Goal: Task Accomplishment & Management: Use online tool/utility

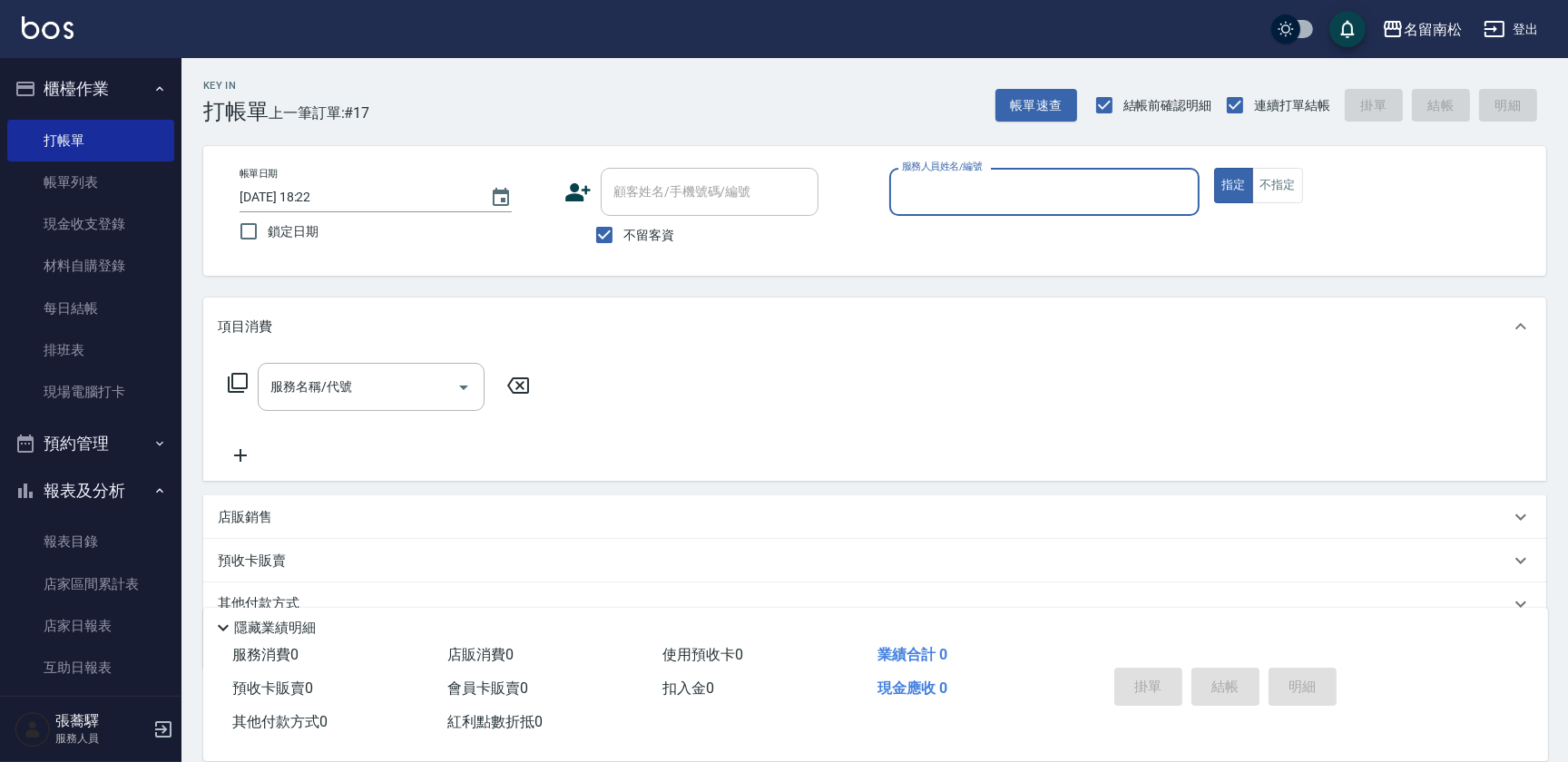
drag, startPoint x: 297, startPoint y: 511, endPoint x: 515, endPoint y: 398, distance: 245.5
click at [515, 398] on div "服務名稱/代號 服務名稱/代號" at bounding box center [874, 418] width 1342 height 125
click at [1062, 208] on div "服務人員姓名/編號" at bounding box center [1044, 191] width 310 height 49
click at [1057, 236] on div "[PERSON_NAME]-10" at bounding box center [1044, 237] width 310 height 30
type input "[PERSON_NAME]-10"
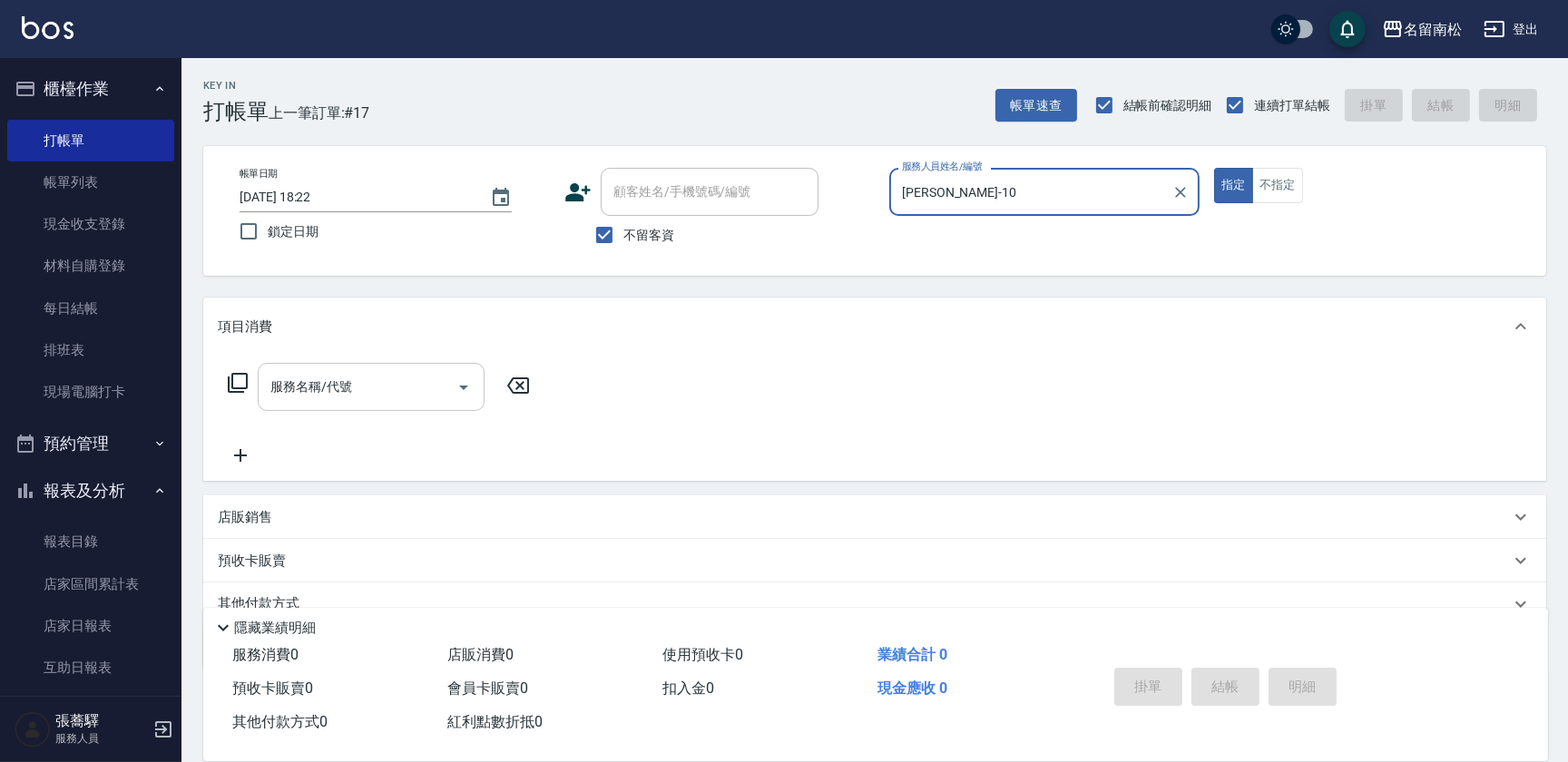
click at [418, 381] on input "服務名稱/代號" at bounding box center [357, 387] width 183 height 31
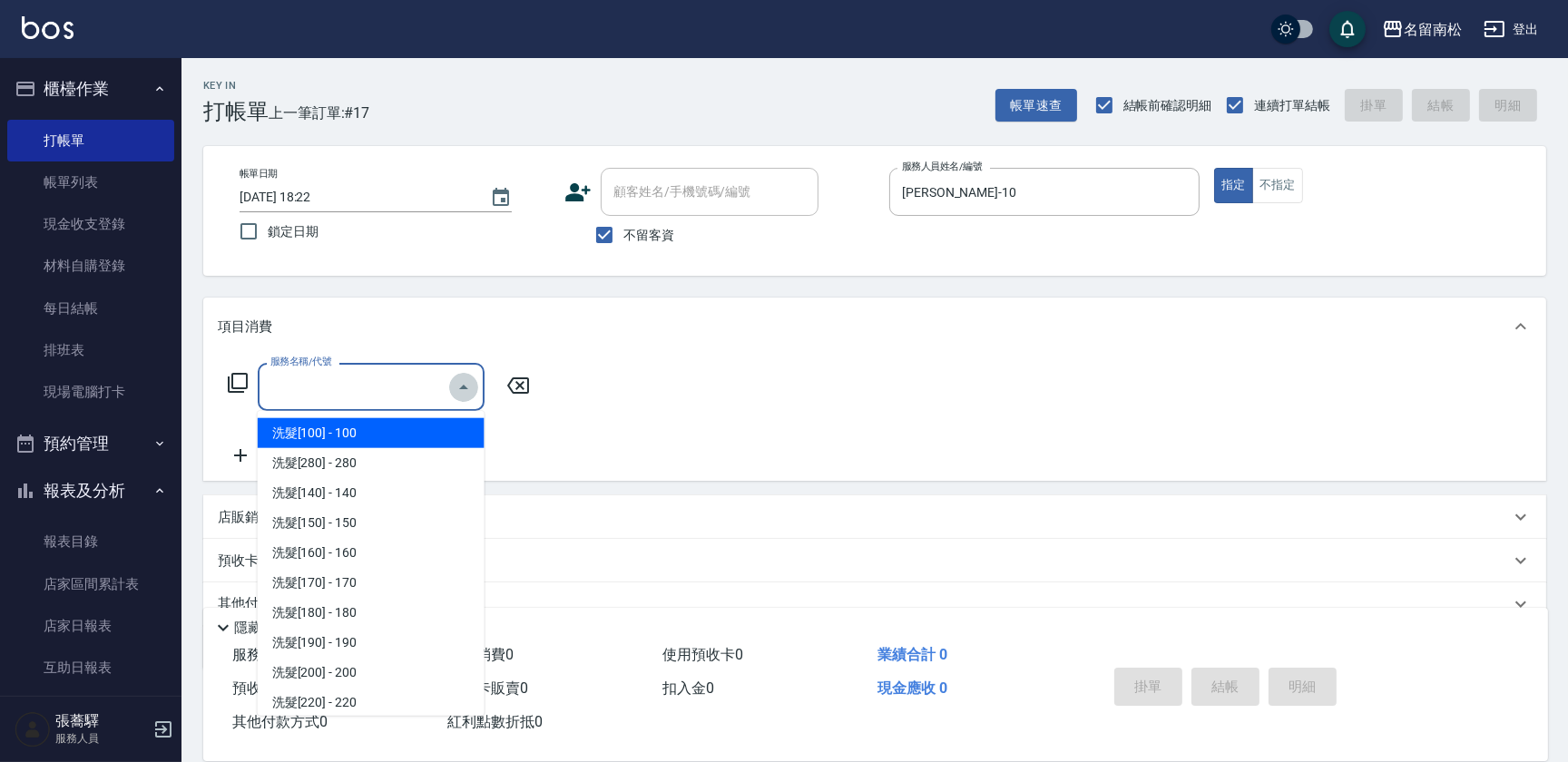
click at [462, 382] on icon "Close" at bounding box center [463, 387] width 22 height 22
click at [446, 382] on input "服務名稱/代號" at bounding box center [357, 387] width 183 height 31
click at [434, 373] on input "服務名稱/代號" at bounding box center [357, 387] width 183 height 31
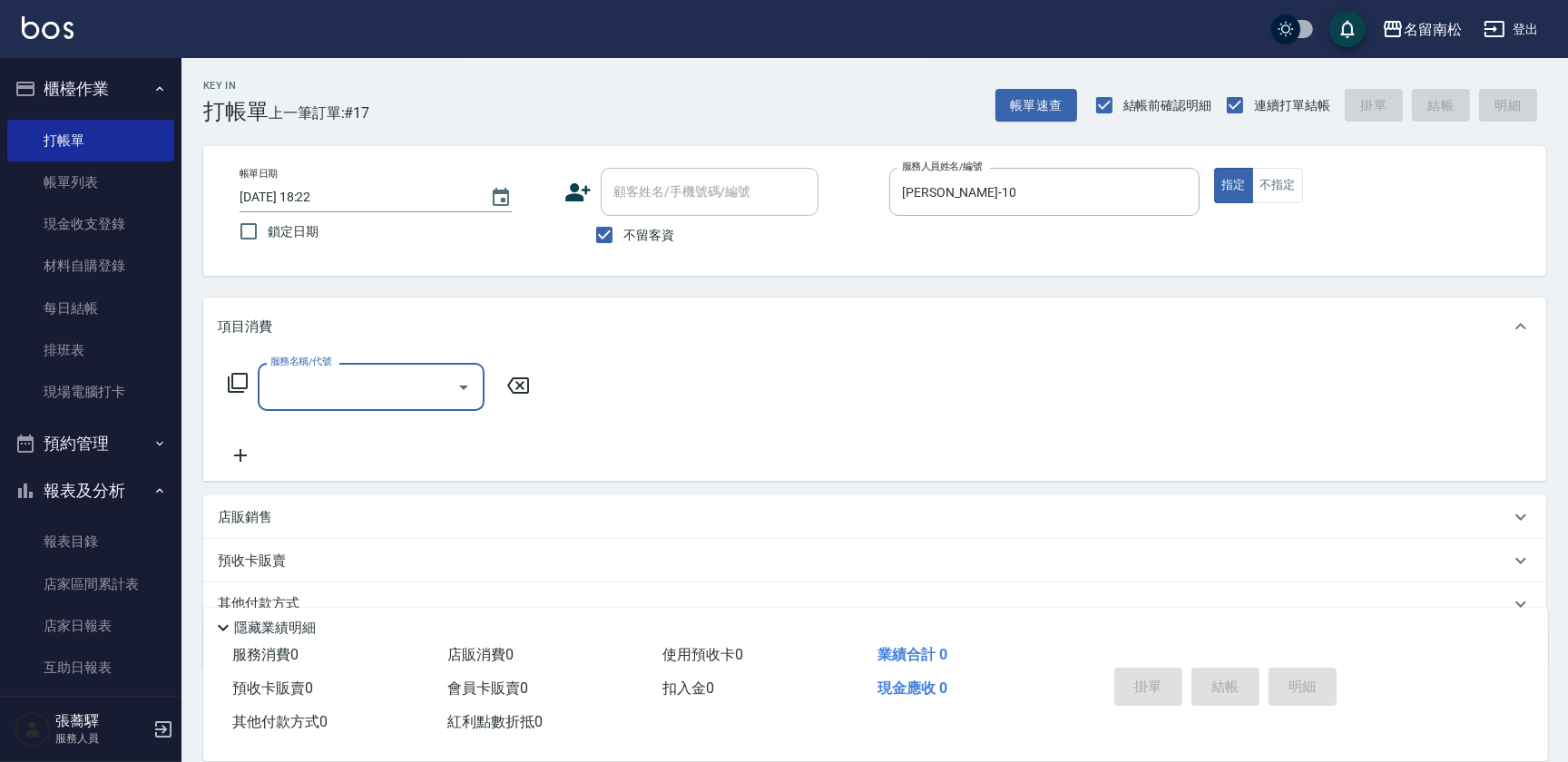
click at [416, 391] on input "服務名稱/代號" at bounding box center [357, 387] width 183 height 31
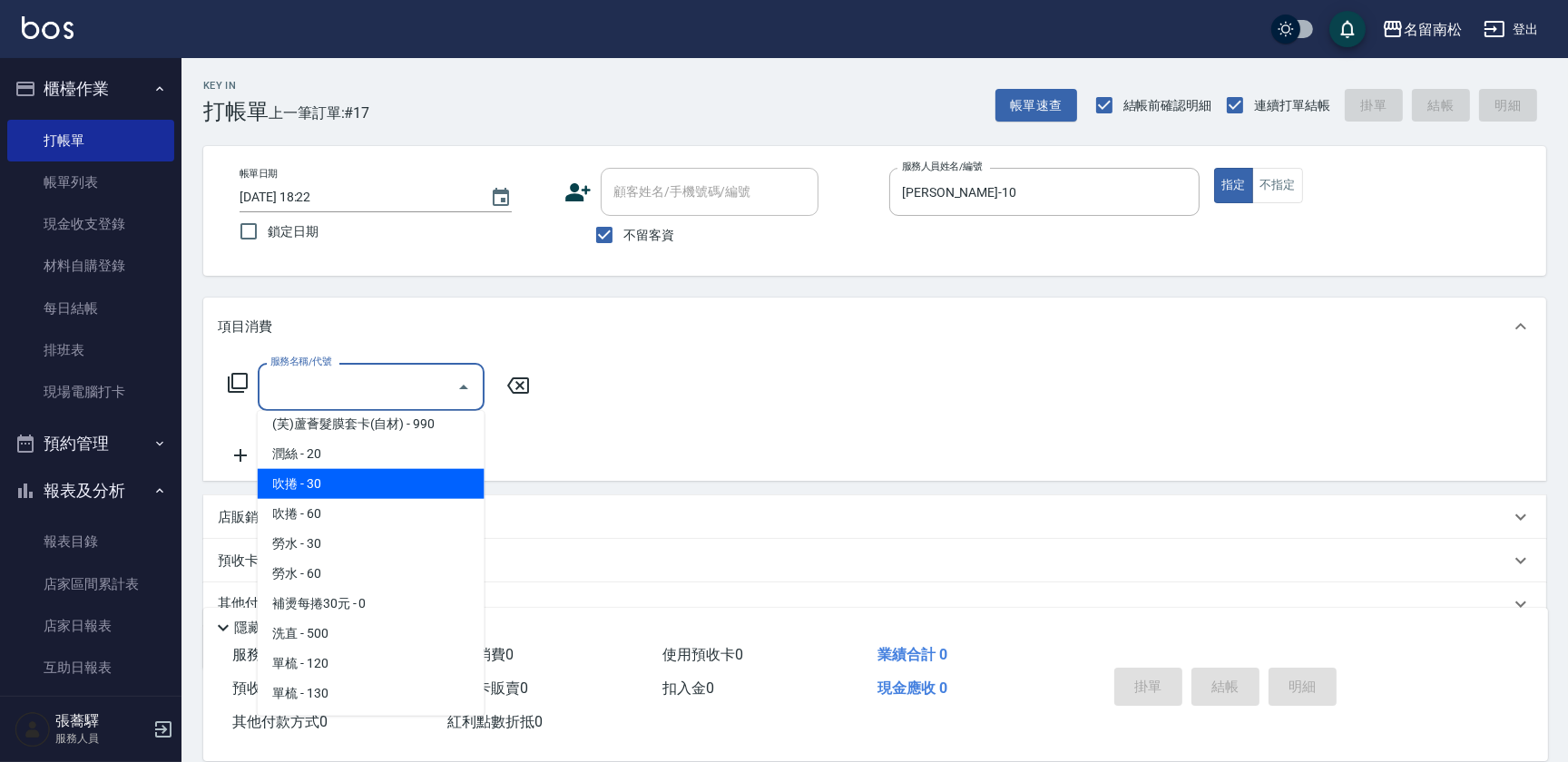
scroll to position [3135, 0]
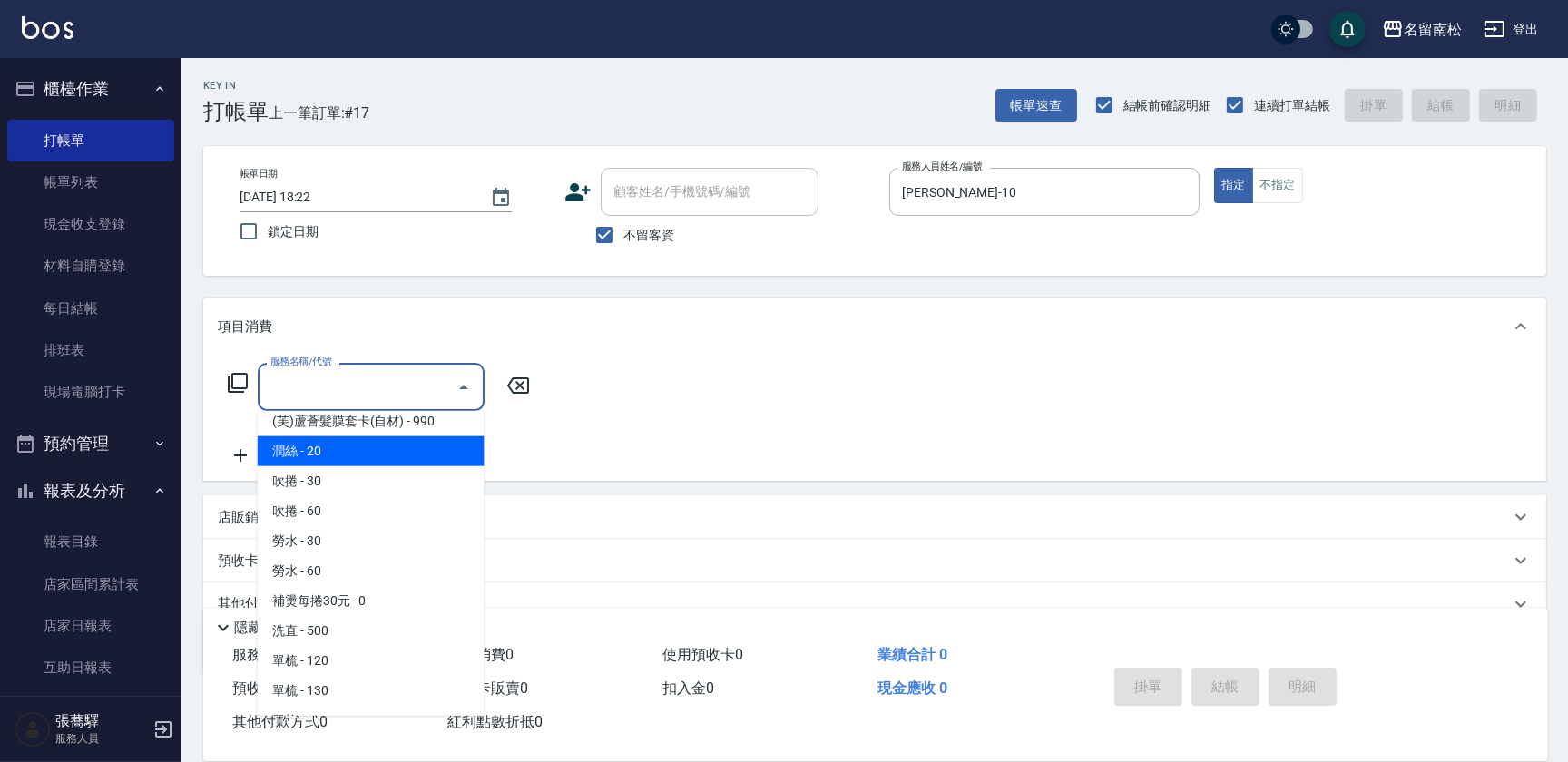
drag, startPoint x: 992, startPoint y: 169, endPoint x: 754, endPoint y: 212, distance: 241.9
click at [754, 212] on div "帳單日期 [DATE] 18:22 鎖定日期 顧客姓名/手機號碼/編號 顧客姓名/手機號碼/編號 不留客資 服務人員姓名/編號 [PERSON_NAME]-1…" at bounding box center [874, 211] width 1300 height 87
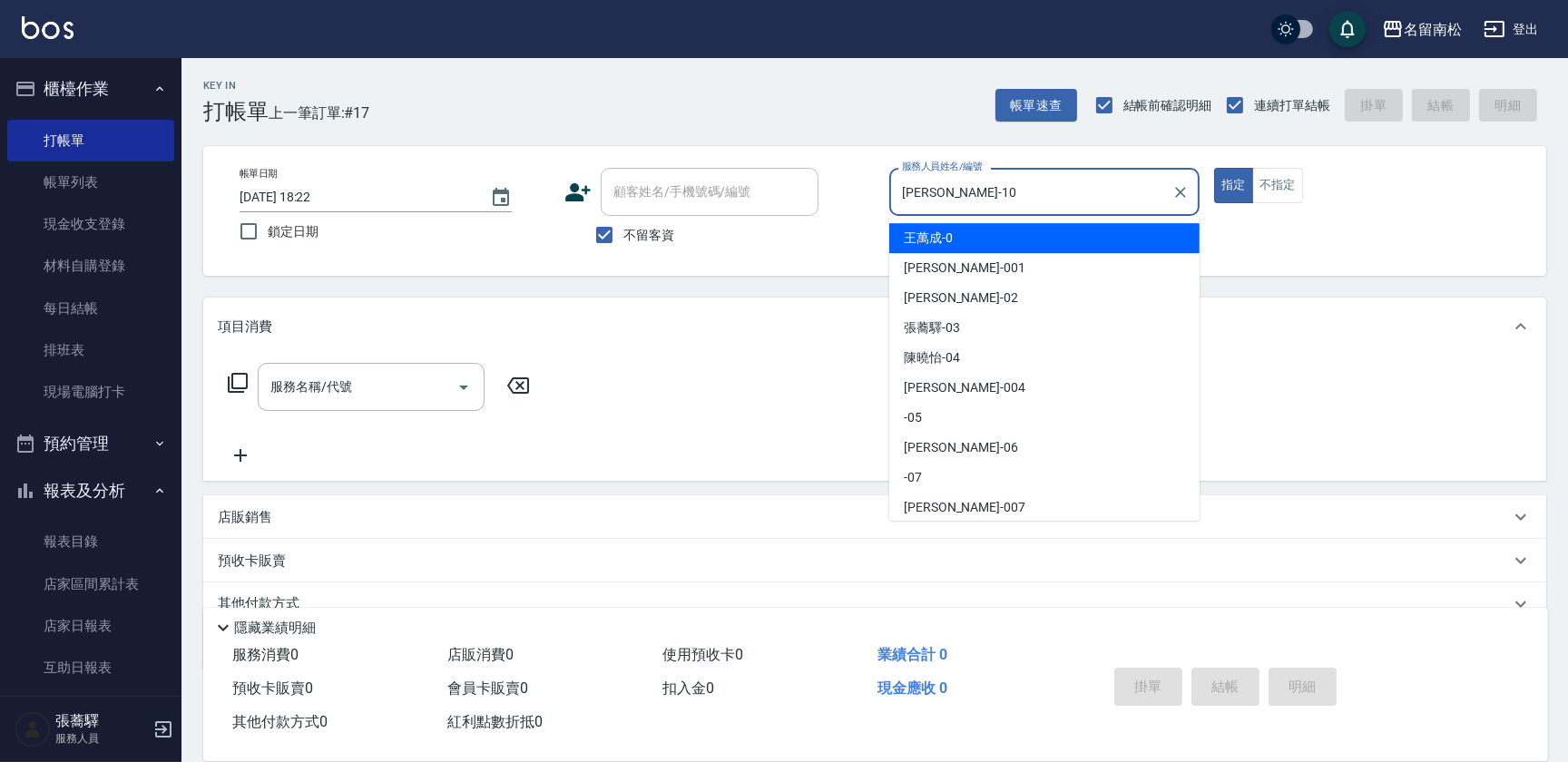
scroll to position [3, 0]
drag, startPoint x: 998, startPoint y: 208, endPoint x: 908, endPoint y: 210, distance: 90.0
click at [888, 227] on body "名留南松 登出 櫃檯作業 打帳單 帳單列表 現金收支登錄 材料自購登錄 每日結帳 排班表 現場電腦打卡 預約管理 預約管理 單日預約紀錄 單週預約紀錄 報表及…" at bounding box center [784, 420] width 1568 height 840
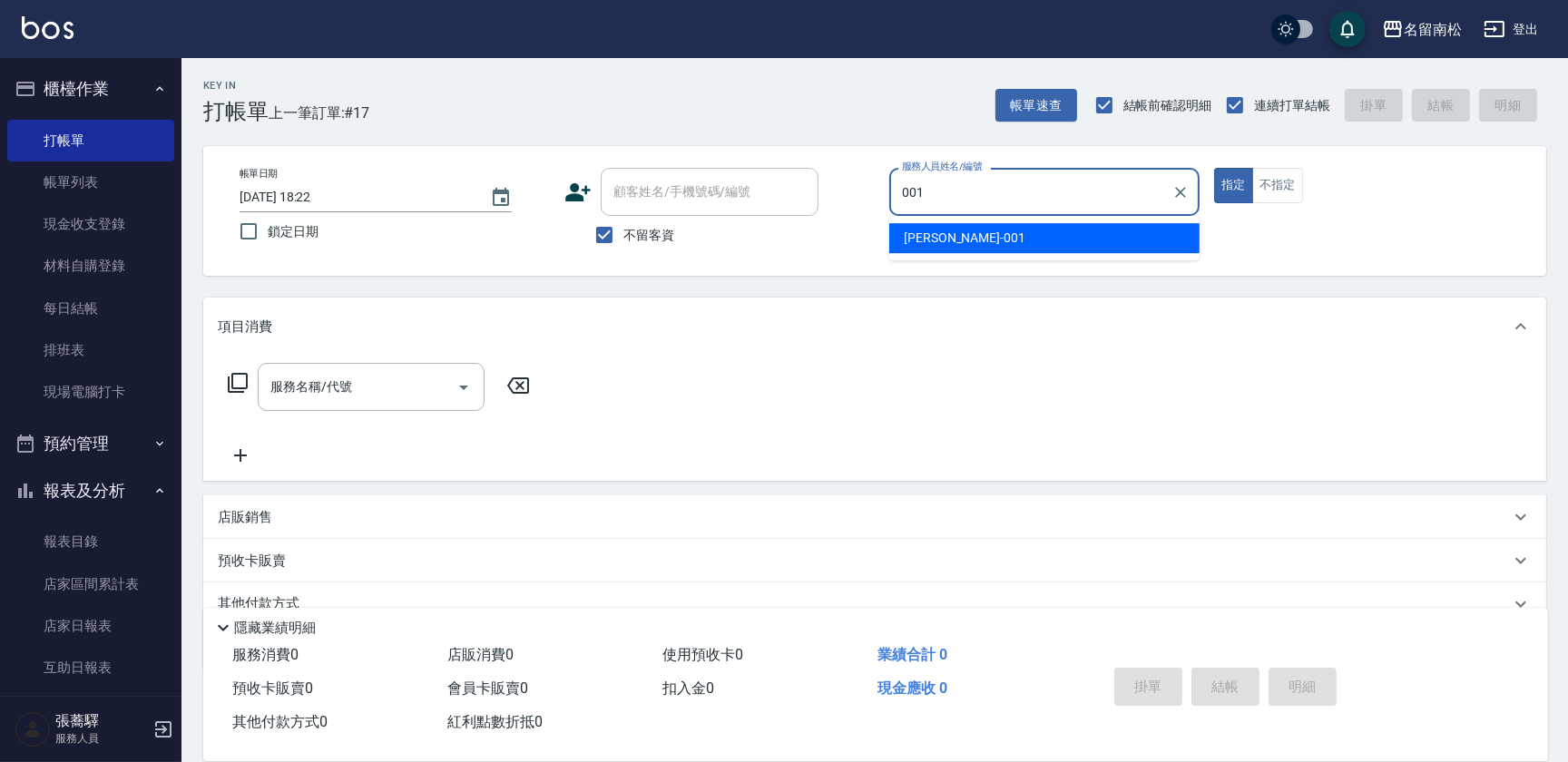
type input "林正雪-001"
type button "true"
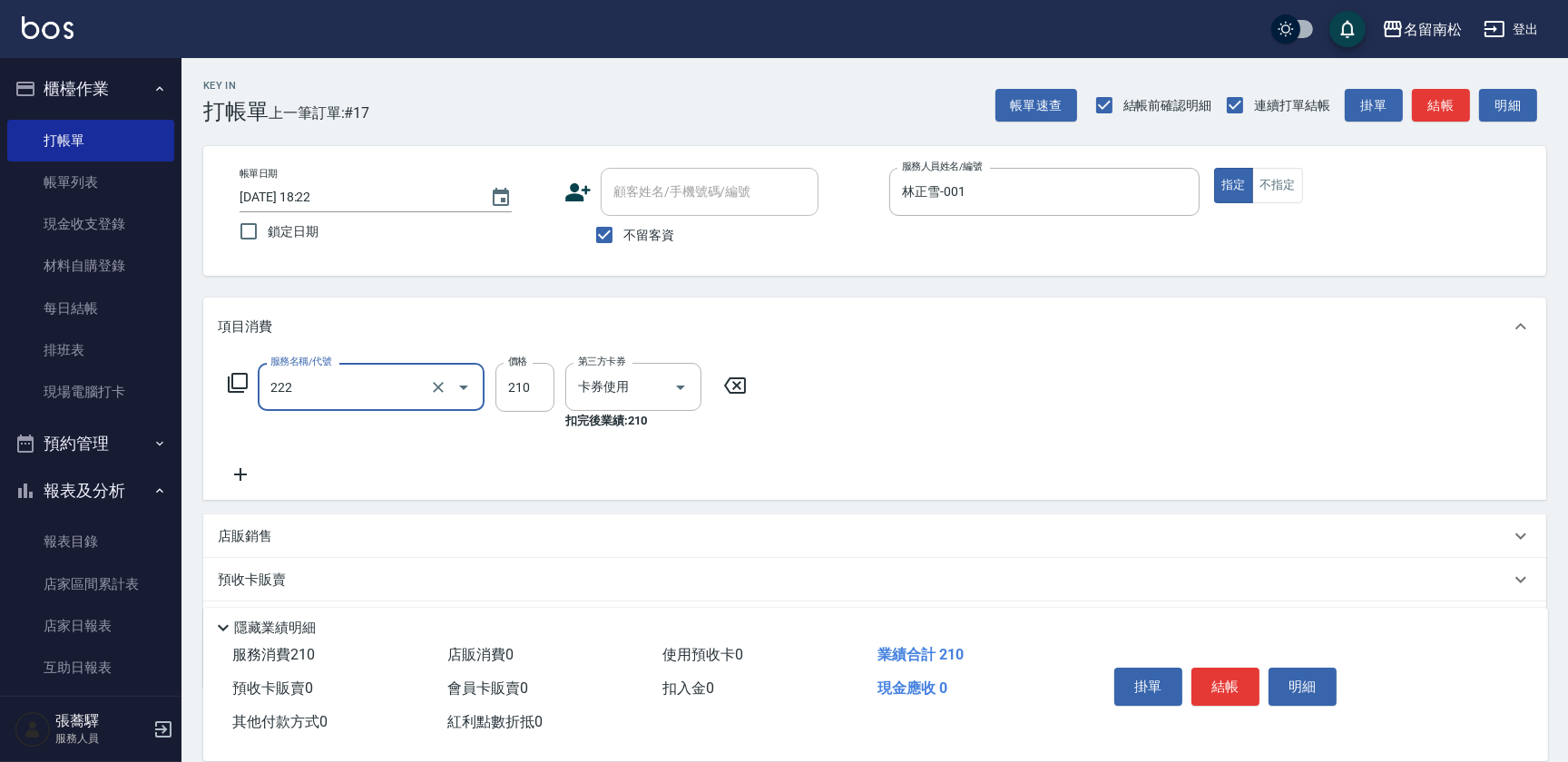
type input "洗髮卡券[210](222)"
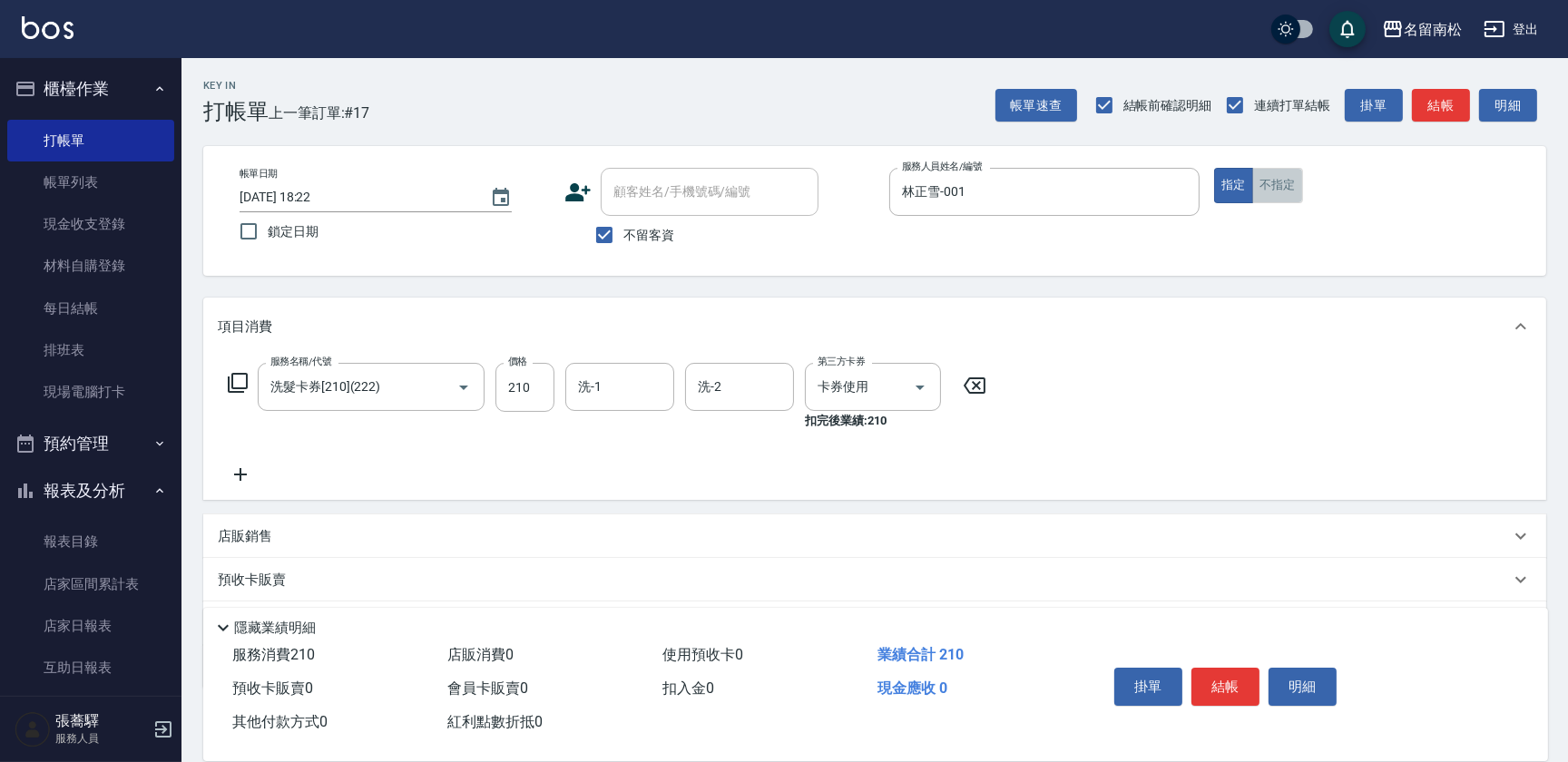
click at [1271, 184] on button "不指定" at bounding box center [1277, 185] width 50 height 35
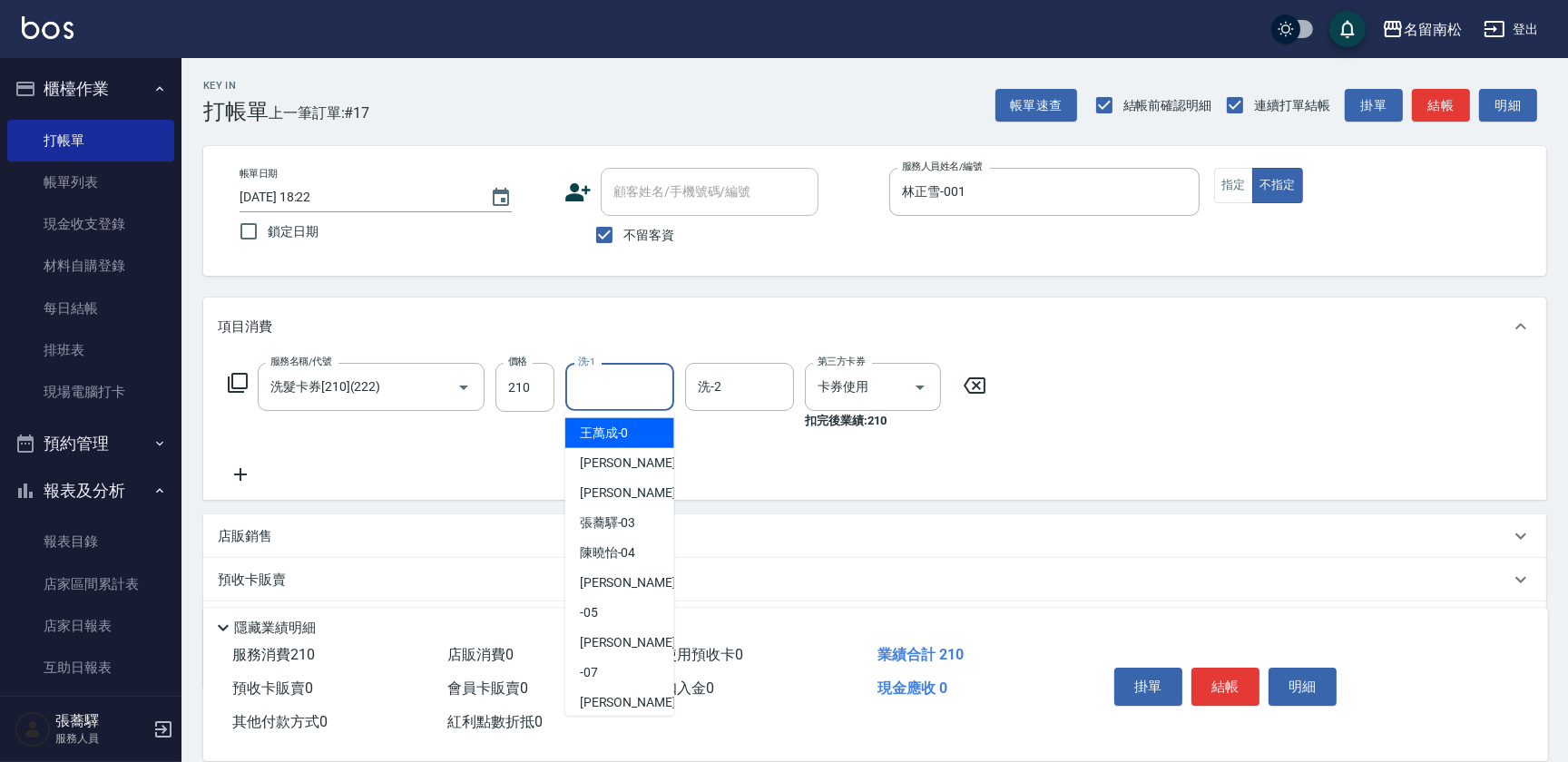
click at [600, 397] on input "洗-1" at bounding box center [619, 387] width 92 height 31
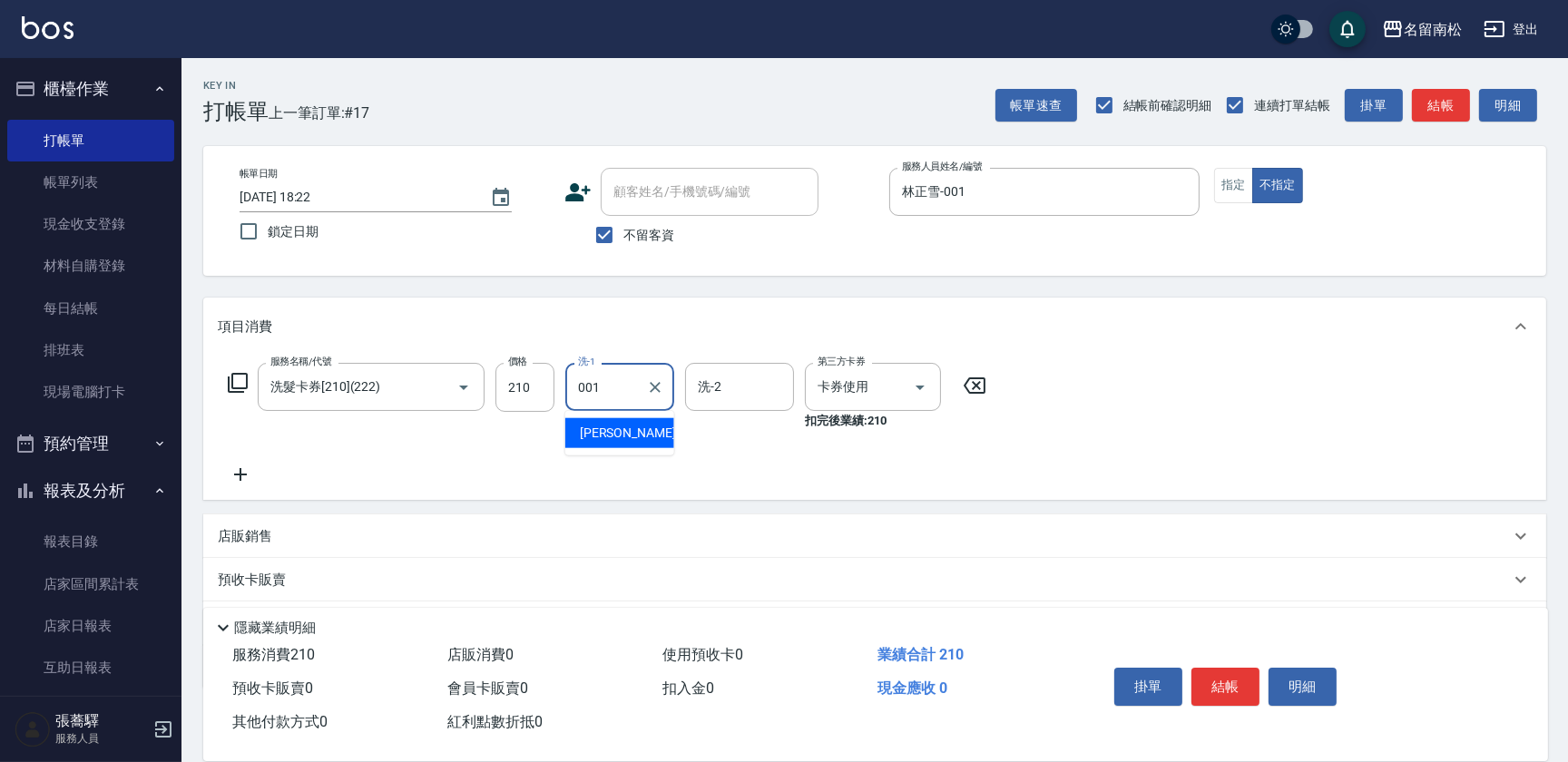
type input "林正雪-001"
click at [1306, 676] on button "明細" at bounding box center [1301, 687] width 68 height 38
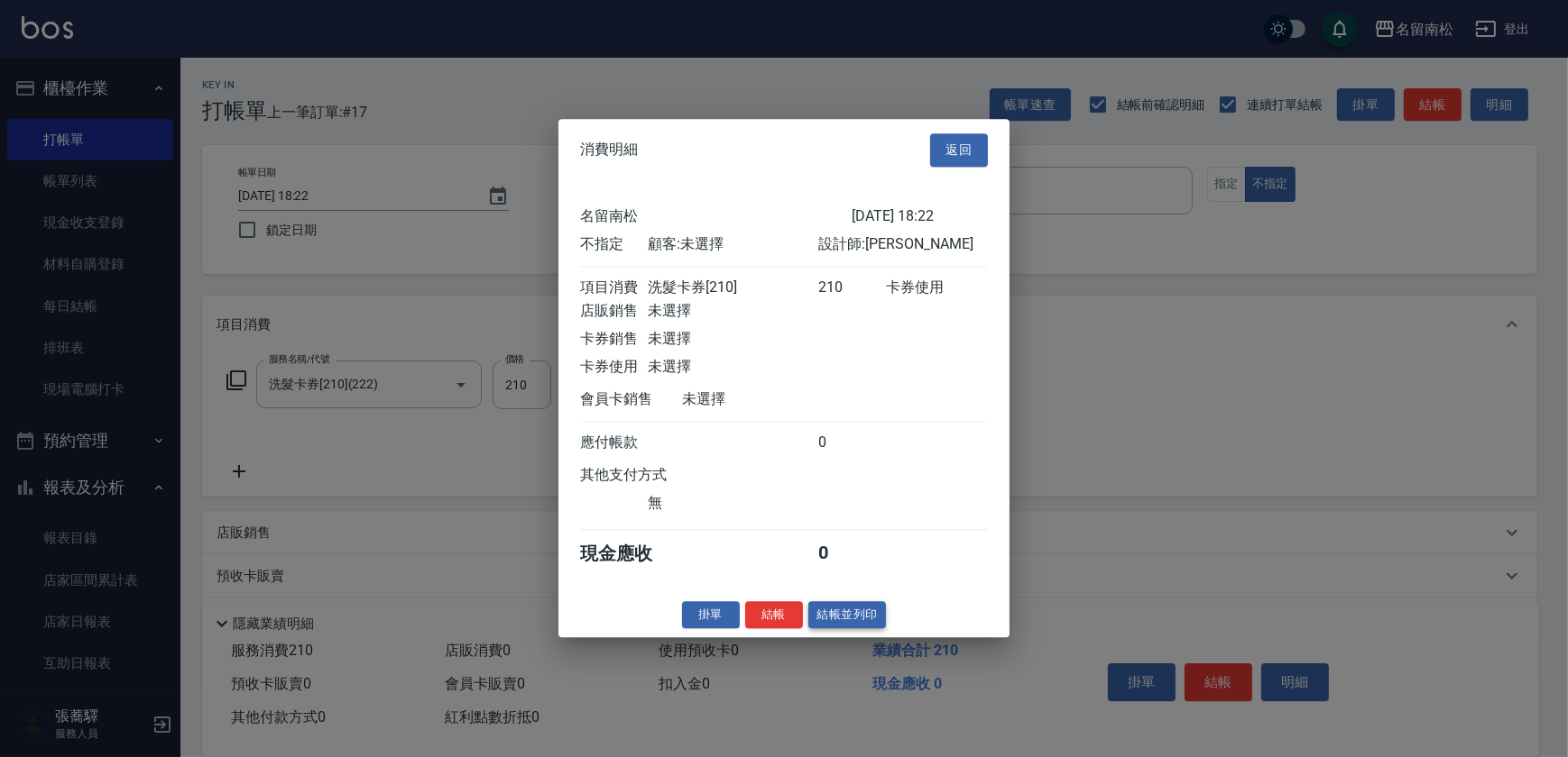
drag, startPoint x: 822, startPoint y: 606, endPoint x: 822, endPoint y: 620, distance: 14.0
click at [822, 610] on div "消費明細 返回 名留南松 [DATE] 18:22 不指定 顧客: 未選擇 設計師: [PERSON_NAME] 項目消費 洗髮卡券[210] 210 卡券使…" at bounding box center [784, 378] width 451 height 519
click at [822, 620] on button "結帳並列印" at bounding box center [847, 616] width 79 height 28
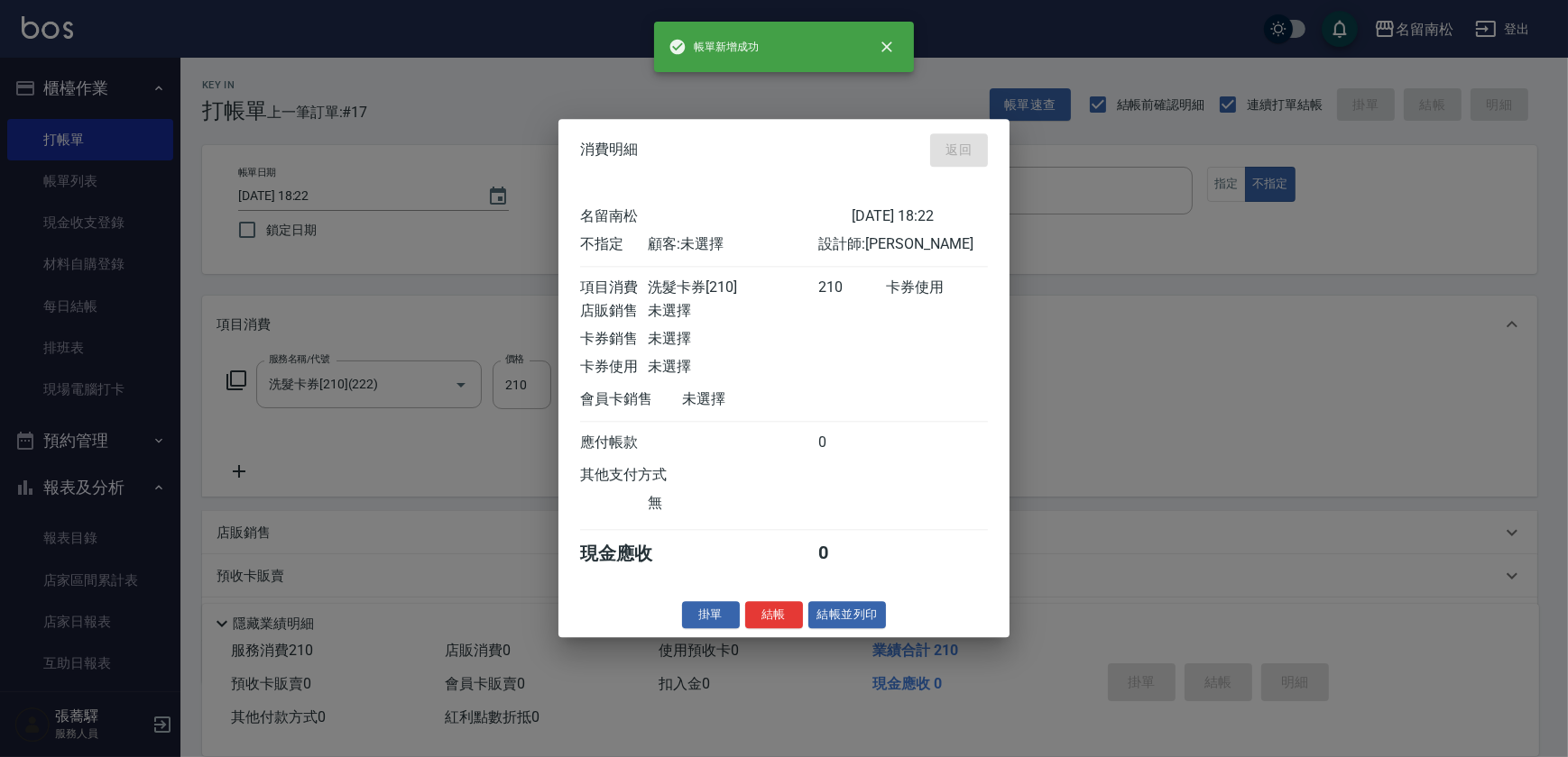
type input "[DATE] 19:18"
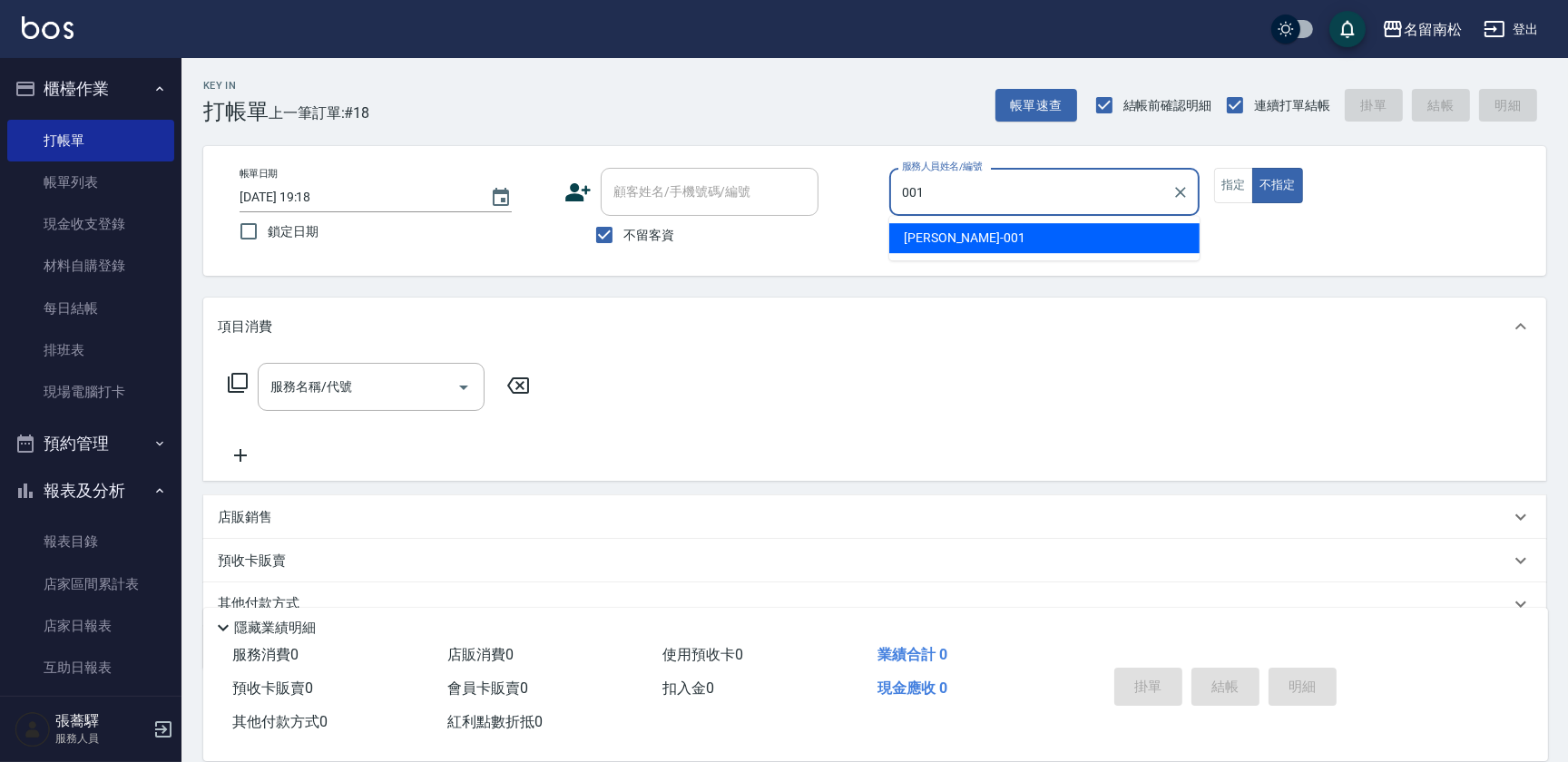
type input "林正雪-001"
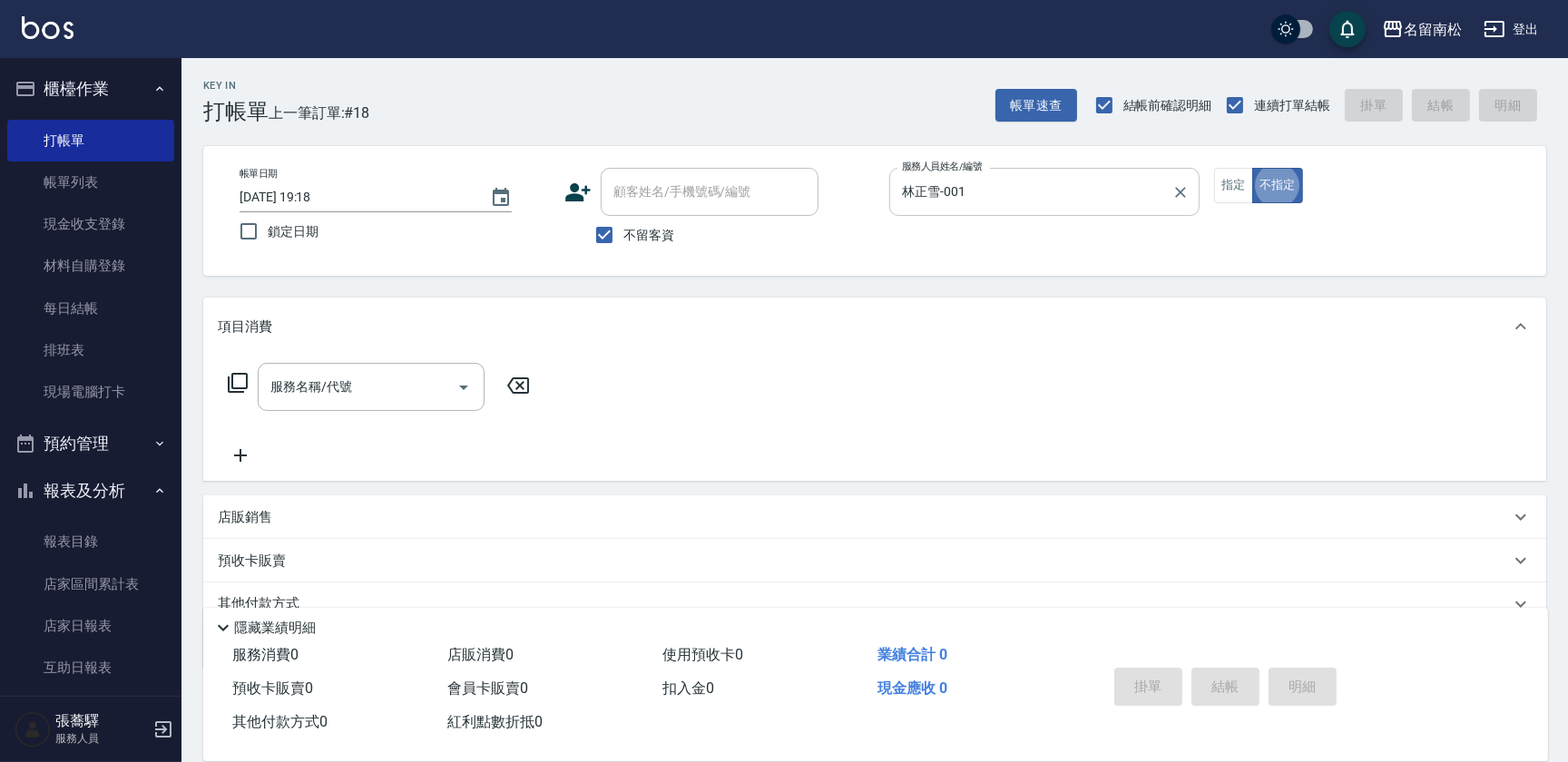
type button "false"
click at [1245, 182] on button "指定" at bounding box center [1233, 185] width 39 height 35
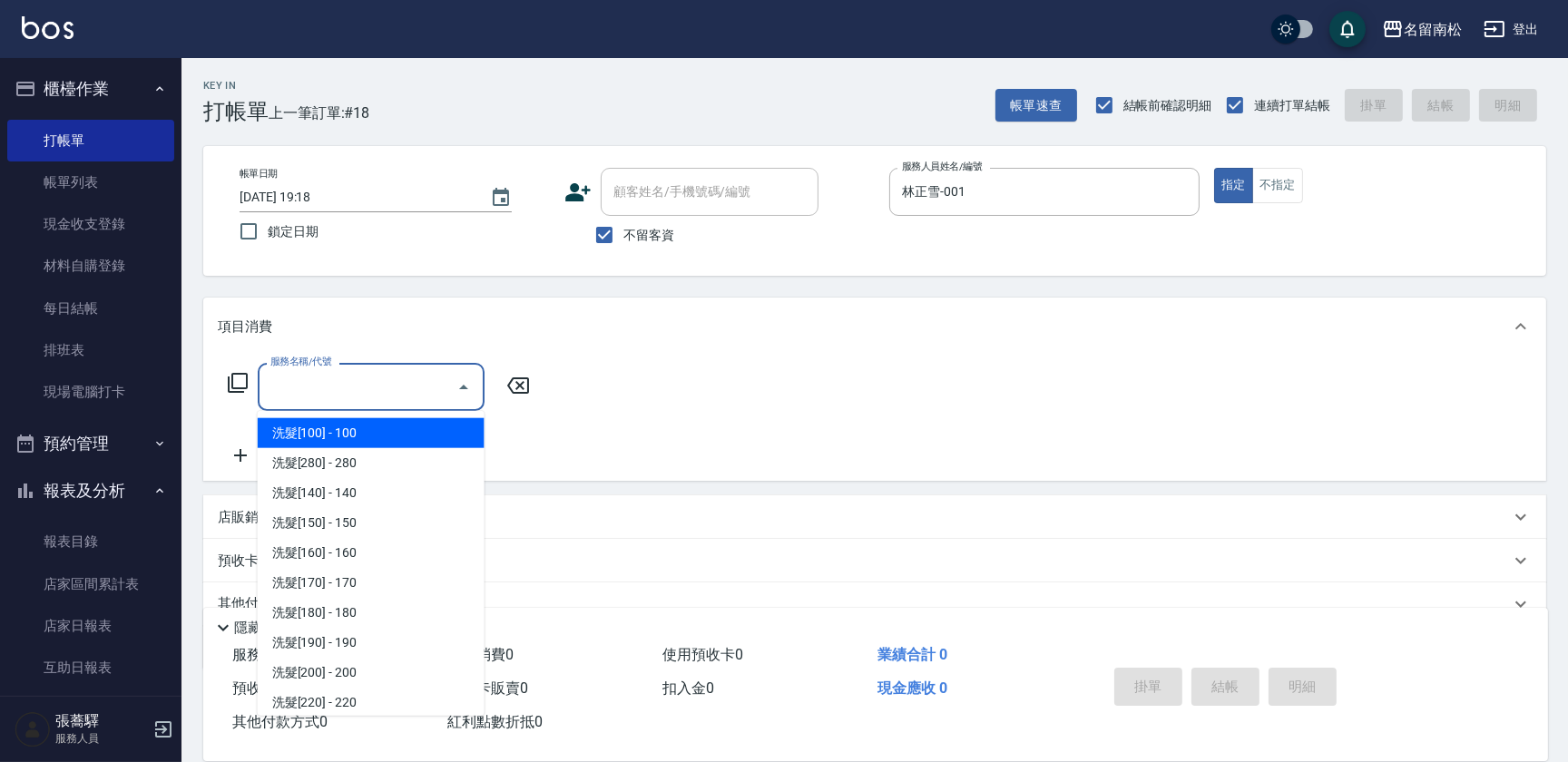
click at [312, 384] on input "服務名稱/代號" at bounding box center [357, 387] width 183 height 31
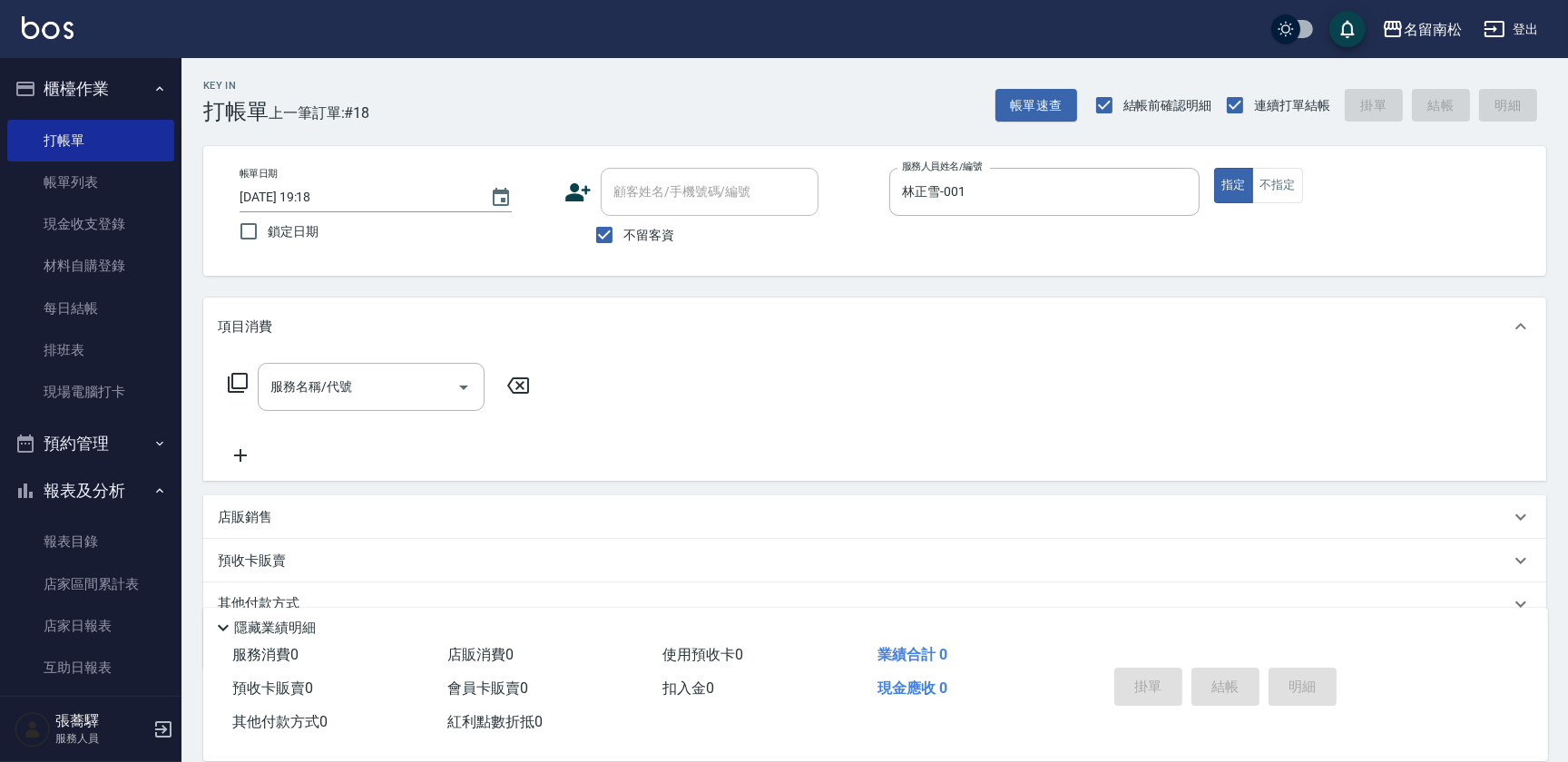
click at [1273, 203] on div "帳單日期 [DATE] 19:18 鎖定日期 顧客姓名/手機號碼/編號 顧客姓名/手機號碼/編號 不留客資 服務人員姓名/編號 [PERSON_NAME]-0…" at bounding box center [874, 211] width 1300 height 87
click at [1264, 177] on button "不指定" at bounding box center [1277, 185] width 50 height 35
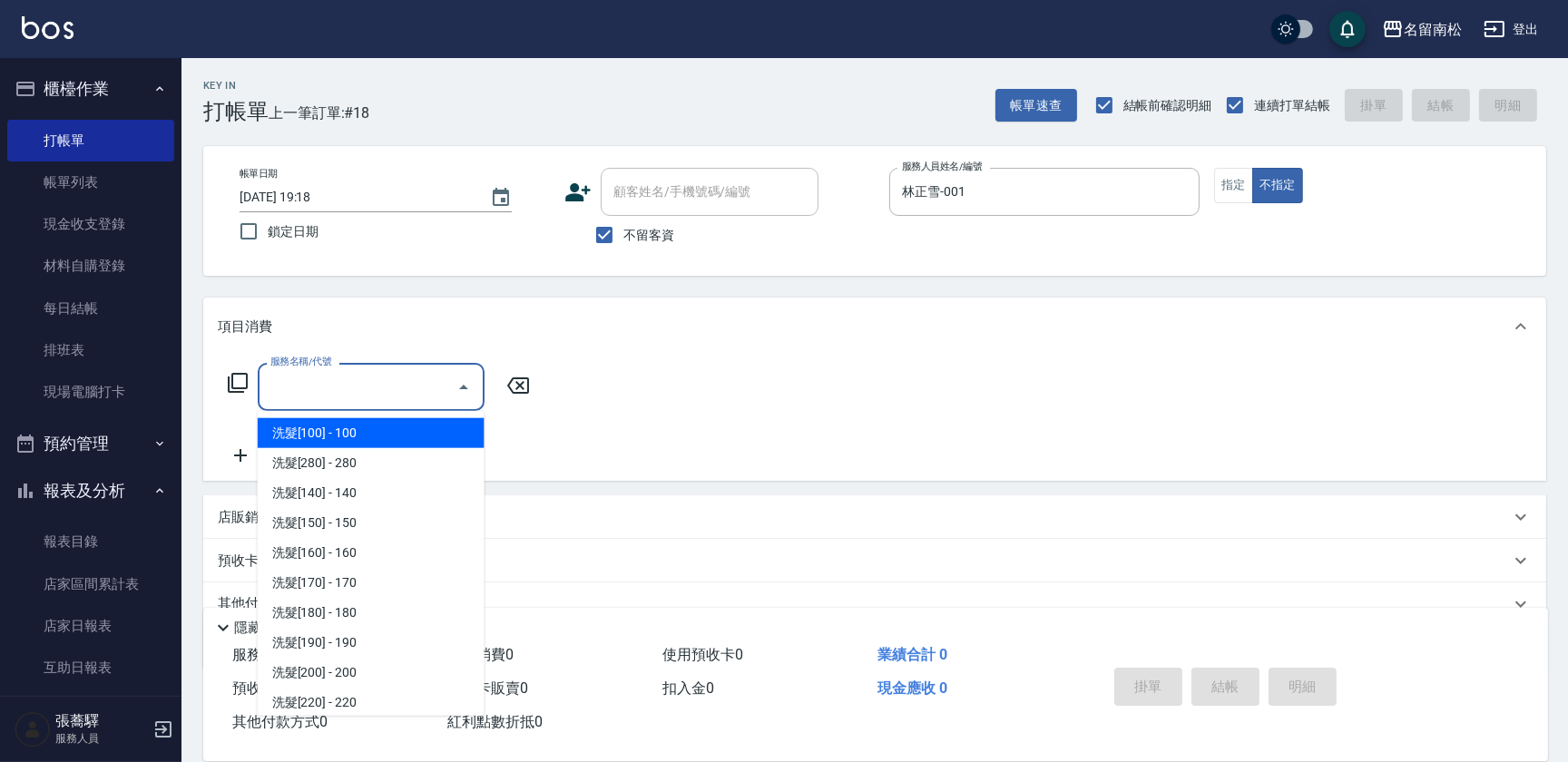
click at [334, 391] on input "服務名稱/代號" at bounding box center [357, 387] width 183 height 31
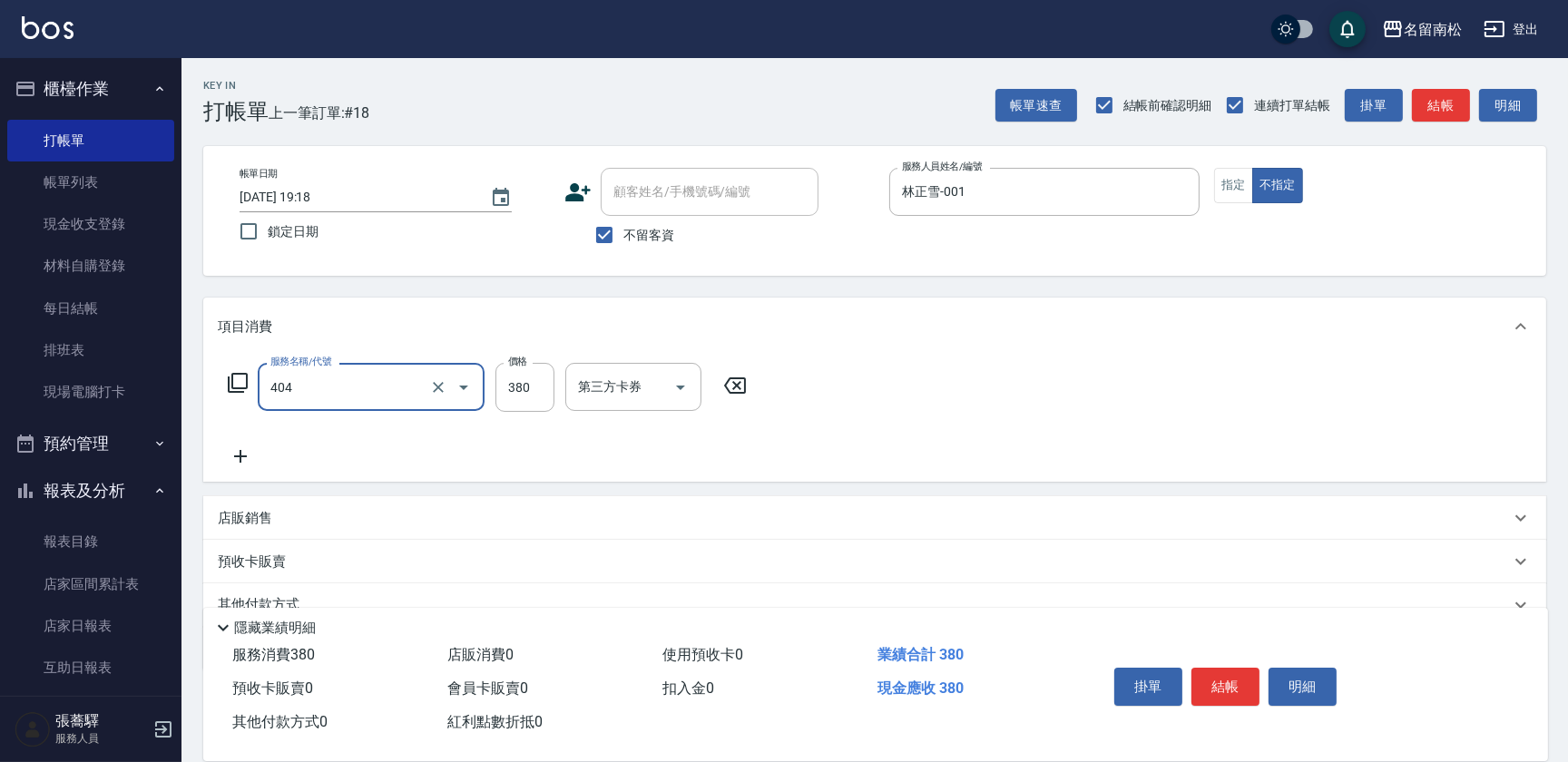
type input "剪髮(380)(404)"
type input "4400"
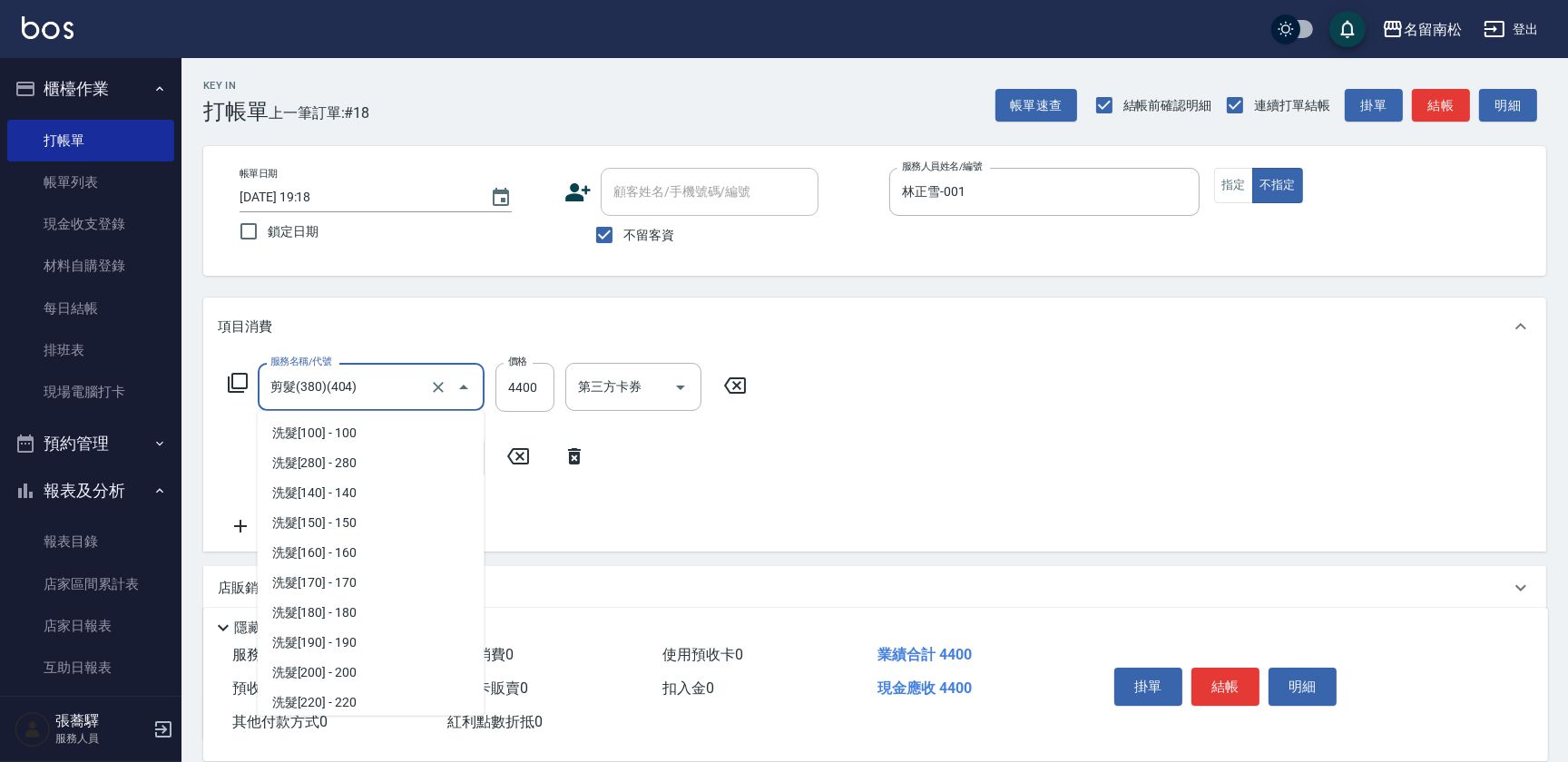
scroll to position [1108, 0]
drag, startPoint x: 383, startPoint y: 384, endPoint x: 0, endPoint y: 374, distance: 383.1
click at [0, 382] on html "名留南松 登出 櫃檯作業 打帳單 帳單列表 現金收支登錄 材料自購登錄 每日結帳 排班表 現場電腦打卡 預約管理 預約管理 單日預約紀錄 單週預約紀錄 報表及…" at bounding box center [784, 455] width 1568 height 912
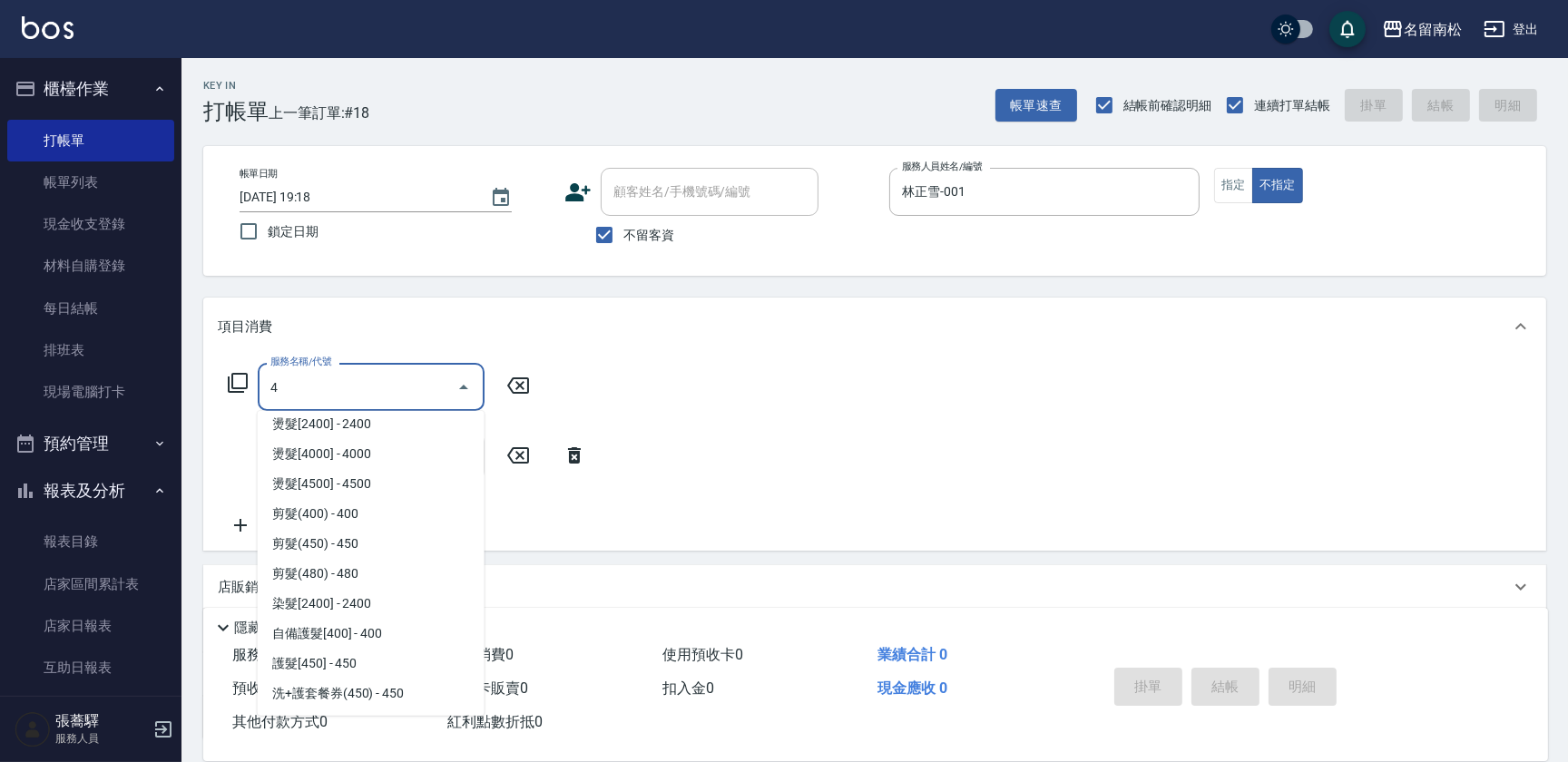
scroll to position [0, 0]
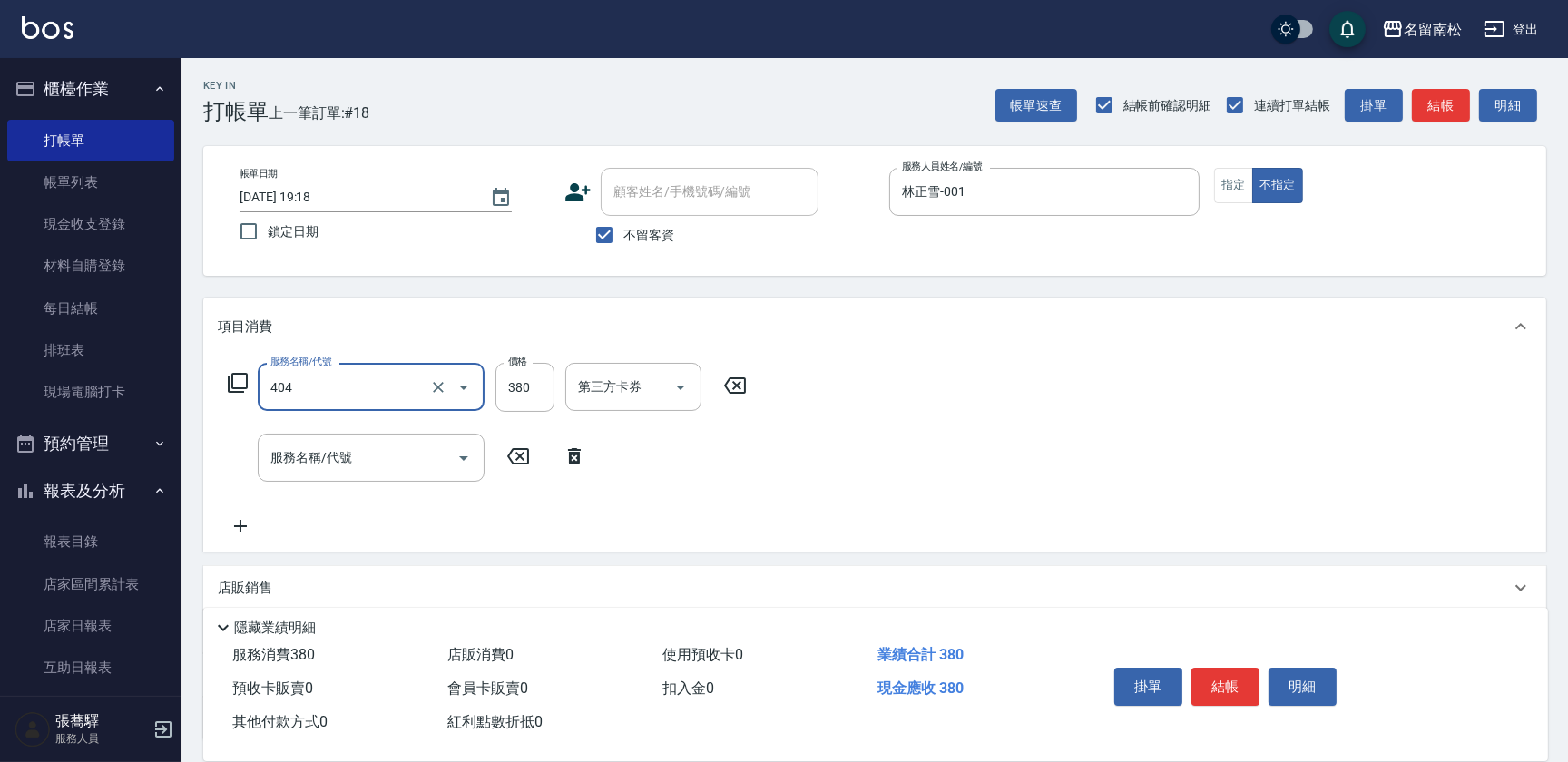
type input "剪髮(380)(404)"
type input "400"
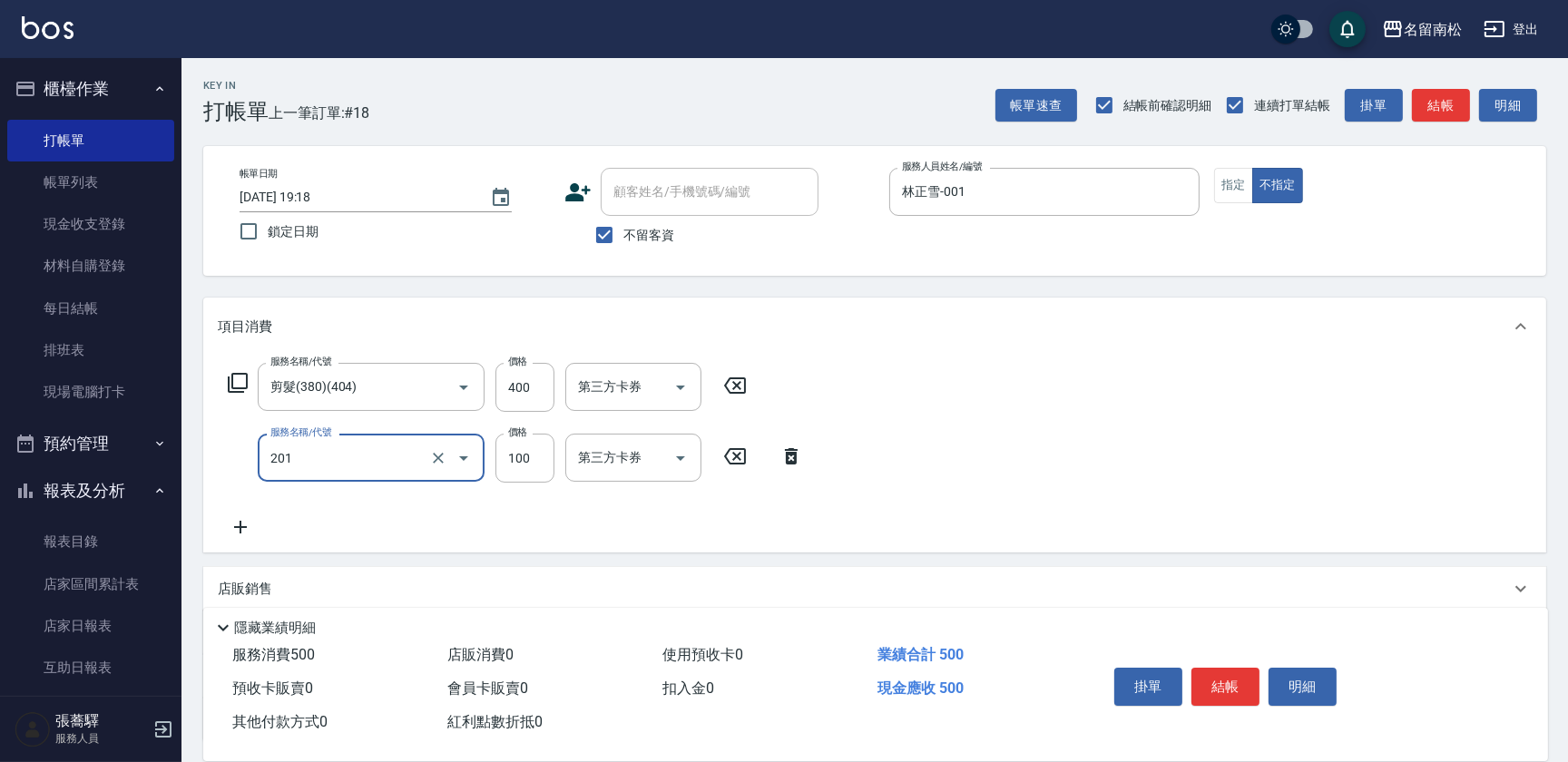
type input "洗髮[100](201)"
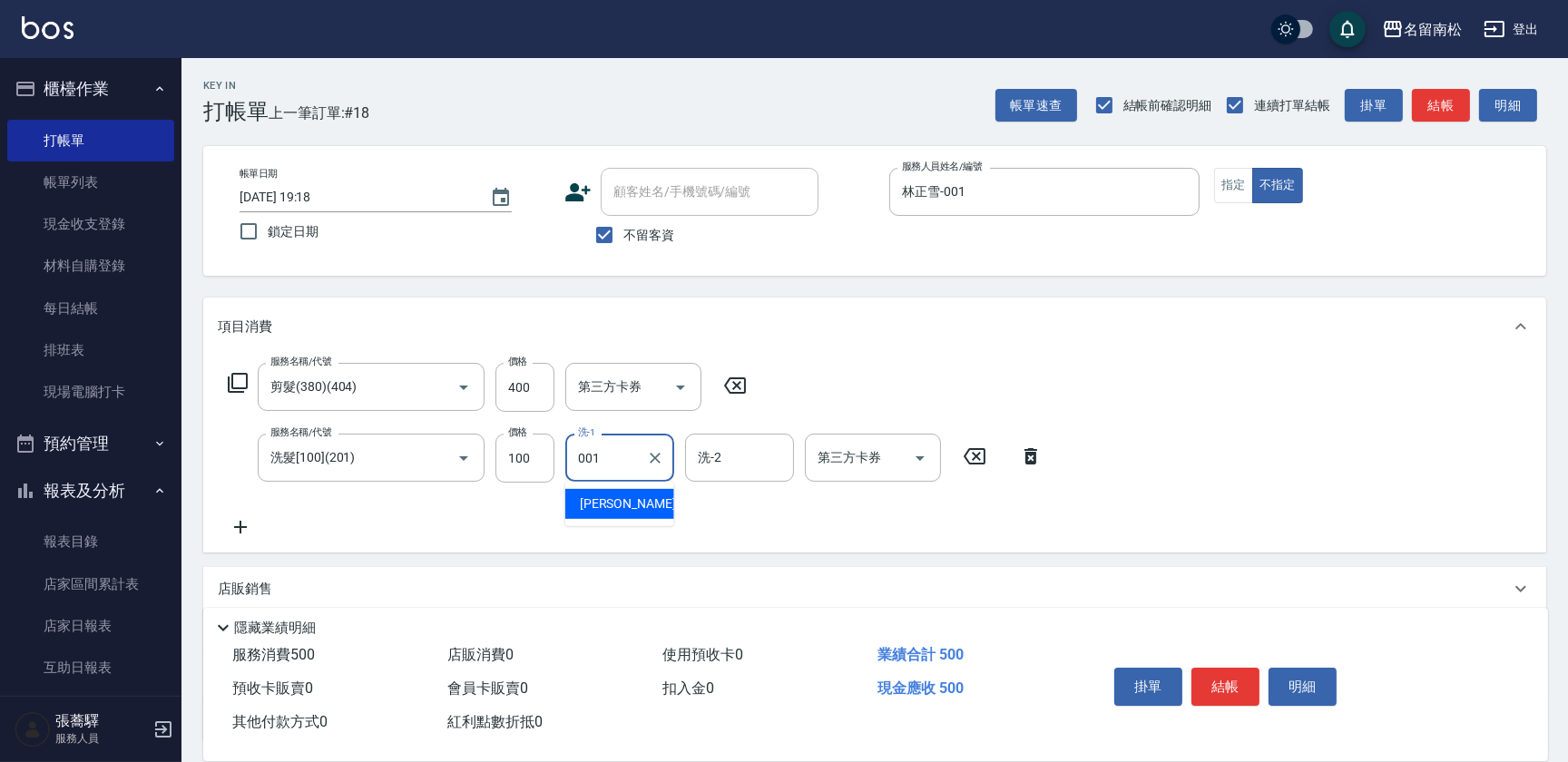
type input "林正雪-001"
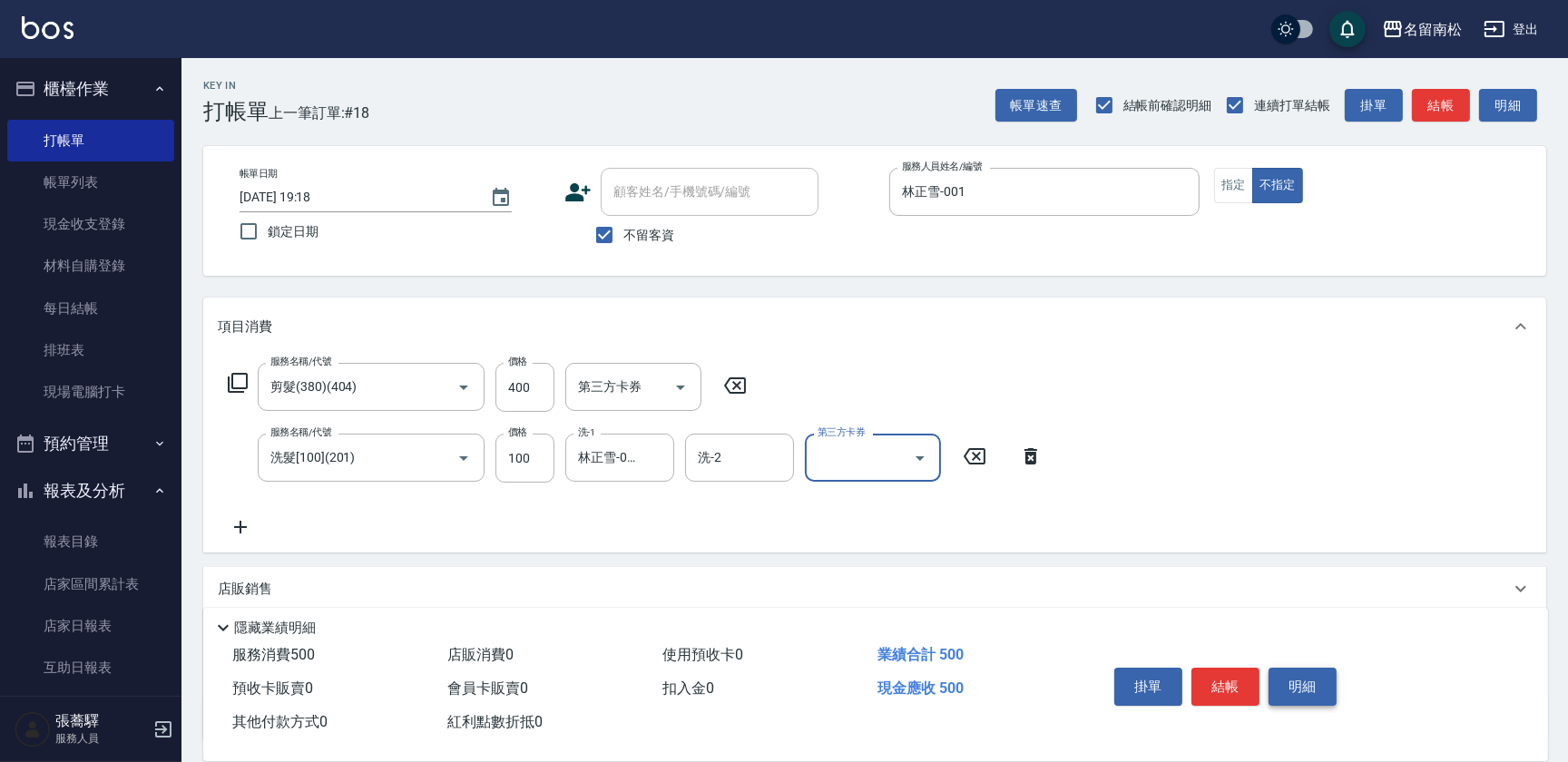
click at [1291, 675] on button "明細" at bounding box center [1301, 687] width 68 height 38
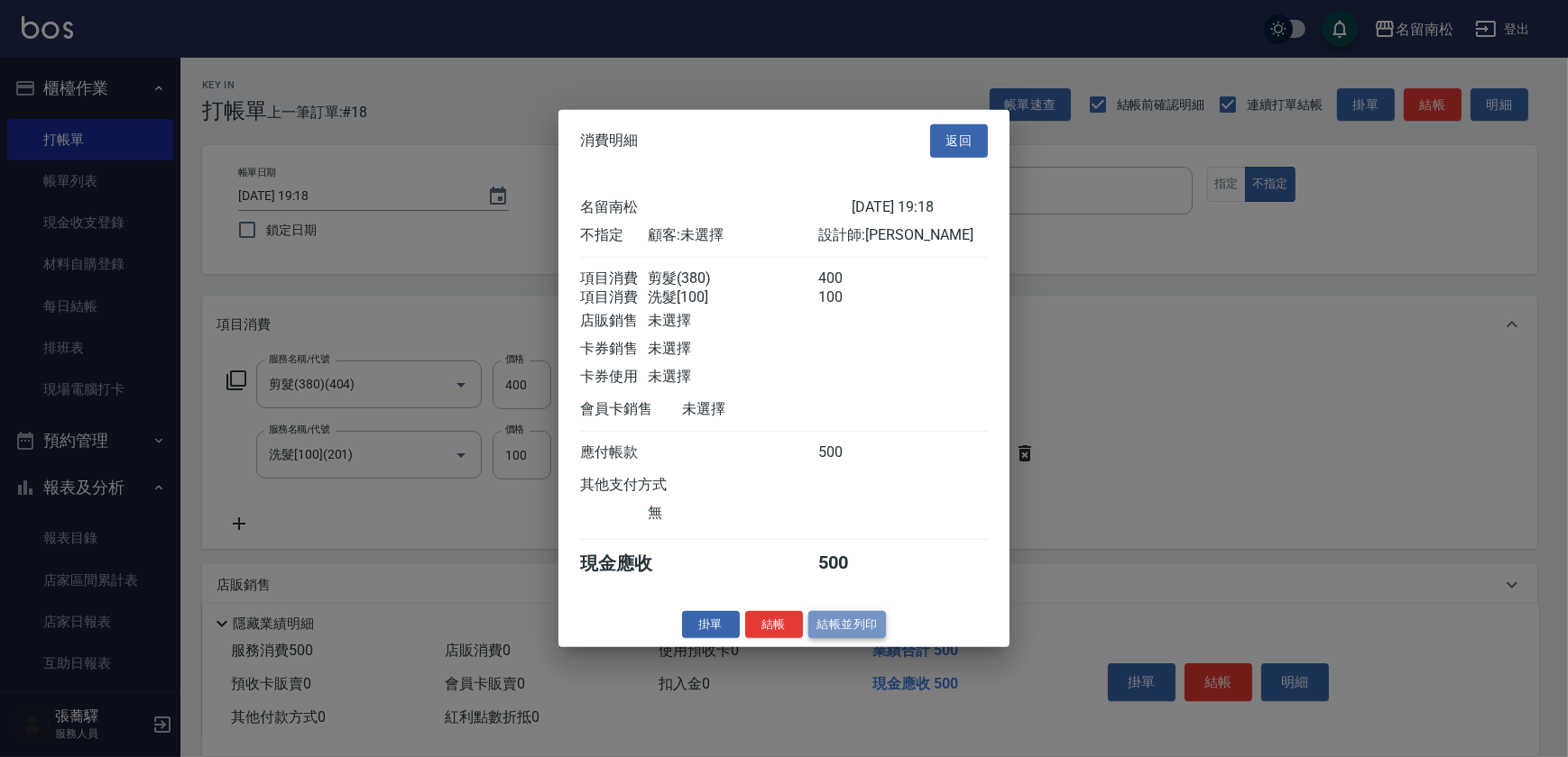
click at [847, 634] on button "結帳並列印" at bounding box center [847, 625] width 79 height 28
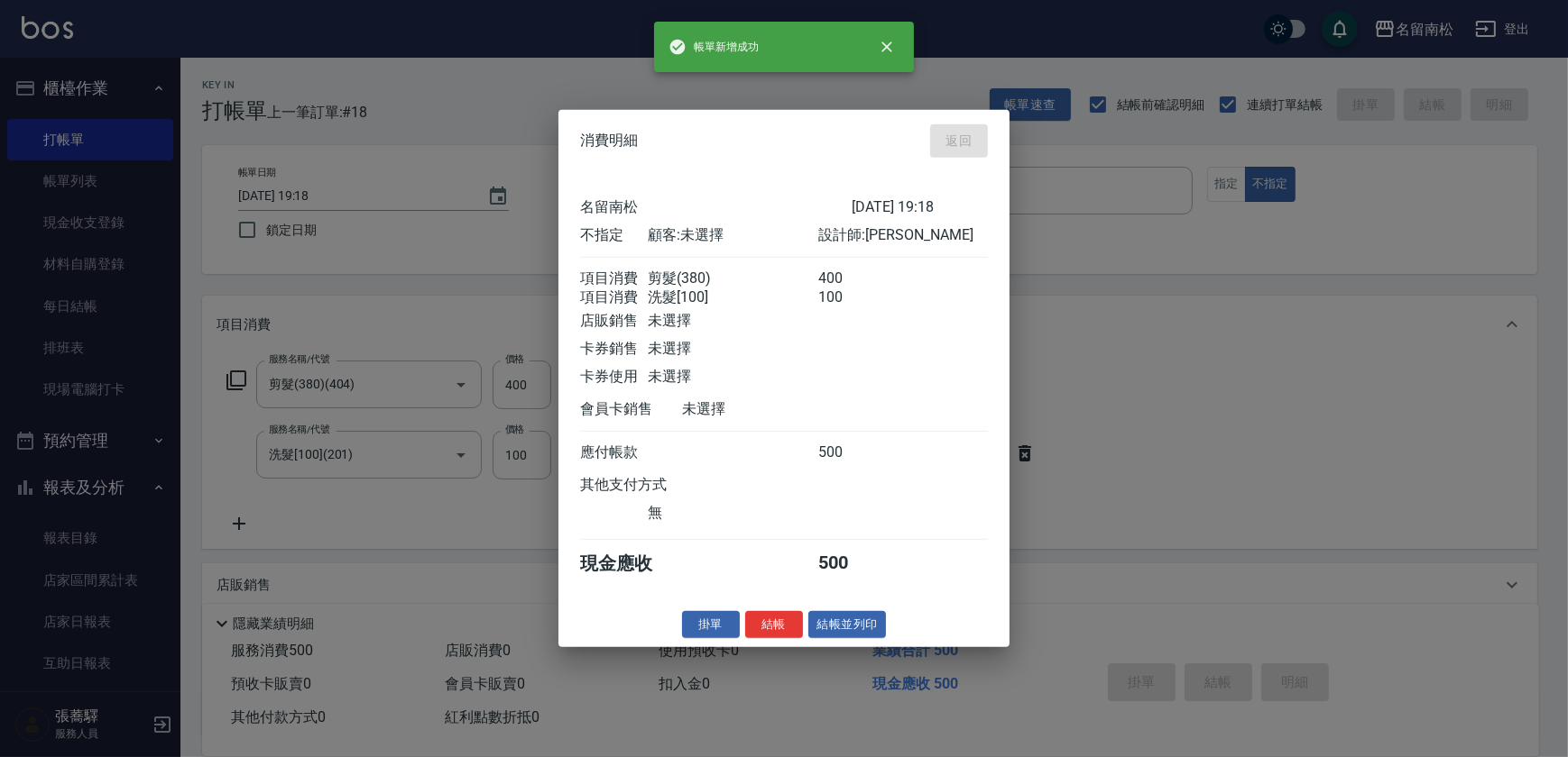
type input "[DATE] 19:19"
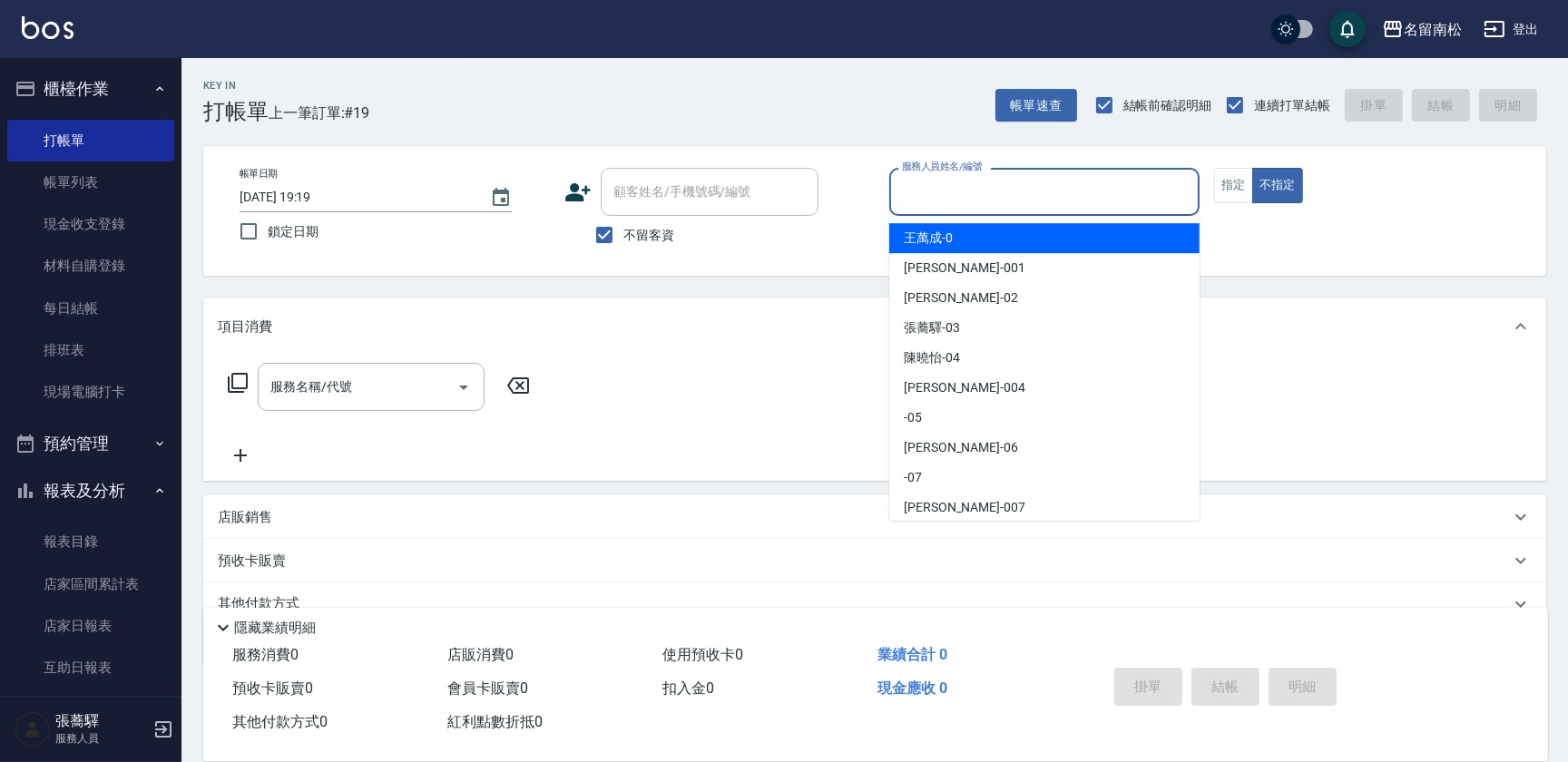
click at [1036, 202] on input "服務人員姓名/編號" at bounding box center [1043, 191] width 294 height 31
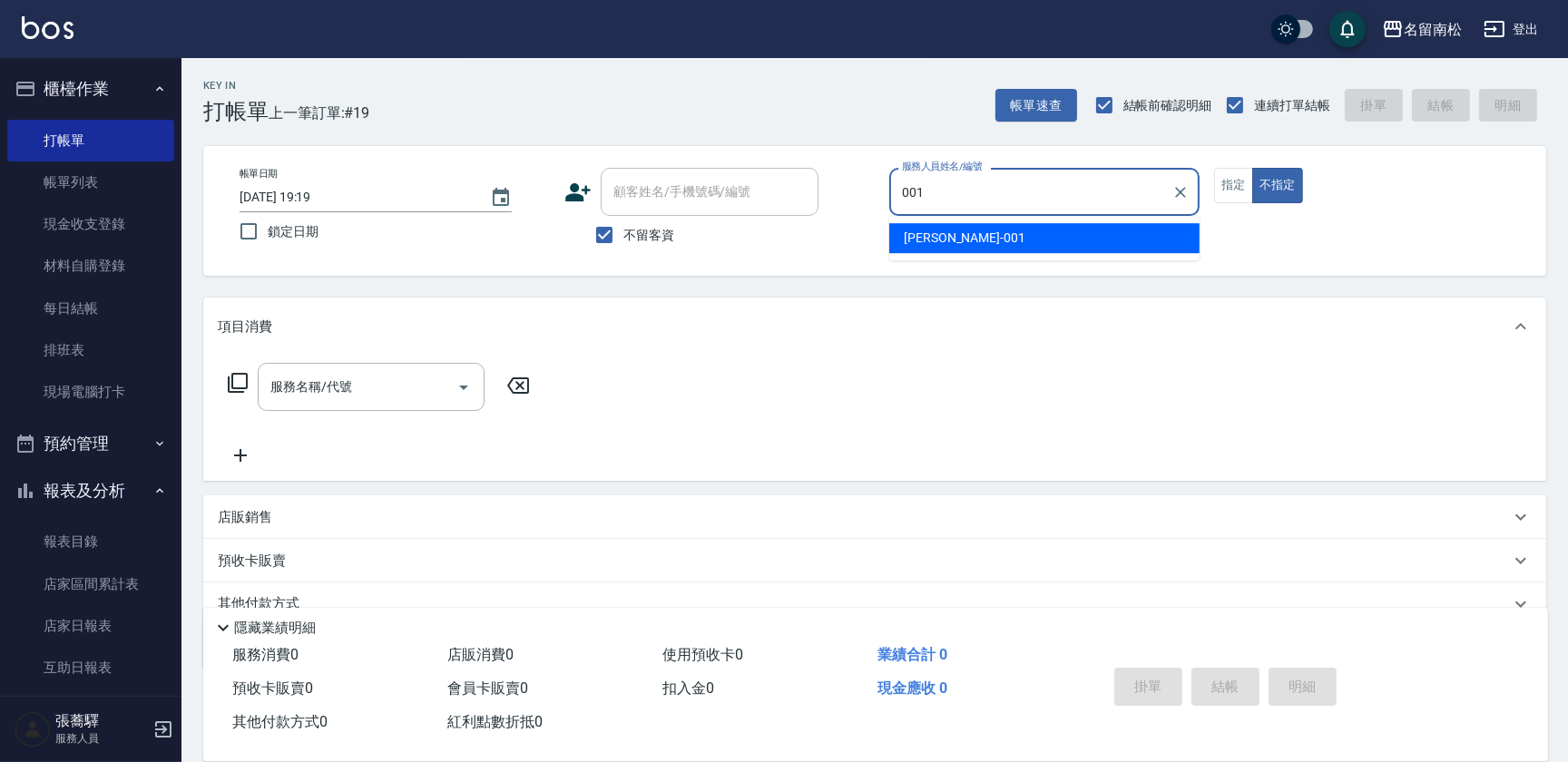
type input "林正雪-001"
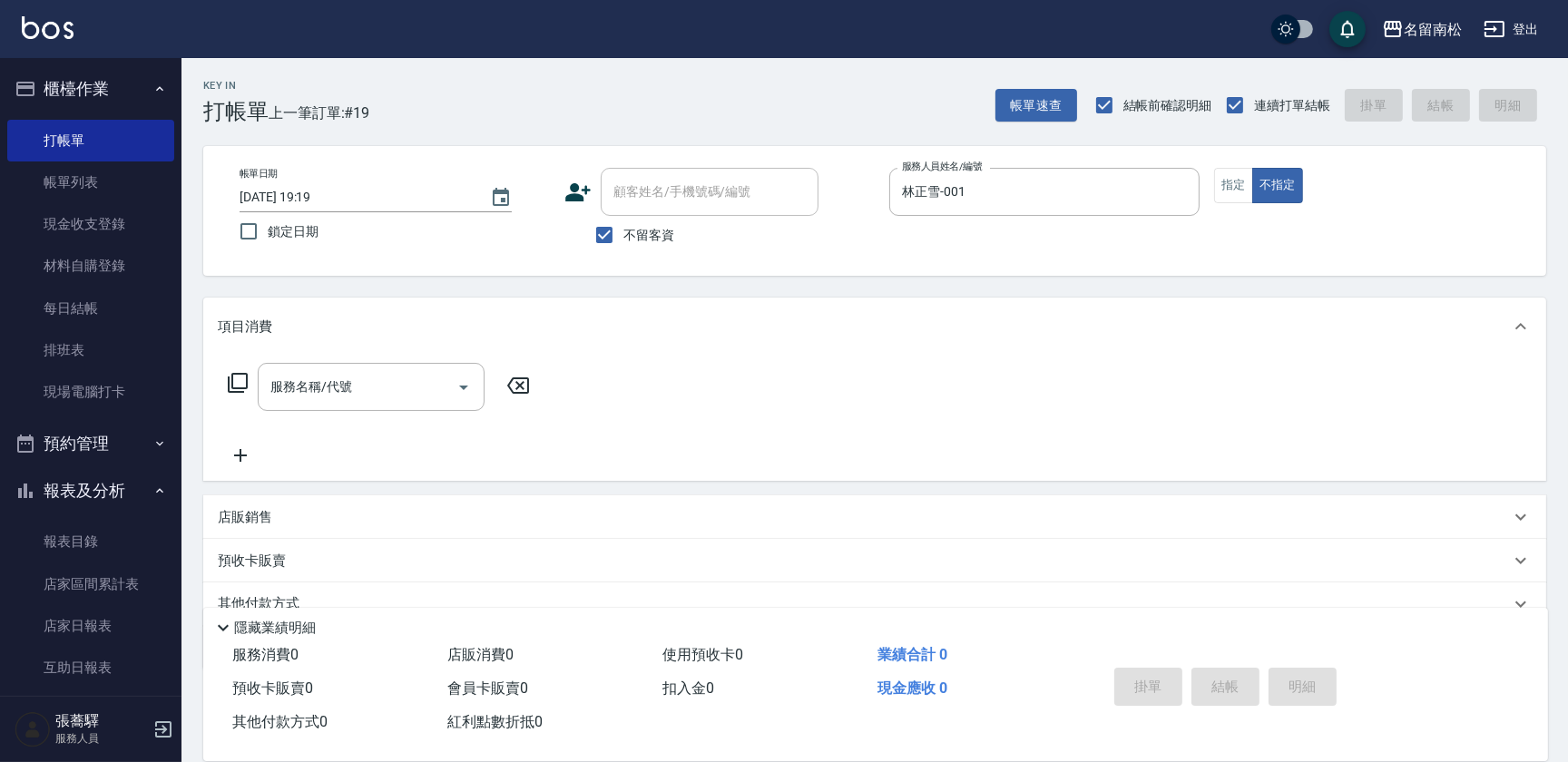
click at [1228, 203] on div "帳單日期 [DATE] 19:19 鎖定日期 顧客姓名/手機號碼/編號 顧客姓名/手機號碼/編號 不留客資 服務人員姓名/編號 [PERSON_NAME]-0…" at bounding box center [874, 211] width 1300 height 87
click at [1235, 182] on button "指定" at bounding box center [1233, 185] width 39 height 35
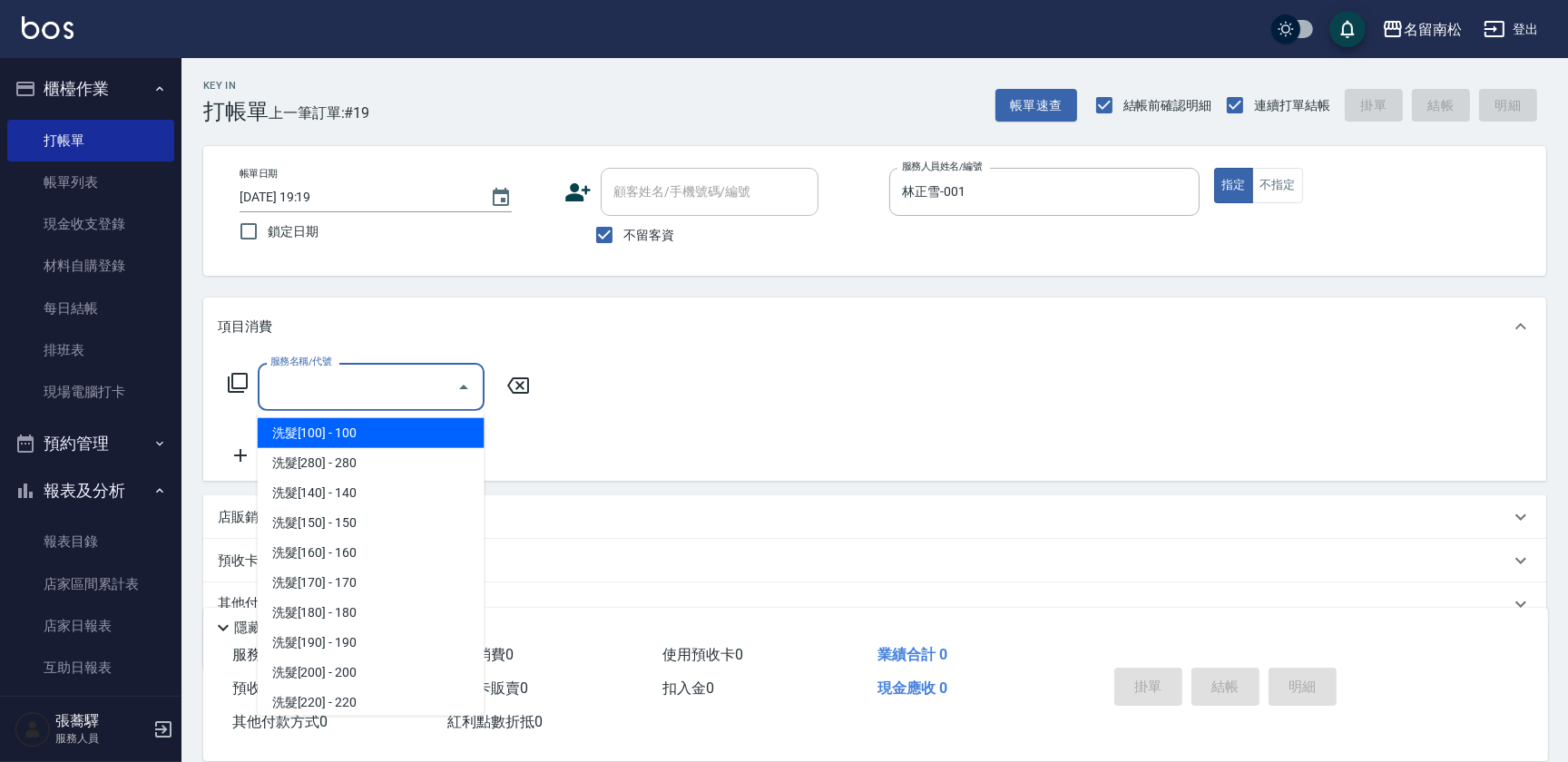
click at [420, 381] on input "服務名稱/代號" at bounding box center [357, 387] width 183 height 31
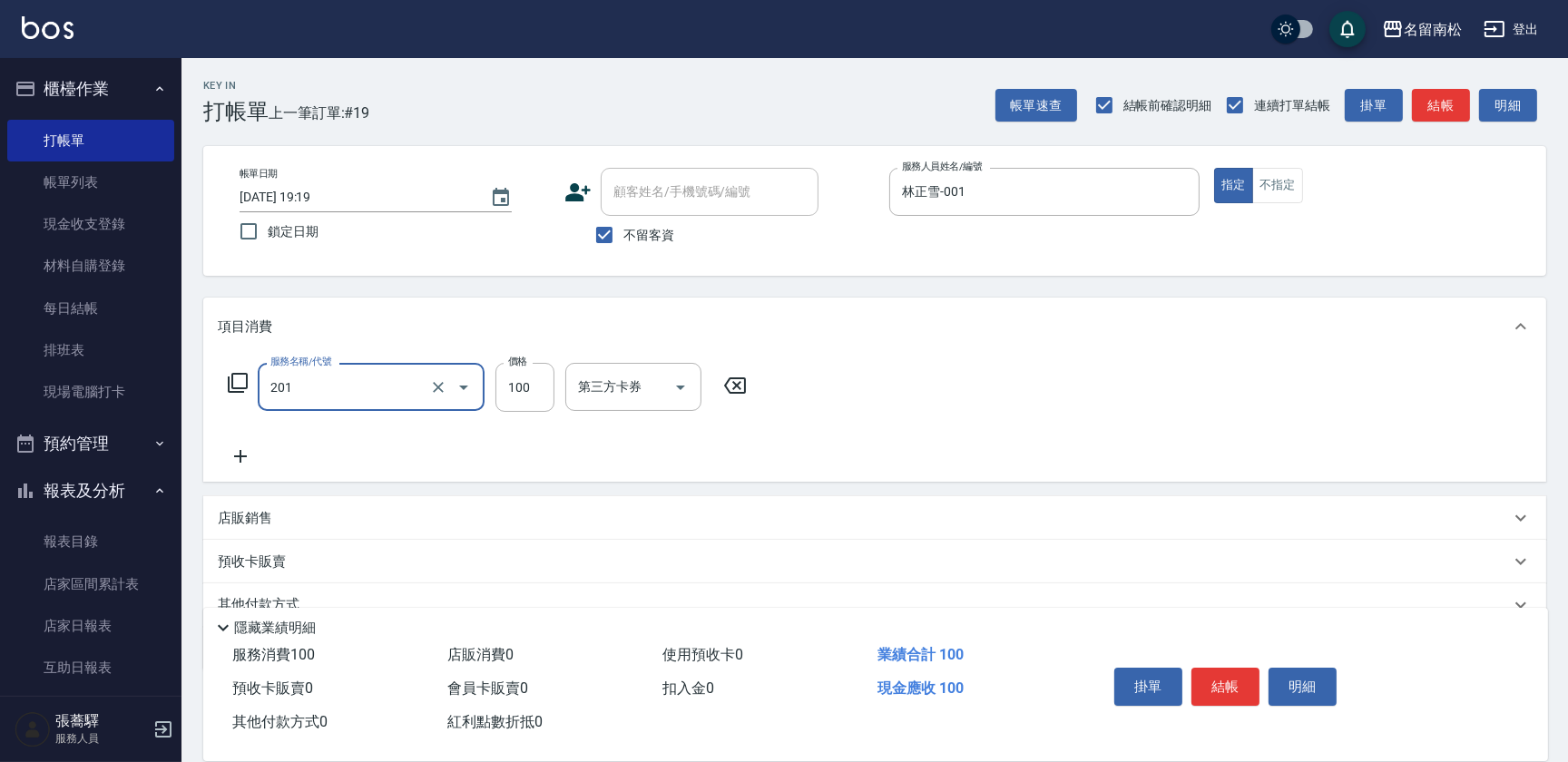
type input "洗髮[100](201)"
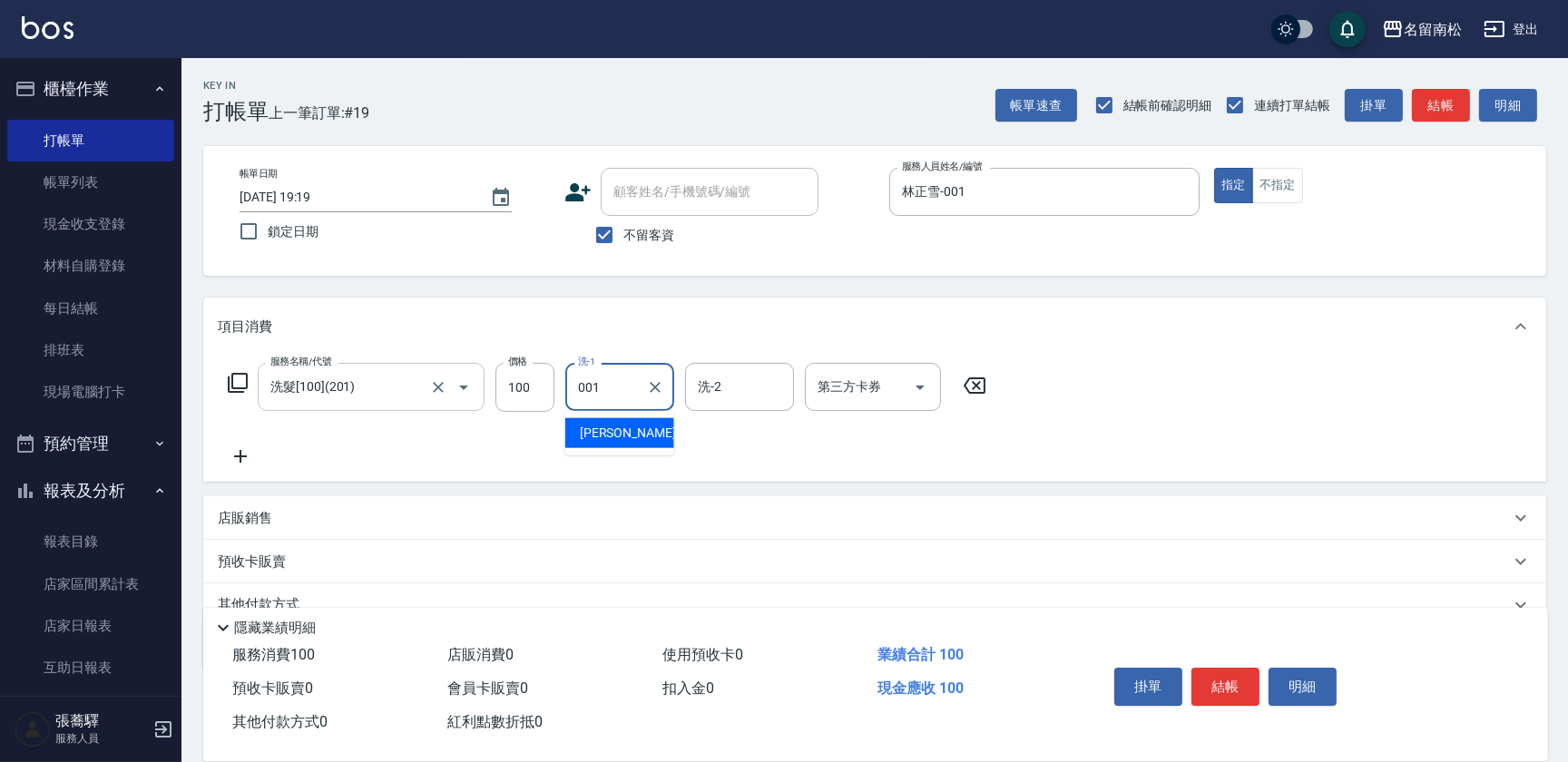
type input "林正雪-001"
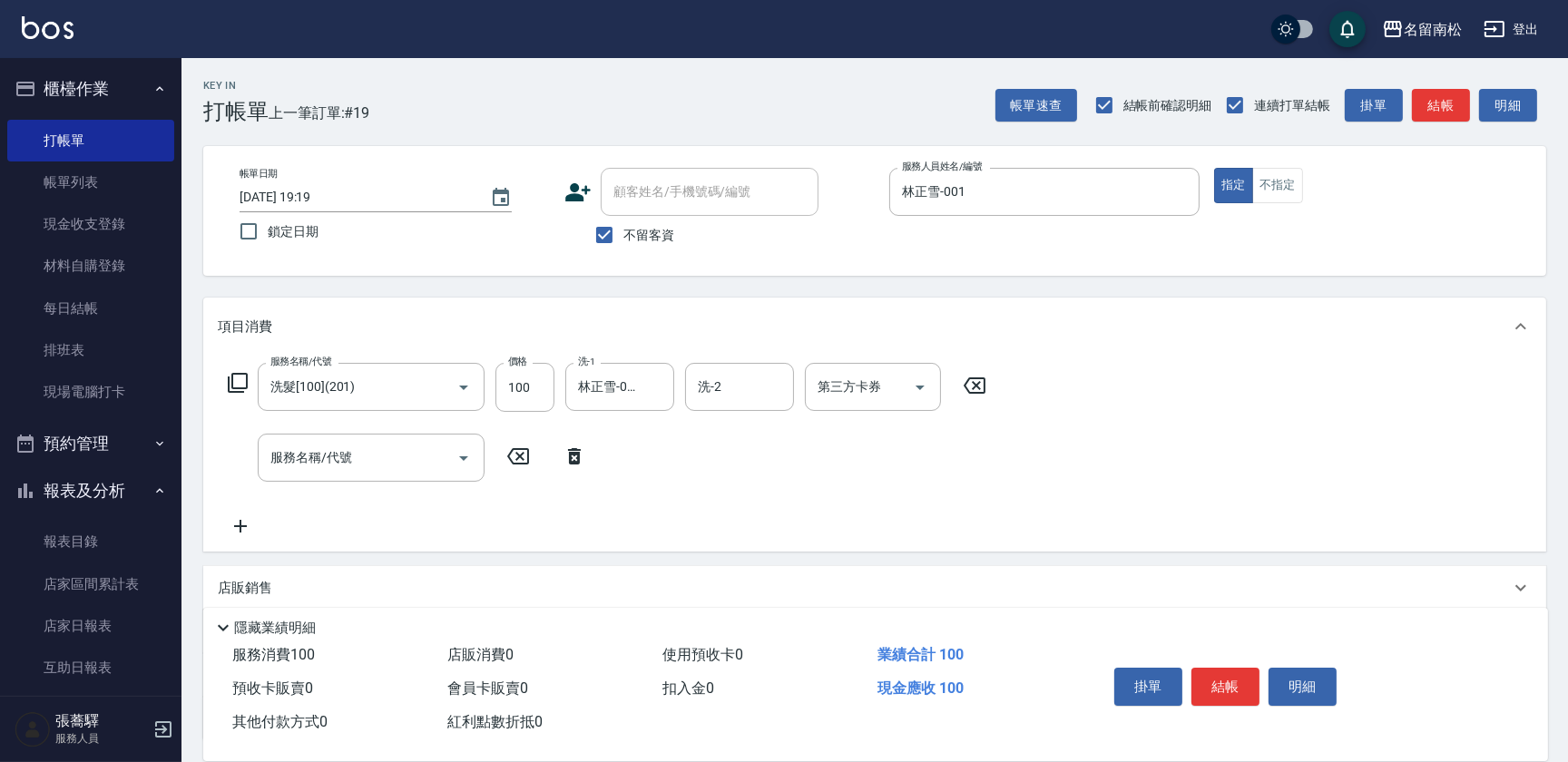
click at [237, 377] on icon at bounding box center [237, 383] width 22 height 22
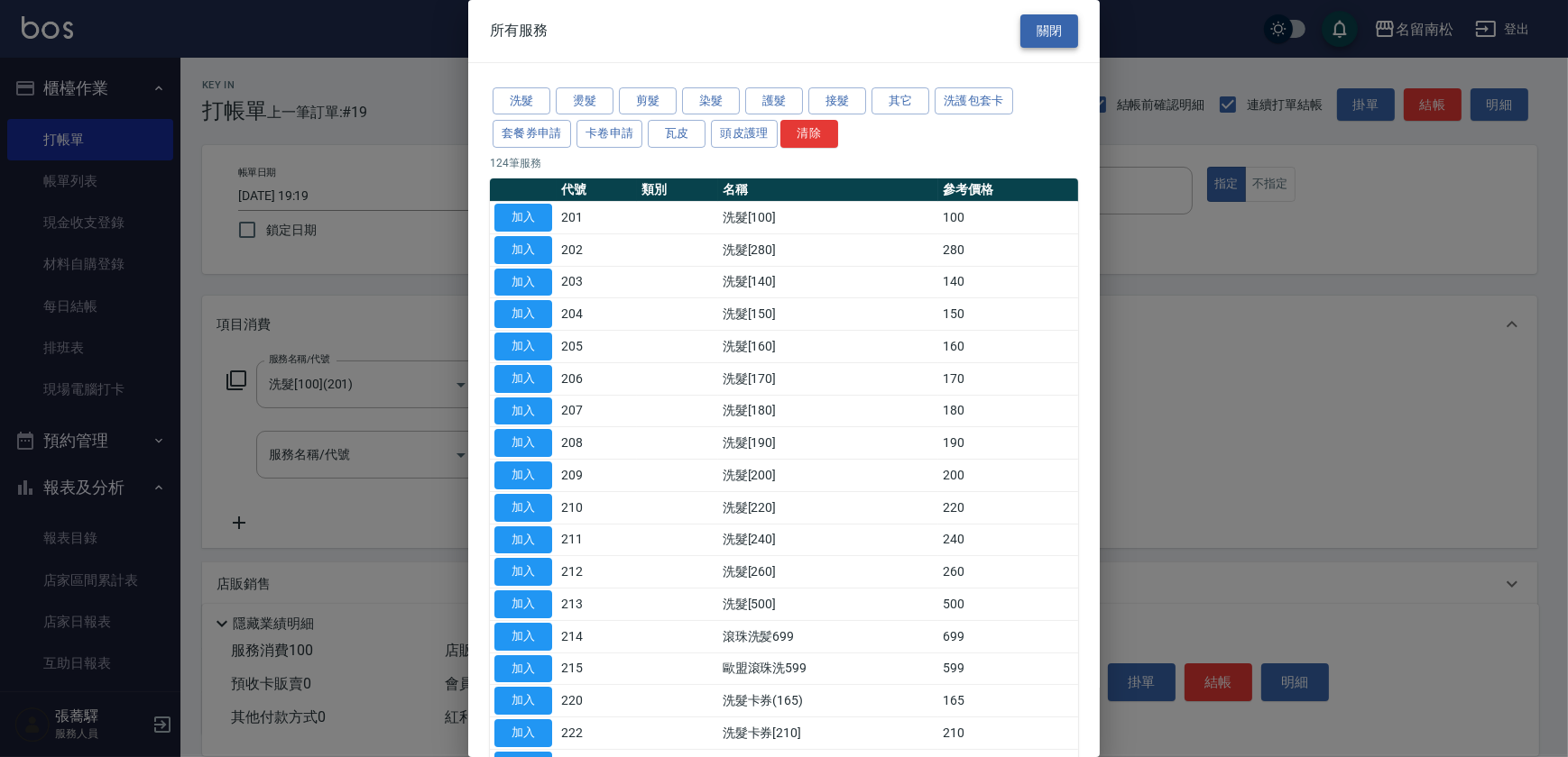
click at [1034, 31] on button "關閉" at bounding box center [1049, 30] width 58 height 33
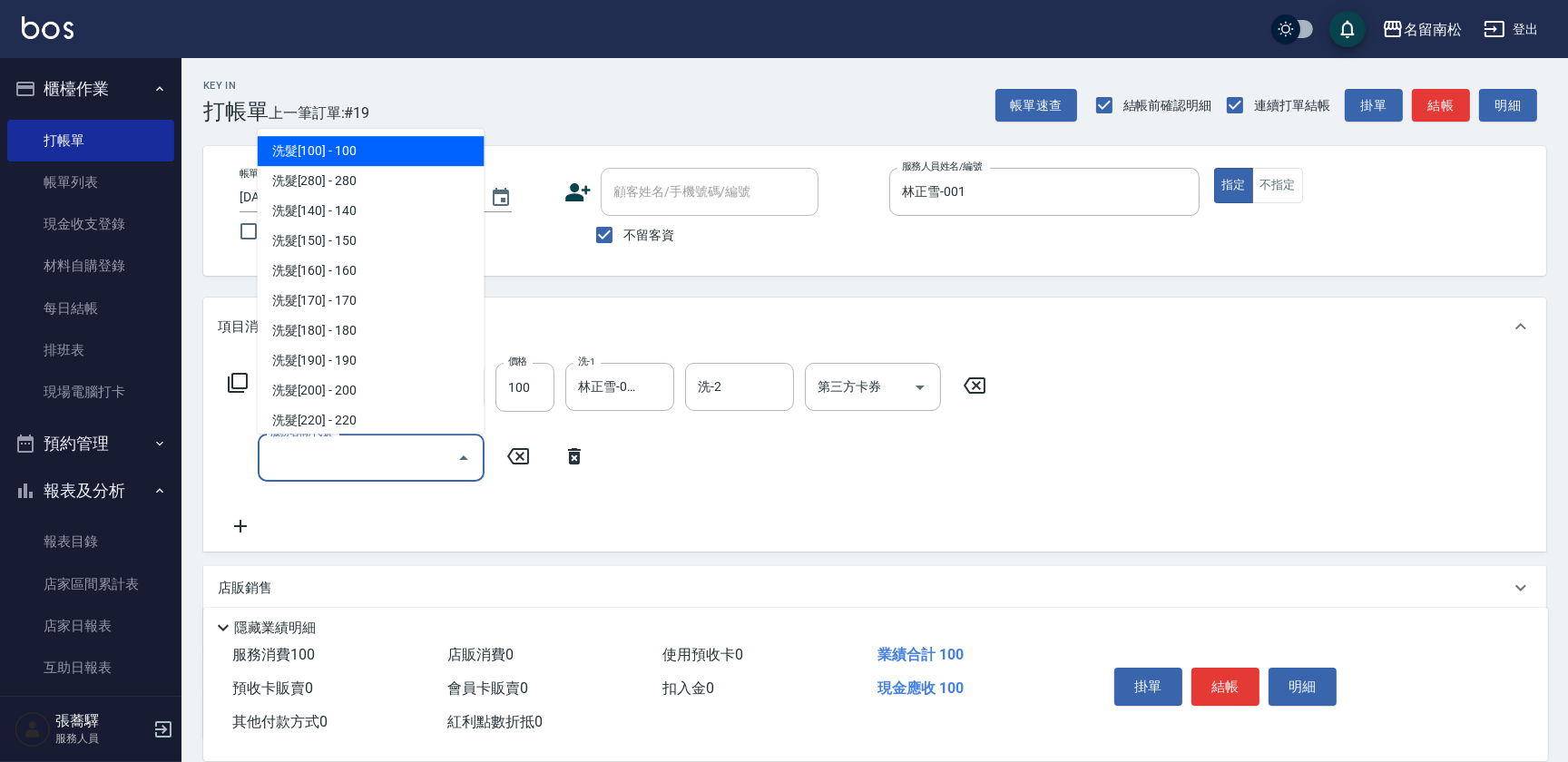
drag, startPoint x: 372, startPoint y: 459, endPoint x: 120, endPoint y: 426, distance: 254.2
click at [120, 426] on div "名留南松 登出 櫃檯作業 打帳單 帳單列表 現金收支登錄 材料自購登錄 每日結帳 排班表 現場電腦打卡 預約管理 預約管理 單日預約紀錄 單週預約紀錄 報表及…" at bounding box center [784, 455] width 1568 height 912
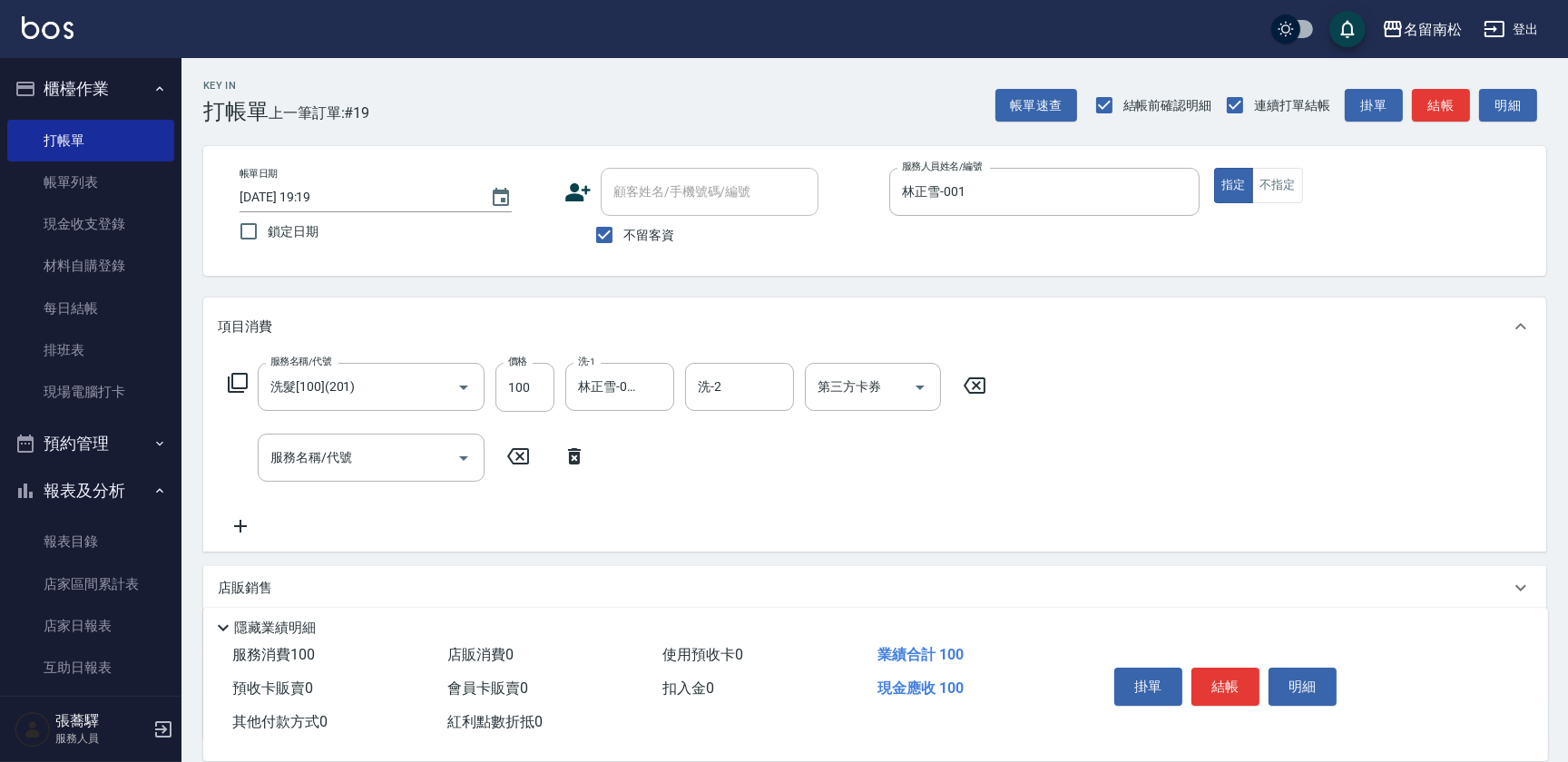
drag, startPoint x: 571, startPoint y: 451, endPoint x: 481, endPoint y: 454, distance: 90.0
click at [564, 452] on icon at bounding box center [574, 456] width 46 height 22
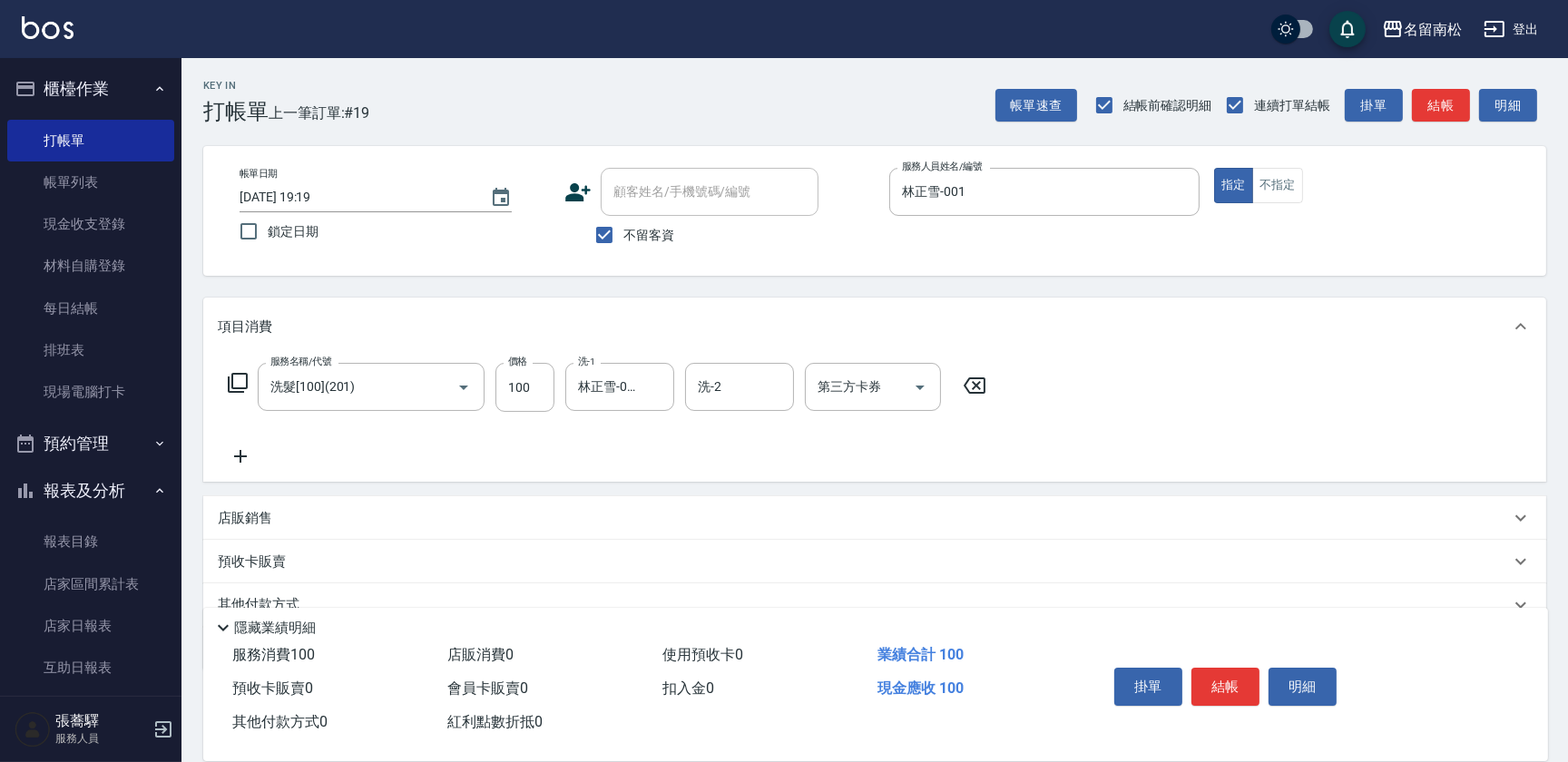
click at [268, 464] on div "服務名稱/代號 洗髮[100](201) 服務名稱/代號 價格 100 價格 洗-1 林正雪-001 洗-1 洗-2 洗-2 第三方卡券 第三方卡券" at bounding box center [607, 415] width 780 height 105
click at [241, 464] on icon at bounding box center [241, 456] width 46 height 22
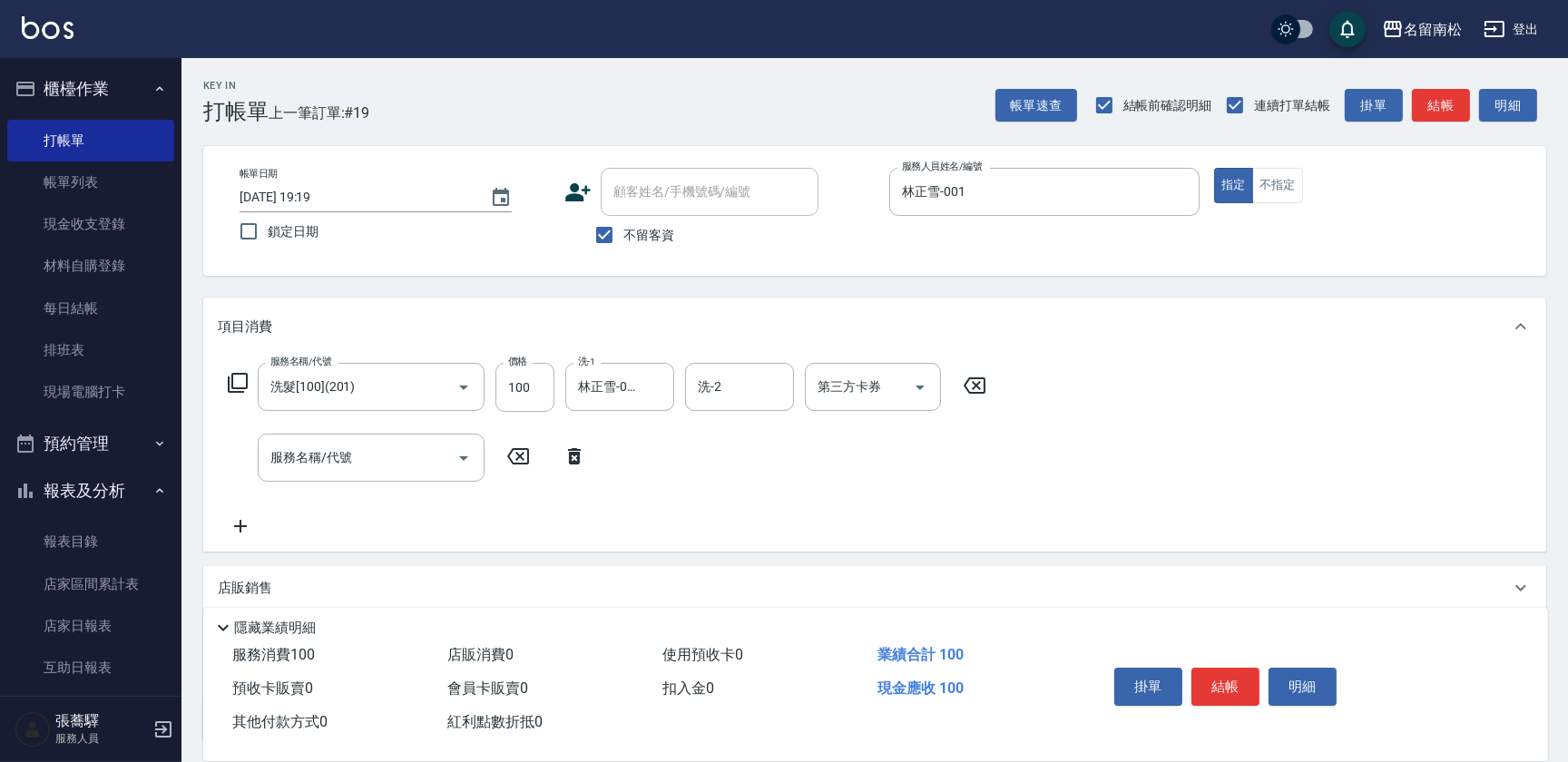
click at [242, 379] on icon at bounding box center [237, 383] width 22 height 22
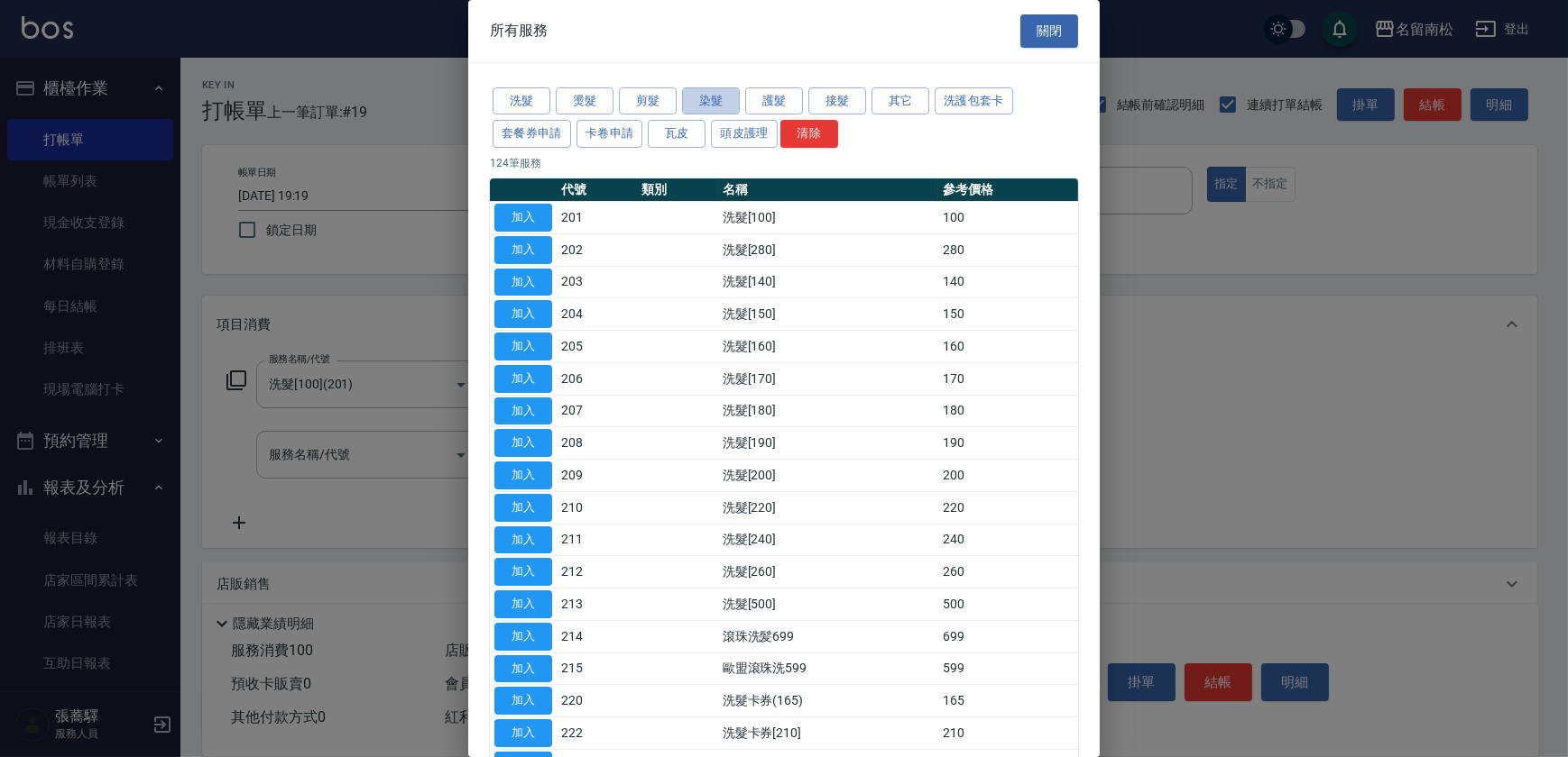
drag, startPoint x: 717, startPoint y: 102, endPoint x: 711, endPoint y: 114, distance: 13.4
click at [713, 107] on button "染髮" at bounding box center [710, 101] width 58 height 28
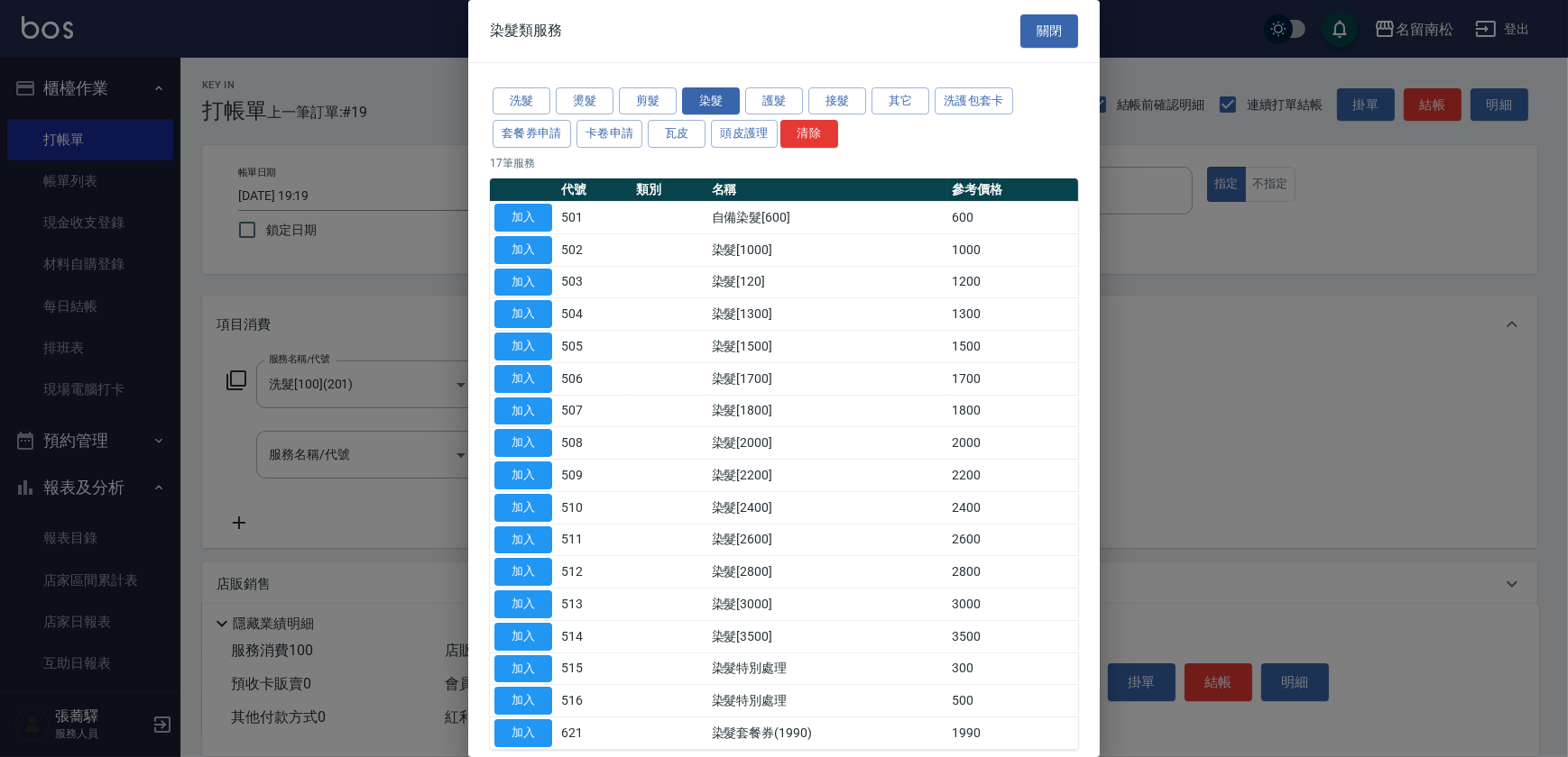
click at [525, 296] on td "加入" at bounding box center [523, 282] width 67 height 32
click at [549, 308] on button "加入" at bounding box center [523, 314] width 58 height 28
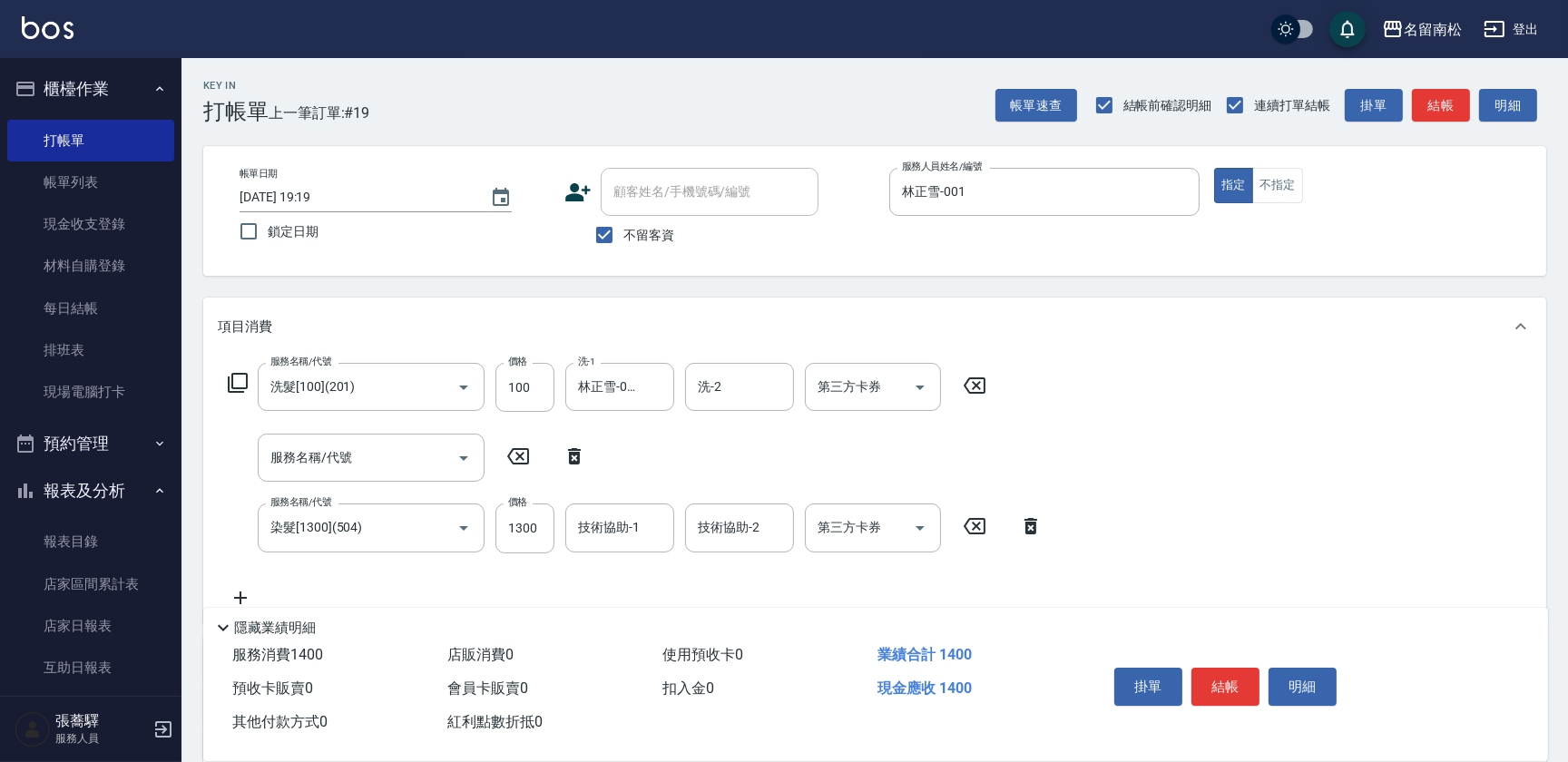
click at [1027, 526] on icon at bounding box center [1031, 526] width 46 height 22
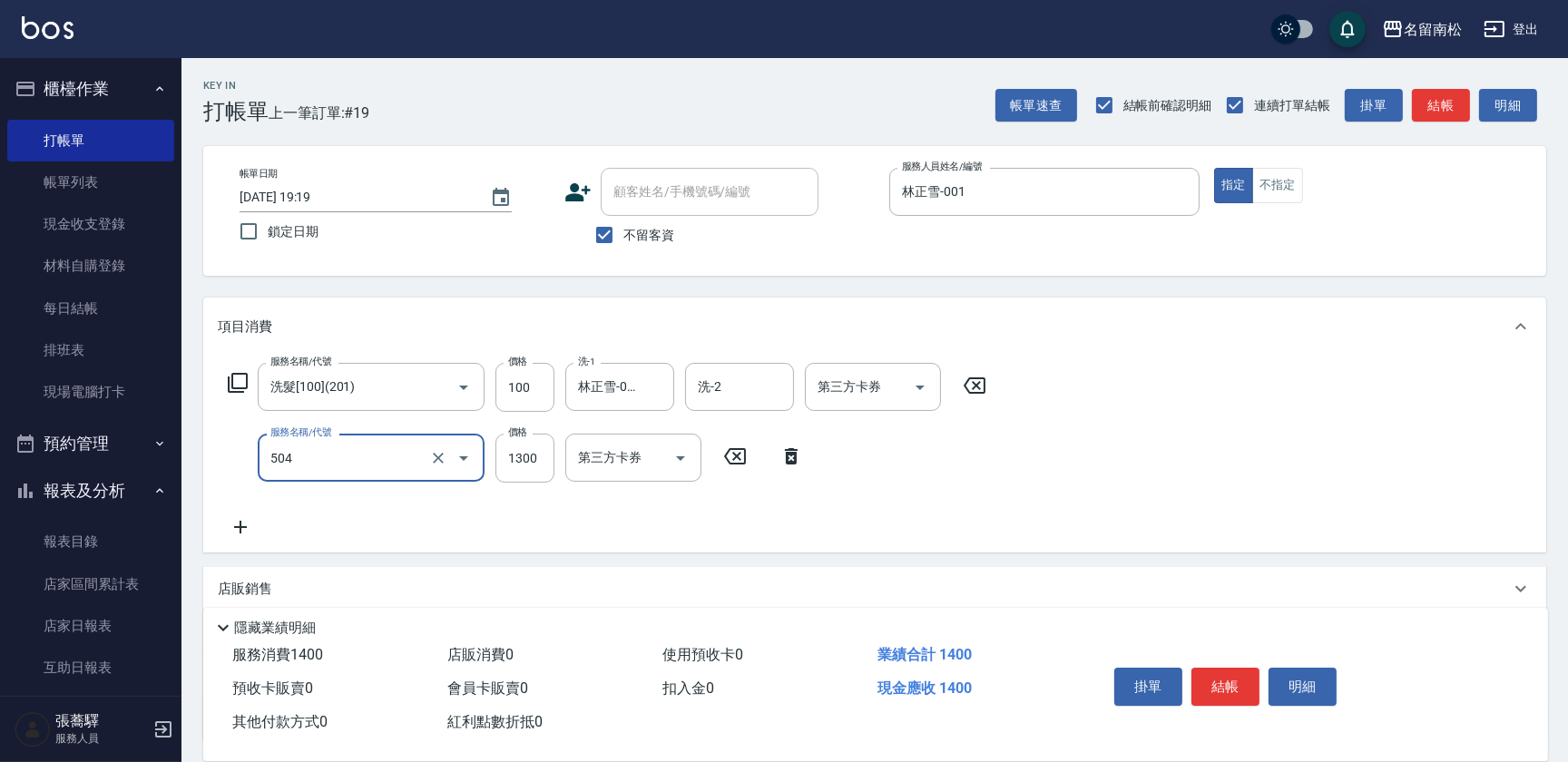
type input "染髮[1300](504)"
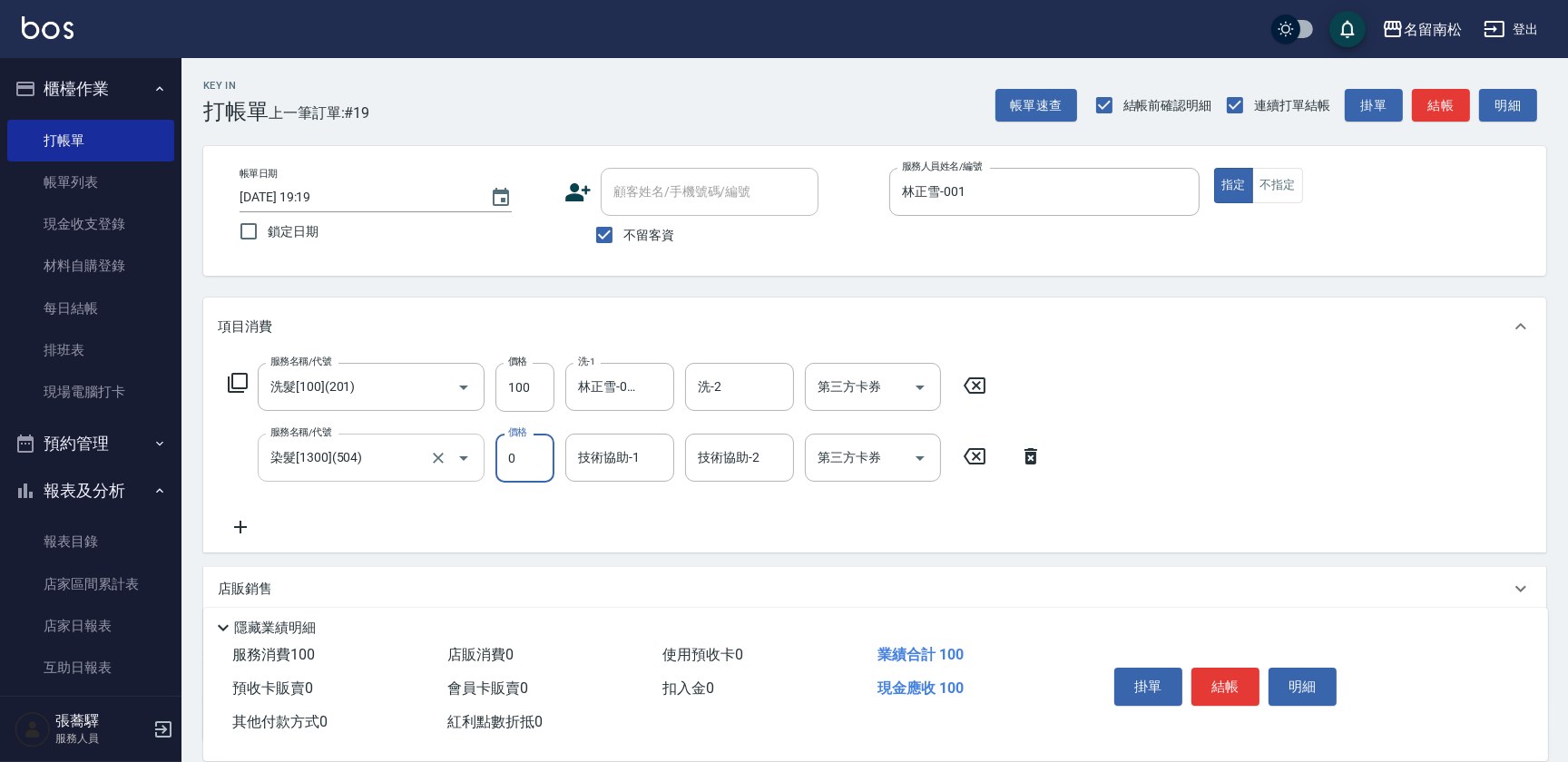
type input "0"
drag, startPoint x: 337, startPoint y: 451, endPoint x: 68, endPoint y: 436, distance: 269.4
click at [69, 438] on div "名留南松 登出 櫃檯作業 打帳單 帳單列表 現金收支登錄 材料自購登錄 每日結帳 排班表 現場電腦打卡 預約管理 預約管理 單日預約紀錄 單週預約紀錄 報表及…" at bounding box center [784, 456] width 1568 height 912
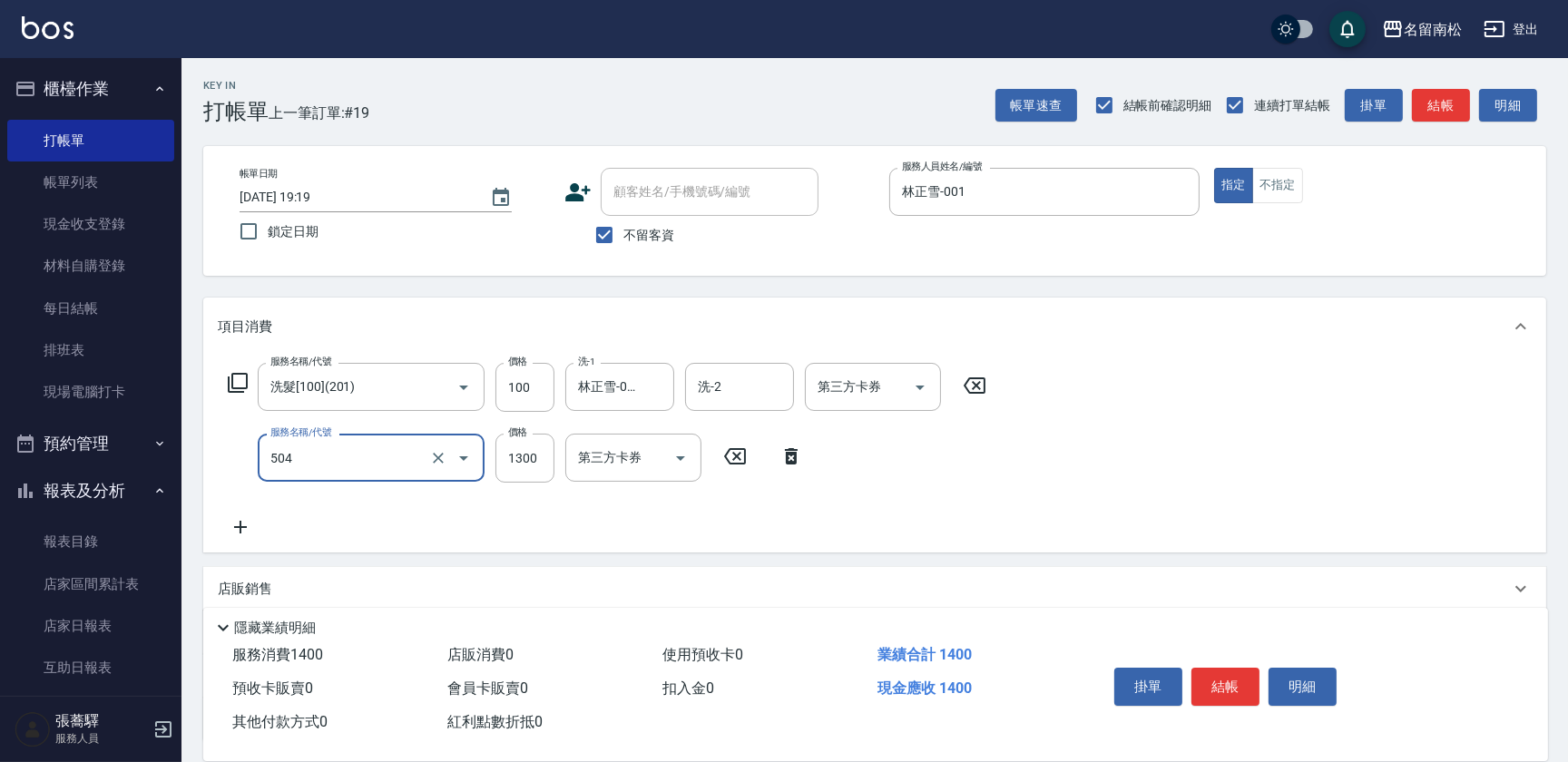
type input "染髮[1300](504)"
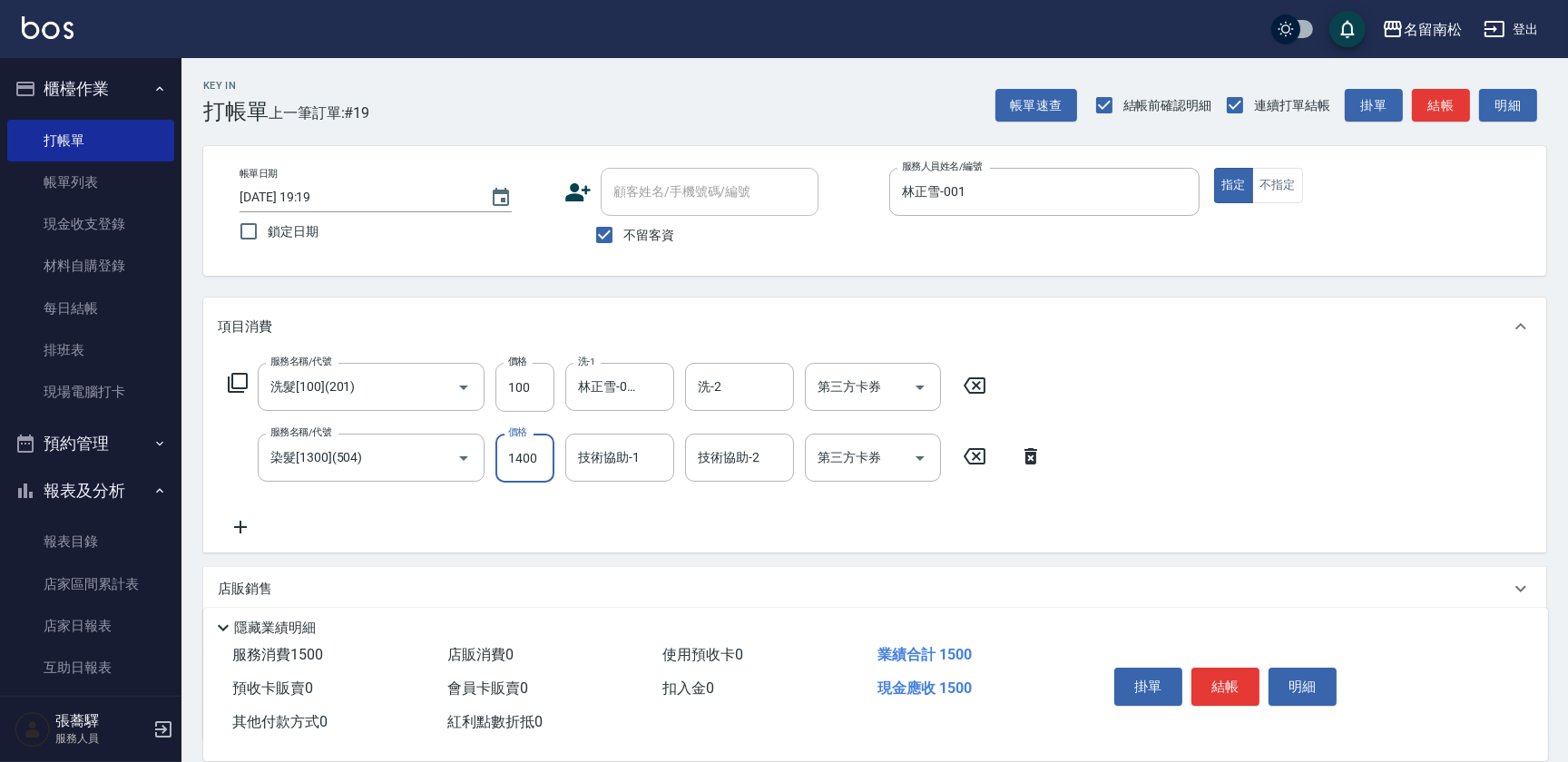
type input "1400"
type input "林正雪-001"
drag, startPoint x: 116, startPoint y: 435, endPoint x: 1290, endPoint y: 687, distance: 1200.7
click at [1290, 687] on button "明細" at bounding box center [1301, 687] width 68 height 38
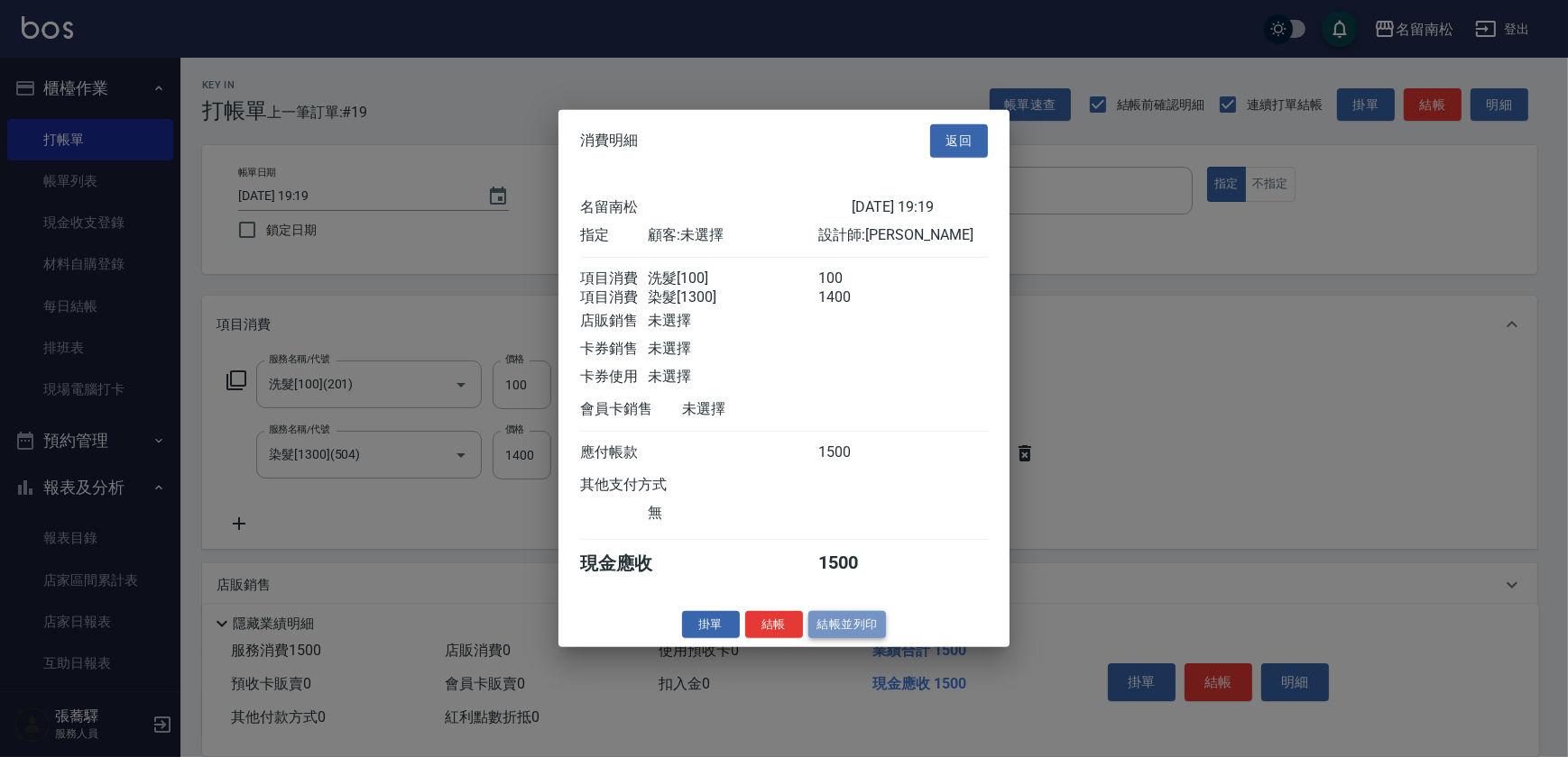
click at [875, 620] on button "結帳並列印" at bounding box center [847, 625] width 79 height 28
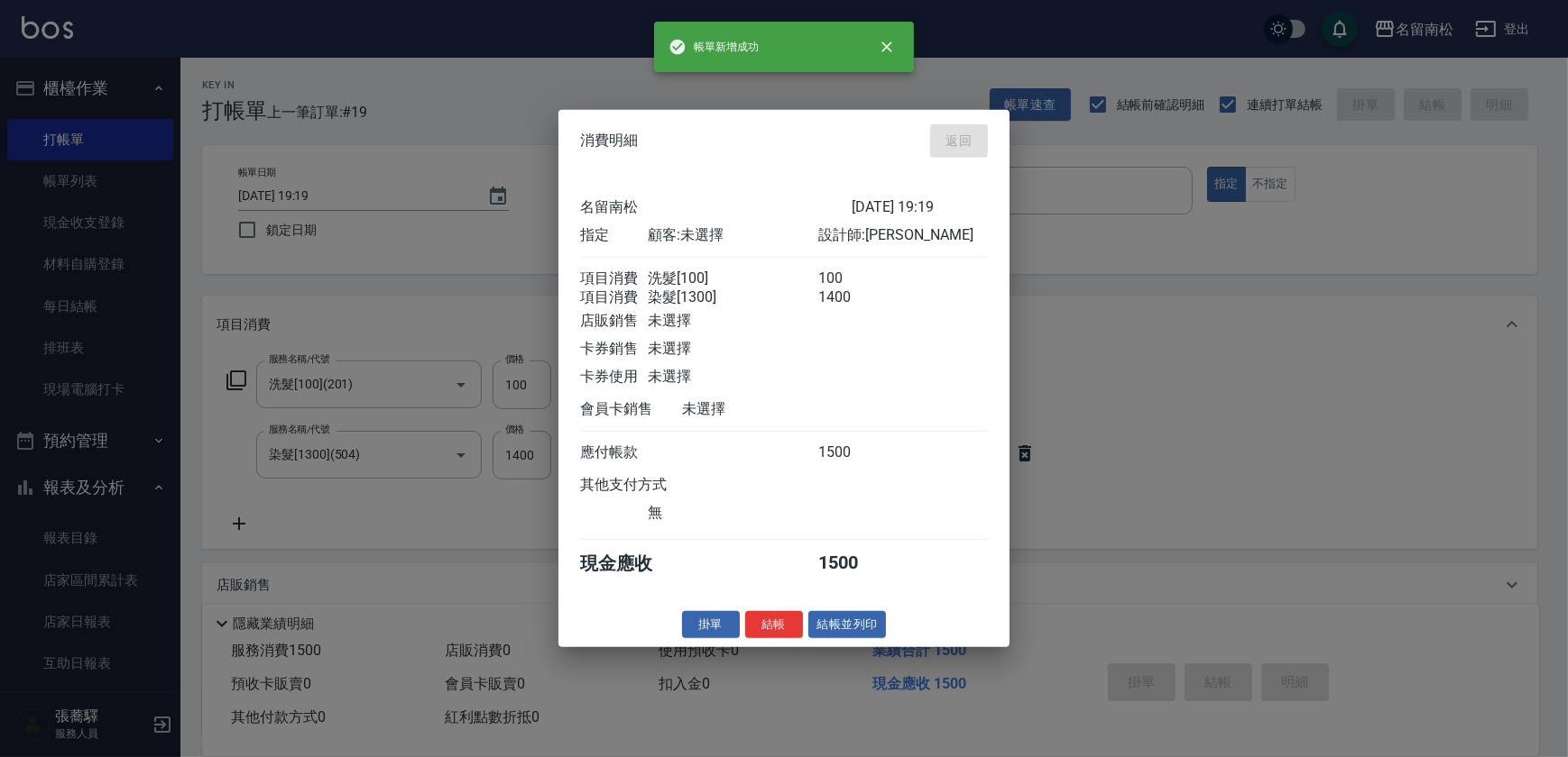
type input "[DATE] 19:21"
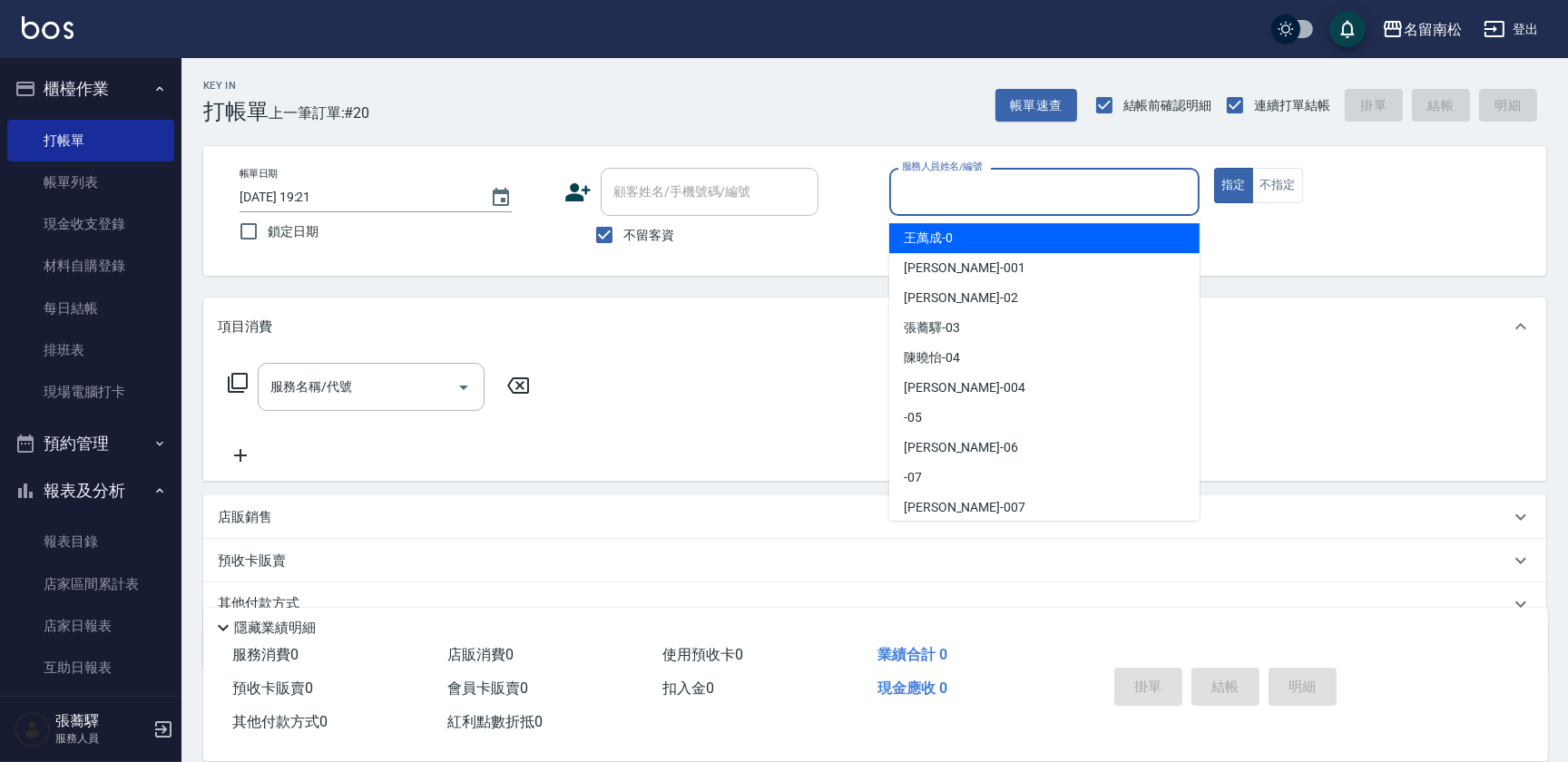
click at [1040, 195] on input "服務人員姓名/編號" at bounding box center [1043, 191] width 294 height 31
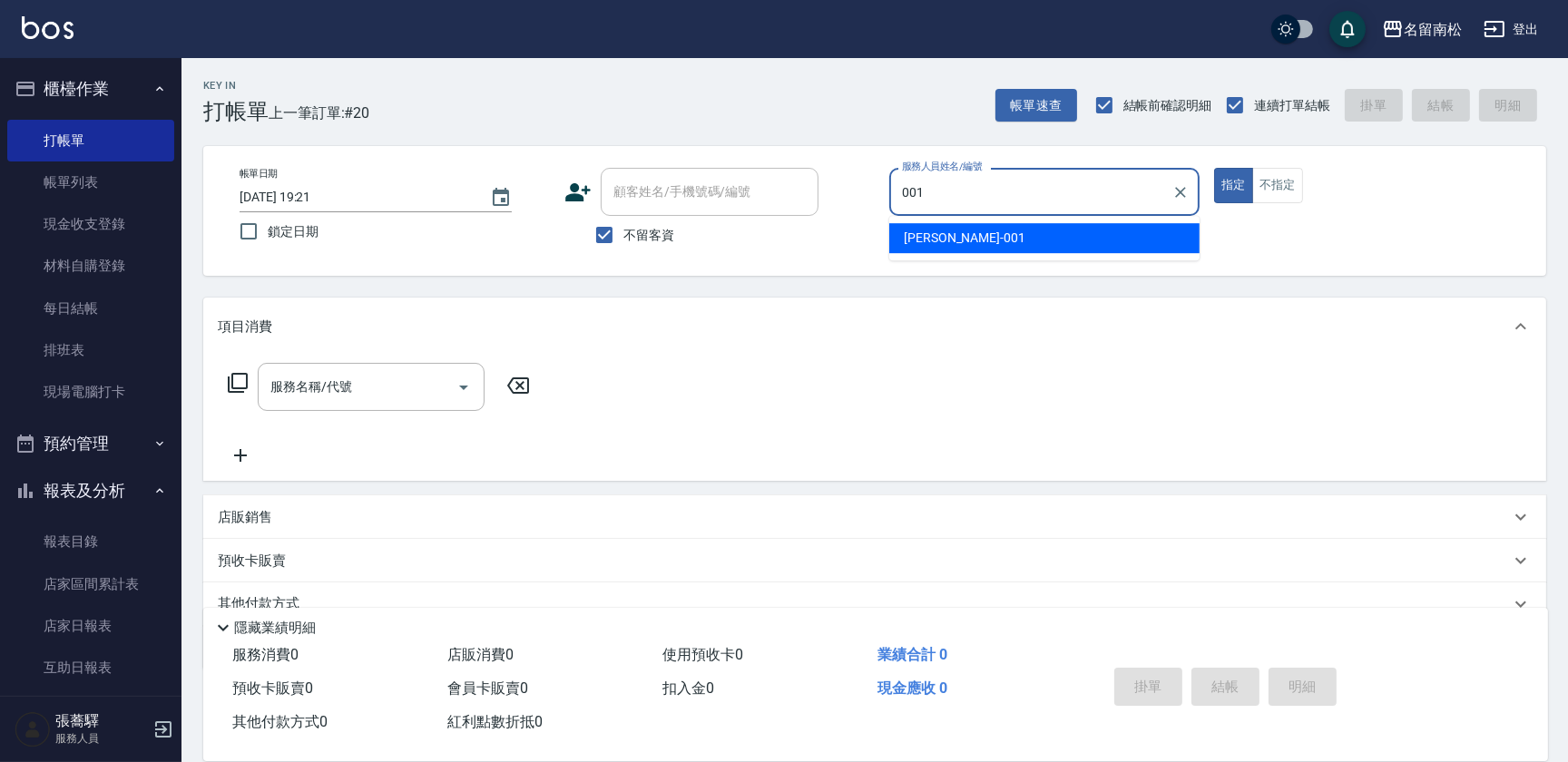
type input "林正雪-001"
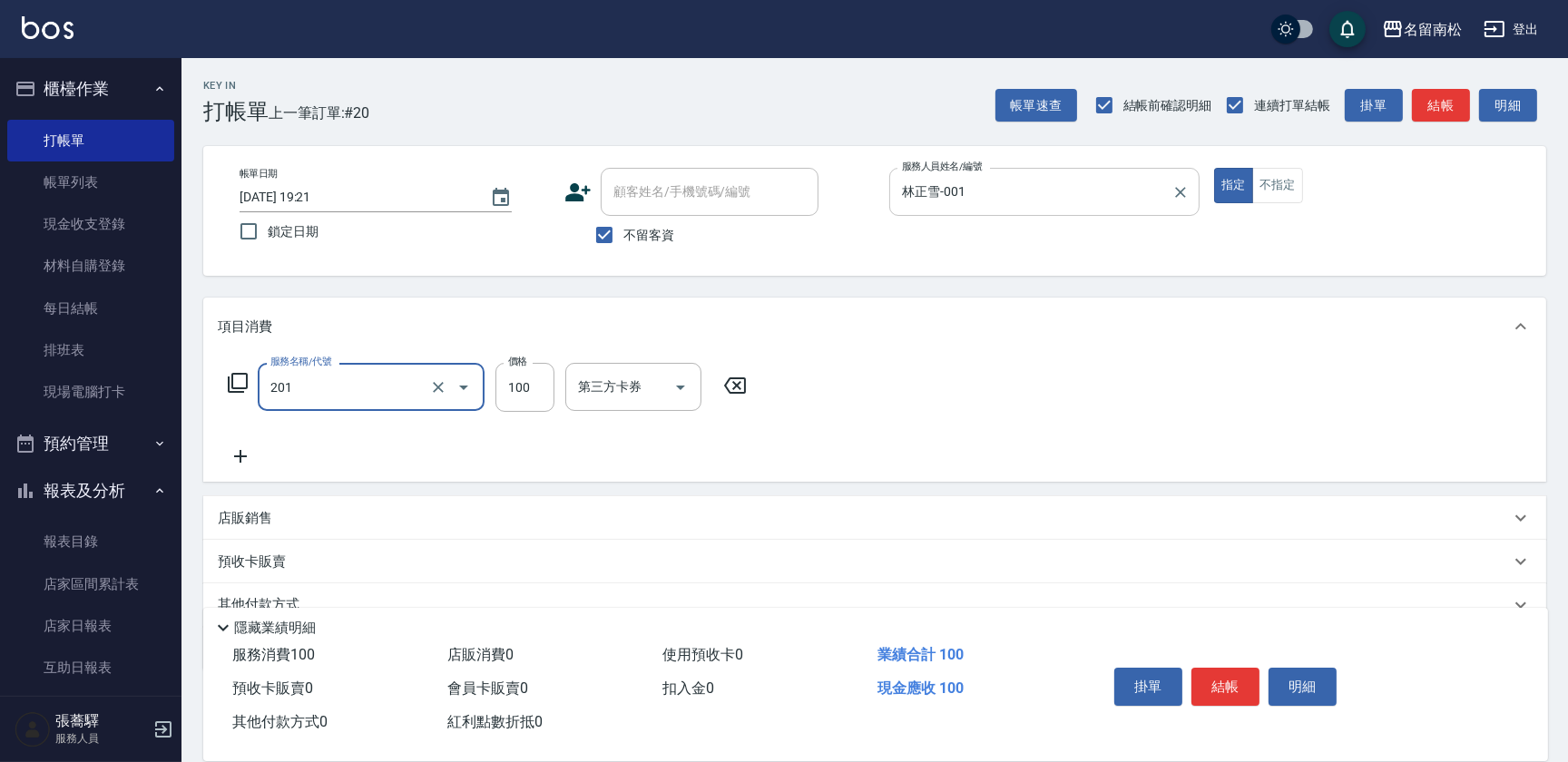
type input "洗髮[100](201)"
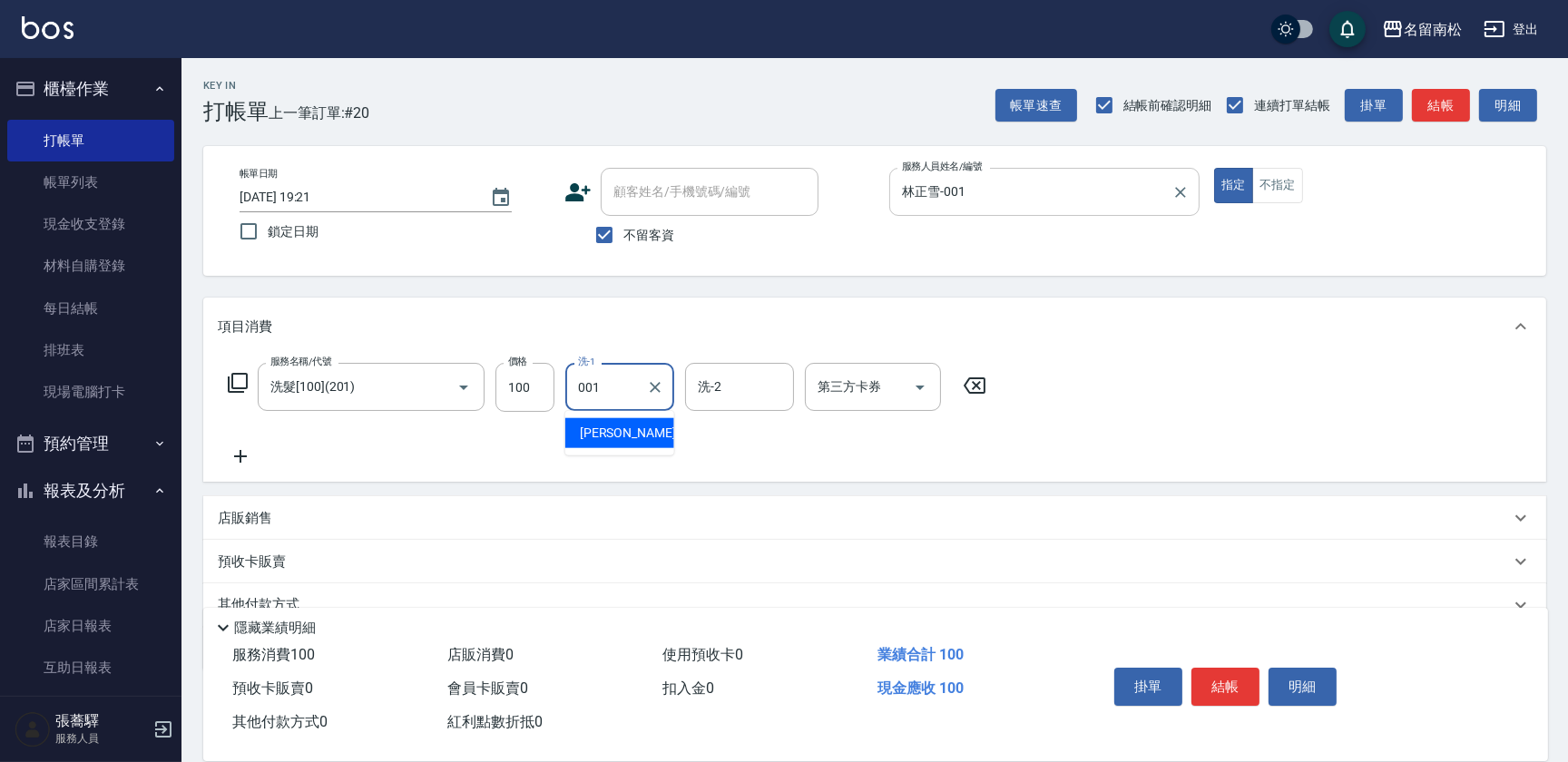
type input "林正雪-001"
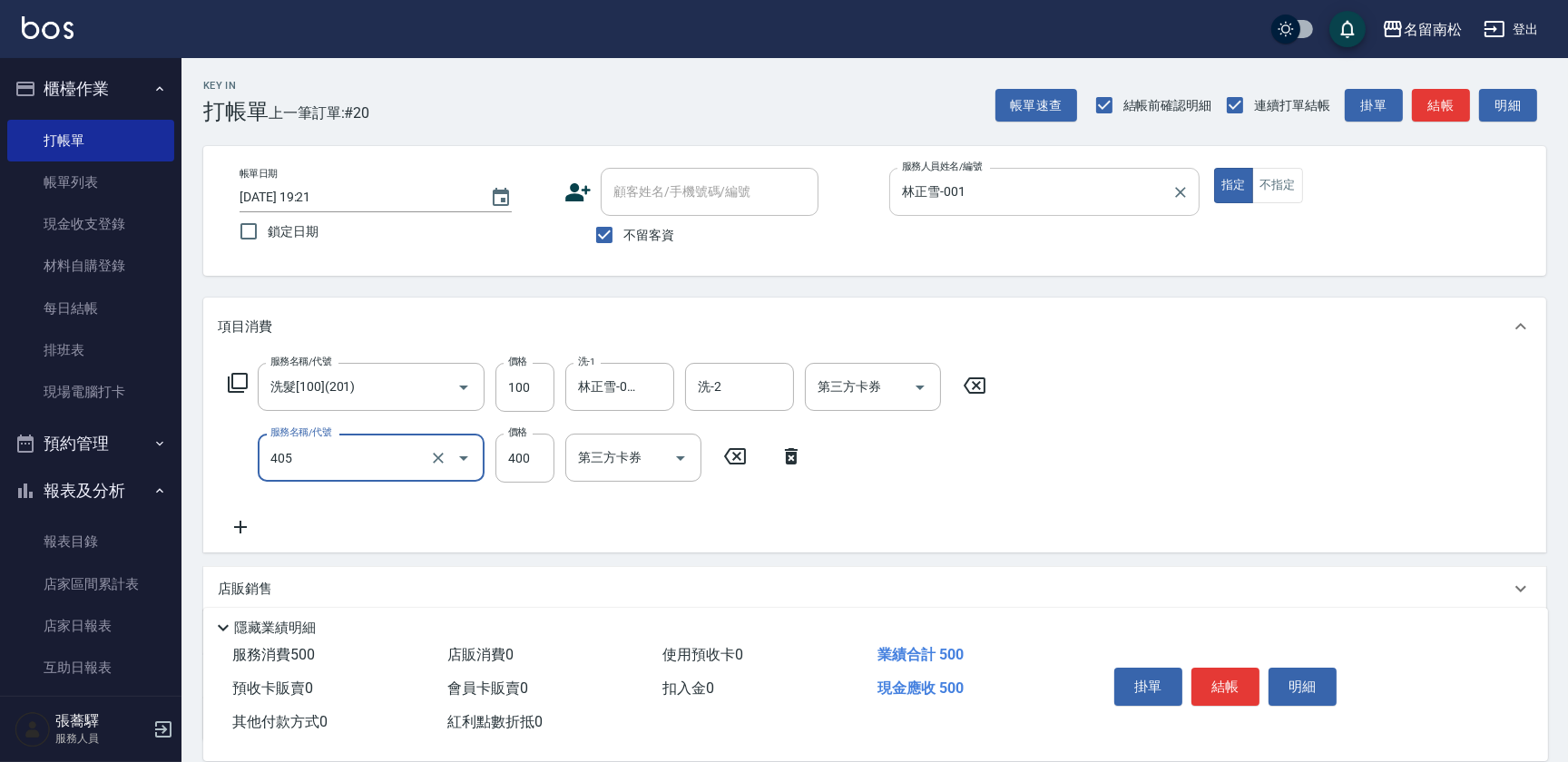
type input "剪髮(400)(405)"
type input "500"
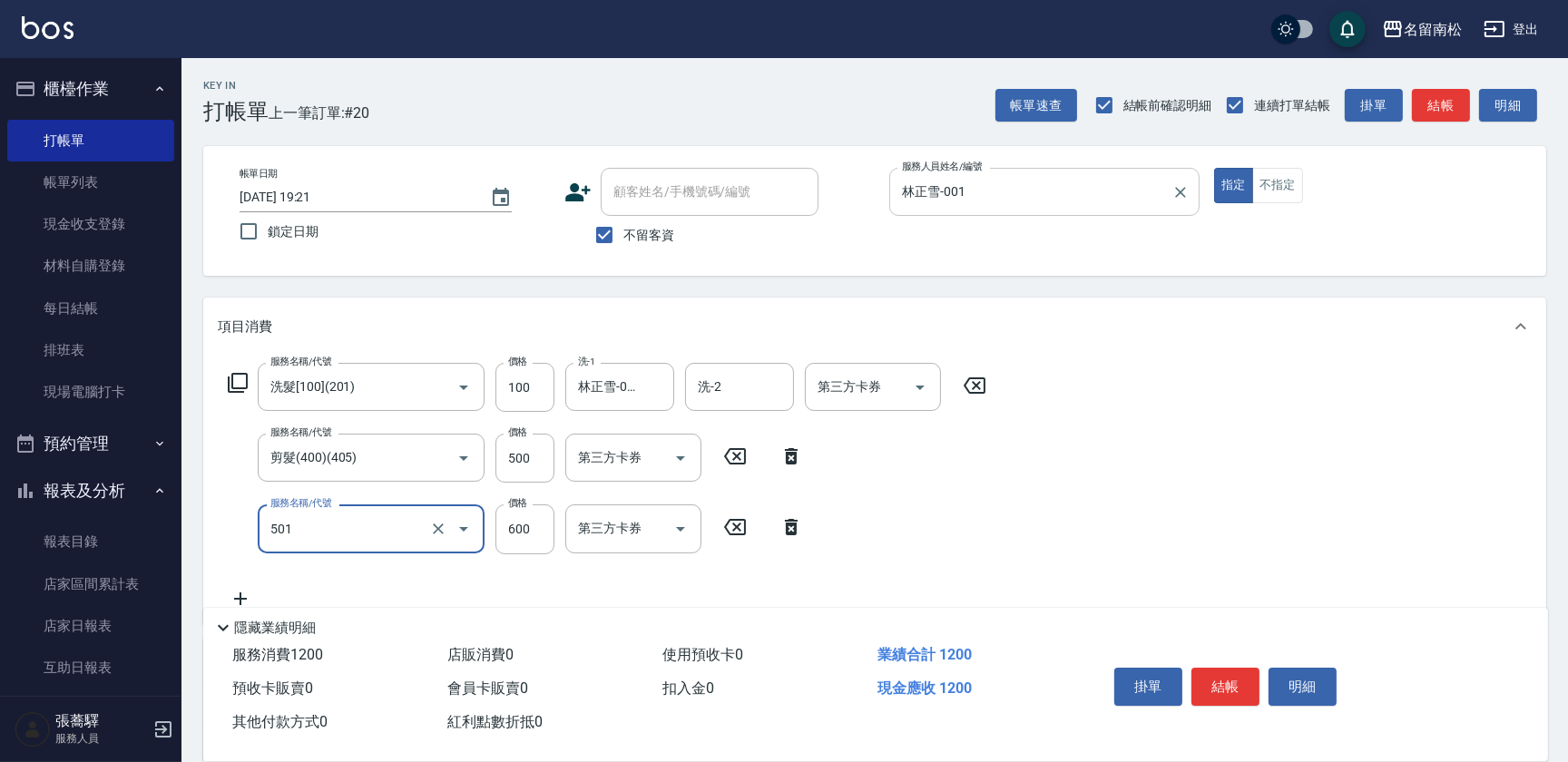
type input "自備染髮[600](501)"
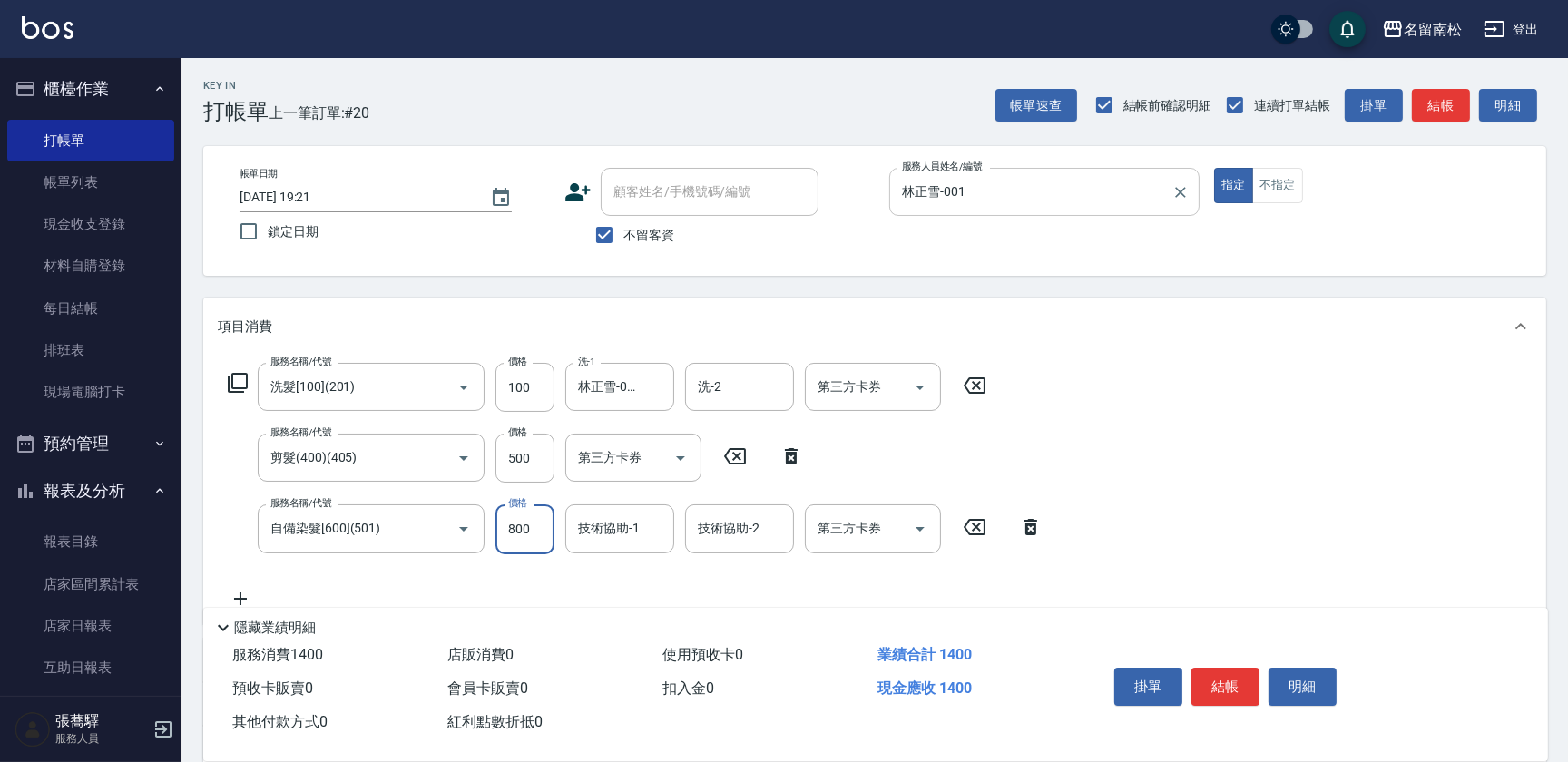
type input "800"
type input "林正雪-001"
click at [1307, 679] on button "明細" at bounding box center [1301, 687] width 68 height 38
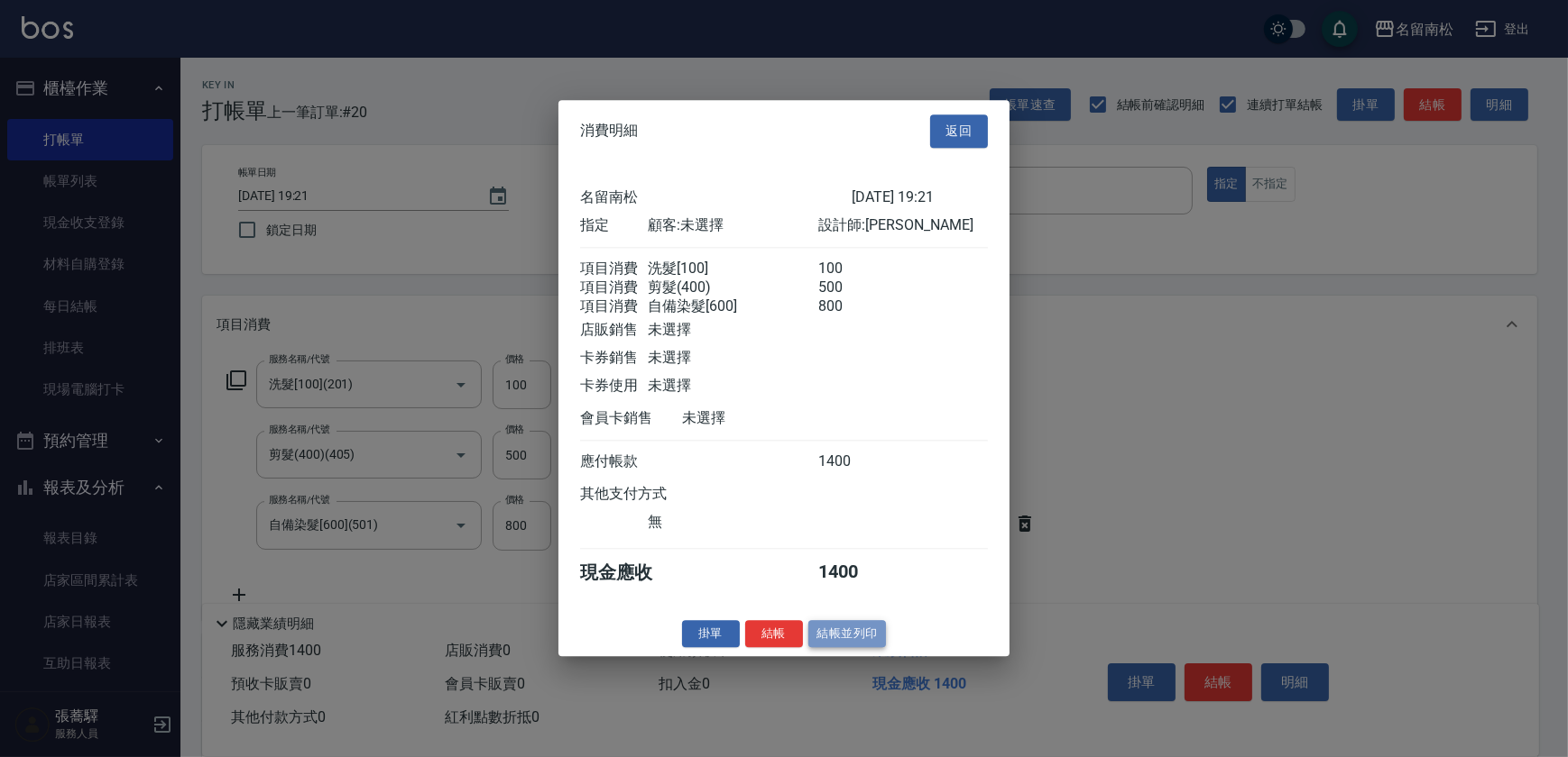
click at [854, 641] on button "結帳並列印" at bounding box center [847, 635] width 79 height 28
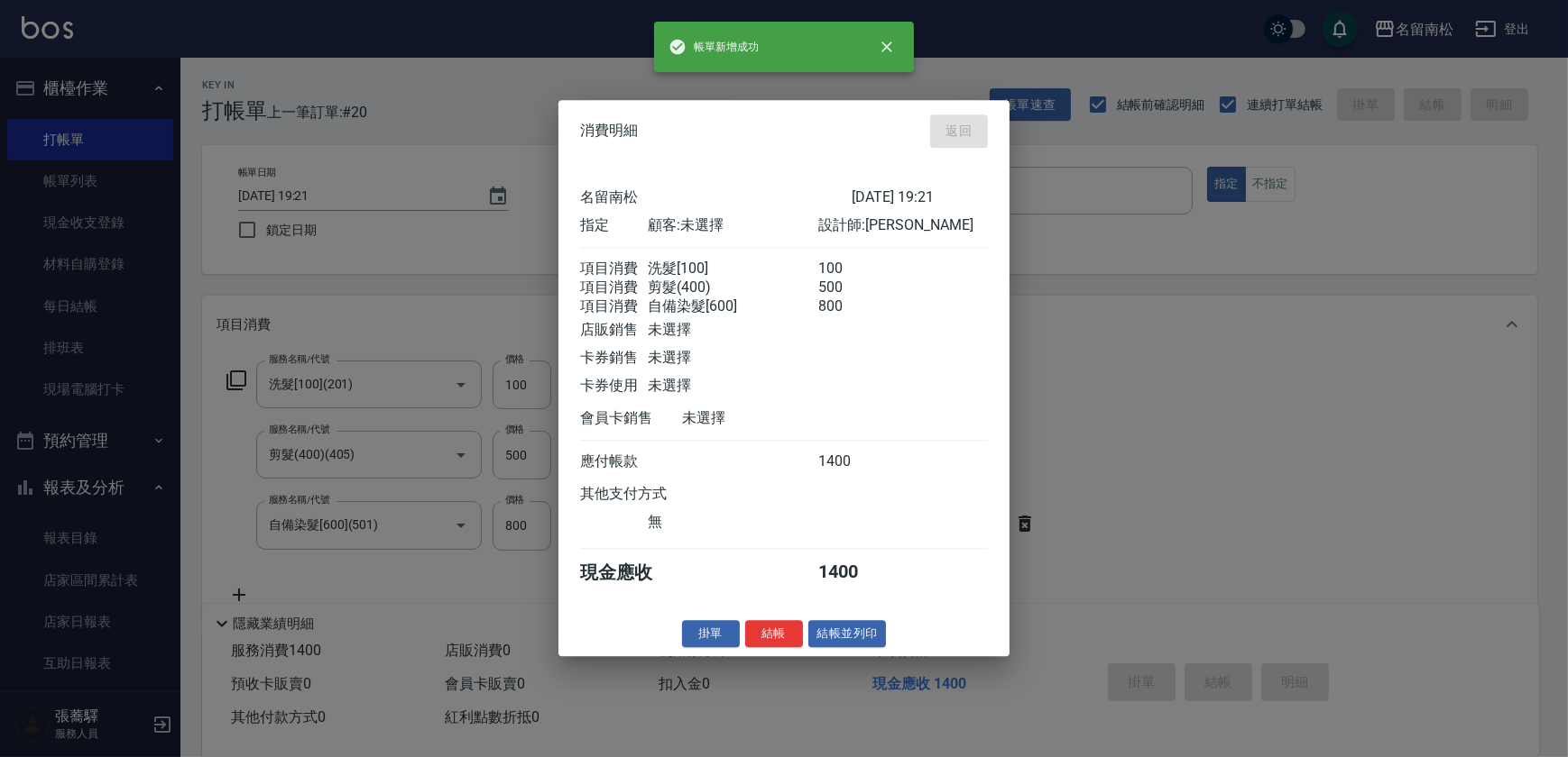
type input "[DATE] 19:22"
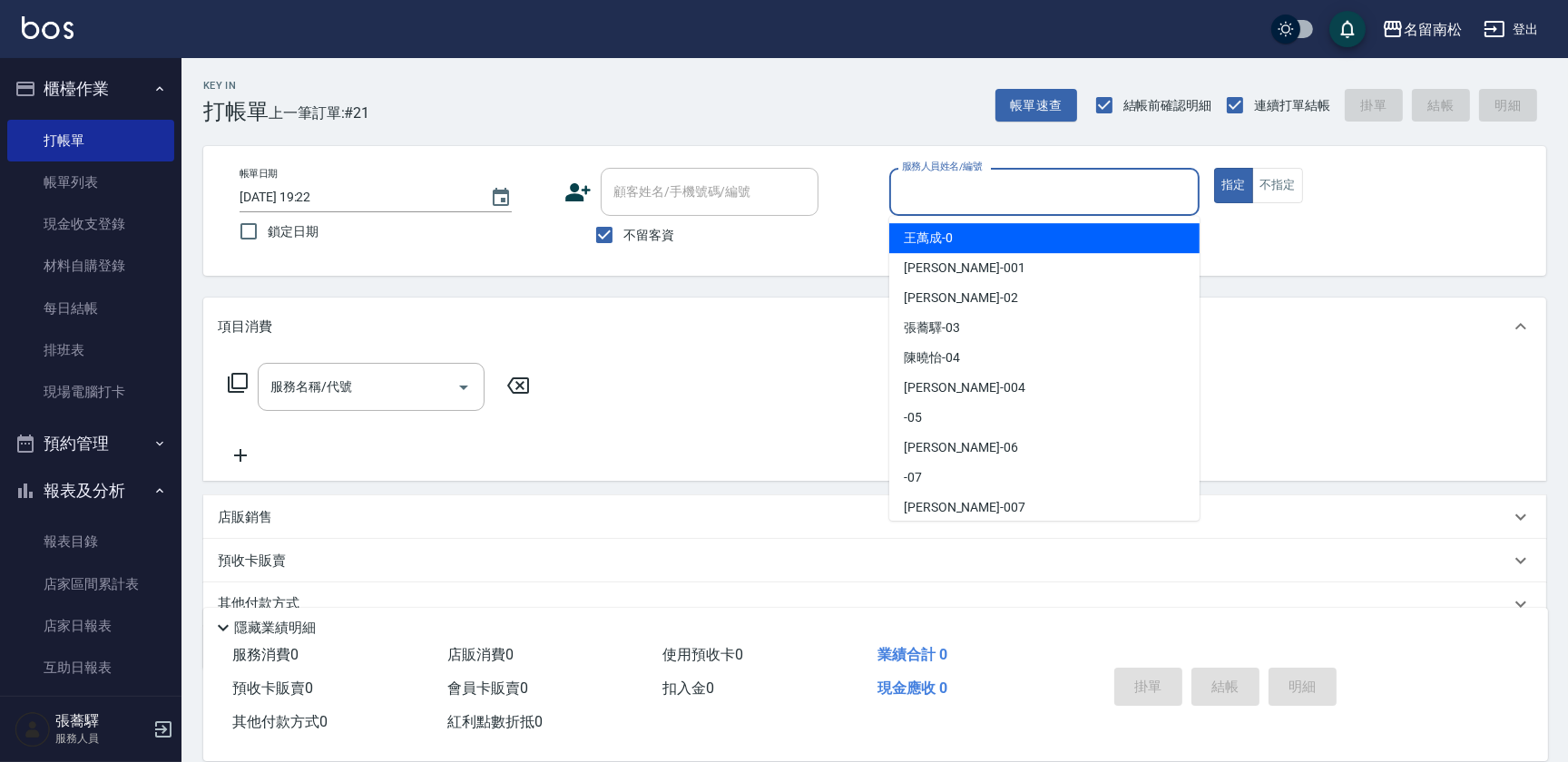
click at [1049, 204] on input "服務人員姓名/編號" at bounding box center [1043, 191] width 294 height 31
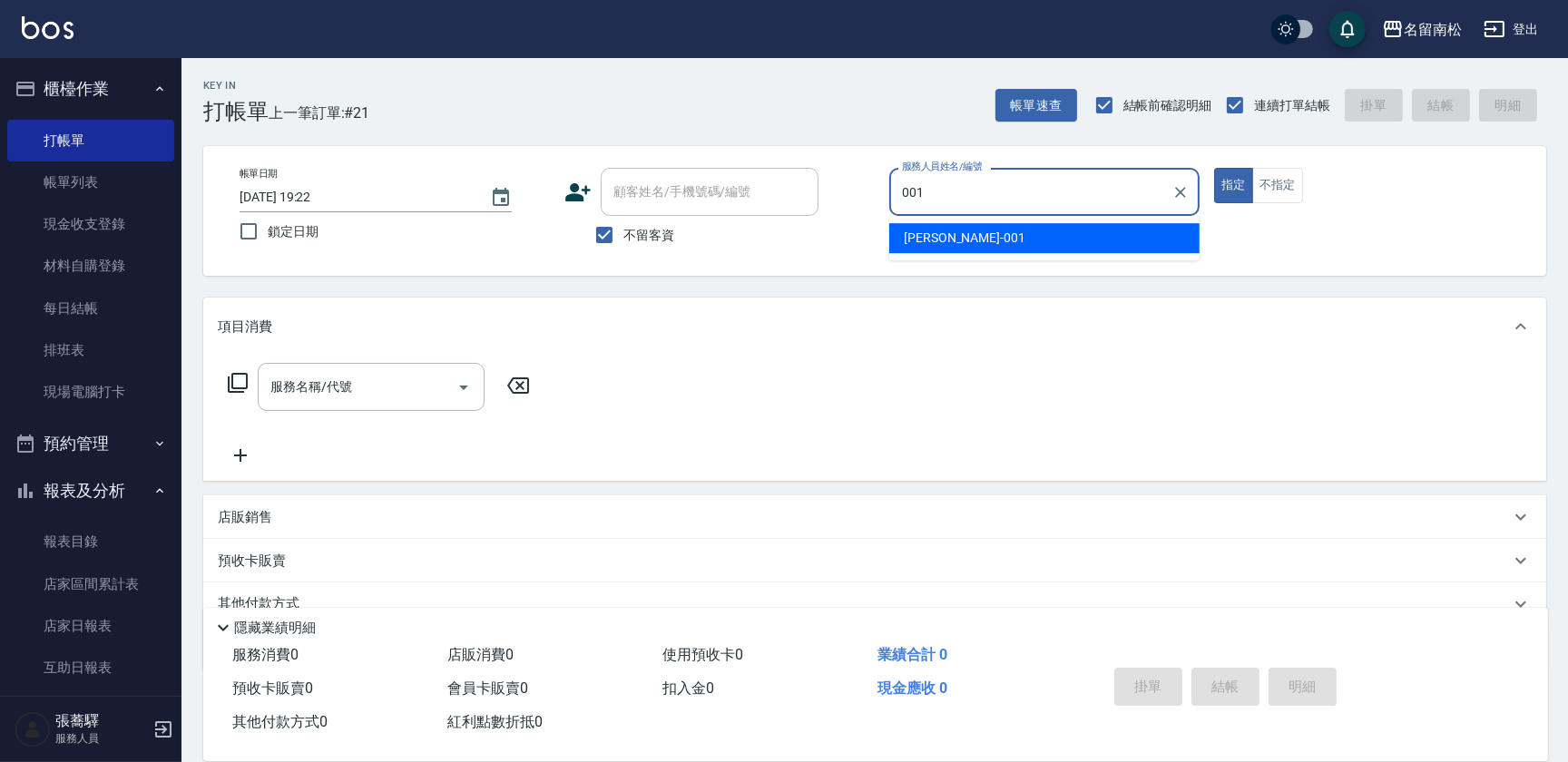
type input "林正雪-001"
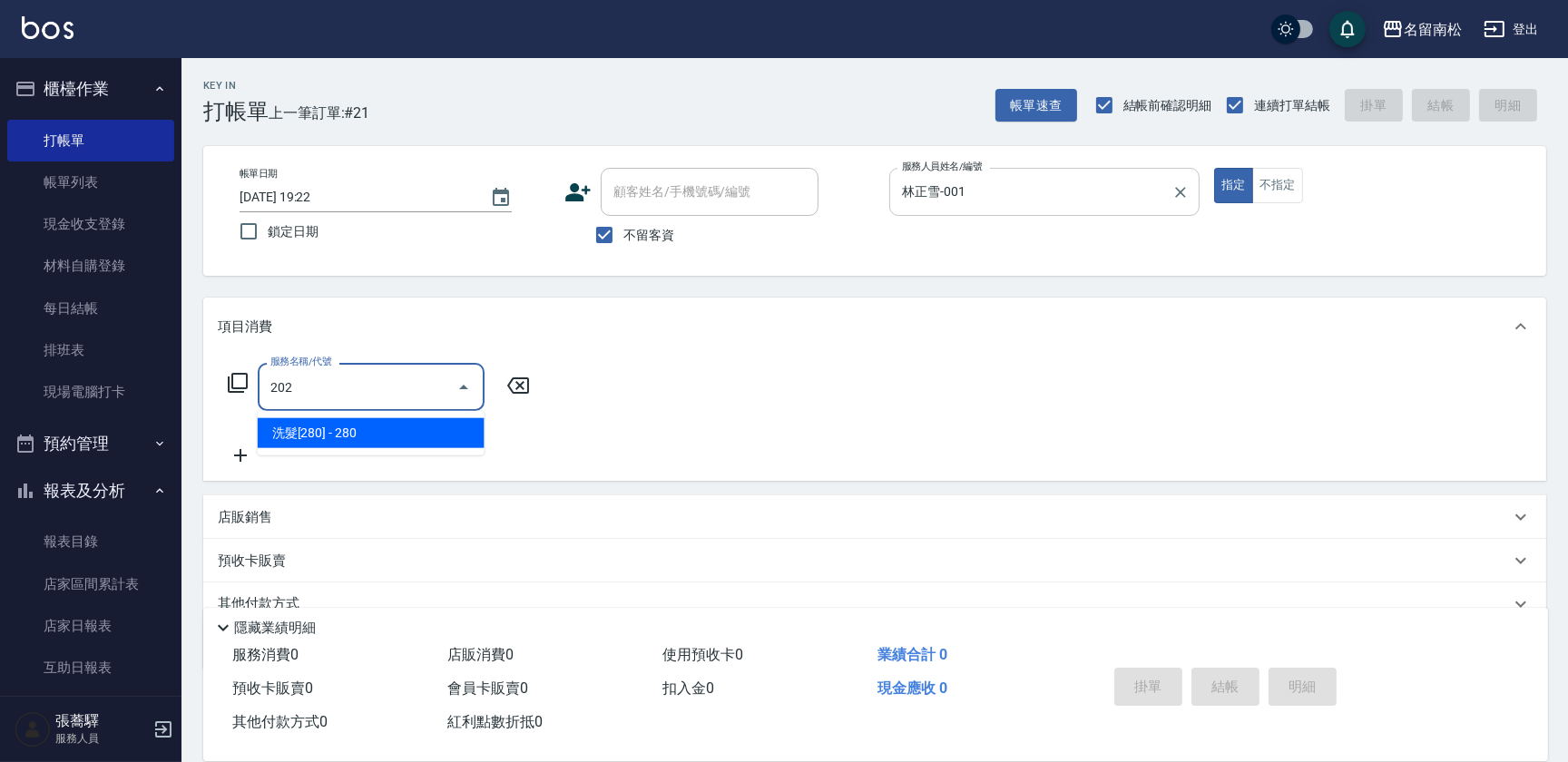
type input "洗髮[280](202)"
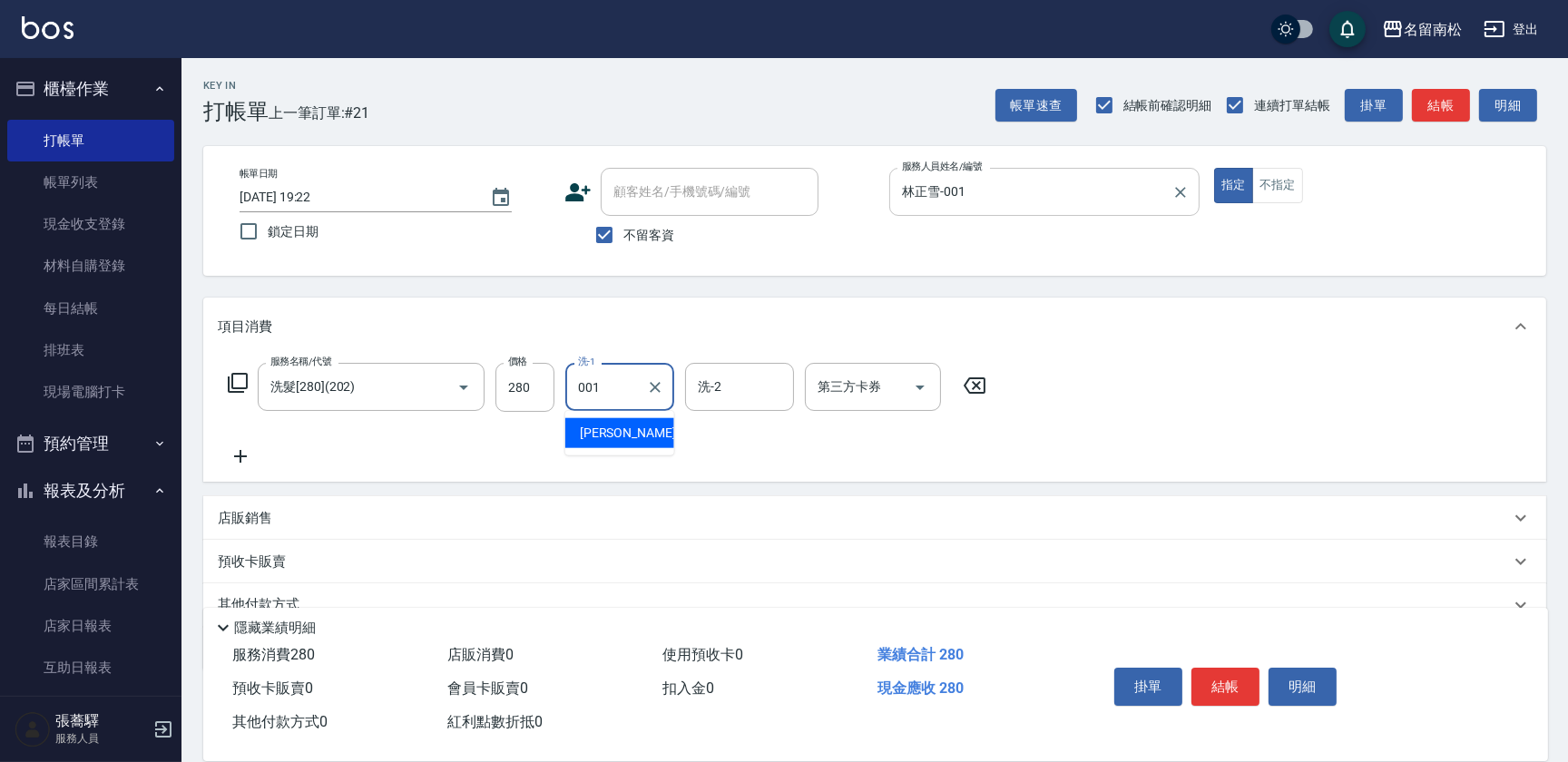
type input "林正雪-001"
click at [1049, 204] on input "林正雪-001" at bounding box center [1030, 191] width 267 height 31
click at [1284, 679] on button "明細" at bounding box center [1301, 687] width 68 height 38
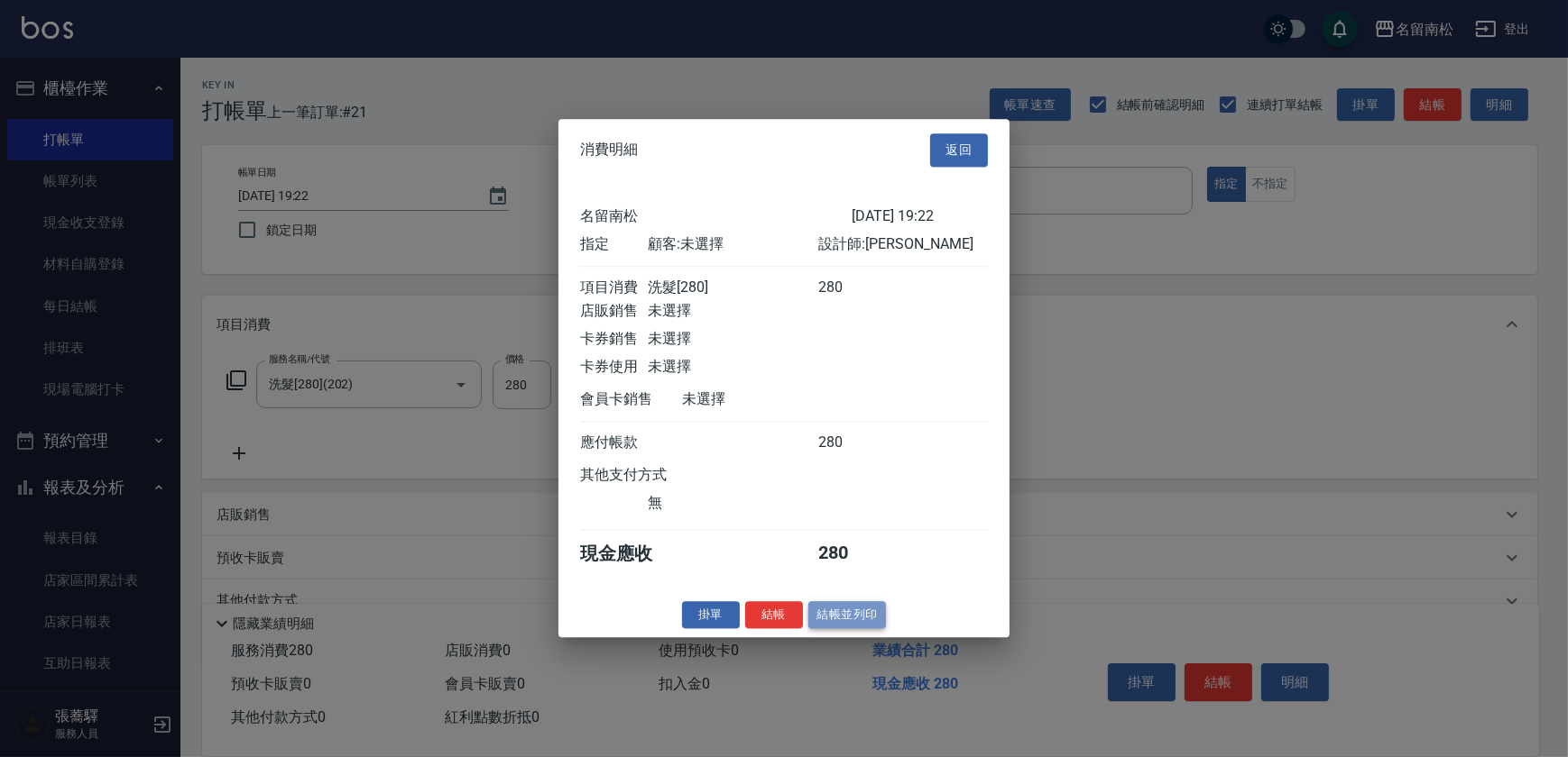
click at [833, 627] on button "結帳並列印" at bounding box center [847, 616] width 79 height 28
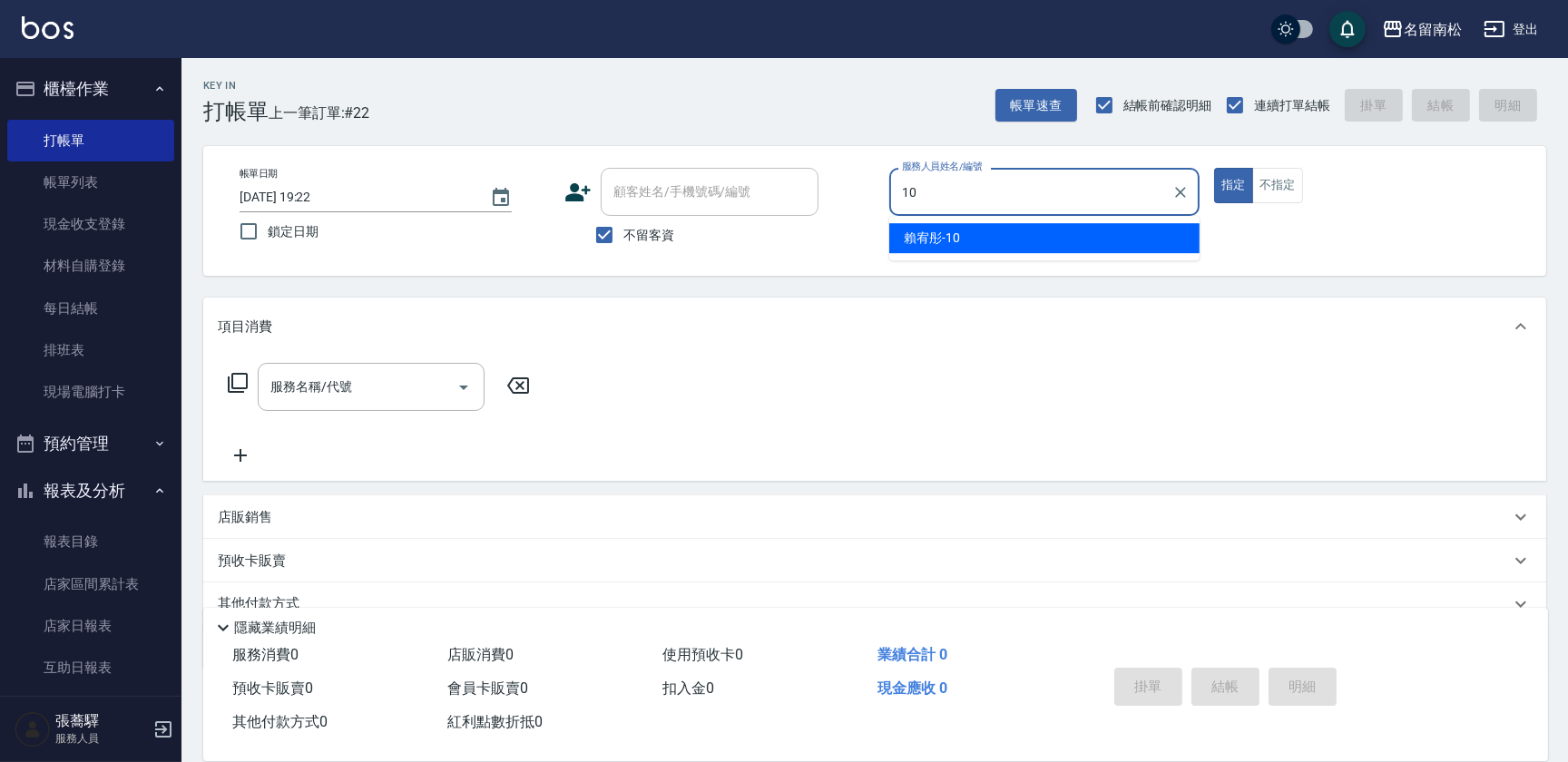
type input "[PERSON_NAME]-10"
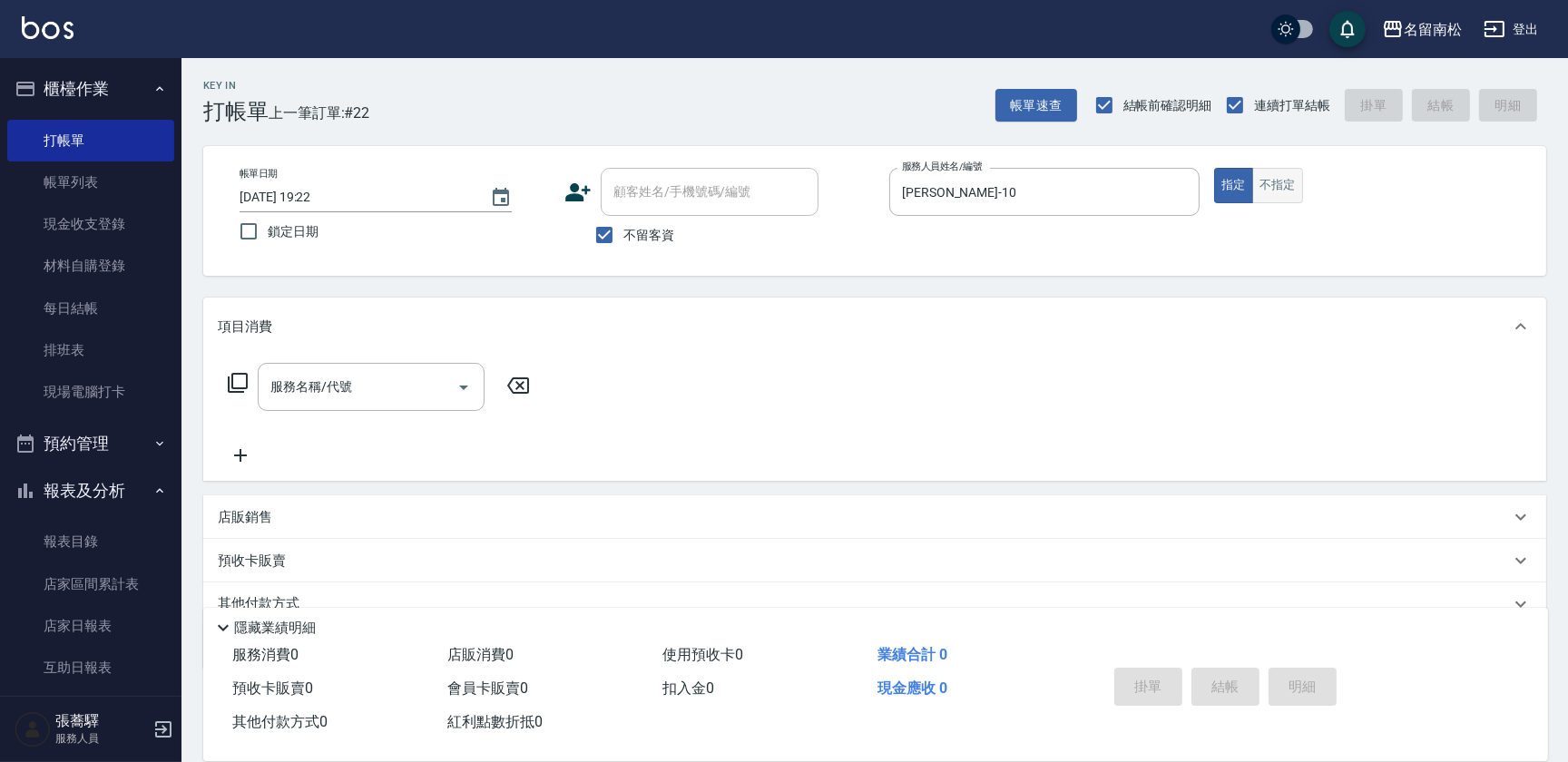
click at [1277, 173] on button "不指定" at bounding box center [1277, 185] width 50 height 35
click at [388, 367] on div "服務名稱/代號" at bounding box center [371, 387] width 227 height 49
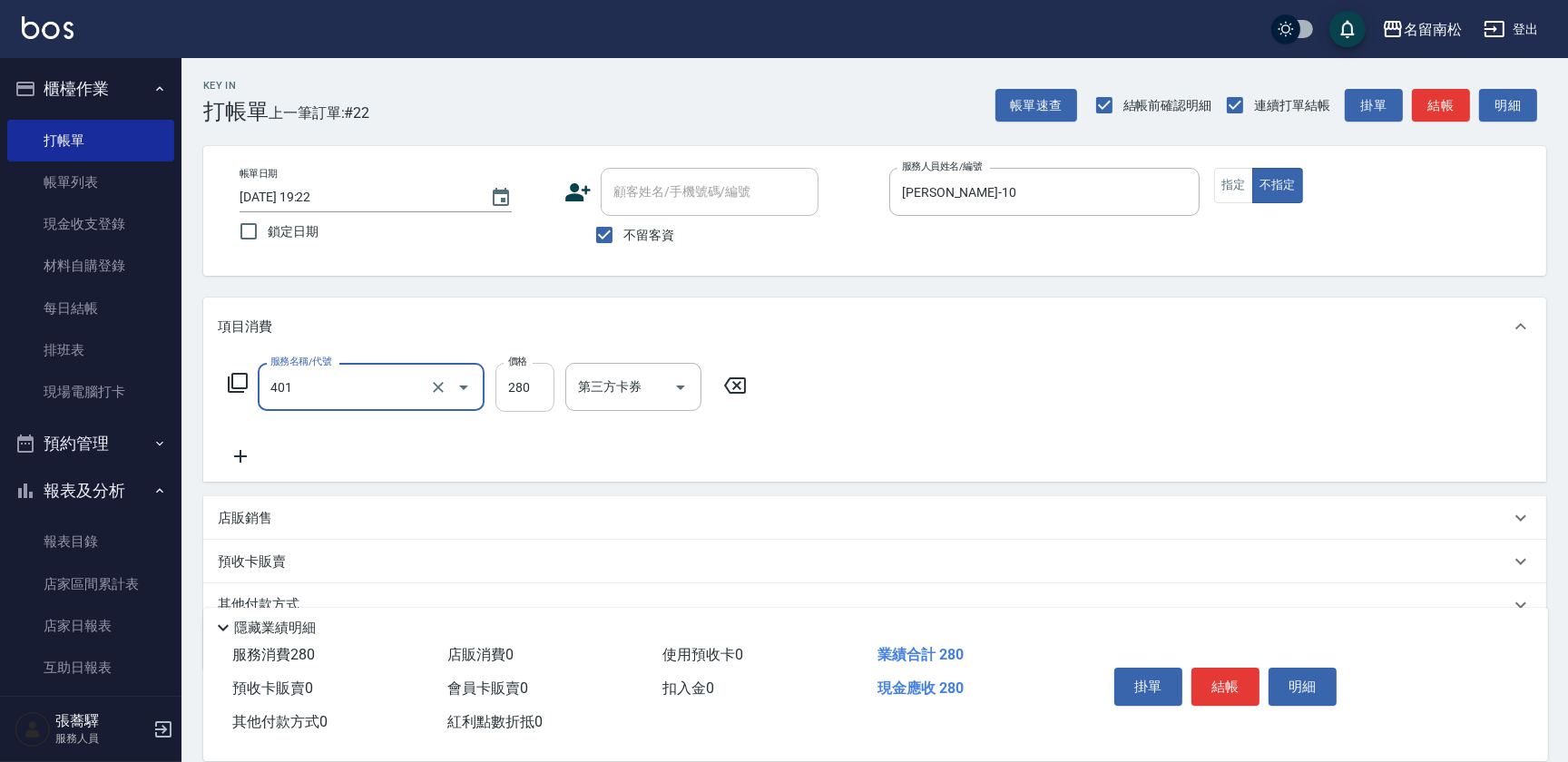
type input "剪髮(280)(401)"
click at [522, 406] on input "280" at bounding box center [525, 387] width 59 height 49
type input "100"
click at [1229, 692] on button "結帳" at bounding box center [1224, 687] width 68 height 38
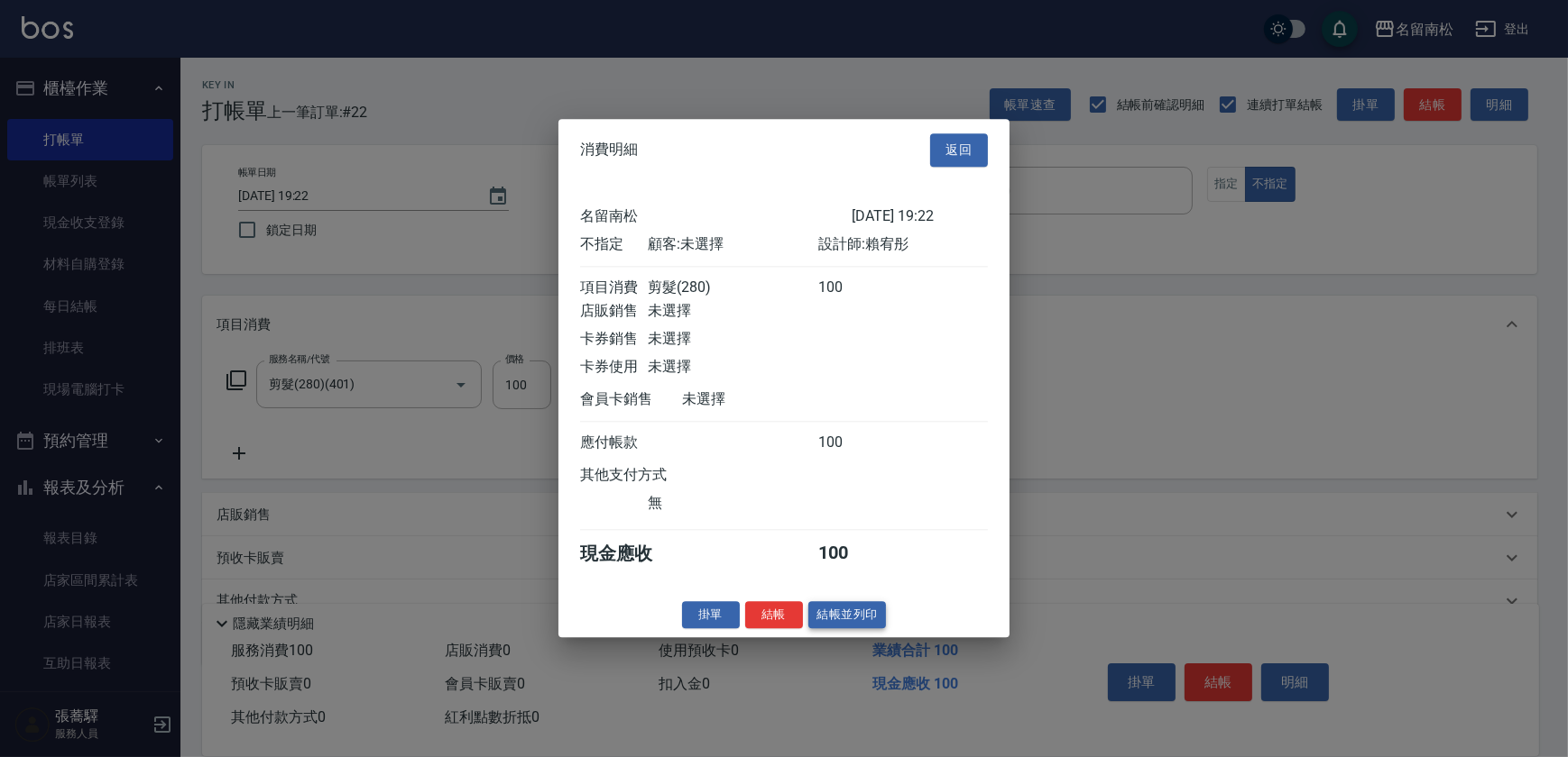
click at [850, 622] on button "結帳並列印" at bounding box center [847, 616] width 79 height 28
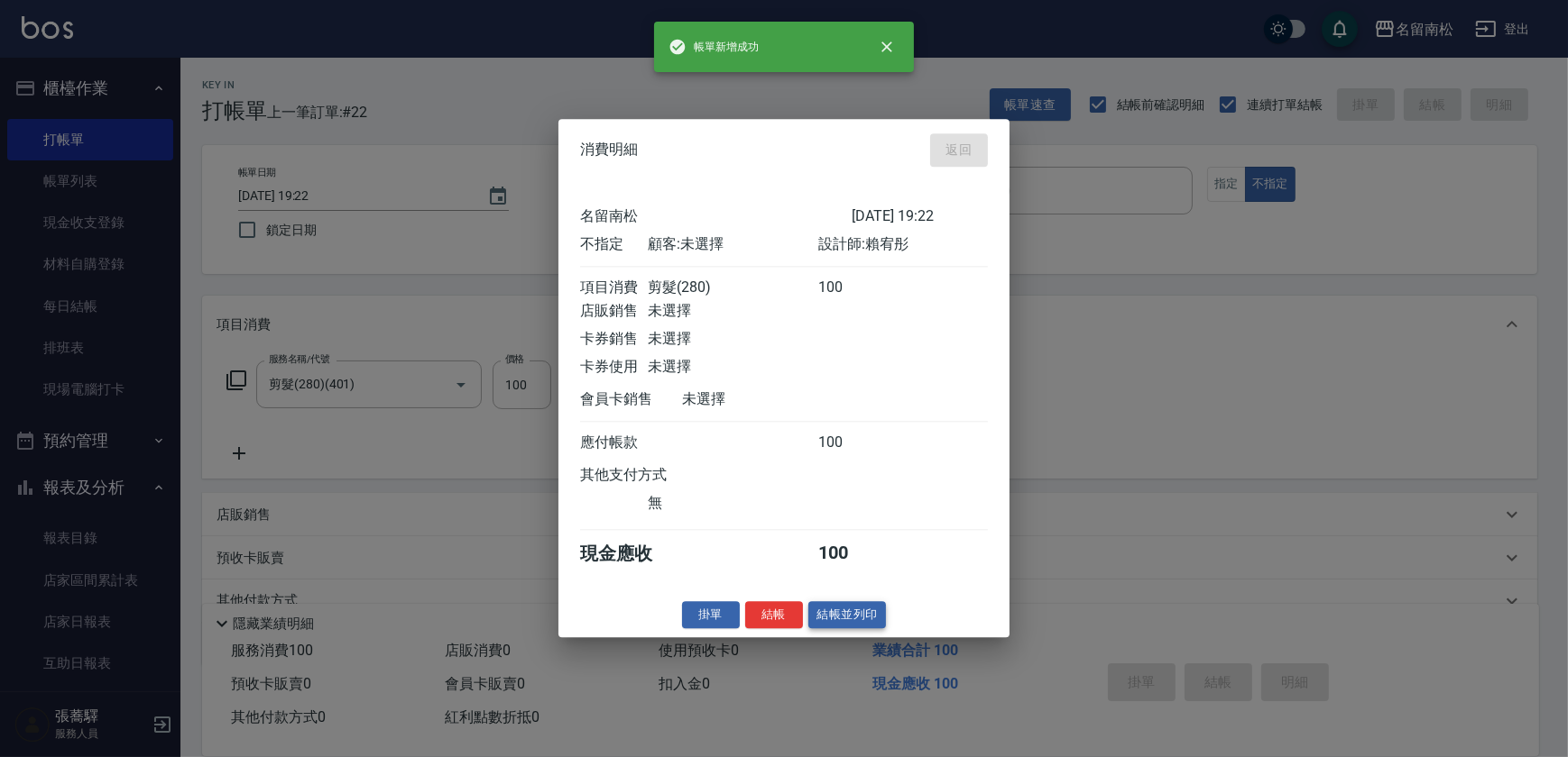
type input "[DATE] 19:25"
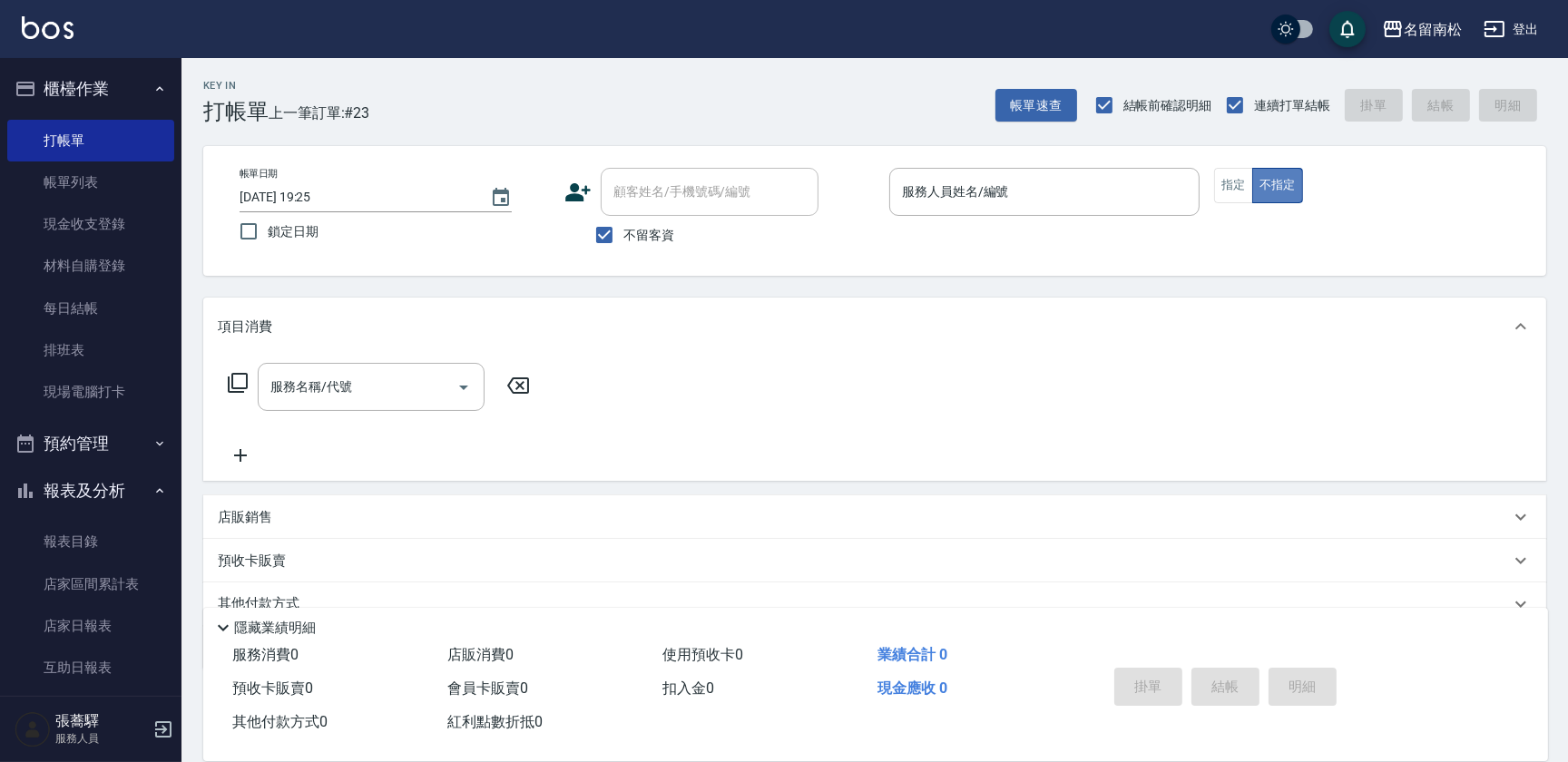
click at [1252, 184] on button "不指定" at bounding box center [1277, 185] width 50 height 35
click at [1225, 182] on button "指定" at bounding box center [1233, 185] width 39 height 35
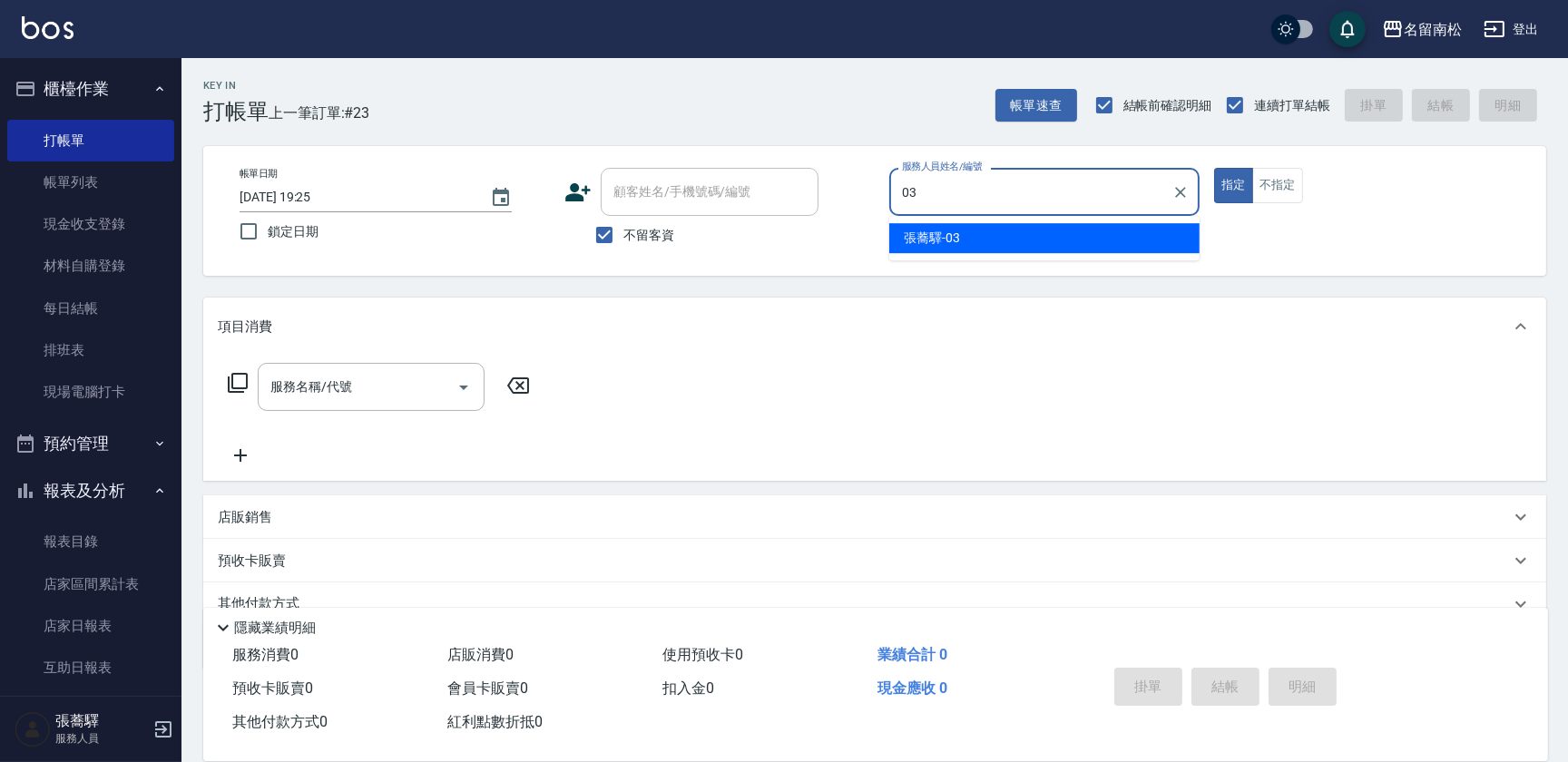
type input "0"
click at [1096, 244] on div "[PERSON_NAME]-10" at bounding box center [1044, 237] width 310 height 30
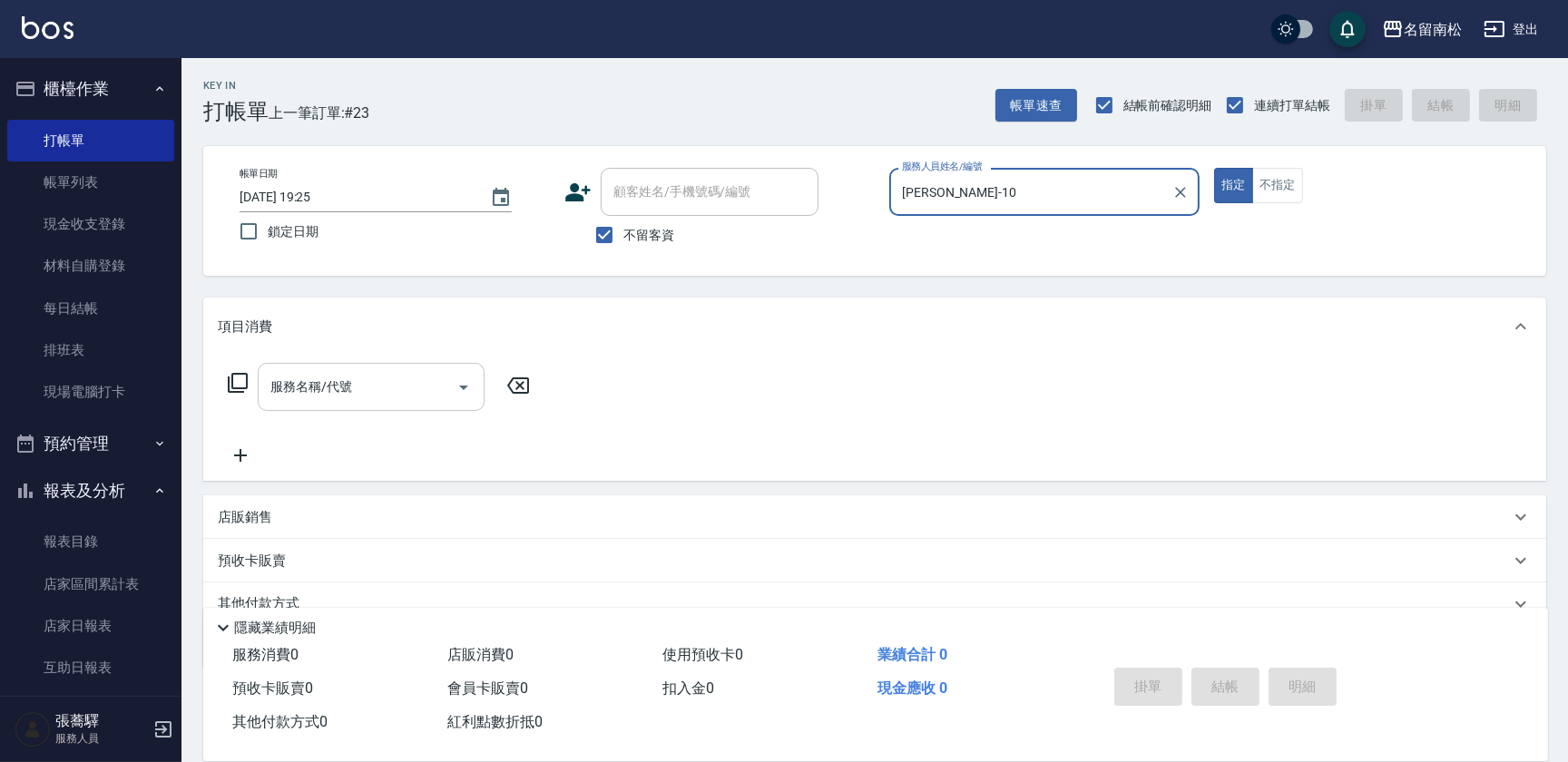
type input "[PERSON_NAME]-10"
click at [393, 394] on input "服務名稱/代號" at bounding box center [357, 387] width 183 height 31
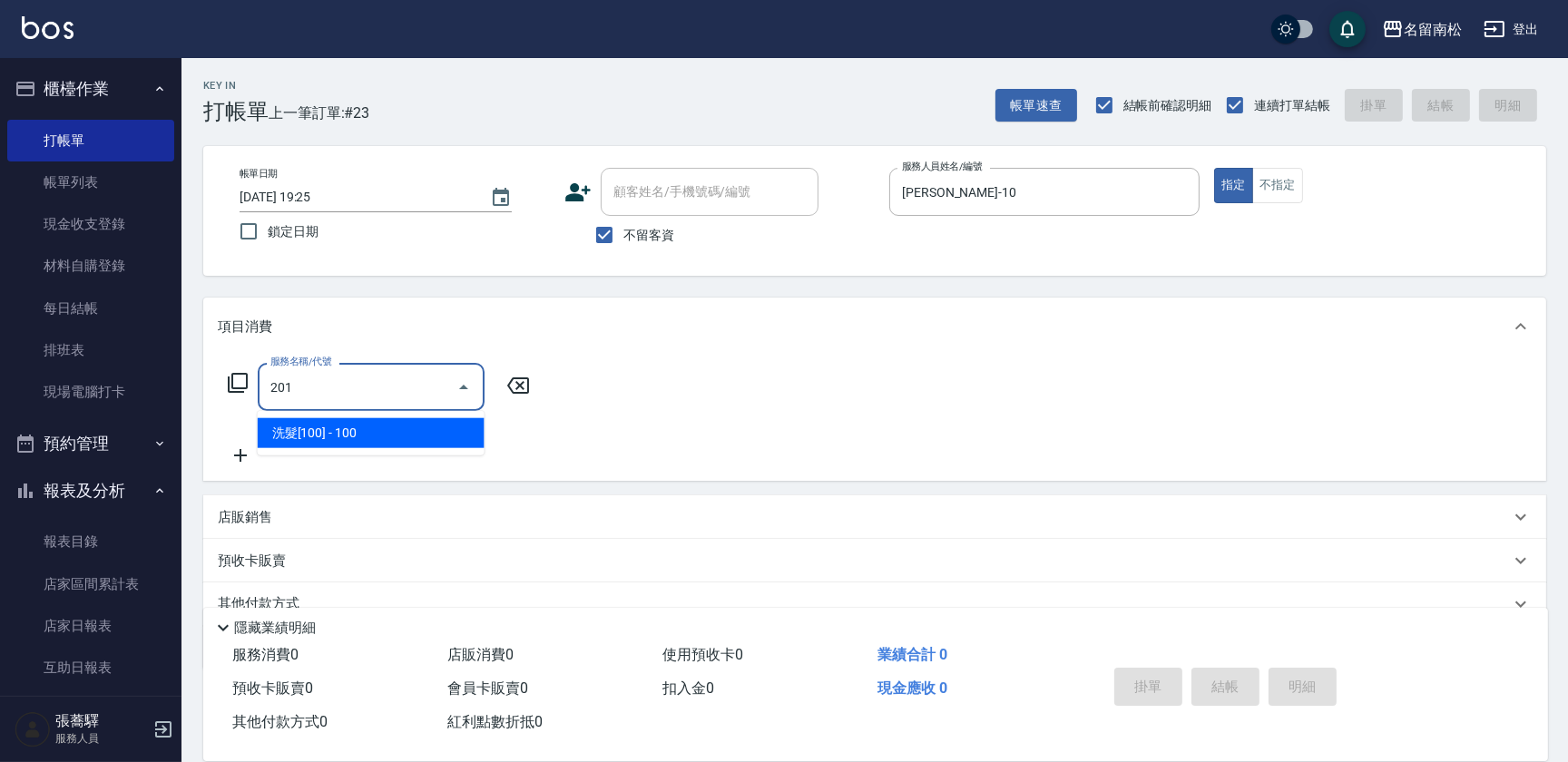
type input "洗髮[100](201)"
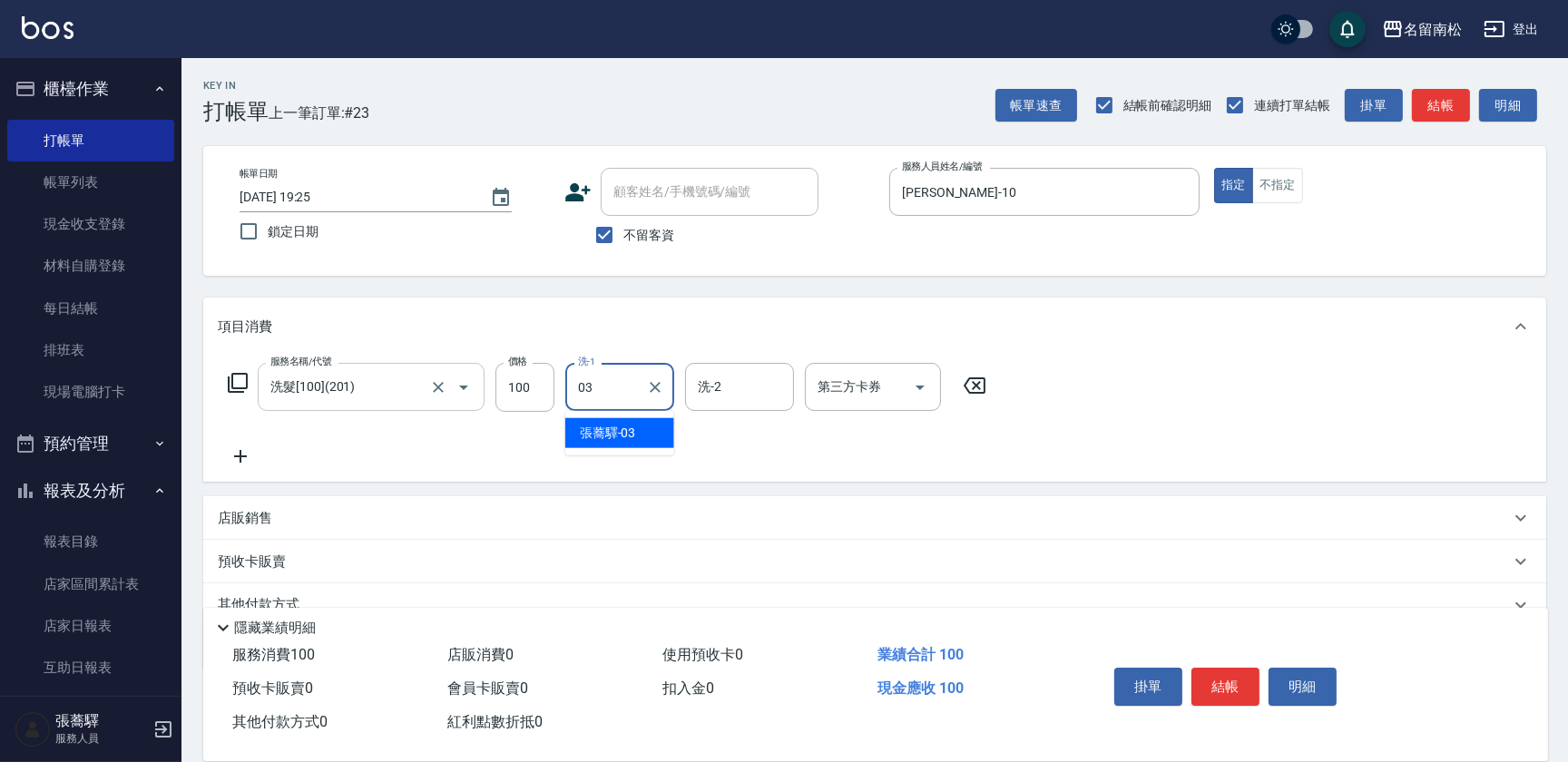
type input "0"
type input "[PERSON_NAME]-10"
click at [237, 455] on icon at bounding box center [240, 456] width 12 height 12
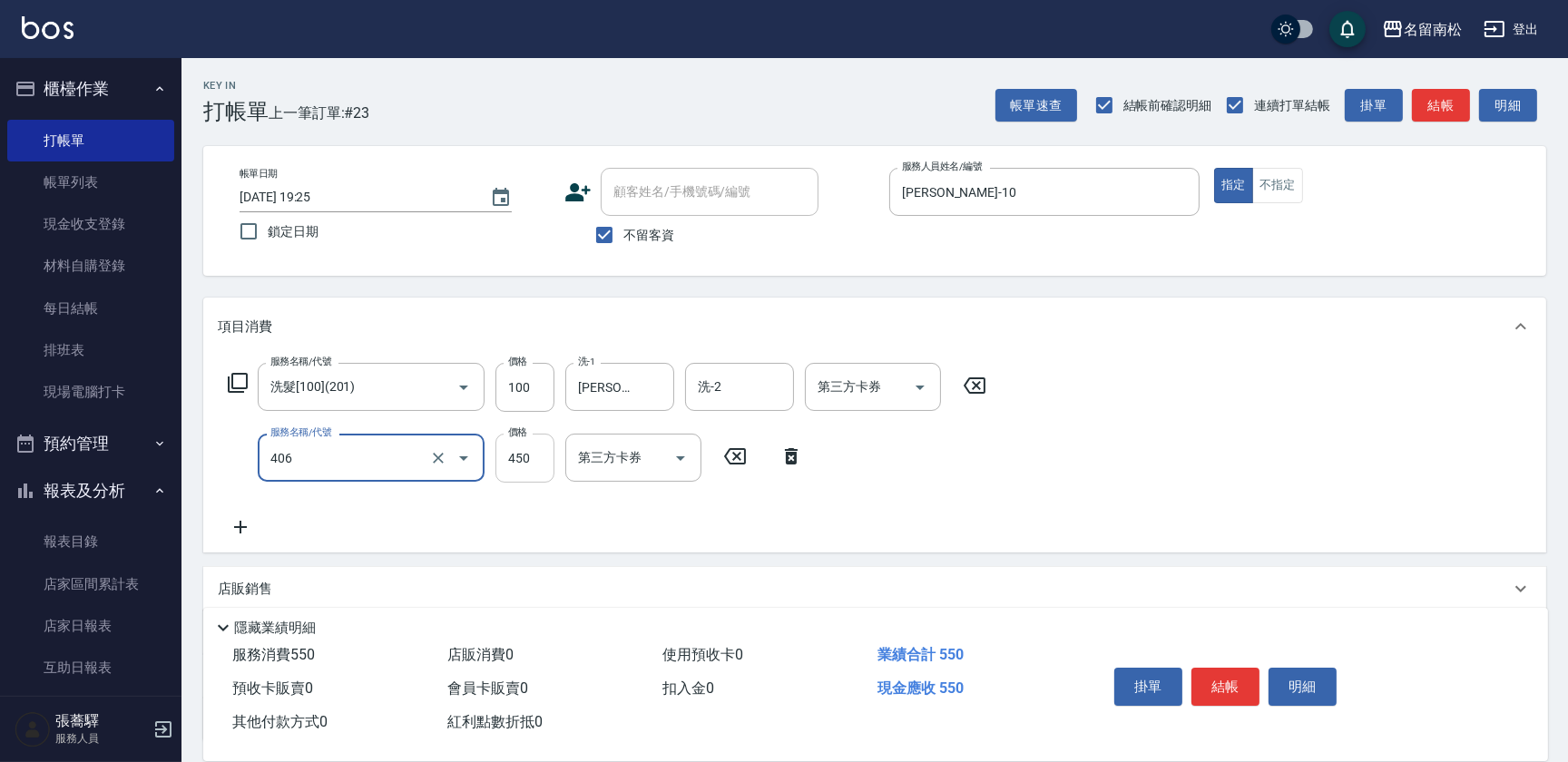
type input "剪髮(450)(406)"
type input "480"
click at [1233, 682] on button "結帳" at bounding box center [1224, 687] width 68 height 38
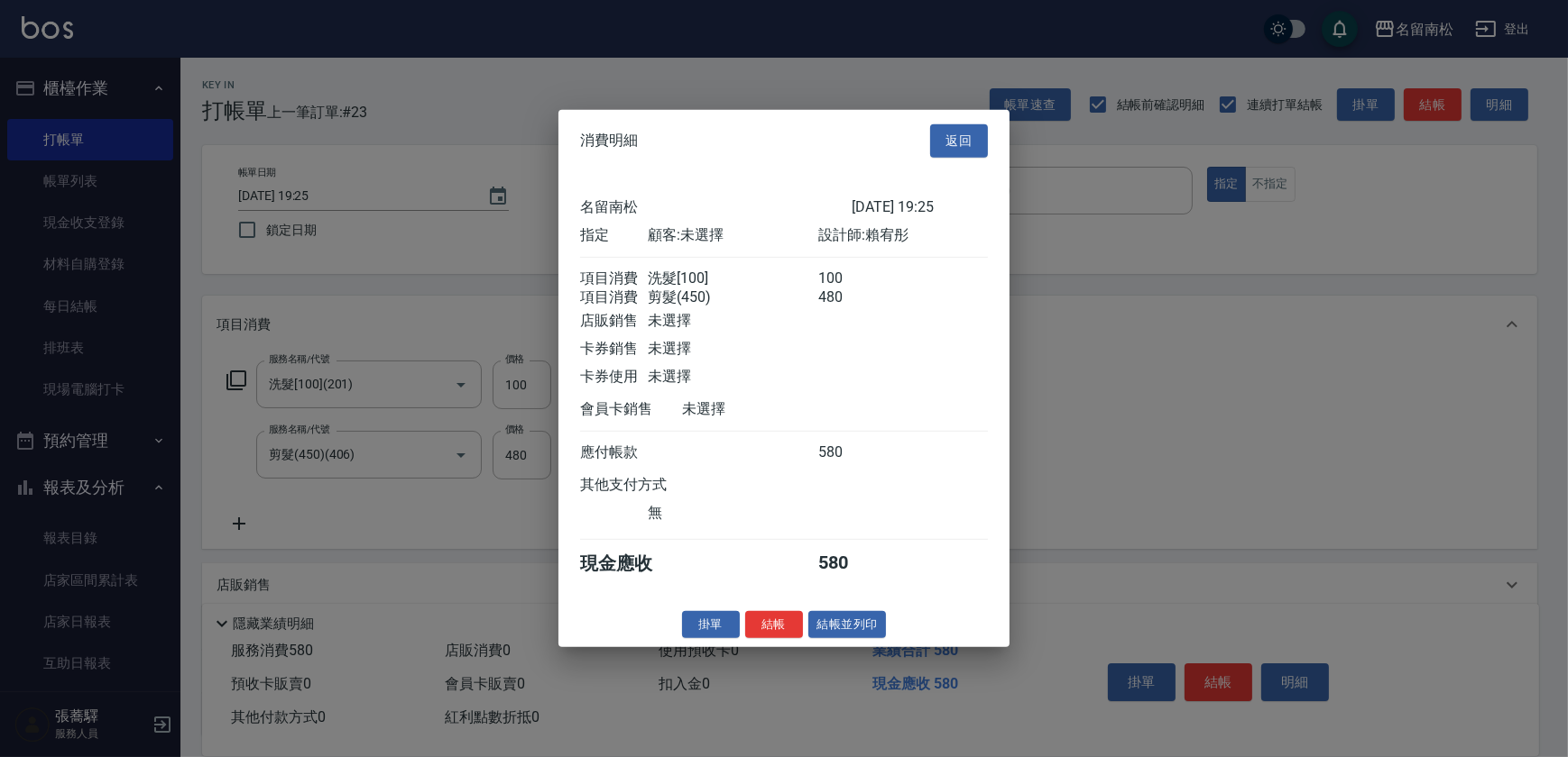
click at [873, 639] on button "結帳並列印" at bounding box center [847, 625] width 79 height 28
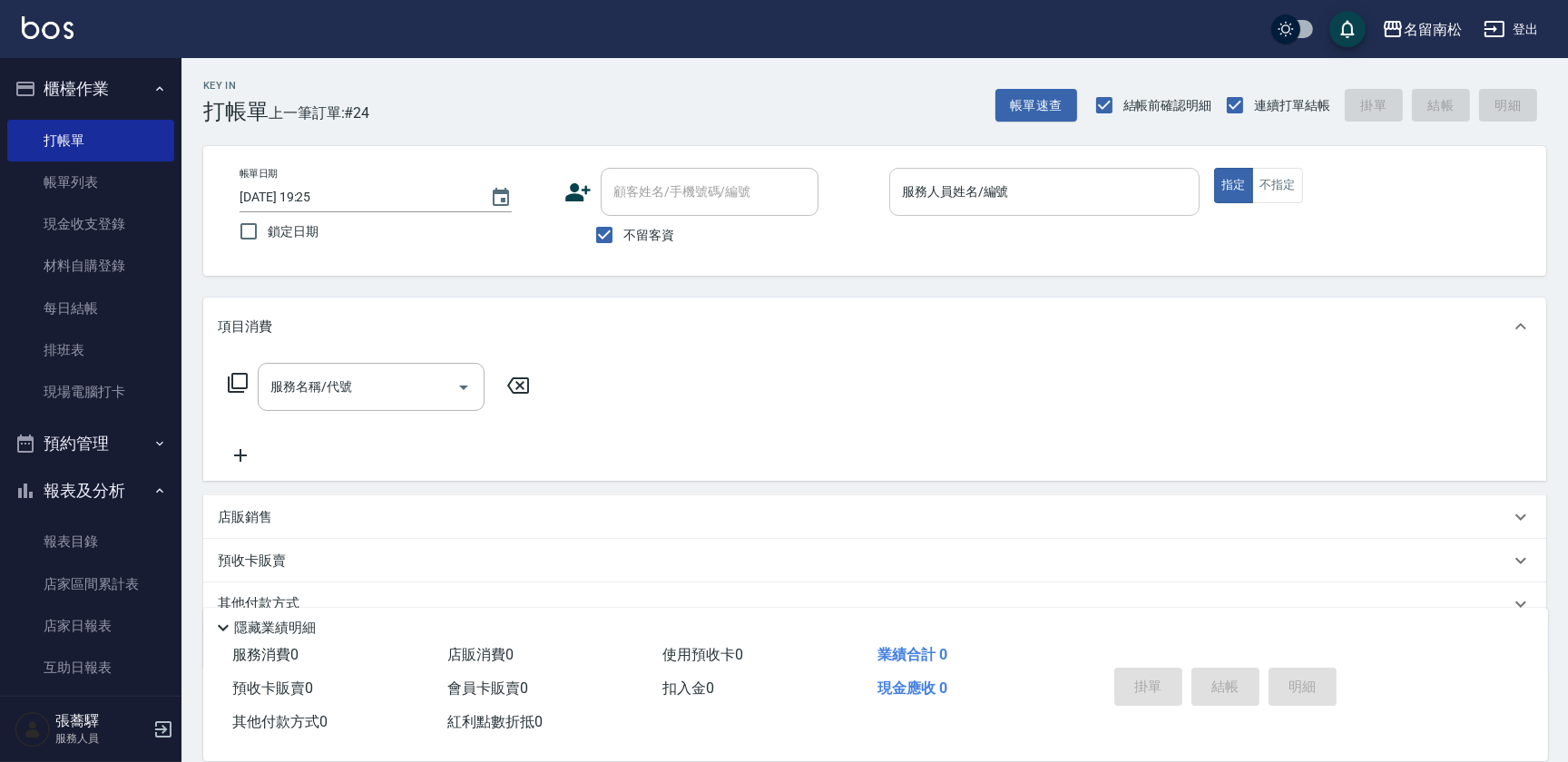
click at [1088, 183] on input "服務人員姓名/編號" at bounding box center [1043, 191] width 294 height 31
type input "[PERSON_NAME]-10"
click at [313, 393] on input "服務名稱/代號" at bounding box center [357, 387] width 183 height 31
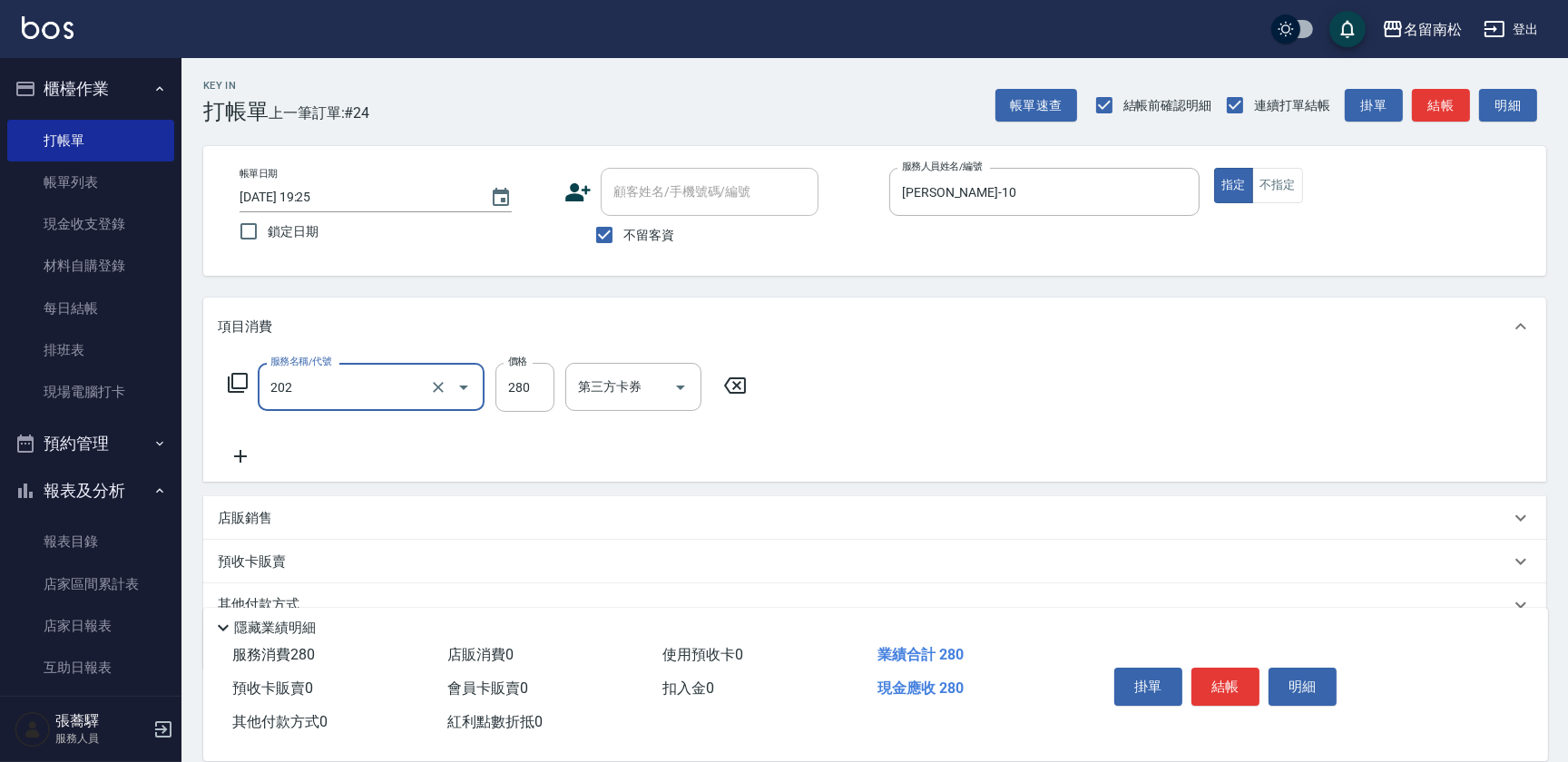
type input "洗髮[280](202)"
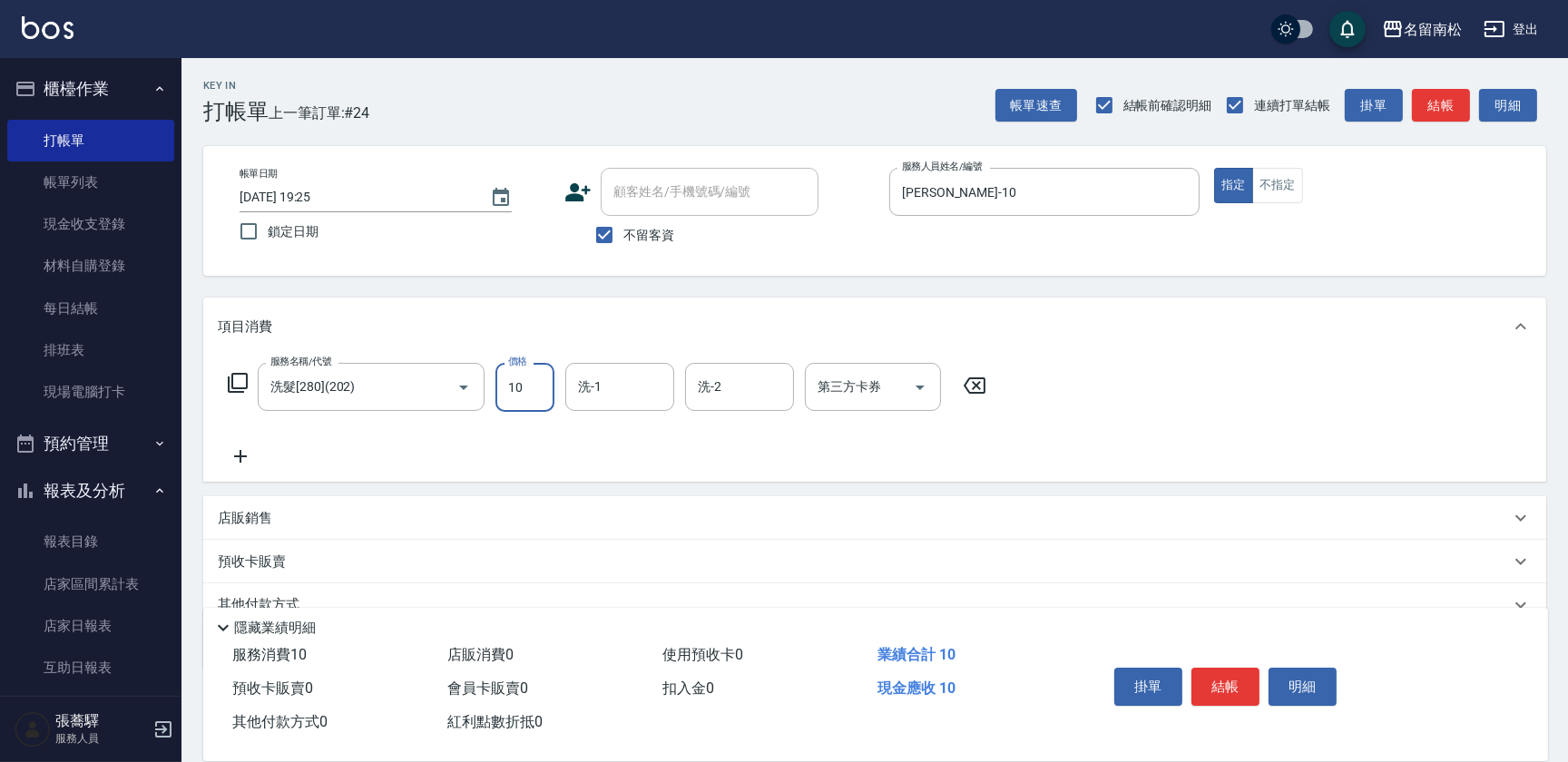
type input "10"
drag, startPoint x: 964, startPoint y: 367, endPoint x: 982, endPoint y: 405, distance: 42.0
click at [982, 405] on div "服務名稱/代號 洗髮[280](202) 服務名稱/代號 價格 10 價格 洗-1 洗-1 洗-2 洗-2 第三方卡券 第三方卡券" at bounding box center [607, 387] width 780 height 49
click at [982, 391] on icon at bounding box center [975, 386] width 46 height 22
type input "洗髮[280](202)"
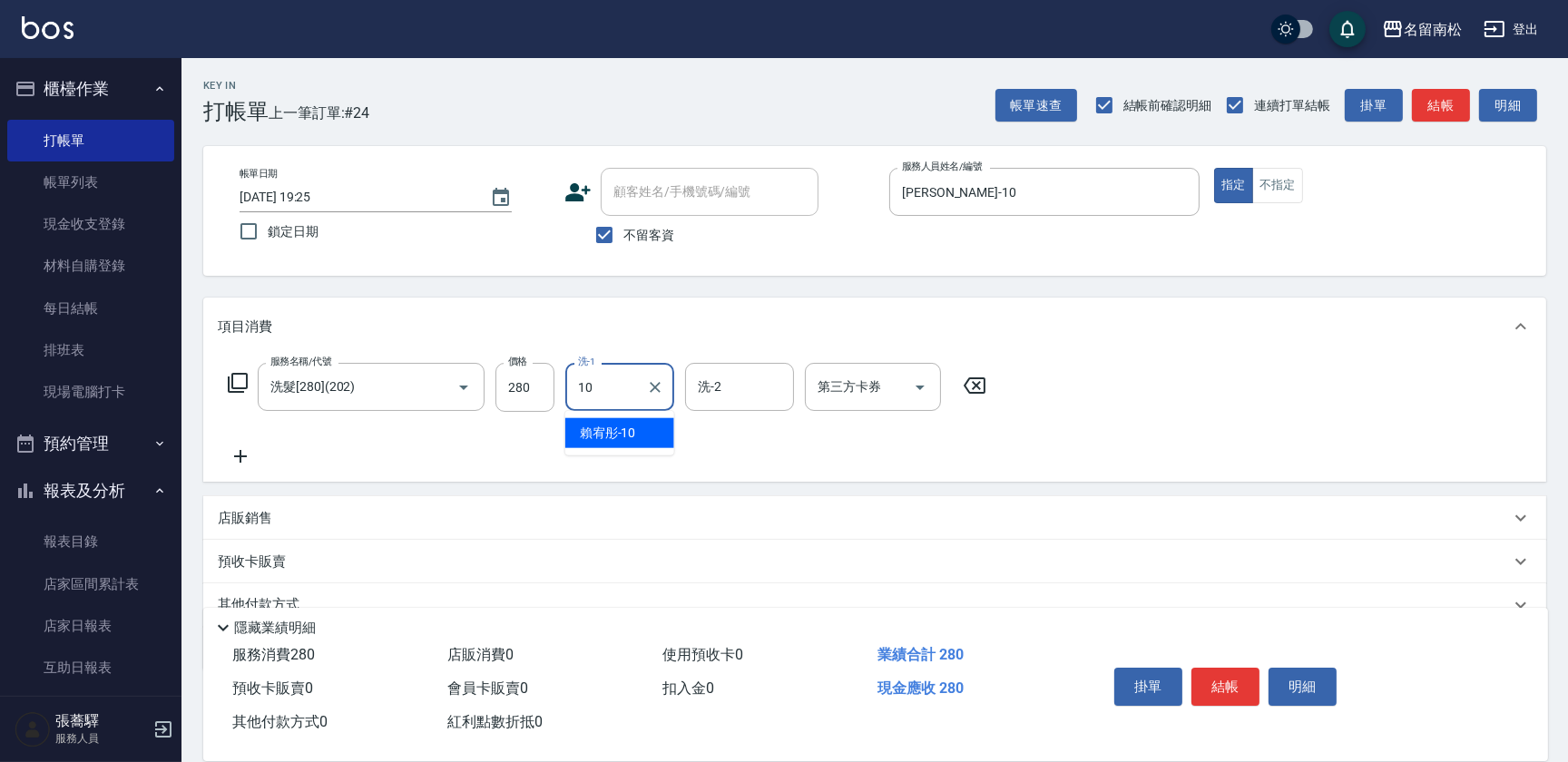
type input "[PERSON_NAME]-10"
click at [250, 452] on icon at bounding box center [241, 456] width 46 height 22
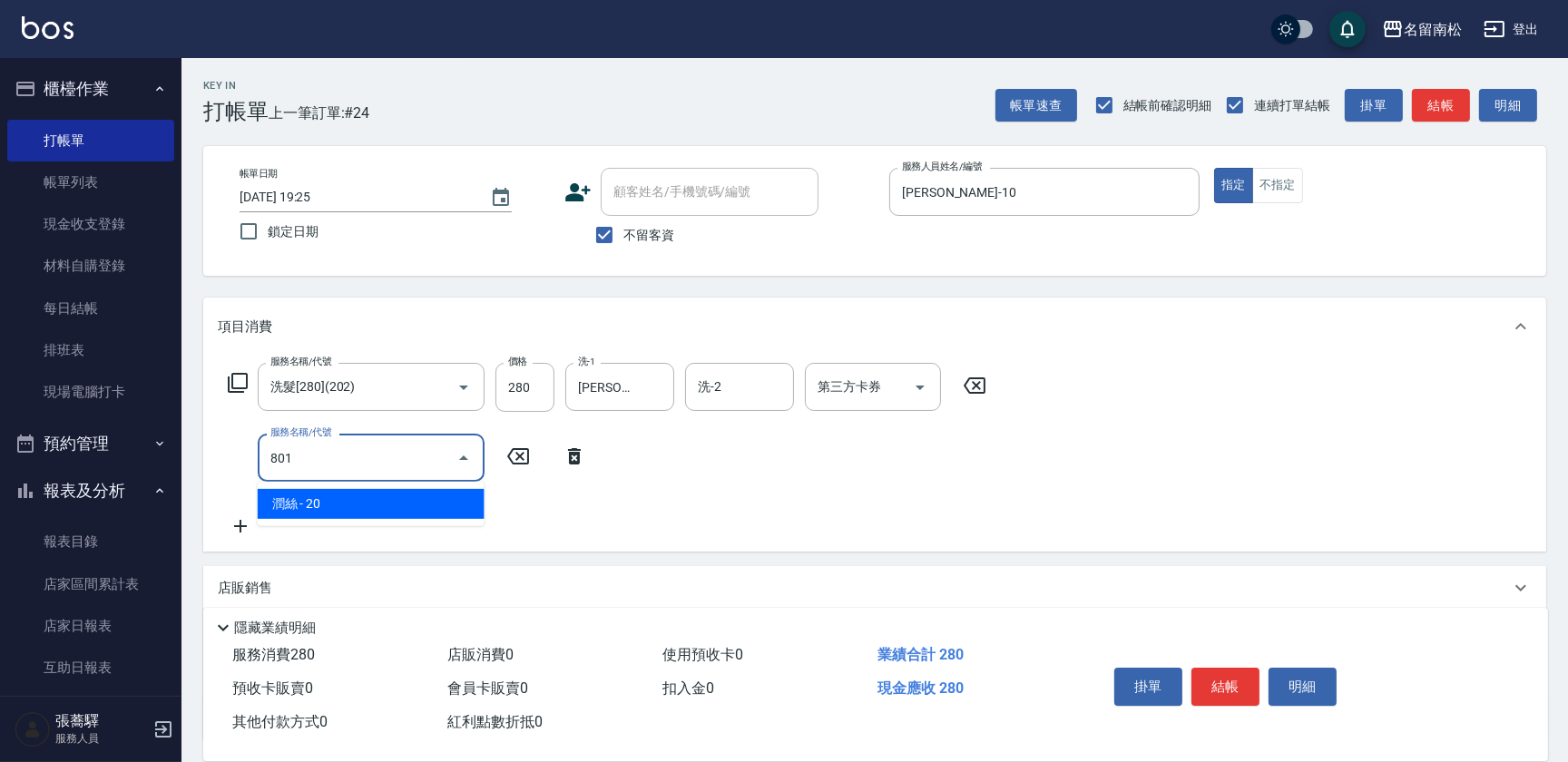
type input "潤絲(801)"
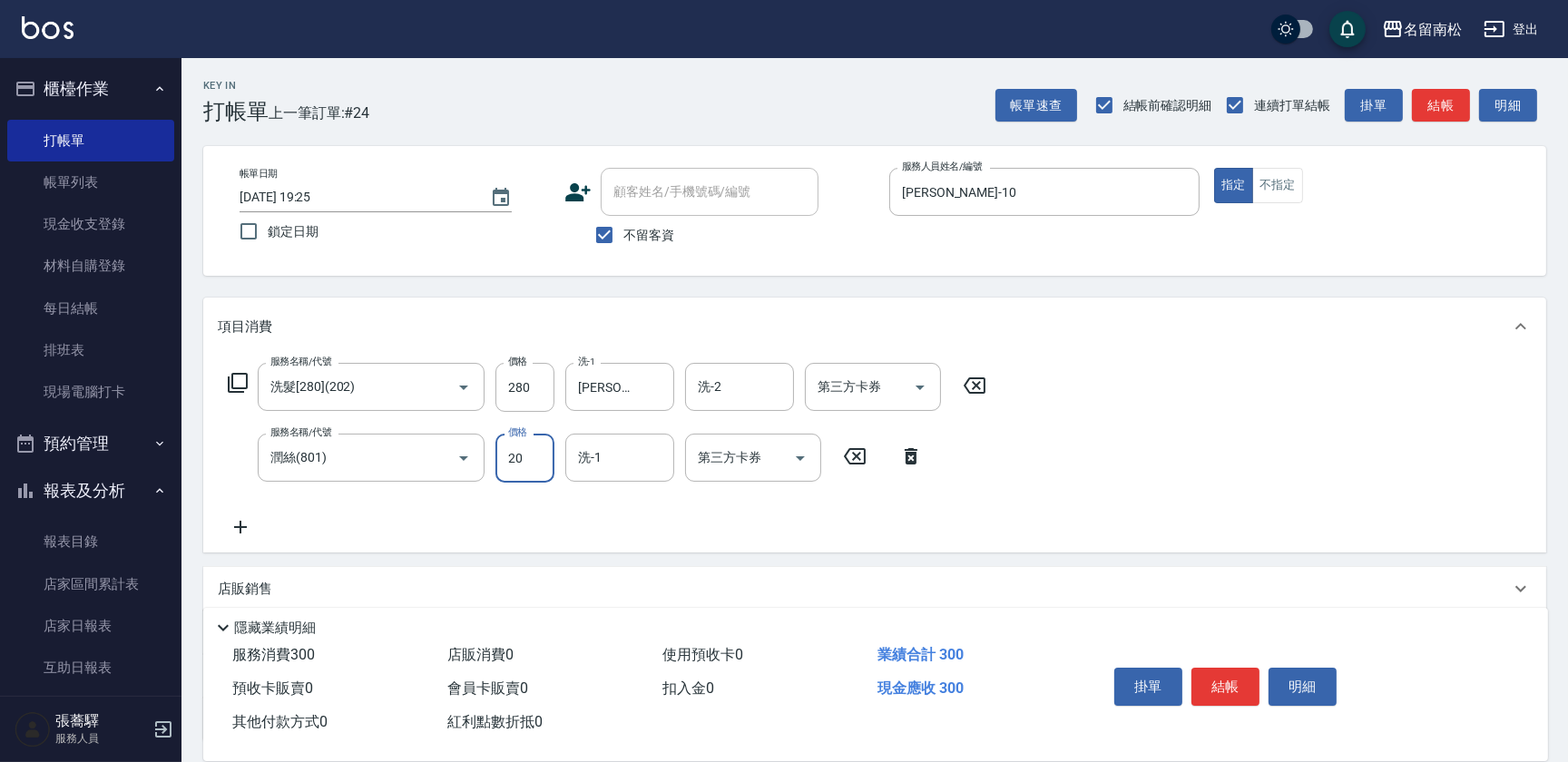
click at [539, 444] on input "20" at bounding box center [525, 457] width 59 height 49
type input "30"
type input "[PERSON_NAME]-10"
click at [1195, 669] on button "結帳" at bounding box center [1224, 687] width 68 height 38
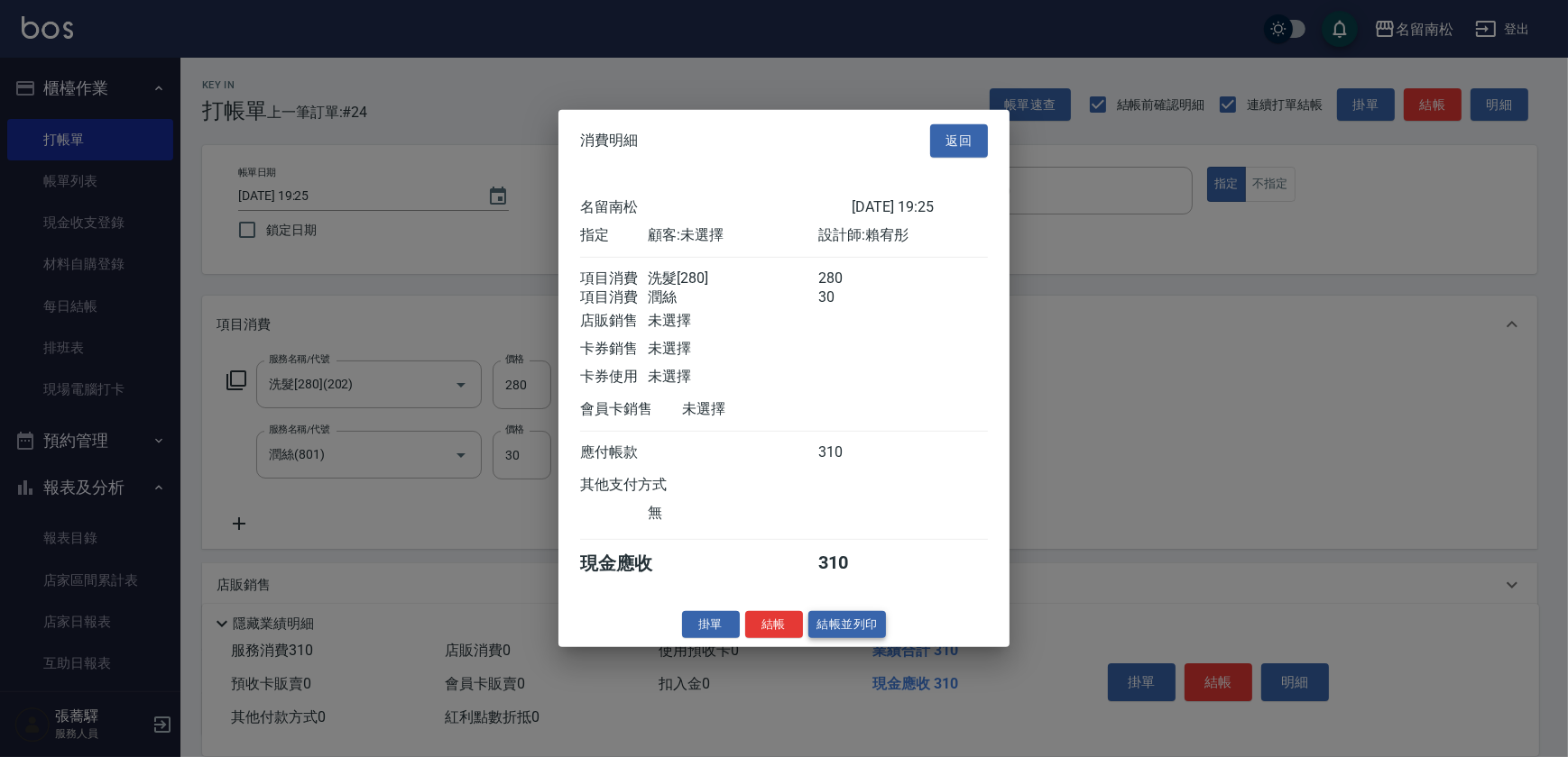
click at [856, 639] on button "結帳並列印" at bounding box center [847, 625] width 79 height 28
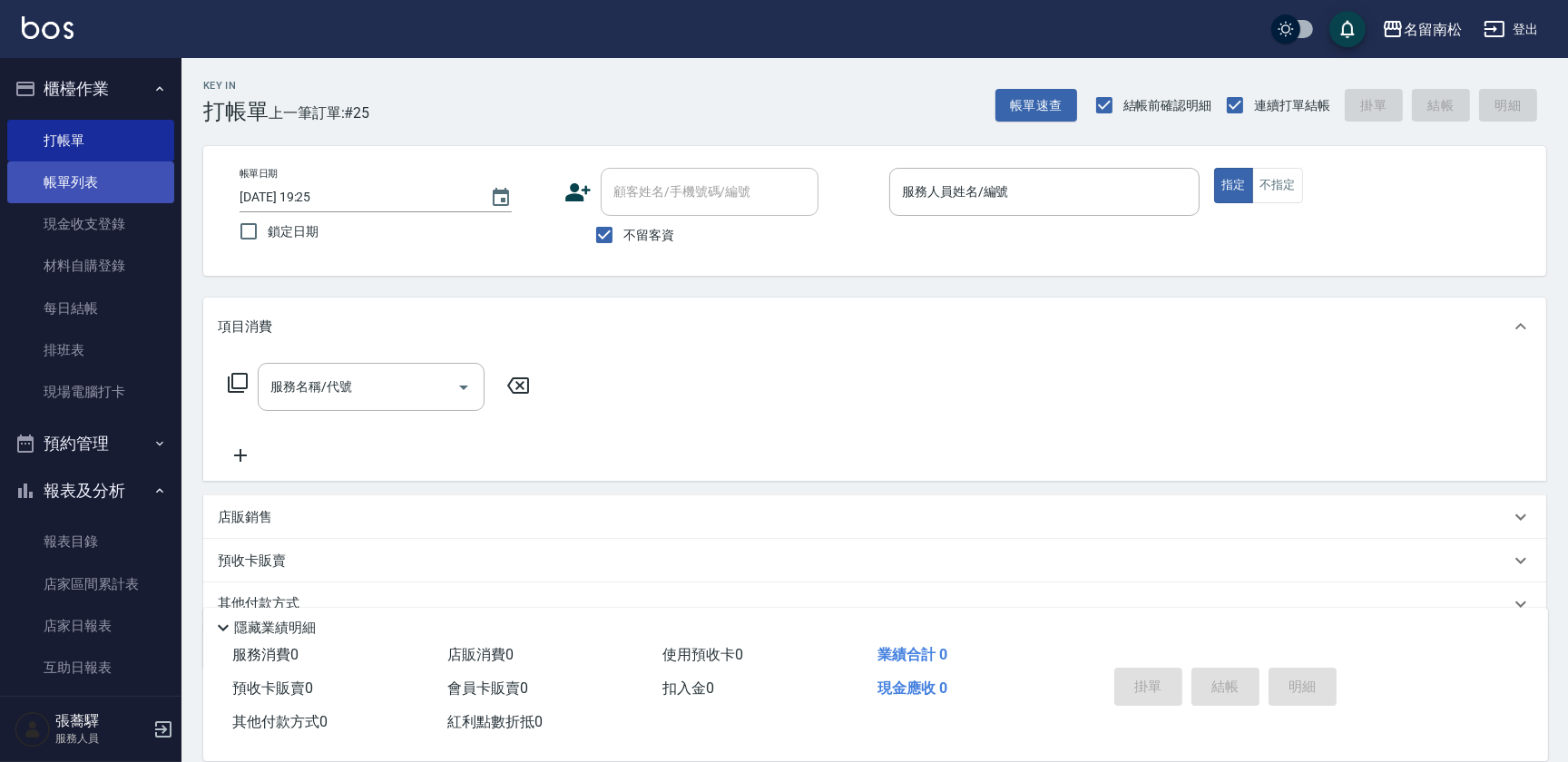
click at [123, 183] on link "帳單列表" at bounding box center [90, 183] width 167 height 42
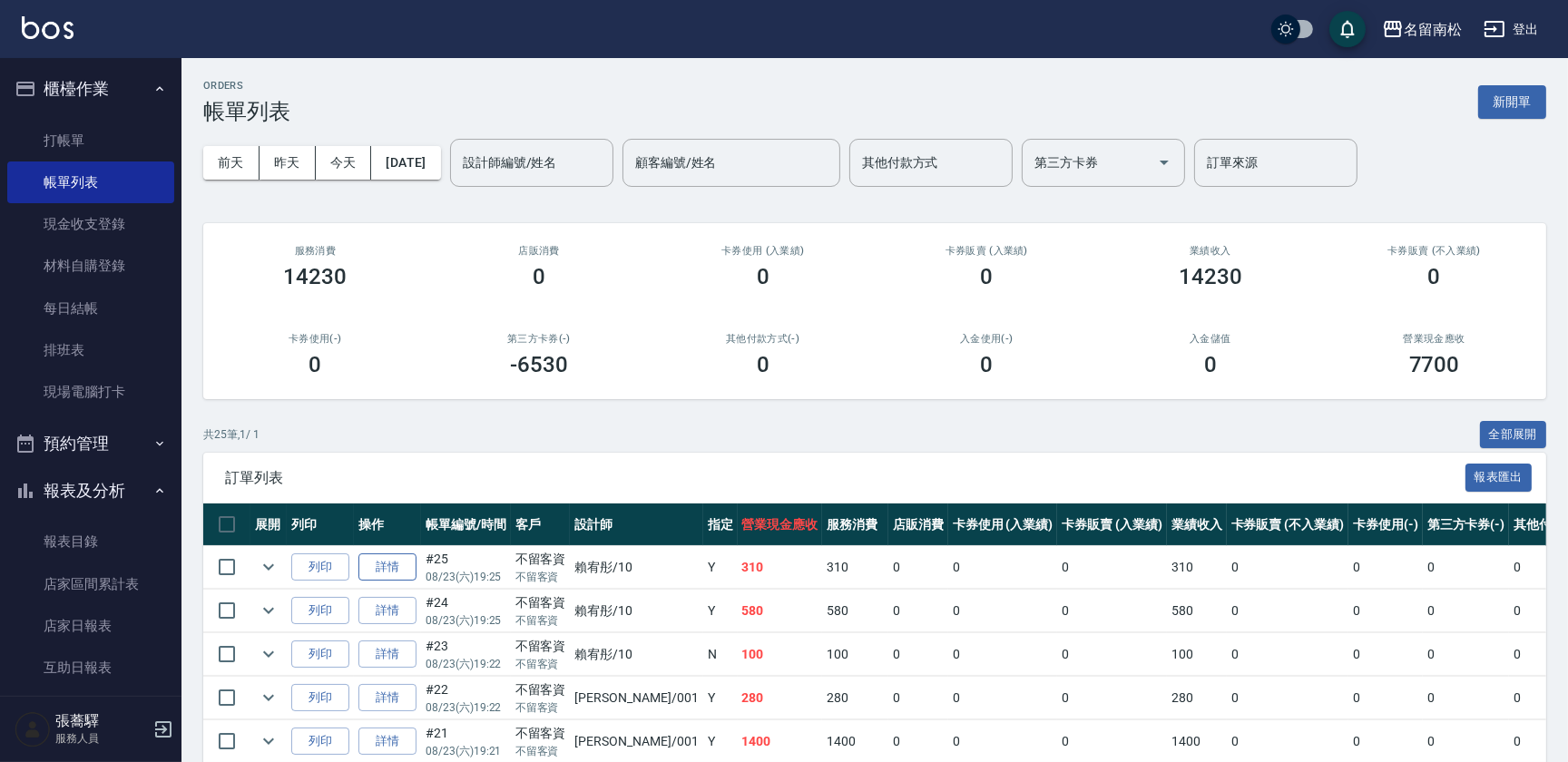
click at [392, 572] on link "詳情" at bounding box center [387, 568] width 58 height 29
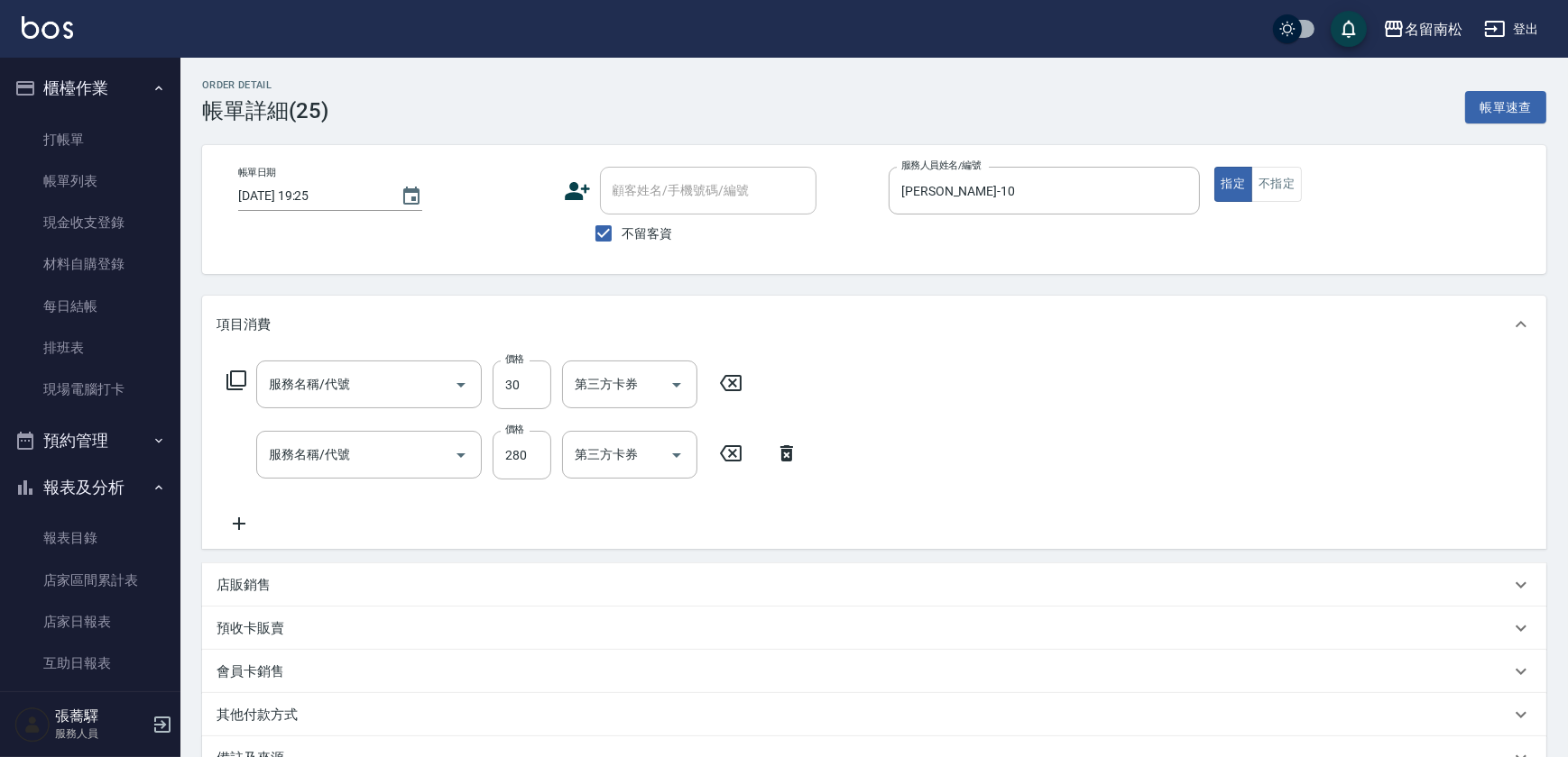
checkbox input "true"
type input "[PERSON_NAME]-10"
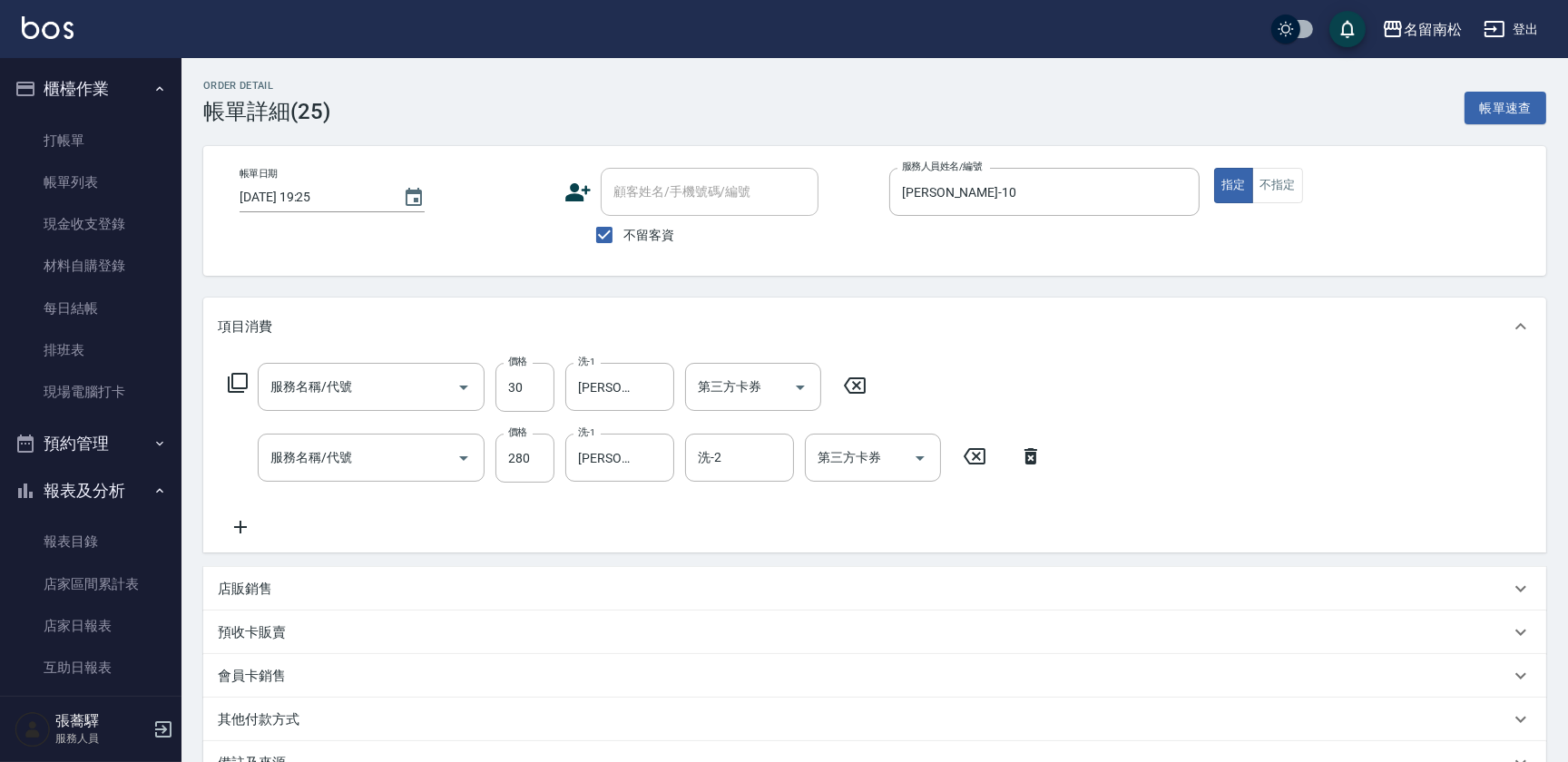
type input "潤絲(801)"
type input "洗髮[280](202)"
click at [1290, 190] on button "不指定" at bounding box center [1277, 185] width 50 height 35
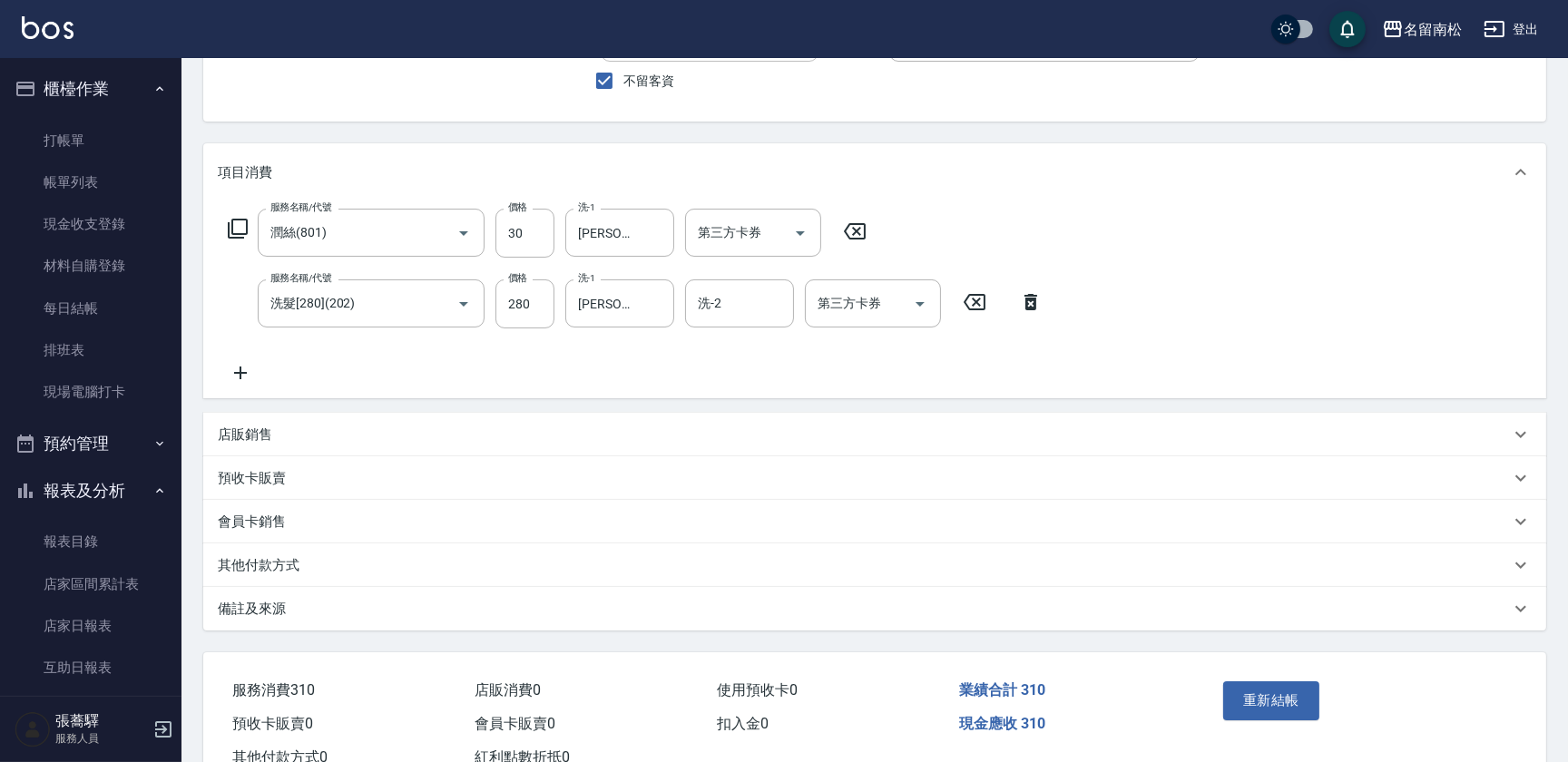
scroll to position [215, 0]
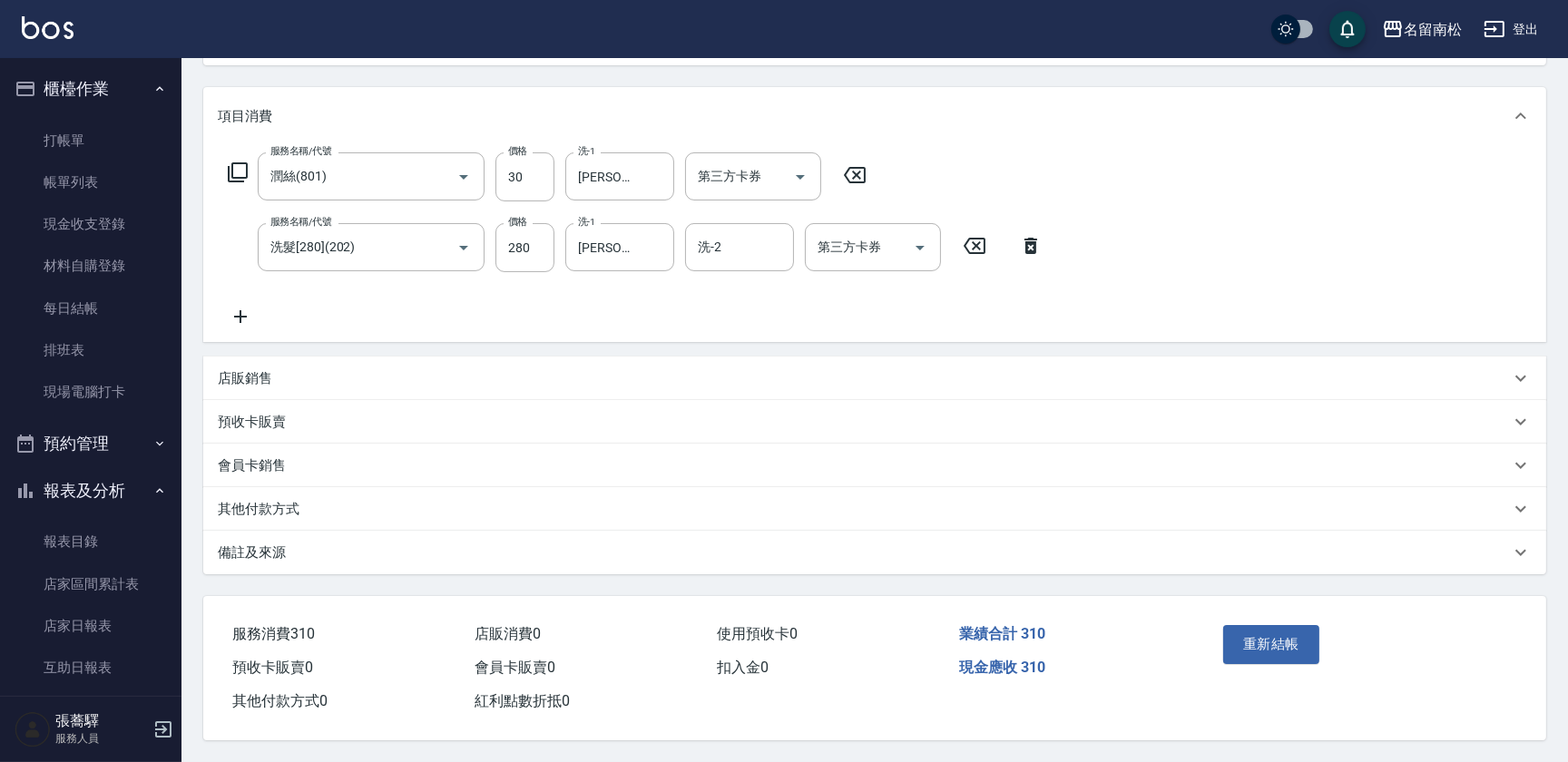
click at [1267, 619] on div "重新結帳" at bounding box center [1287, 657] width 144 height 79
click at [1289, 655] on button "重新結帳" at bounding box center [1270, 645] width 96 height 38
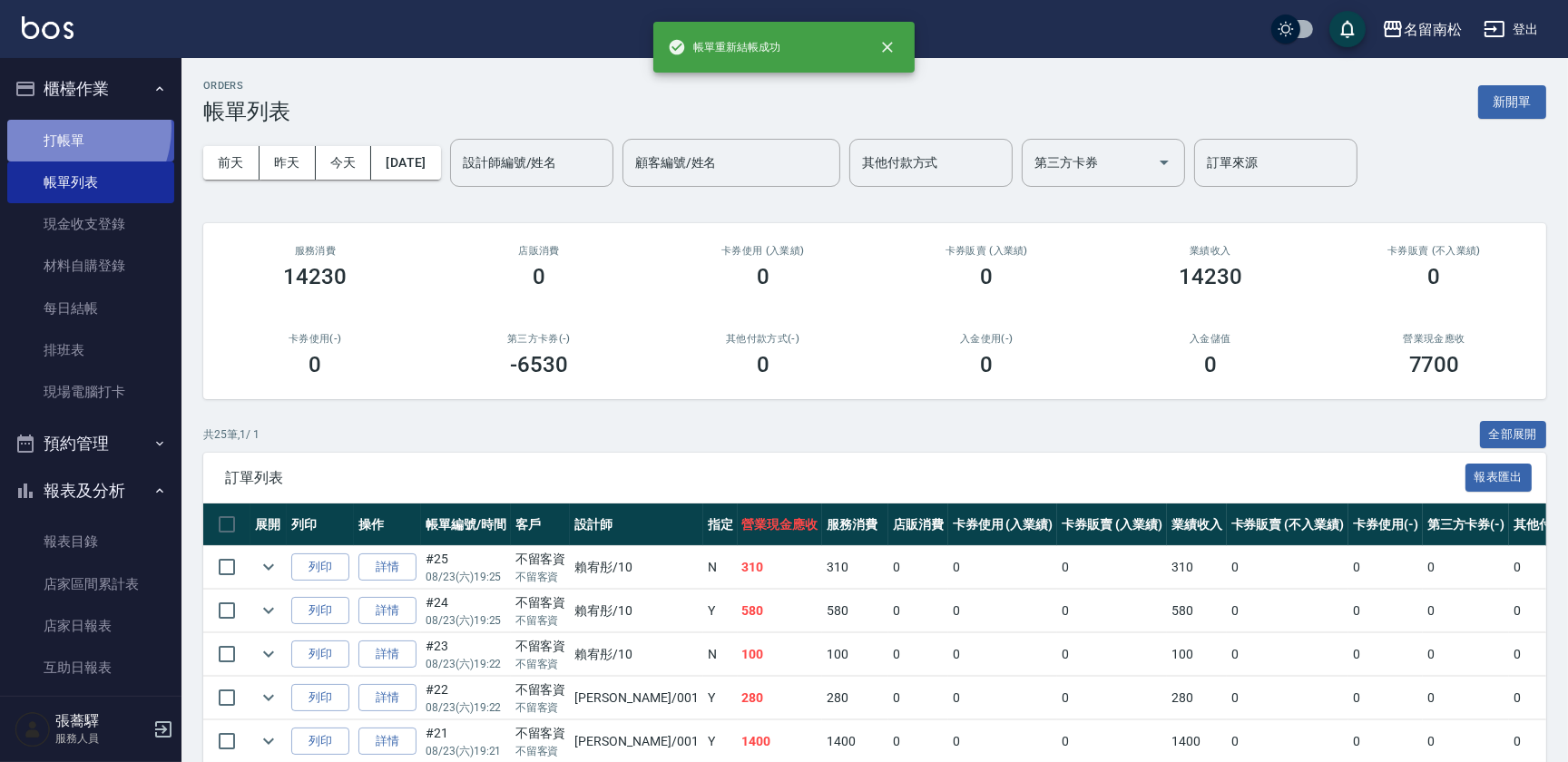
click at [64, 128] on link "打帳單" at bounding box center [90, 141] width 167 height 42
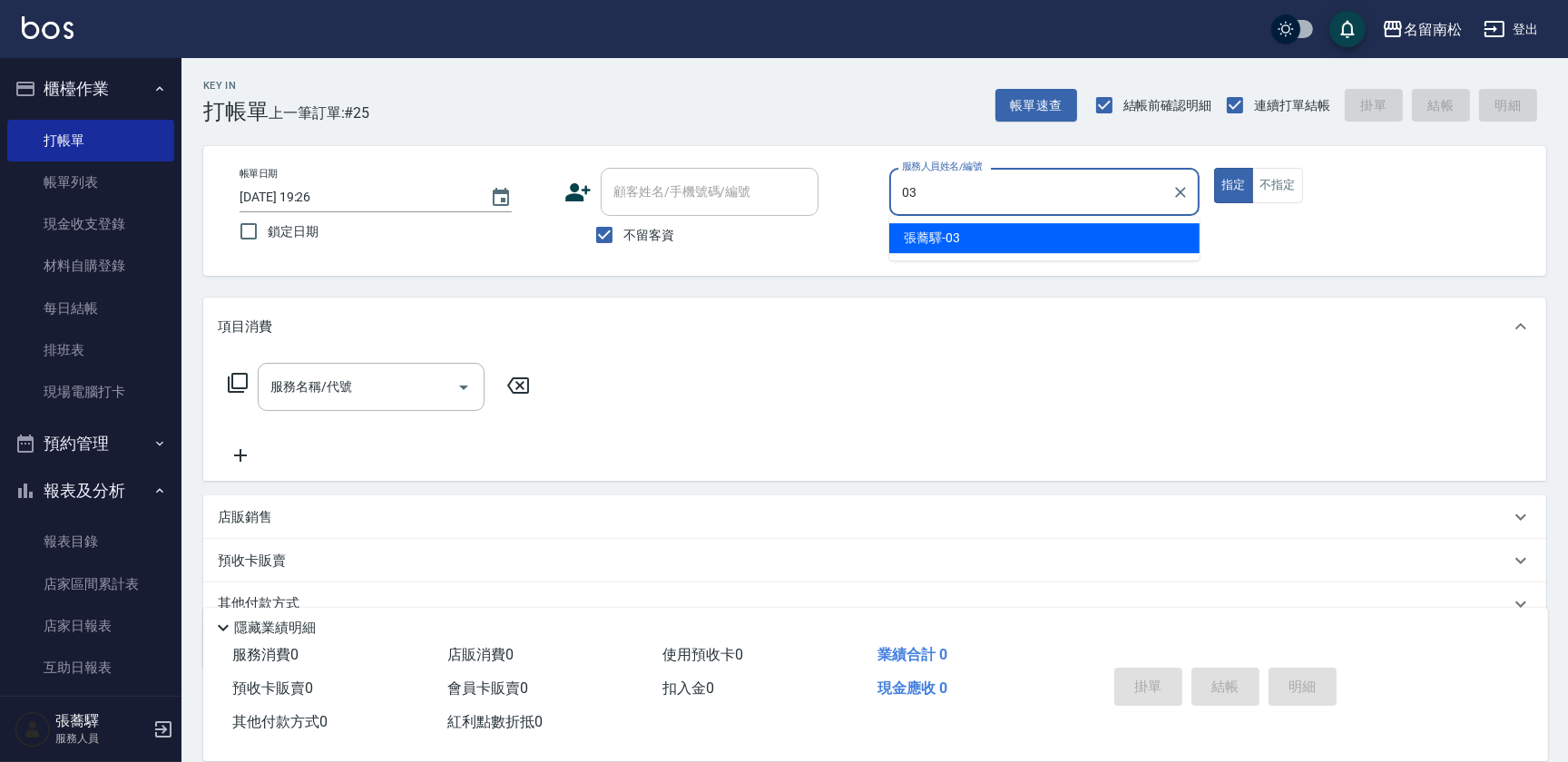
type input "[PERSON_NAME]-03"
type button "true"
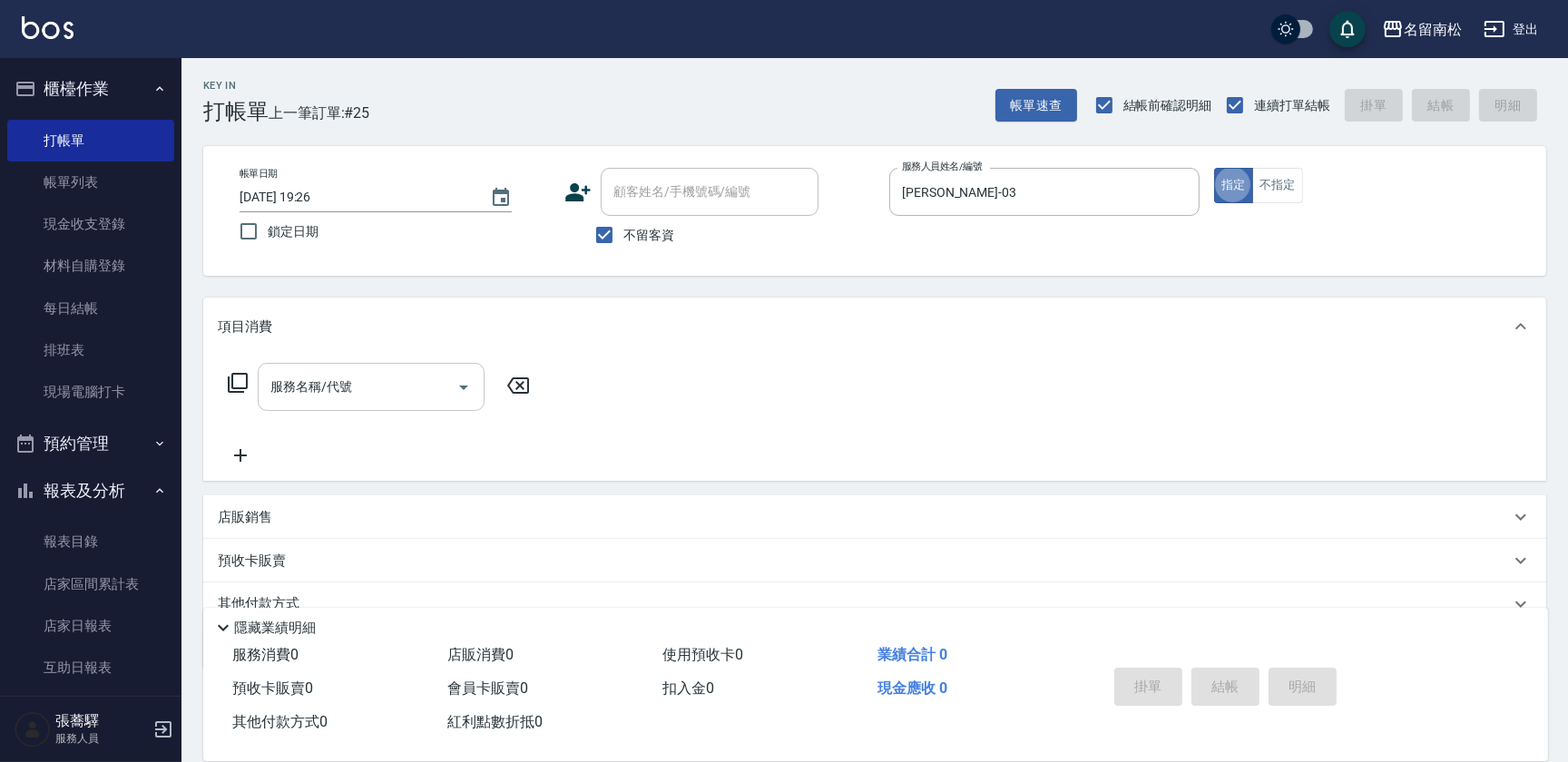
click at [327, 404] on div "服務名稱/代號" at bounding box center [371, 387] width 227 height 49
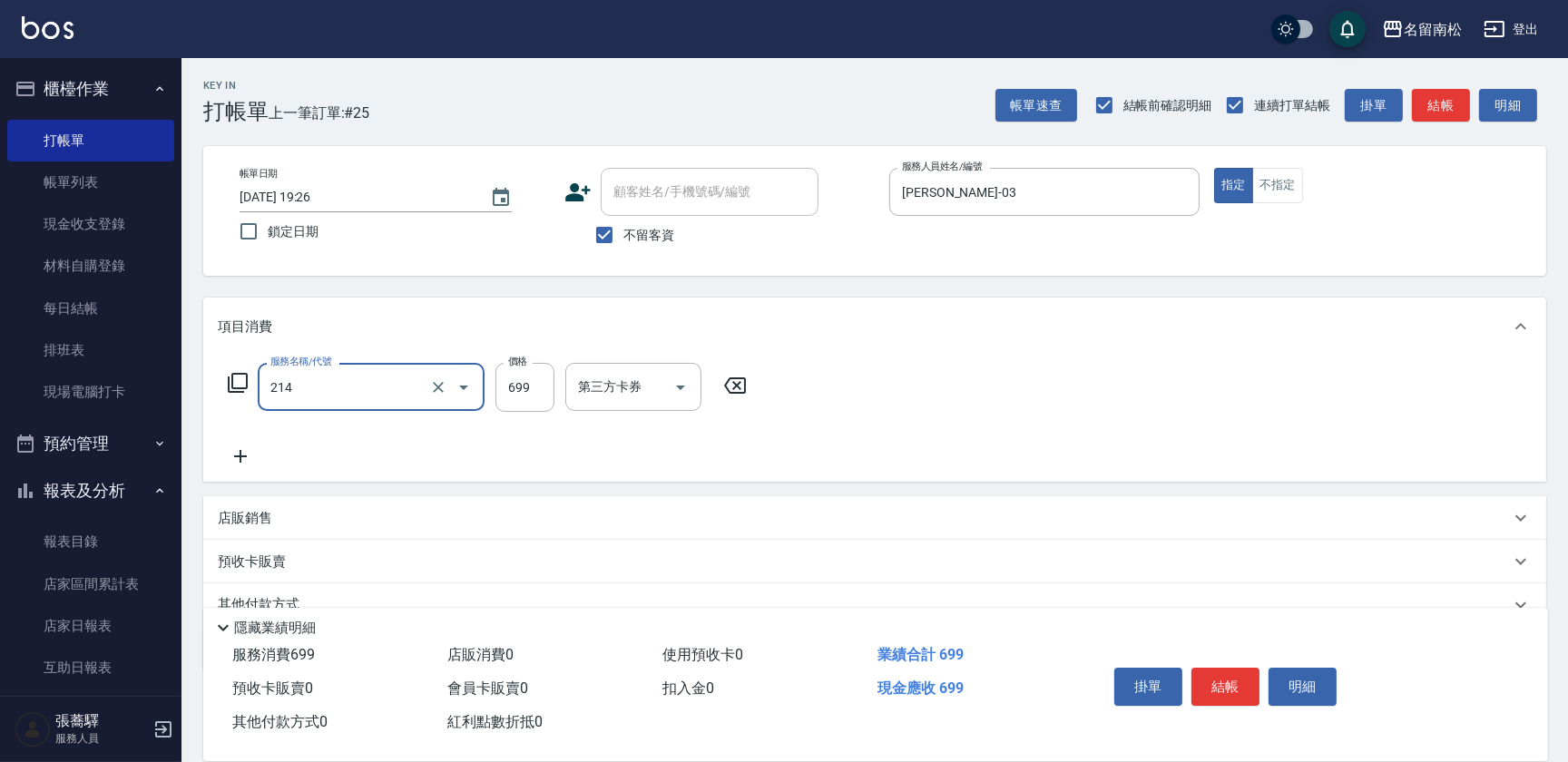
type input "滾珠洗髪699(214)"
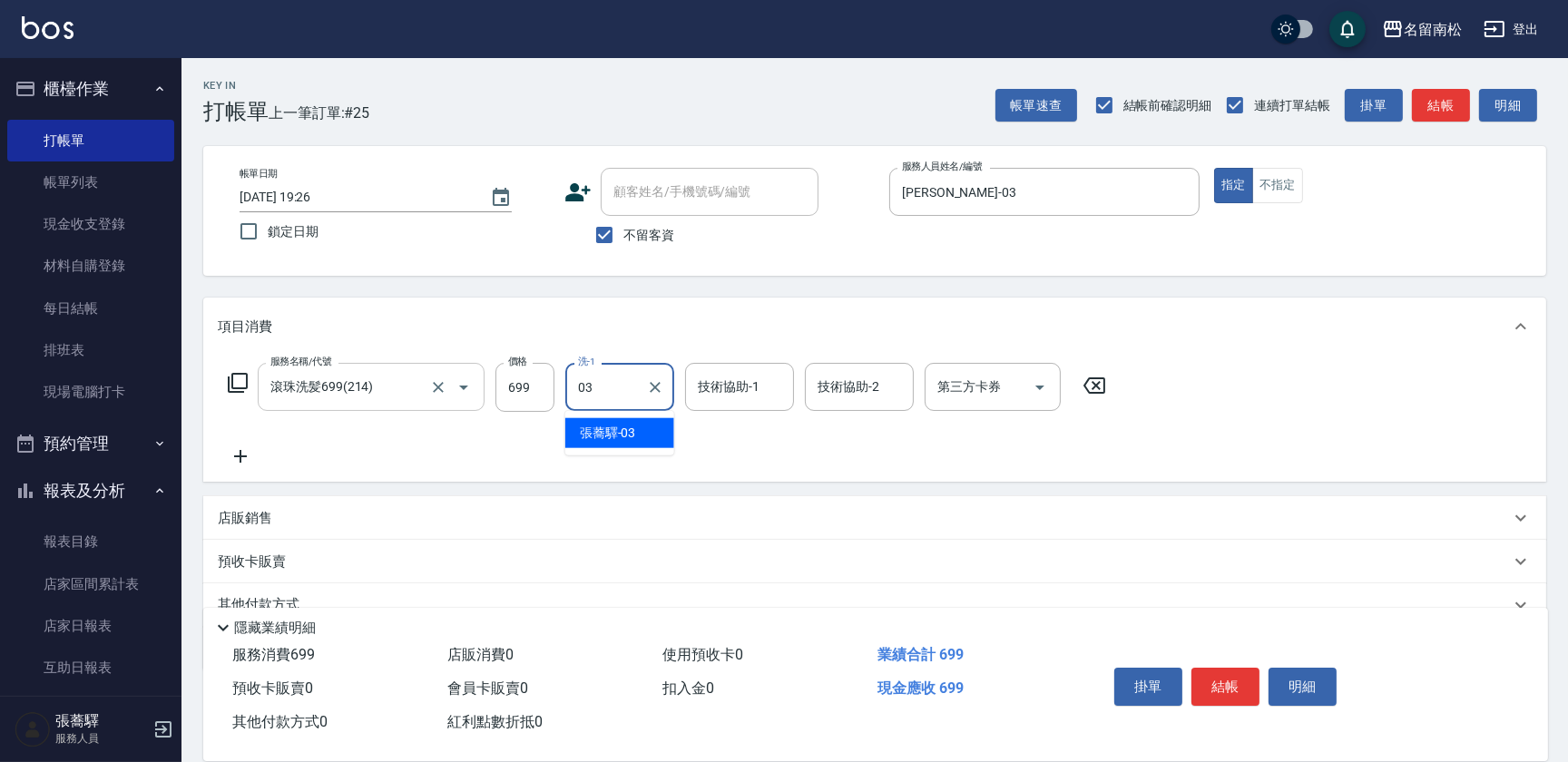
type input "[PERSON_NAME]-03"
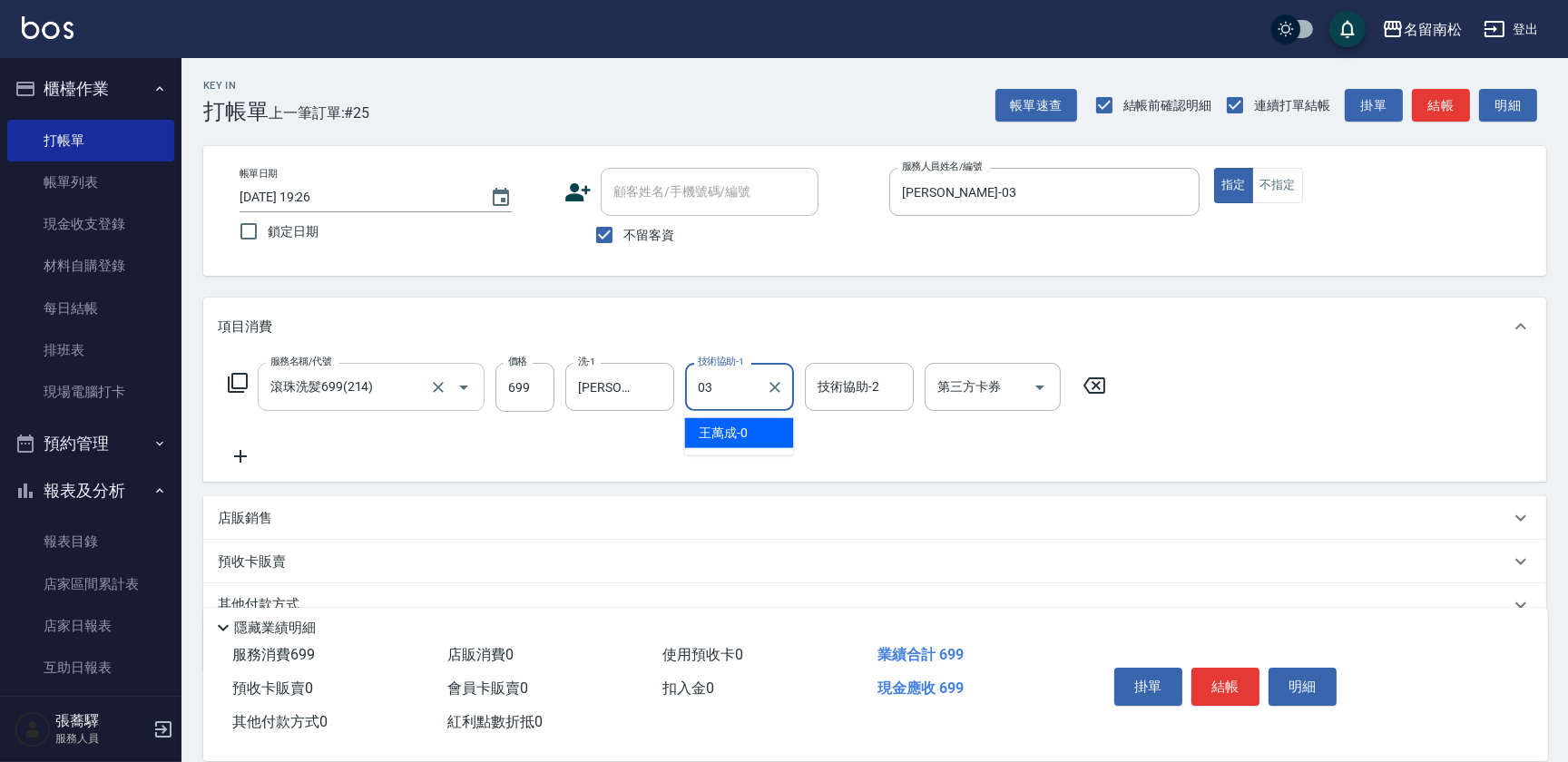
type input "[PERSON_NAME]-03"
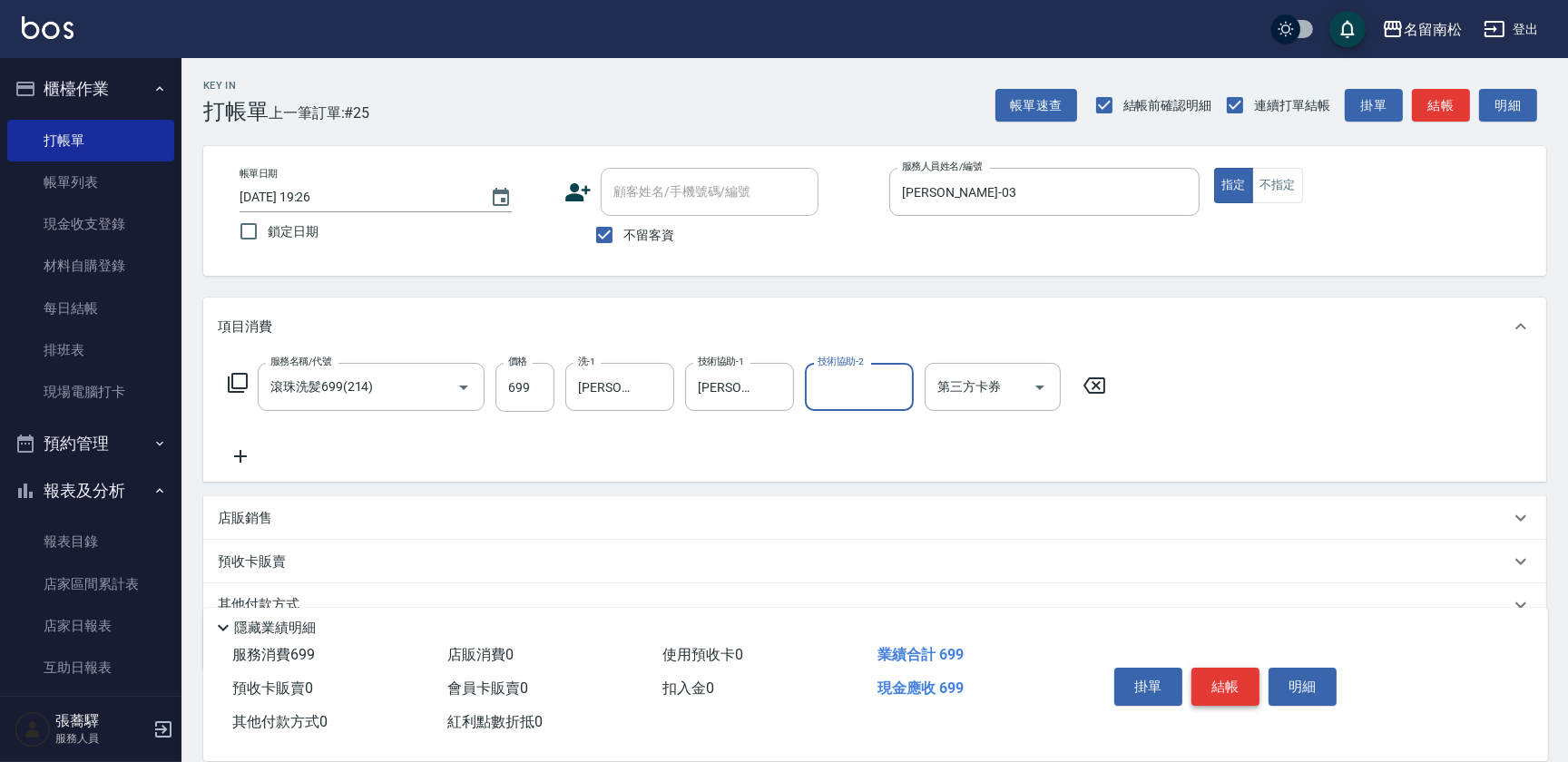
click at [1229, 690] on button "結帳" at bounding box center [1224, 687] width 68 height 38
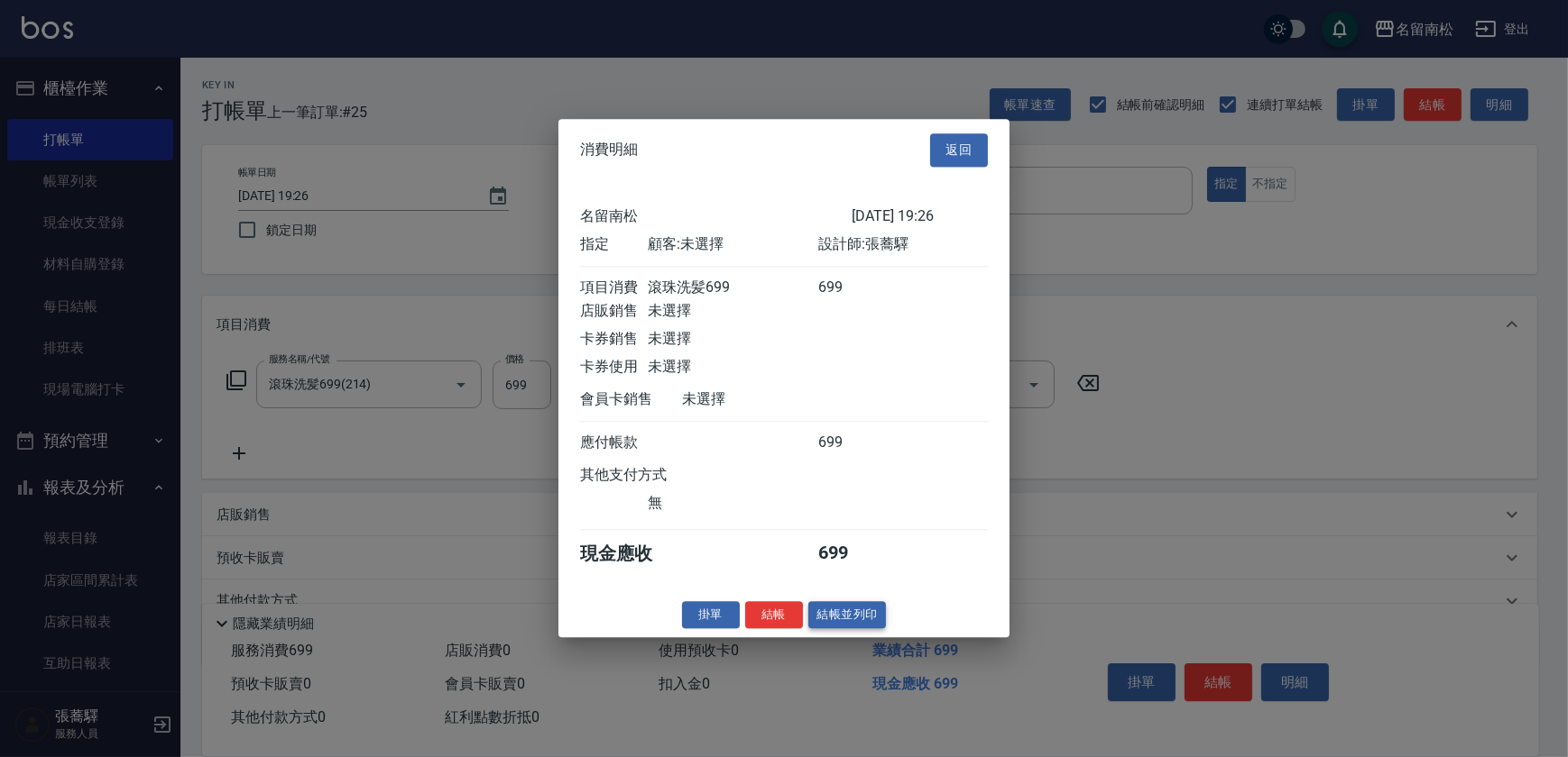
click at [843, 619] on button "結帳並列印" at bounding box center [847, 616] width 79 height 28
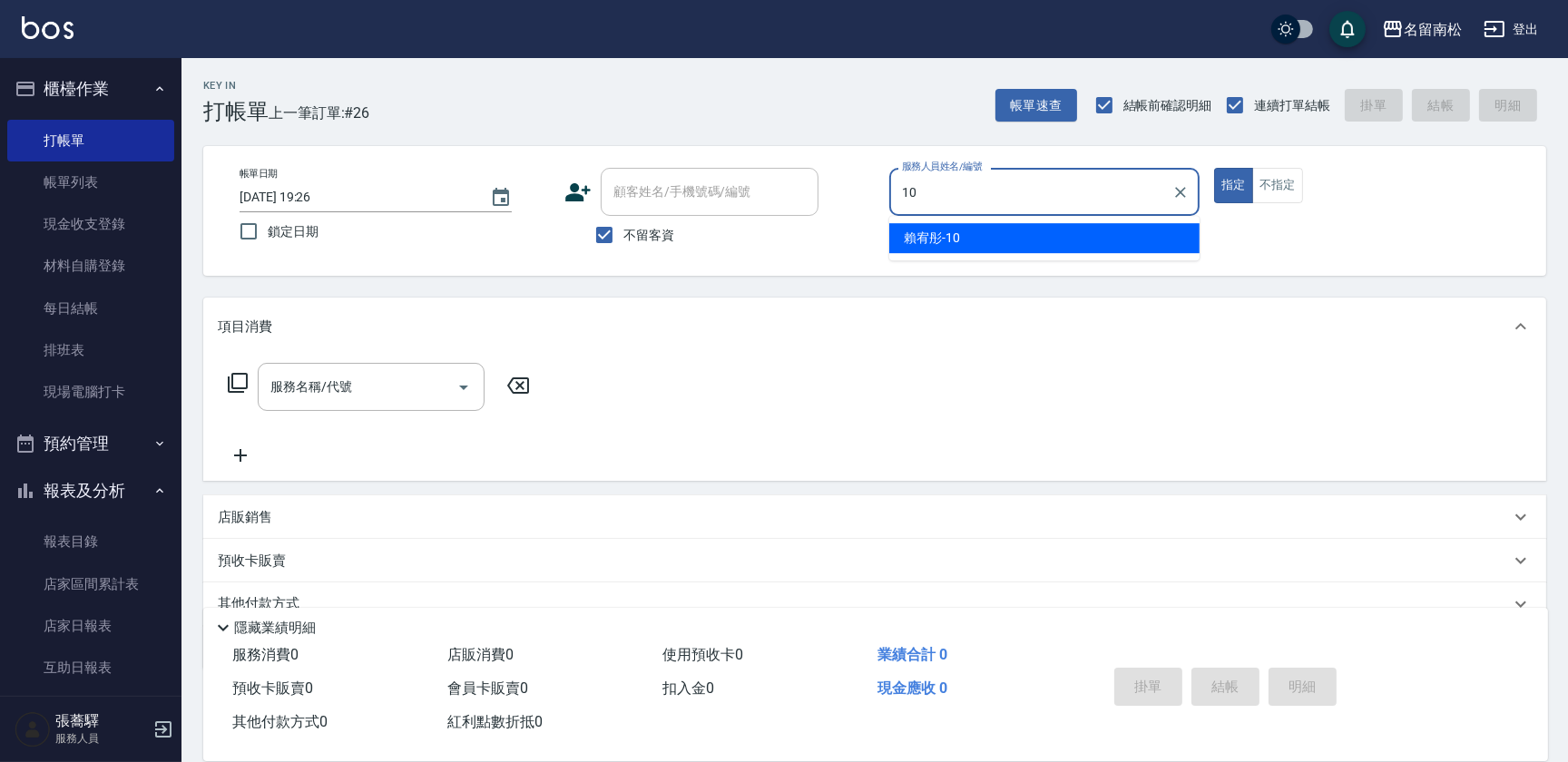
type input "[PERSON_NAME]-10"
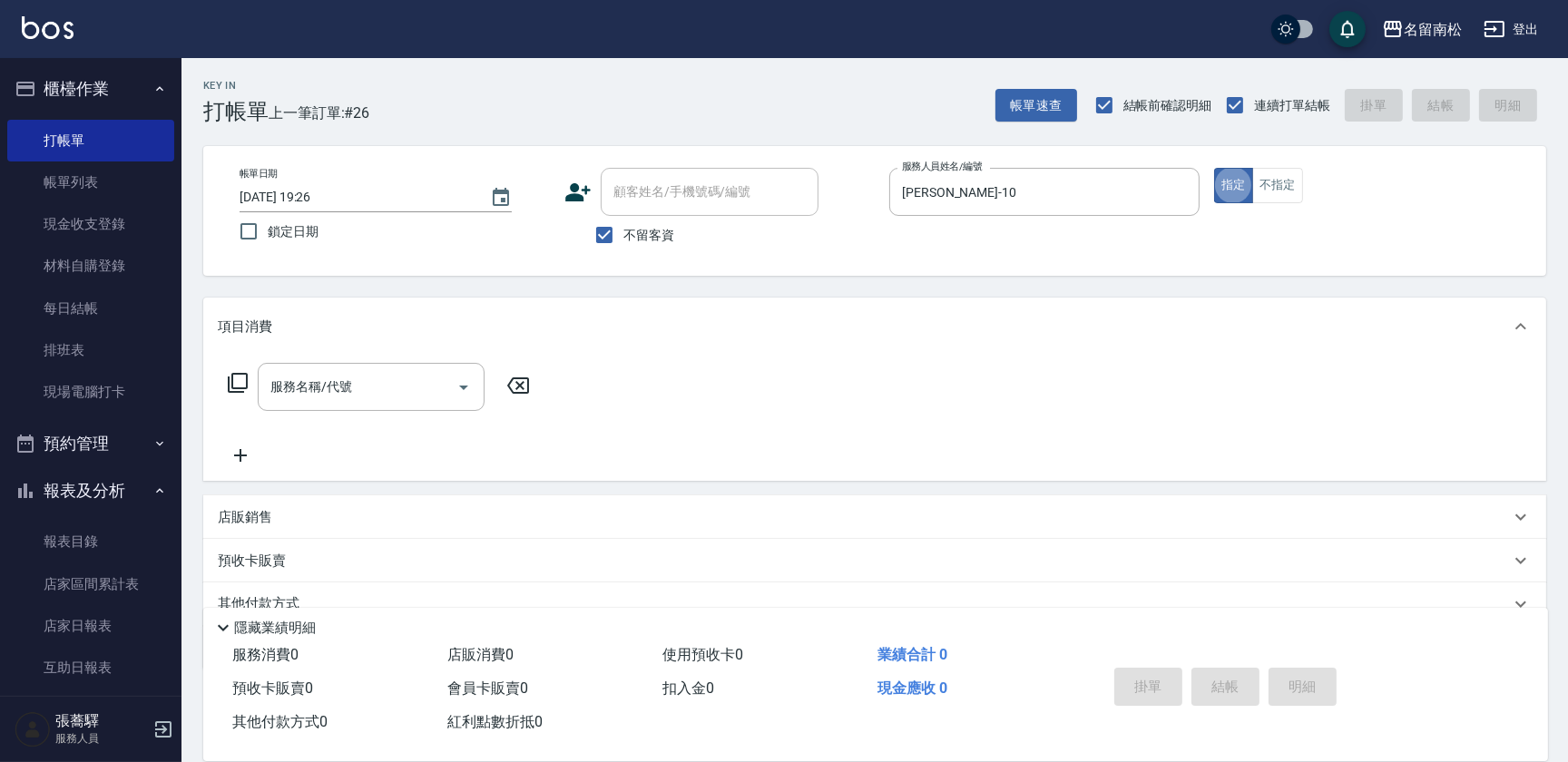
click at [240, 379] on icon at bounding box center [237, 383] width 22 height 22
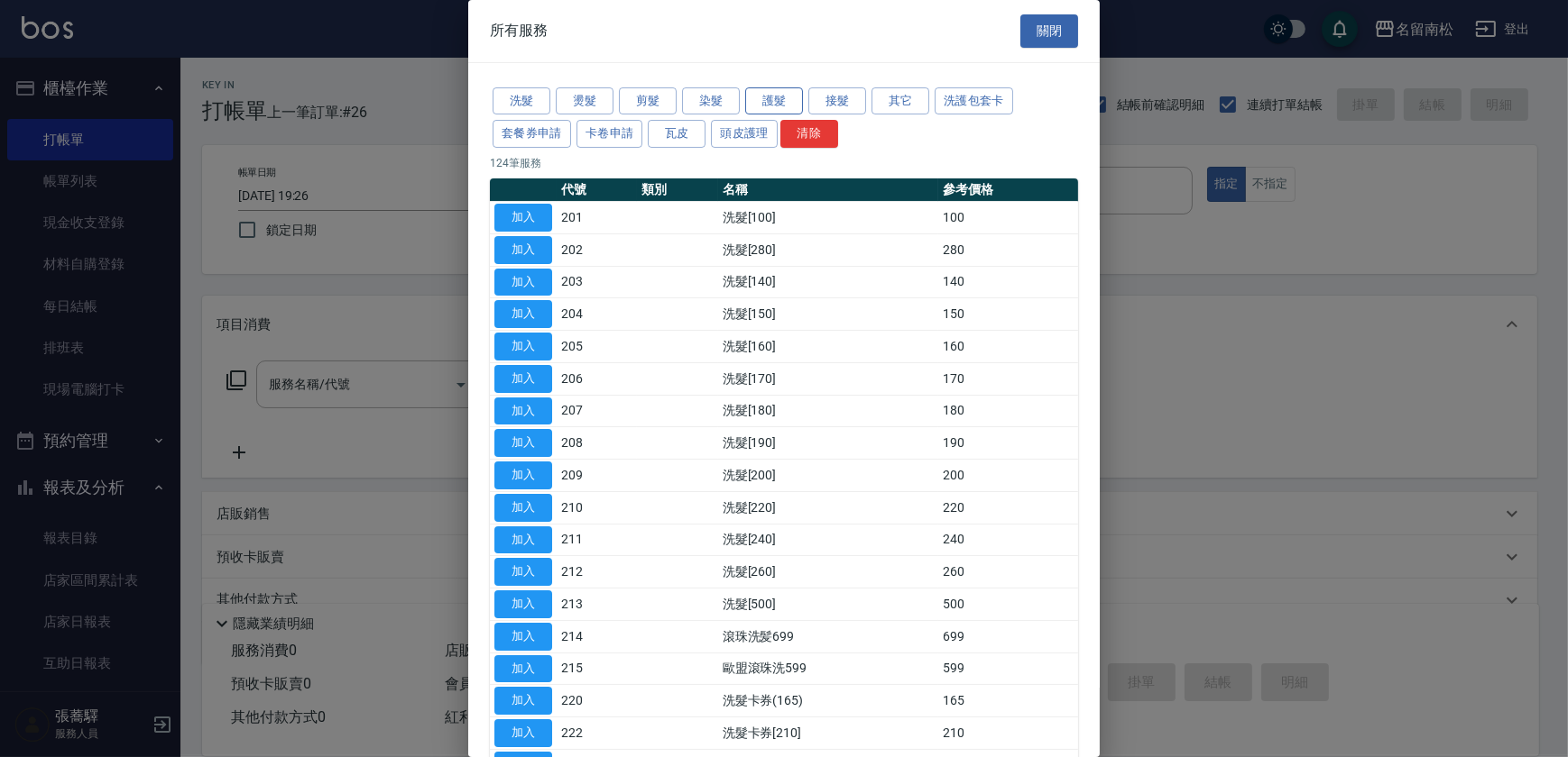
click at [781, 100] on button "護髮" at bounding box center [774, 101] width 58 height 28
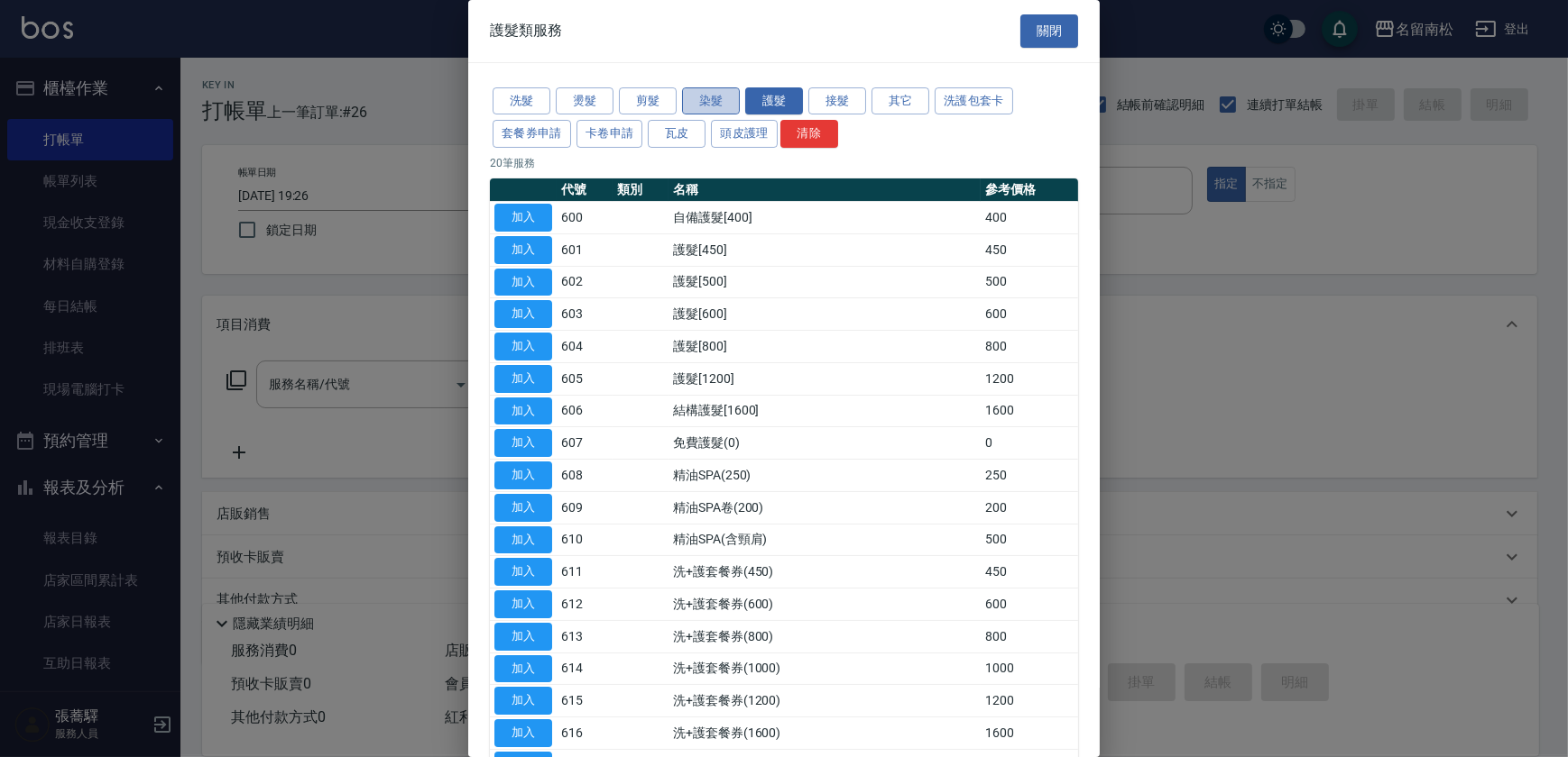
click at [717, 94] on button "染髮" at bounding box center [710, 101] width 58 height 28
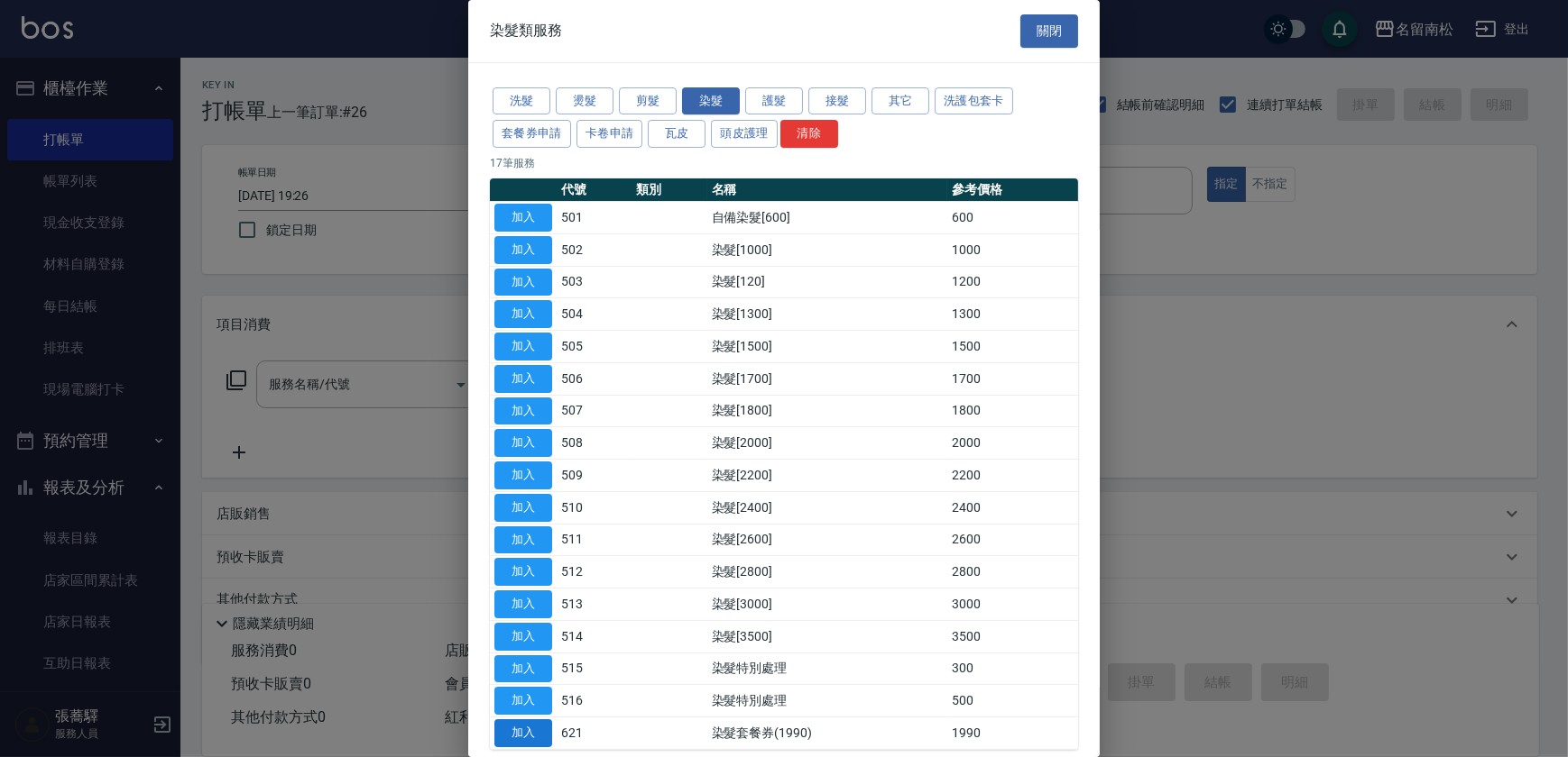
click at [538, 737] on button "加入" at bounding box center [523, 733] width 58 height 28
type input "染髮套餐券(1990)(621)"
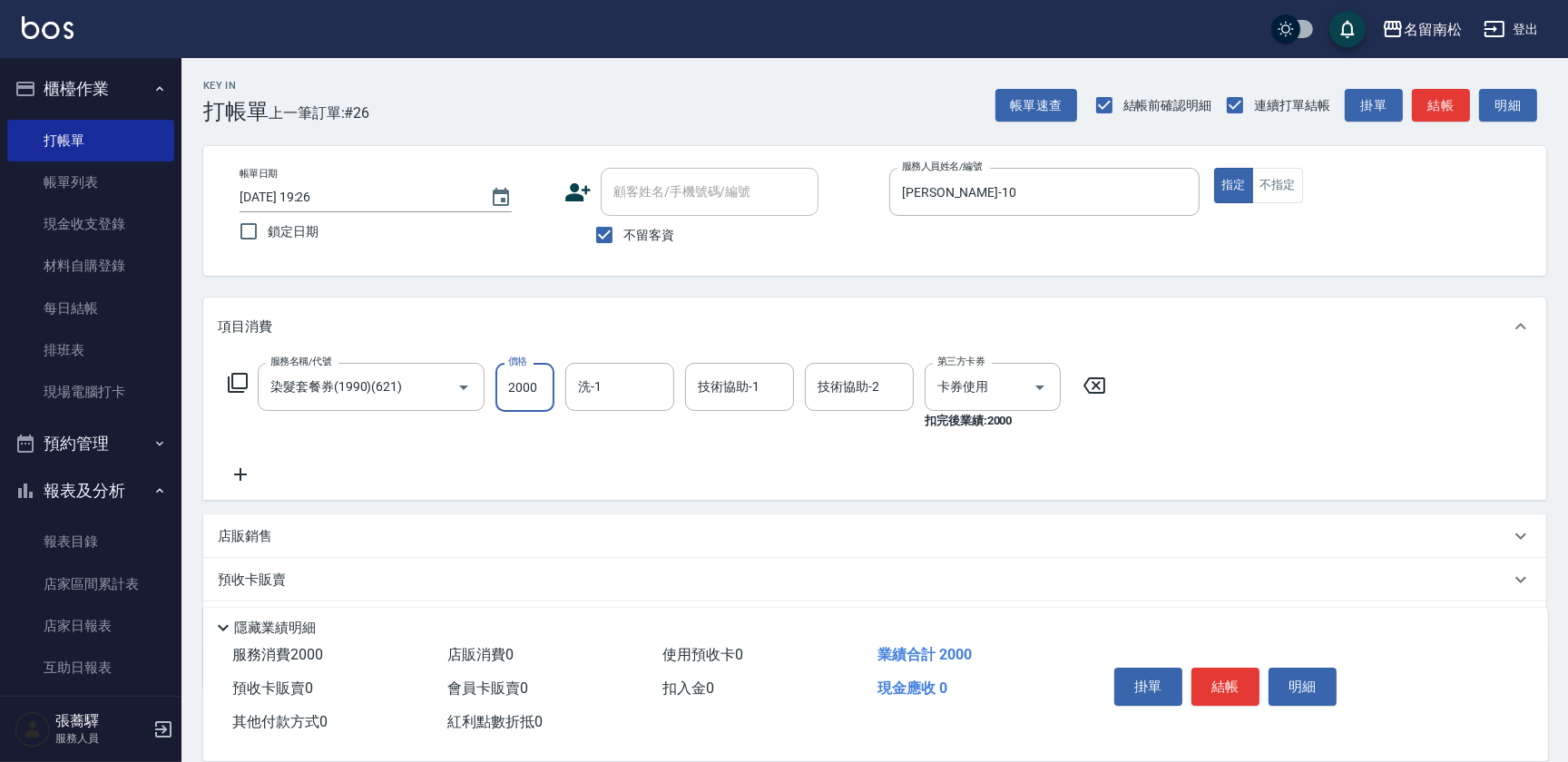
type input "2000"
type input "林正雪-001"
click at [1235, 677] on button "結帳" at bounding box center [1224, 687] width 68 height 38
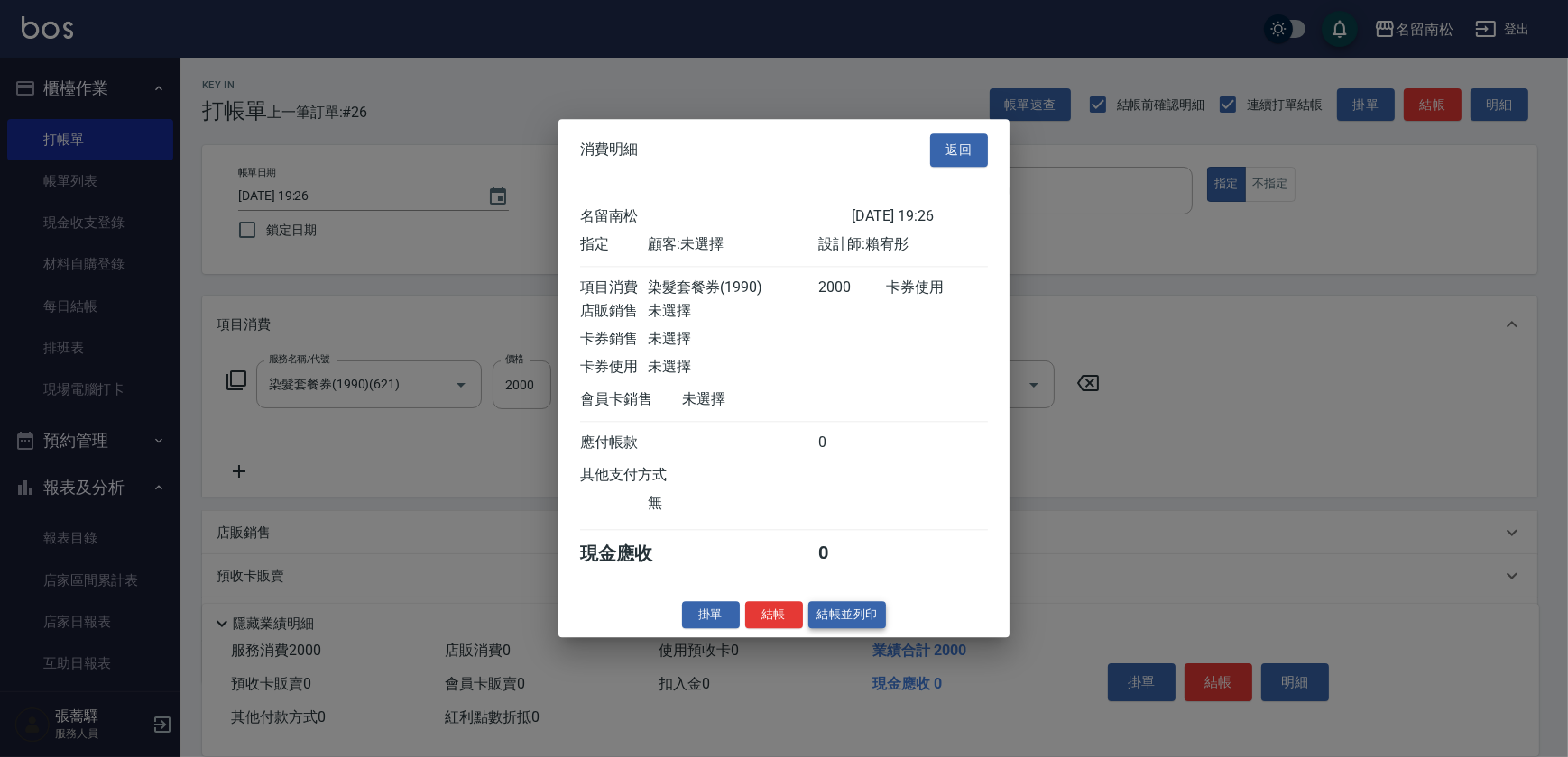
click at [870, 625] on button "結帳並列印" at bounding box center [847, 616] width 79 height 28
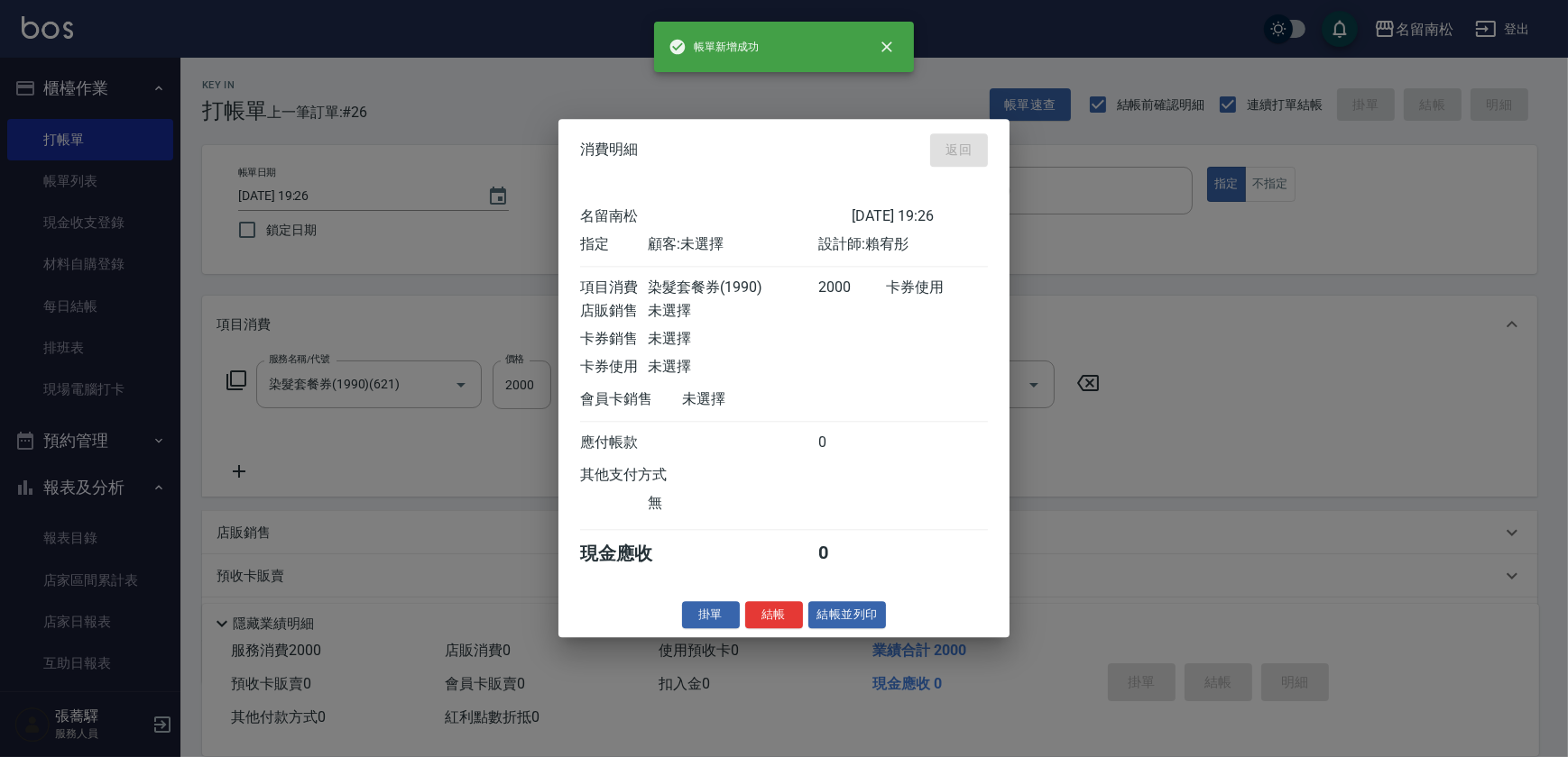
type input "[DATE] 19:28"
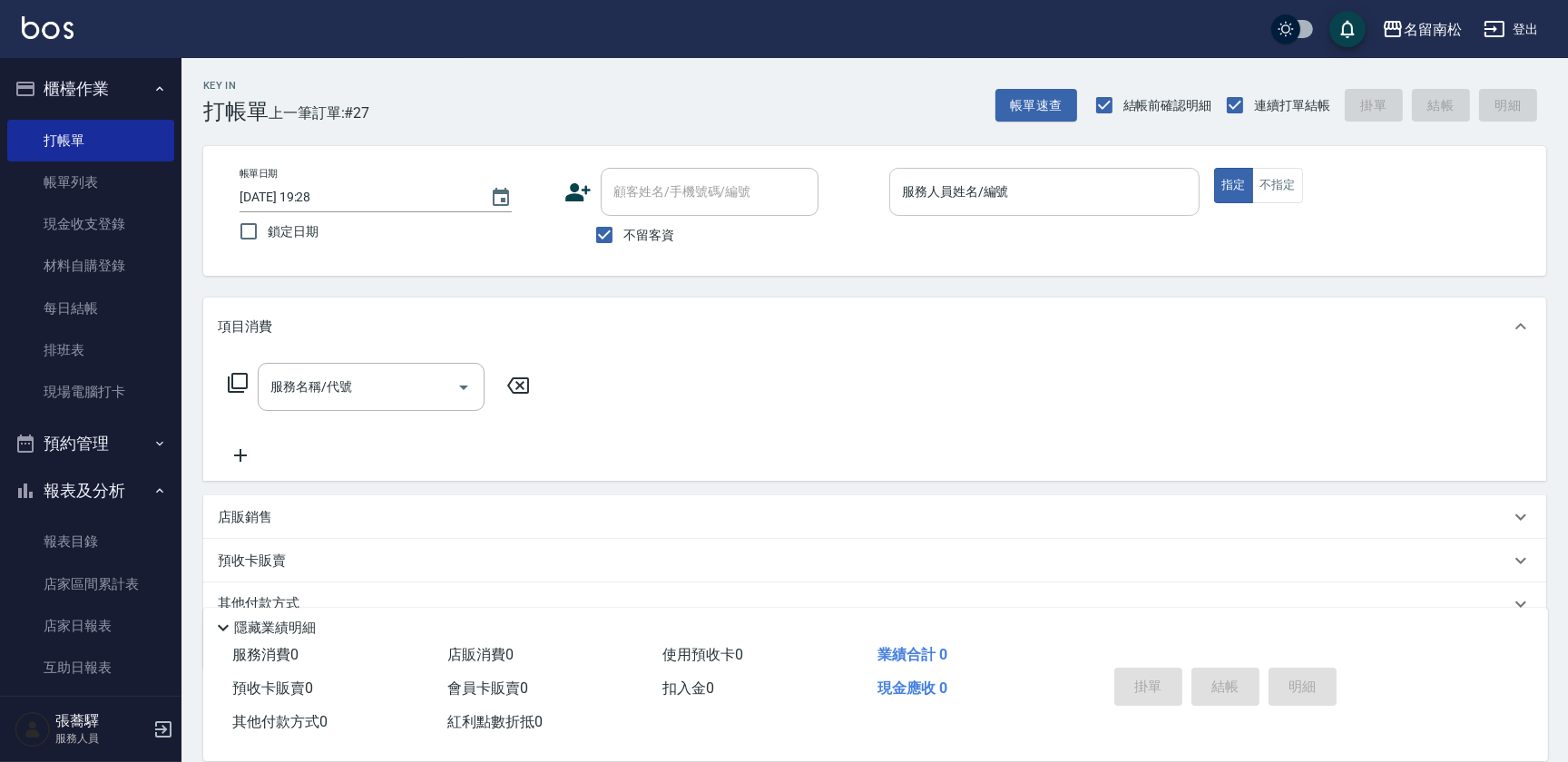
click at [1074, 200] on input "服務人員姓名/編號" at bounding box center [1043, 191] width 294 height 31
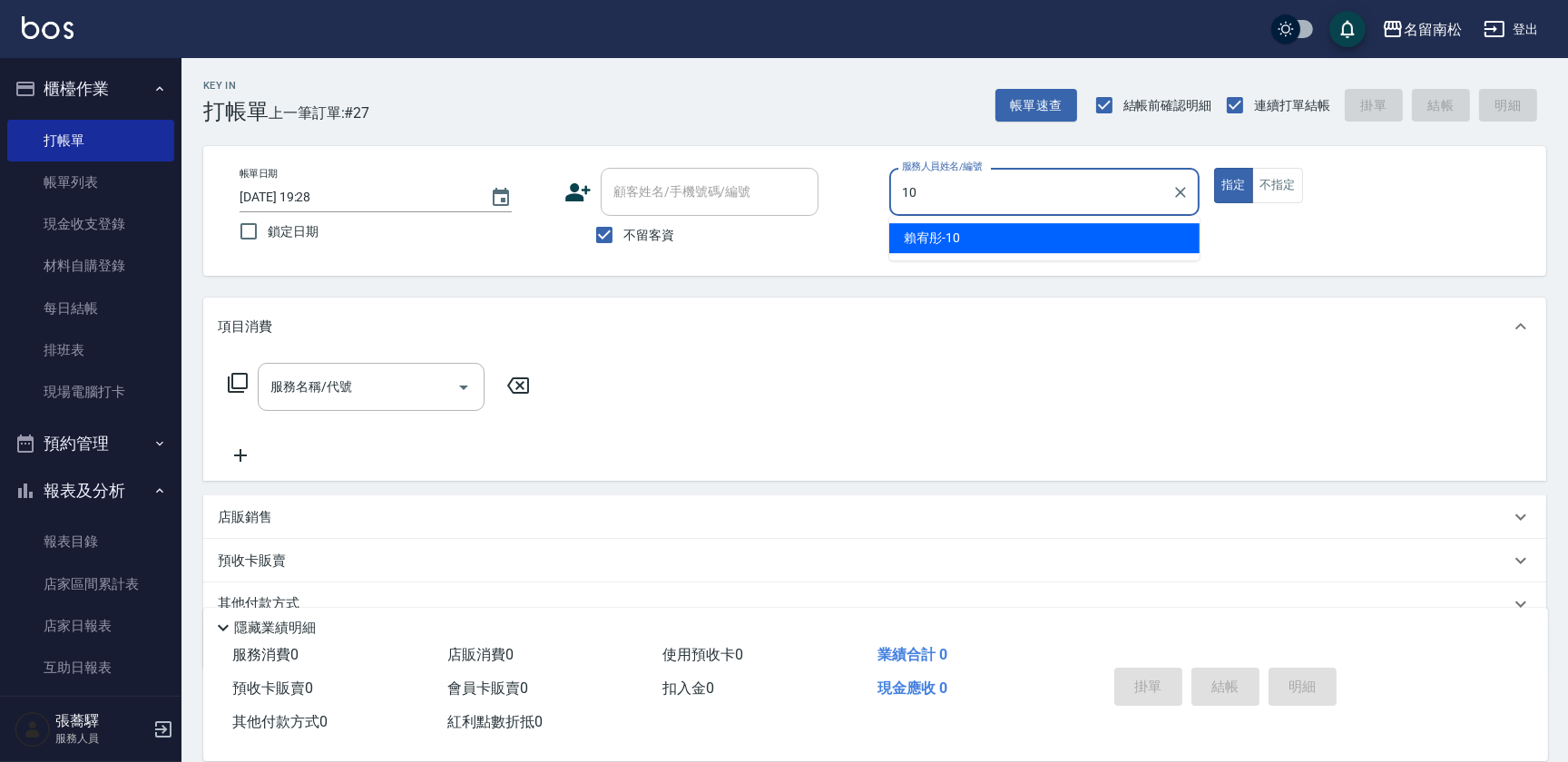
type input "[PERSON_NAME]-10"
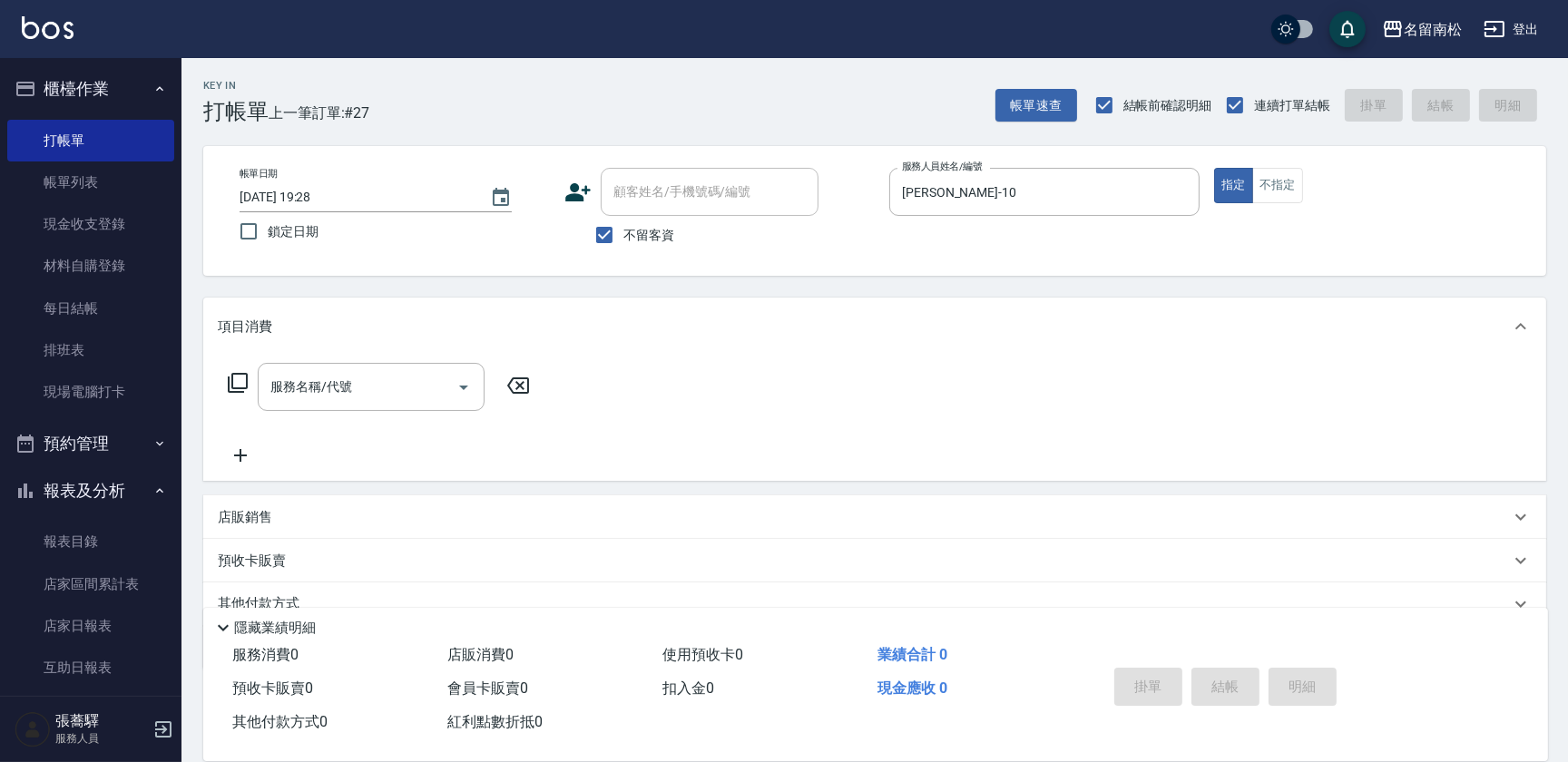
click at [228, 375] on icon at bounding box center [237, 383] width 22 height 22
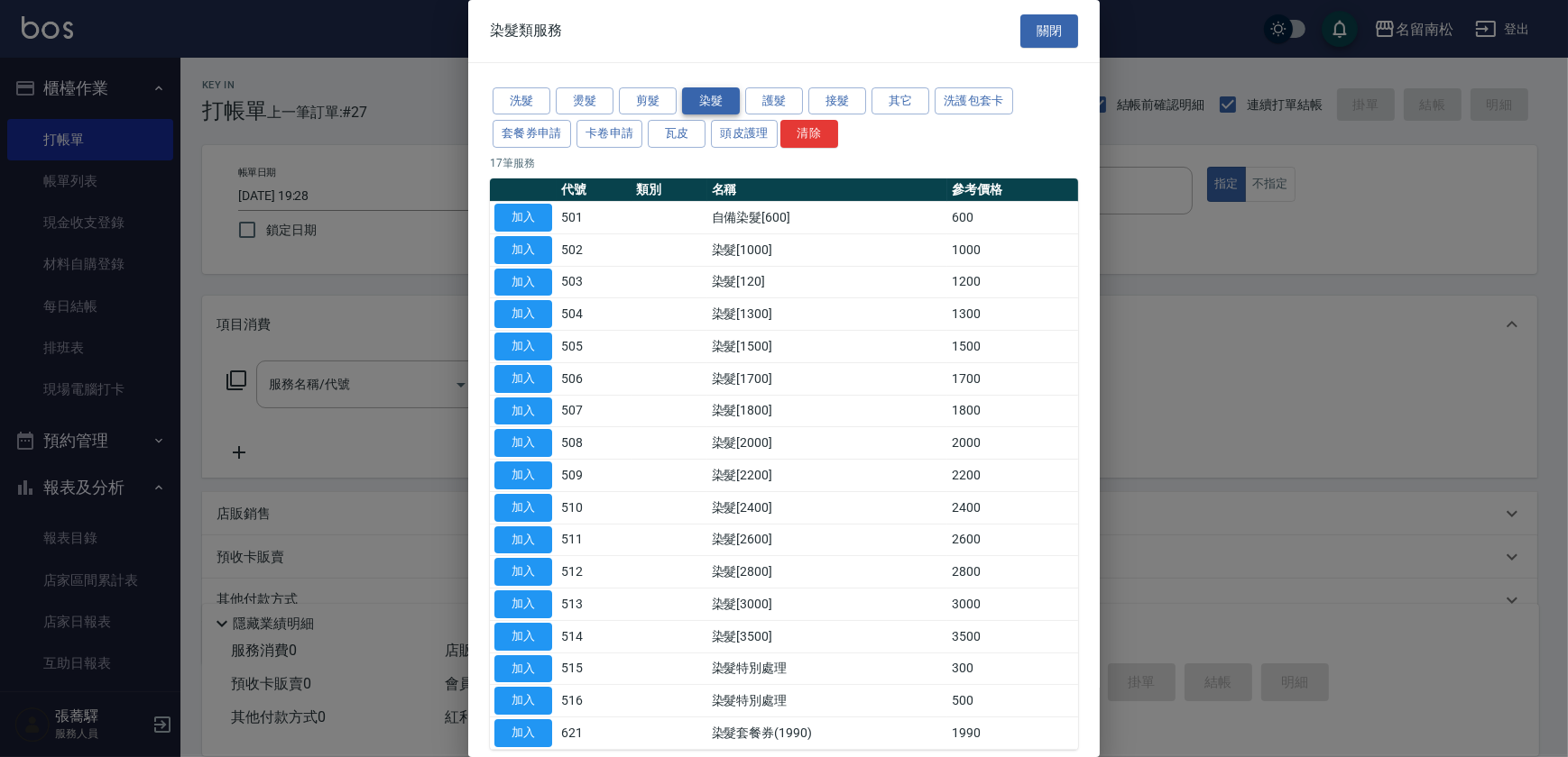
click at [718, 93] on button "染髮" at bounding box center [710, 101] width 58 height 28
click at [543, 739] on button "加入" at bounding box center [523, 733] width 58 height 28
type input "染髮套餐券(1990)(621)"
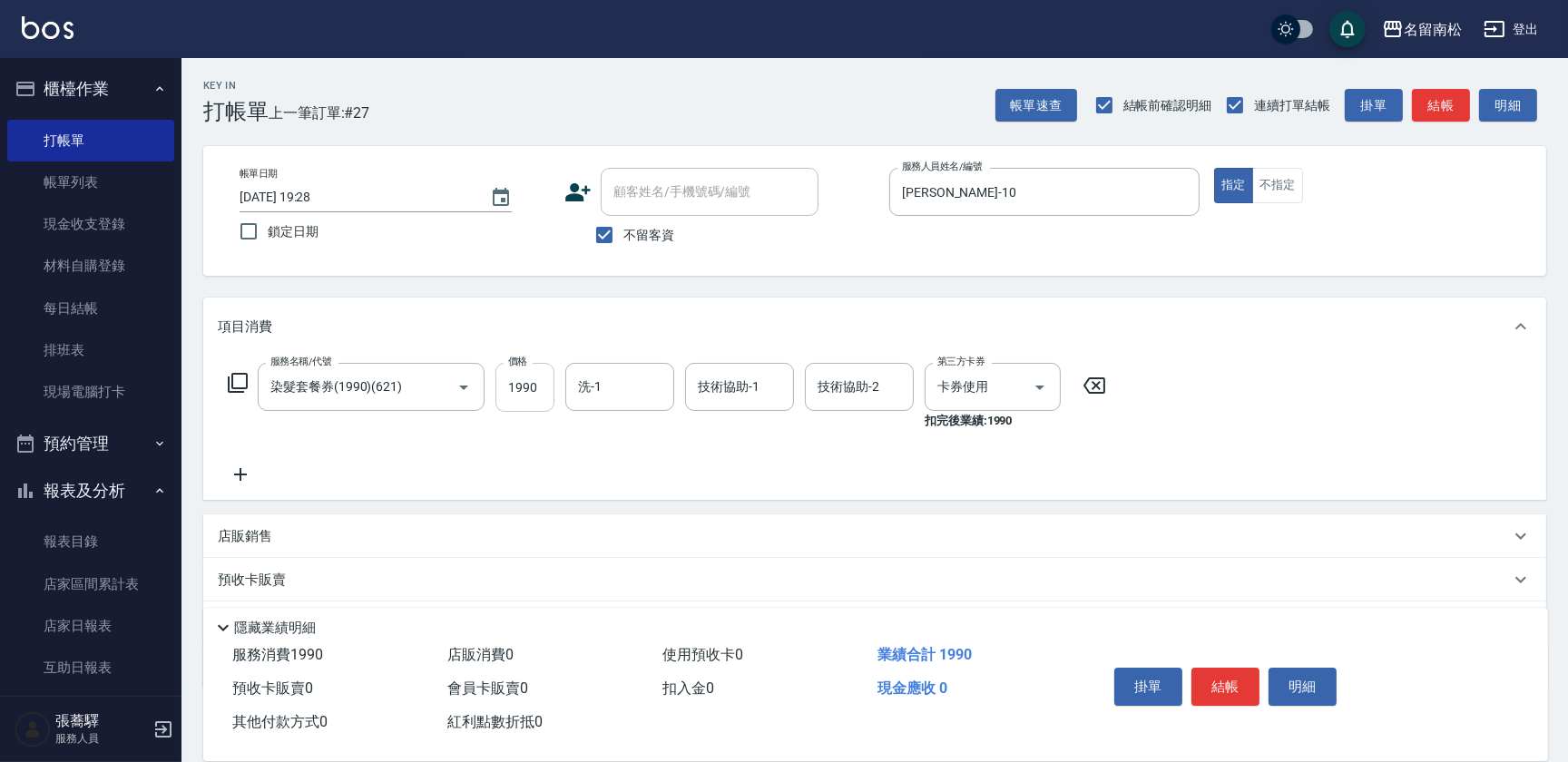
click at [548, 395] on input "1990" at bounding box center [525, 387] width 59 height 49
type input "2400"
type input "[PERSON_NAME]-10"
click at [238, 380] on icon at bounding box center [237, 383] width 22 height 22
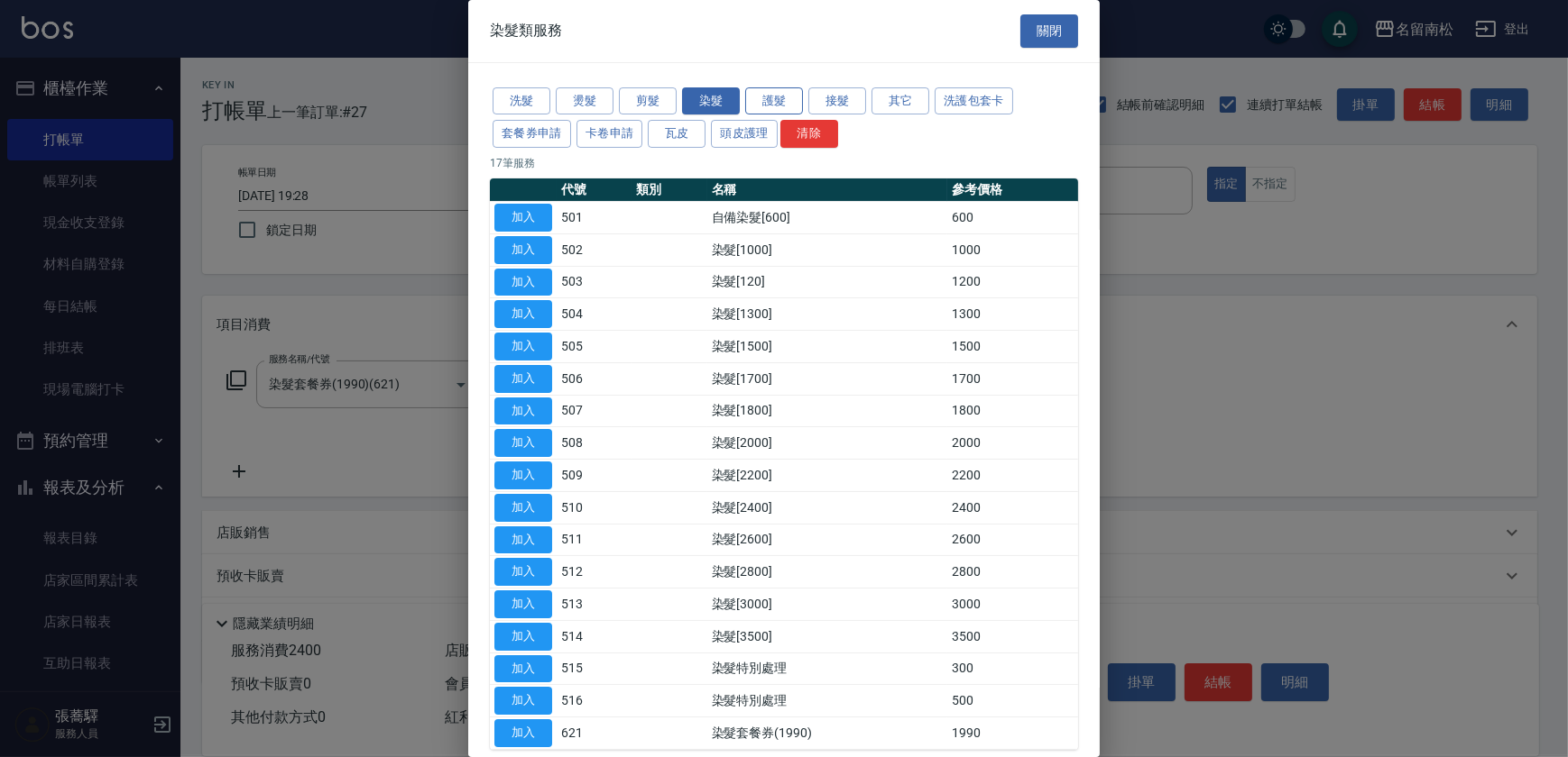
click at [773, 96] on button "護髮" at bounding box center [774, 101] width 58 height 28
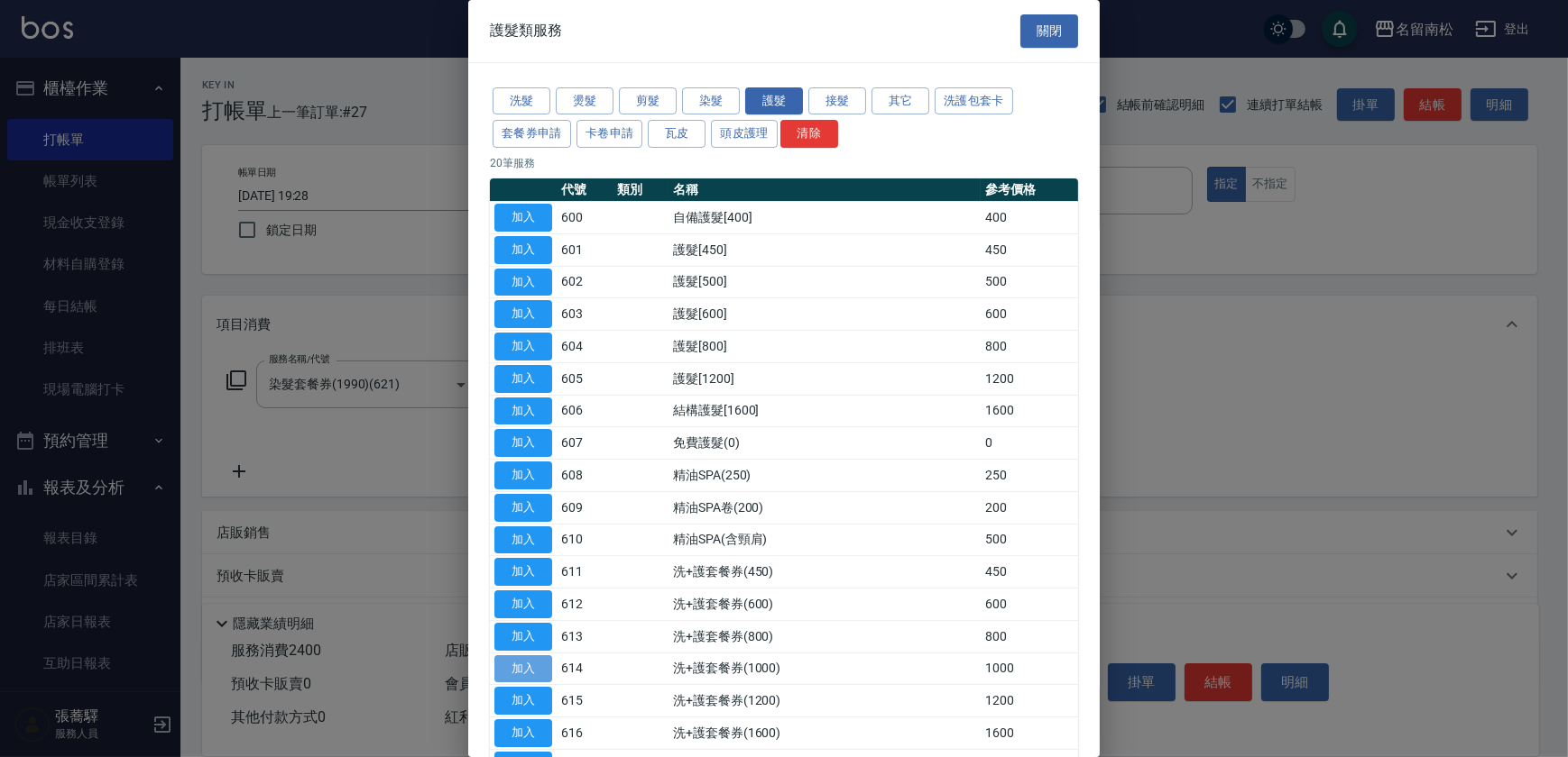
click at [513, 667] on button "加入" at bounding box center [523, 670] width 58 height 28
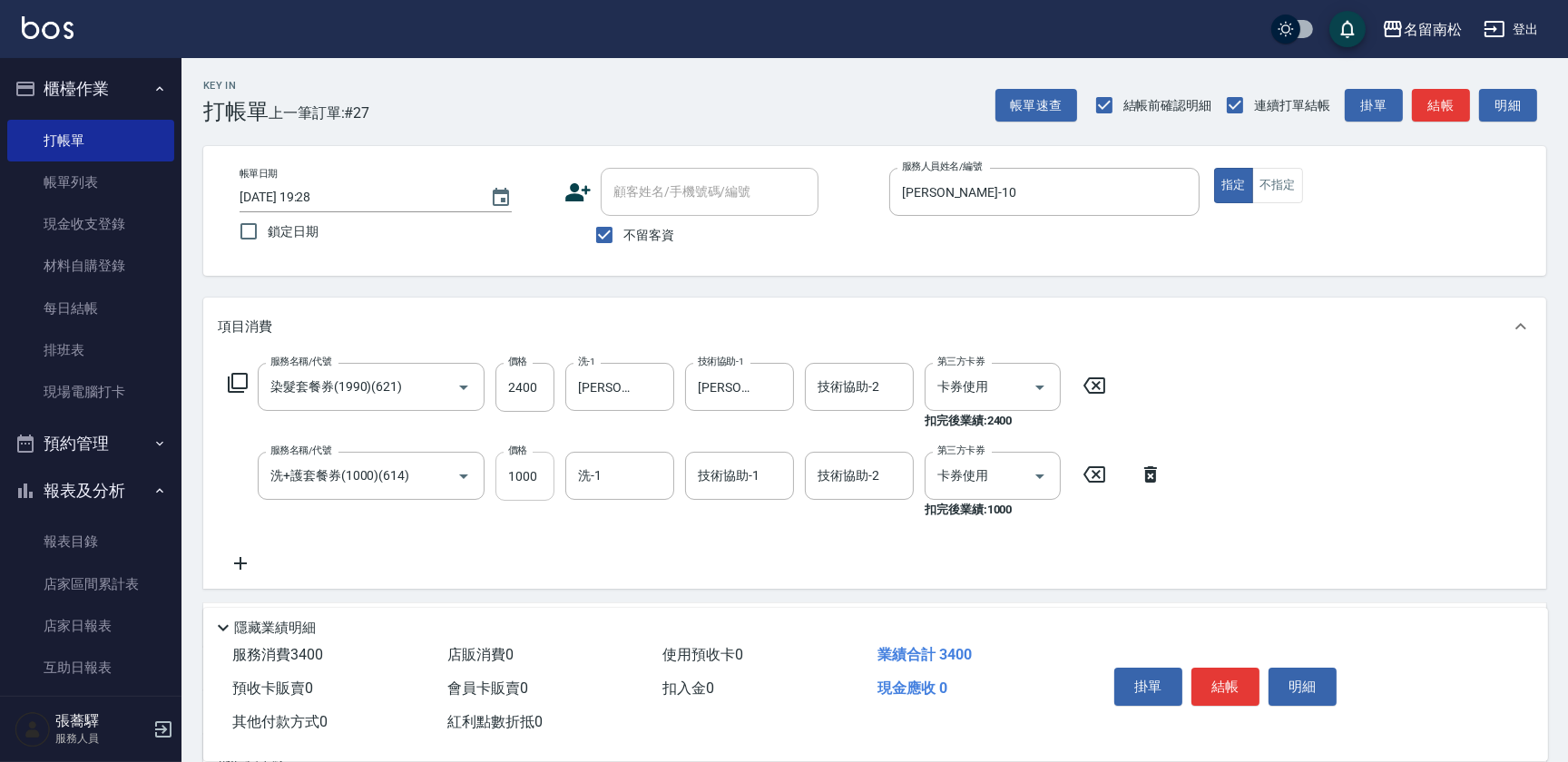
click at [530, 492] on input "1000" at bounding box center [525, 476] width 59 height 49
click at [545, 481] on input "9000" at bounding box center [525, 476] width 59 height 49
type input "900"
type input "[PERSON_NAME]-10"
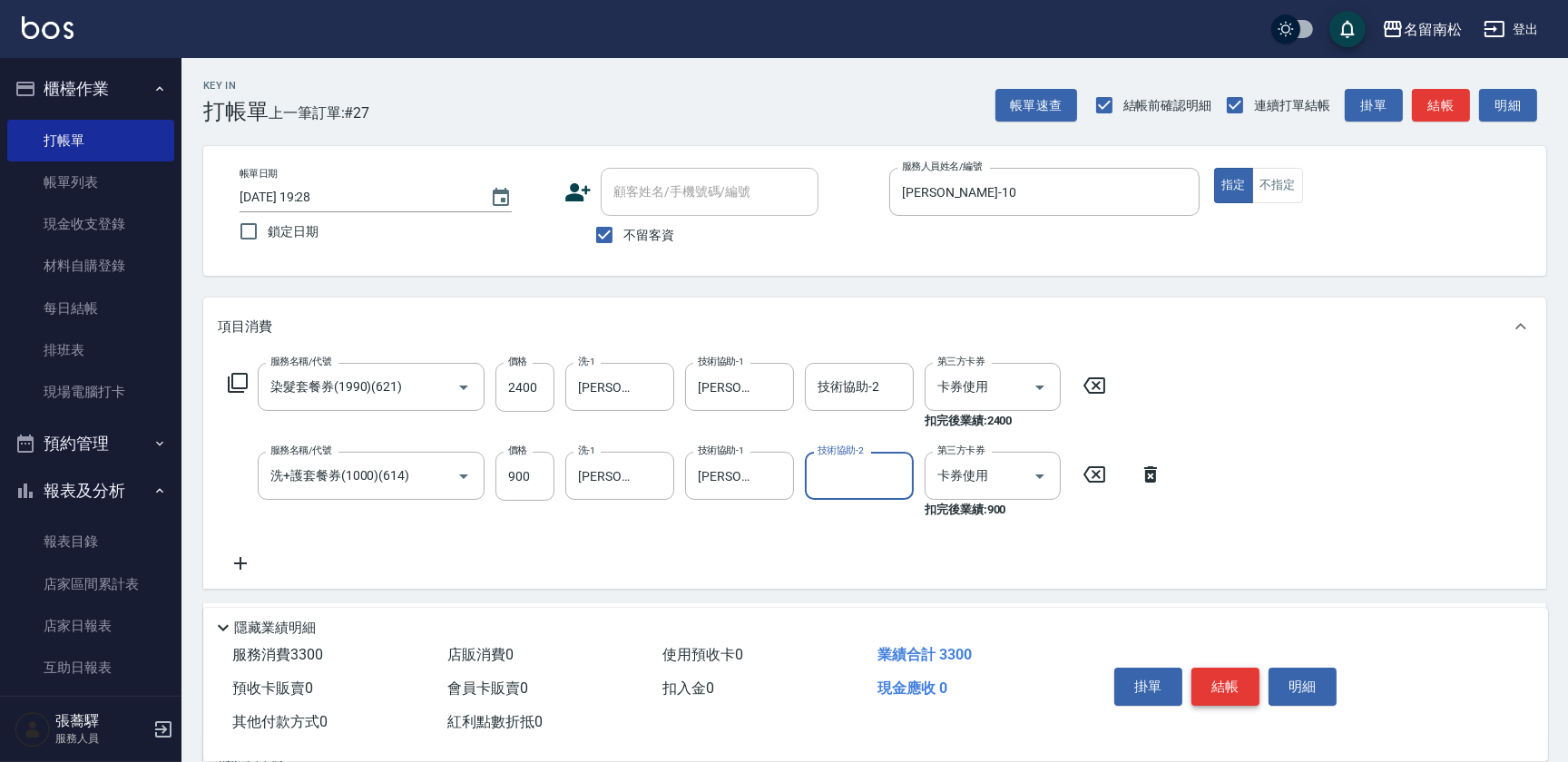
click at [1228, 690] on button "結帳" at bounding box center [1224, 687] width 68 height 38
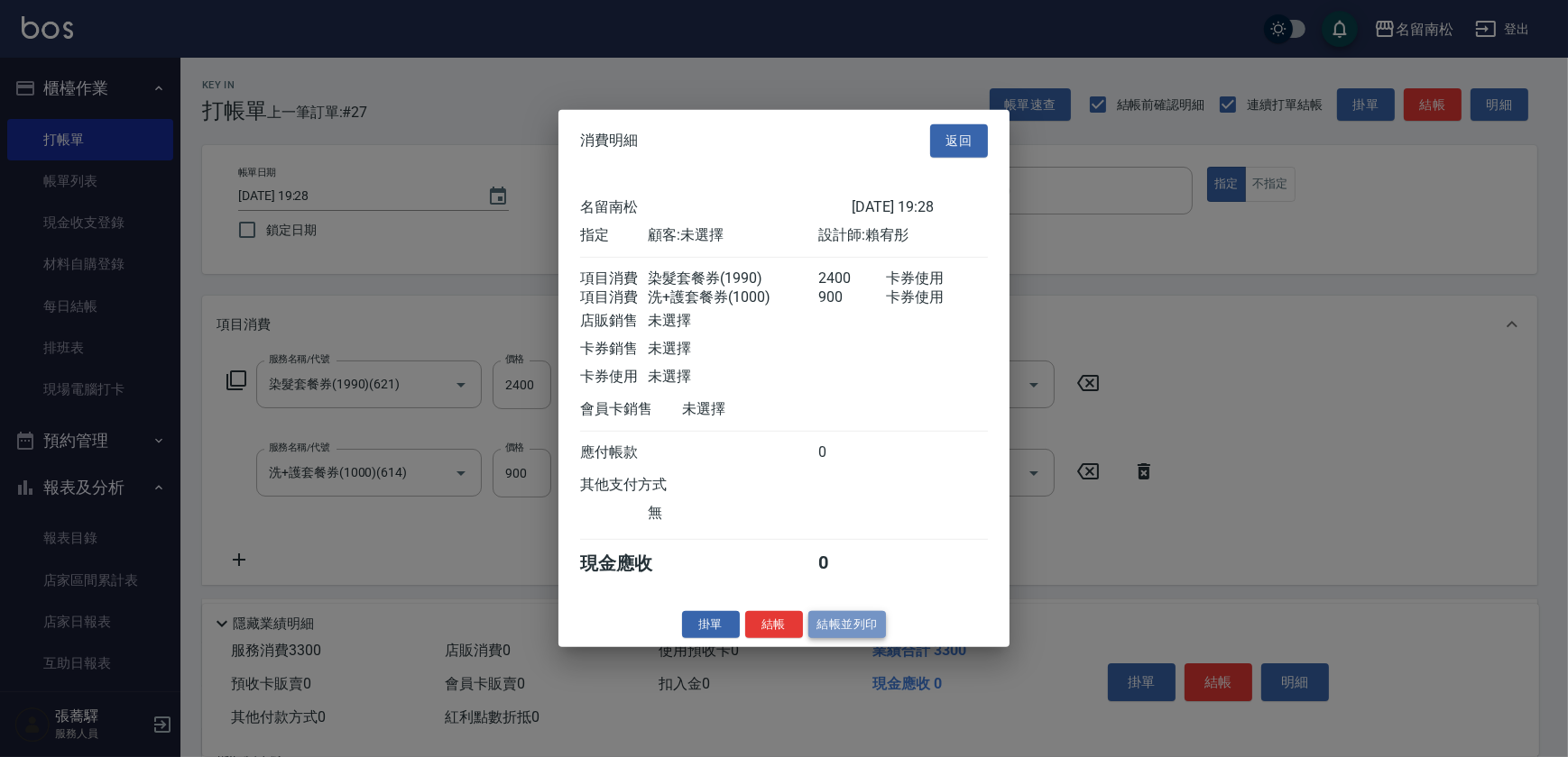
click at [862, 636] on button "結帳並列印" at bounding box center [847, 625] width 79 height 28
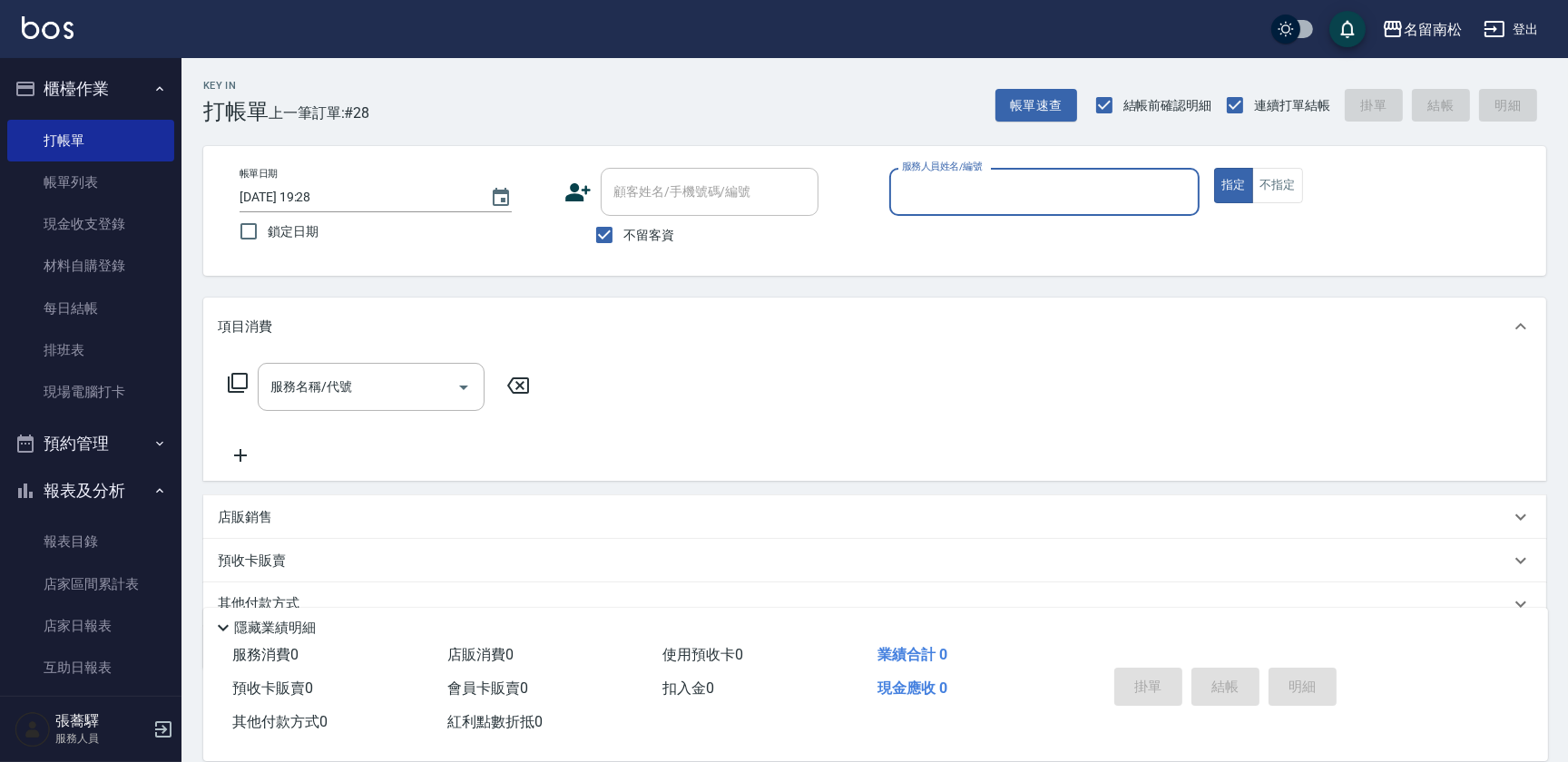
click at [998, 193] on div "服務人員姓名/編號 服務人員姓名/編號" at bounding box center [1044, 191] width 310 height 49
type input "[PERSON_NAME]-10"
click at [237, 381] on icon at bounding box center [237, 383] width 22 height 22
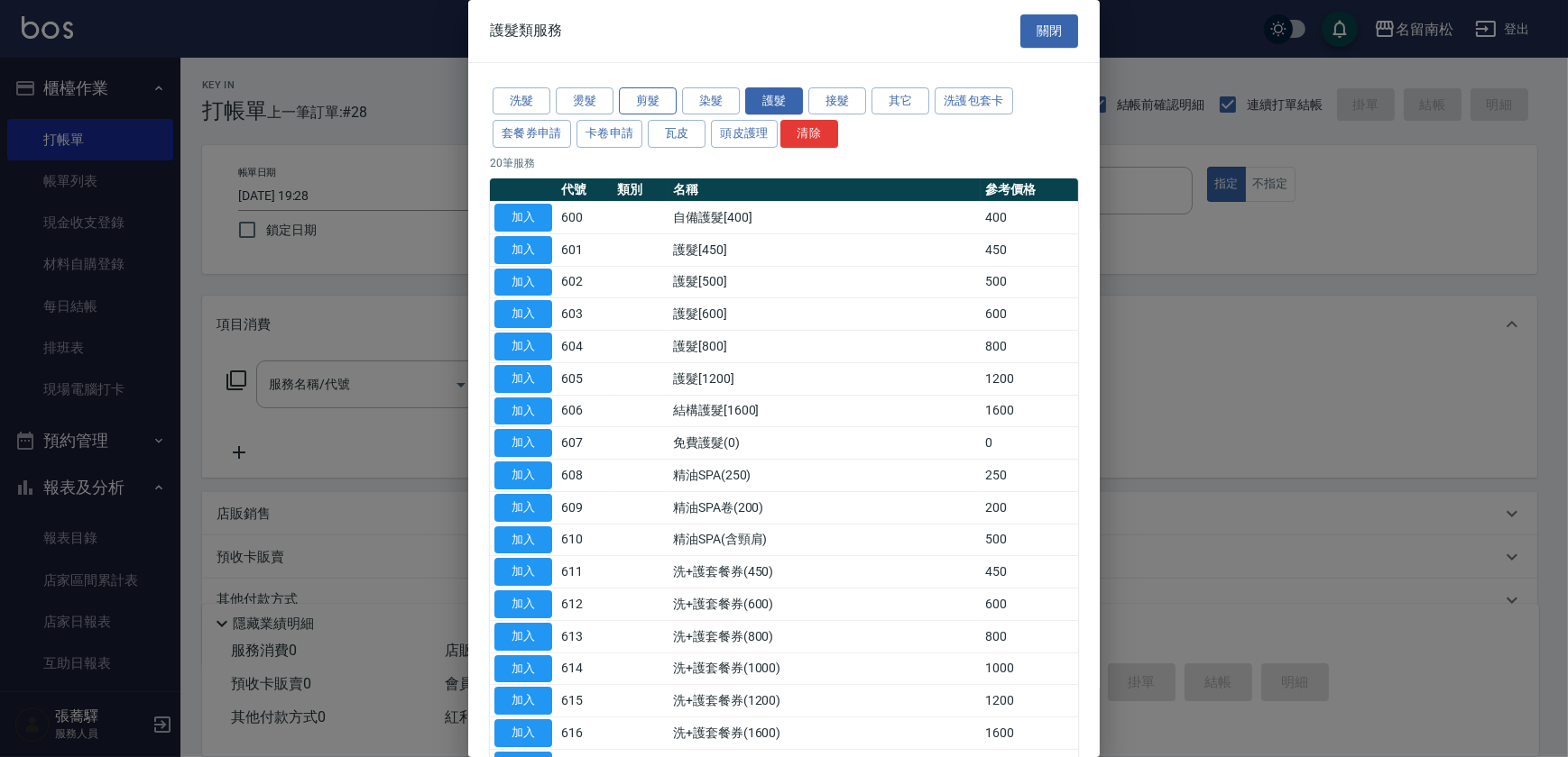
click at [632, 101] on button "剪髮" at bounding box center [648, 101] width 58 height 28
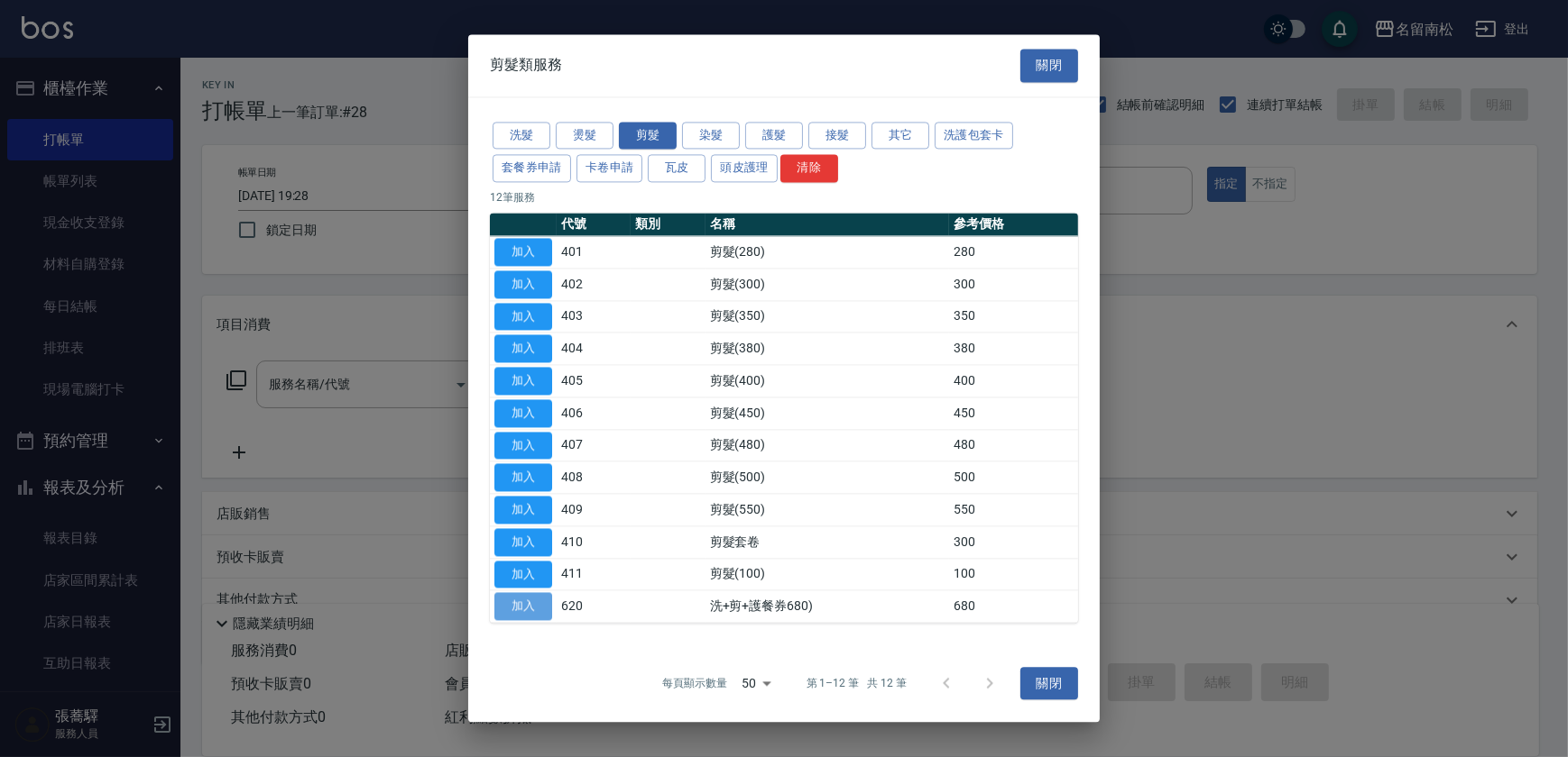
click at [526, 609] on button "加入" at bounding box center [523, 607] width 58 height 28
type input "洗+剪+護餐券680)(620)"
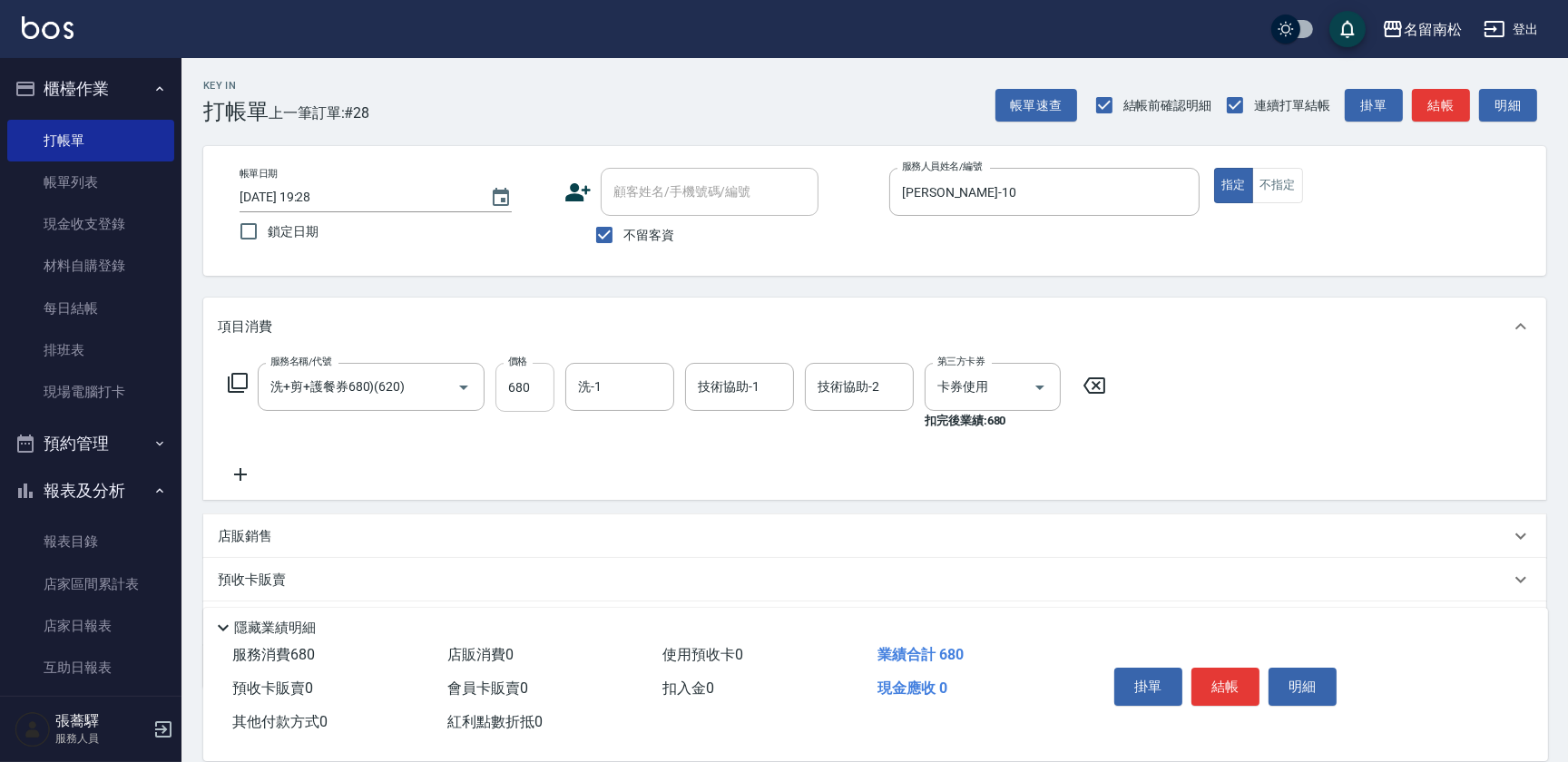
click at [542, 394] on input "680" at bounding box center [525, 387] width 59 height 49
type input "580"
type input "[PERSON_NAME]-10"
click at [1222, 676] on button "結帳" at bounding box center [1224, 687] width 68 height 38
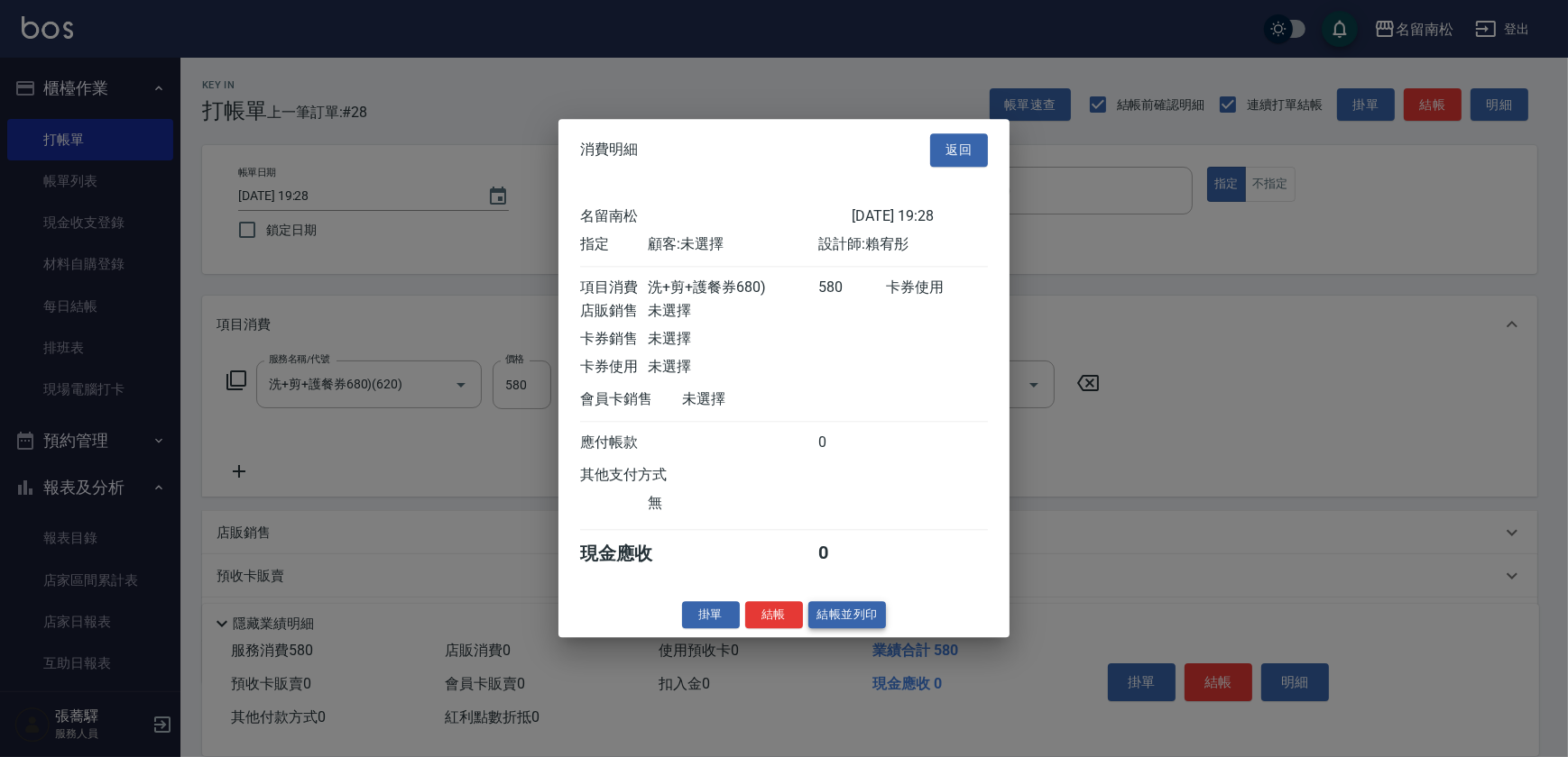
click at [853, 616] on button "結帳並列印" at bounding box center [847, 616] width 79 height 28
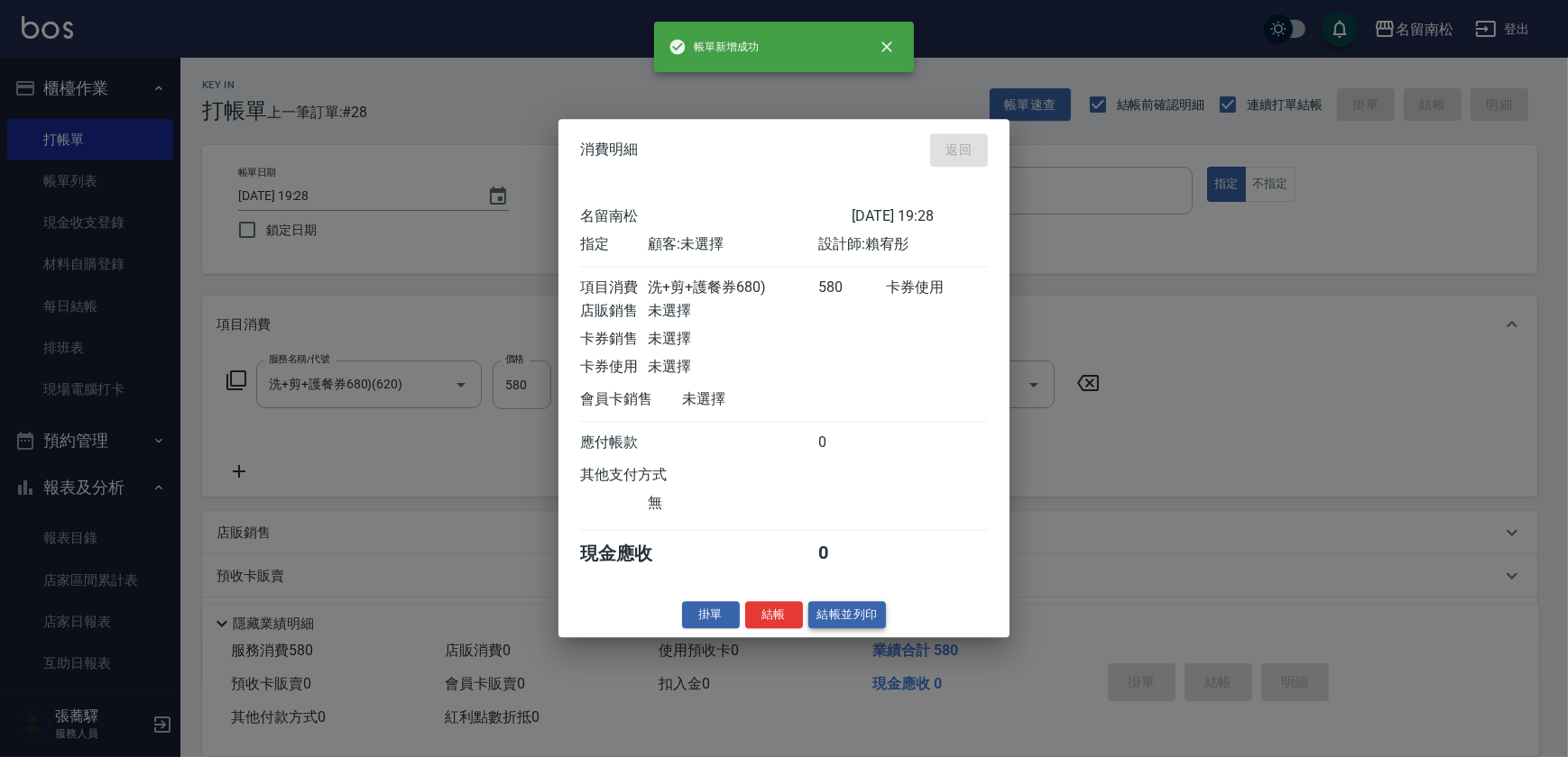
type input "[DATE] 19:29"
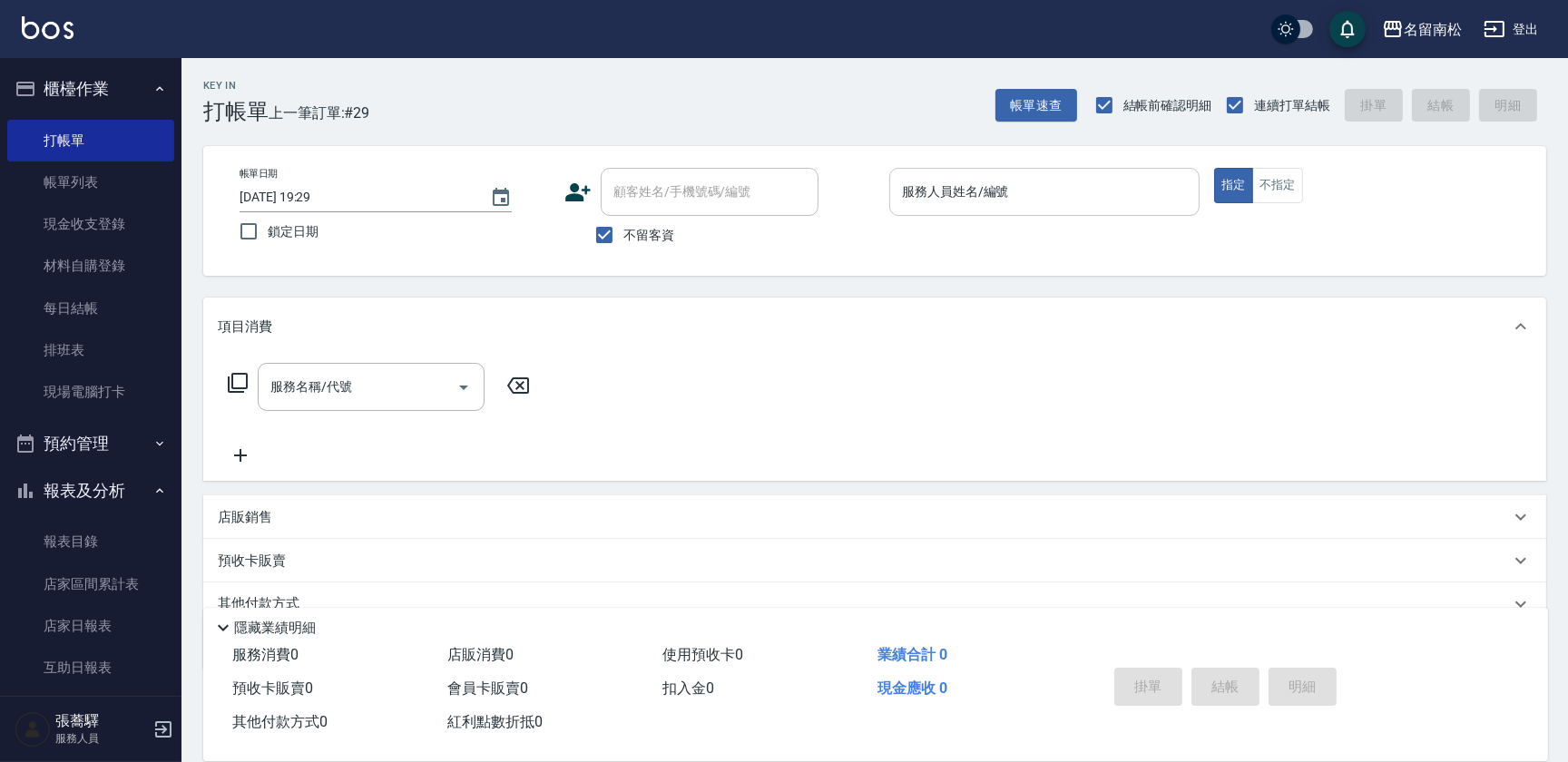
click at [985, 201] on input "服務人員姓名/編號" at bounding box center [1043, 191] width 294 height 31
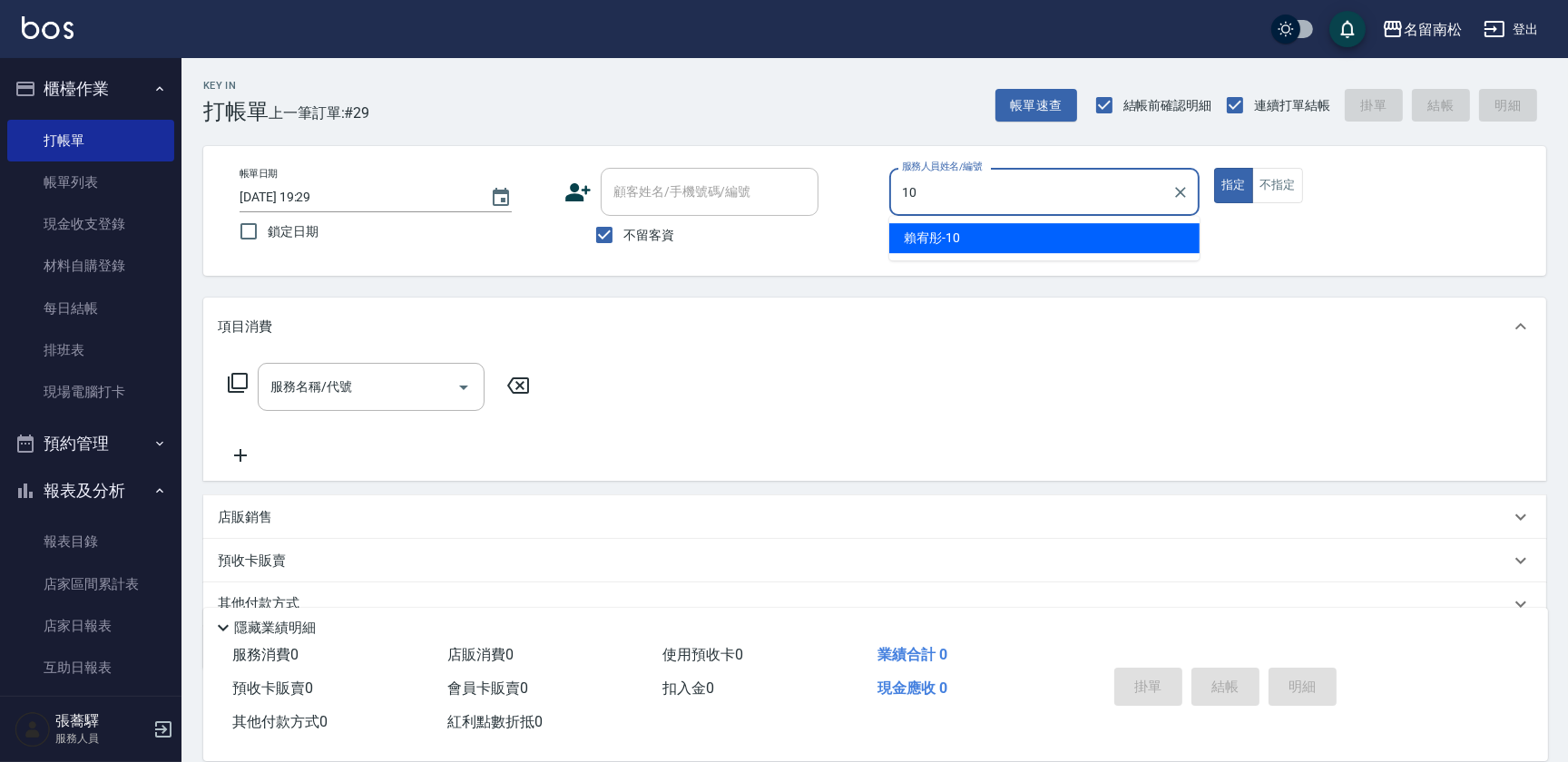
type input "[PERSON_NAME]-10"
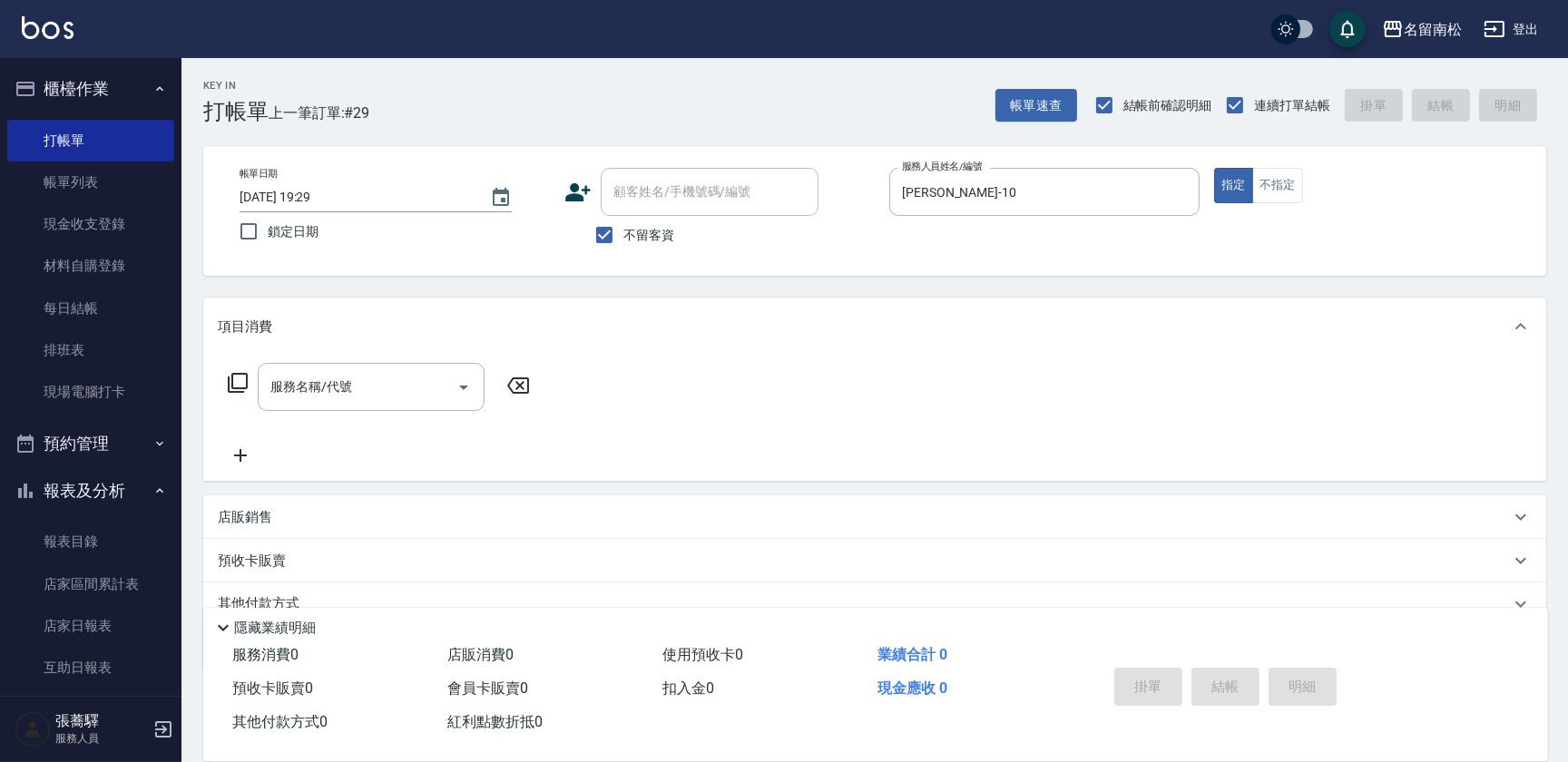
click at [236, 382] on icon at bounding box center [237, 383] width 22 height 22
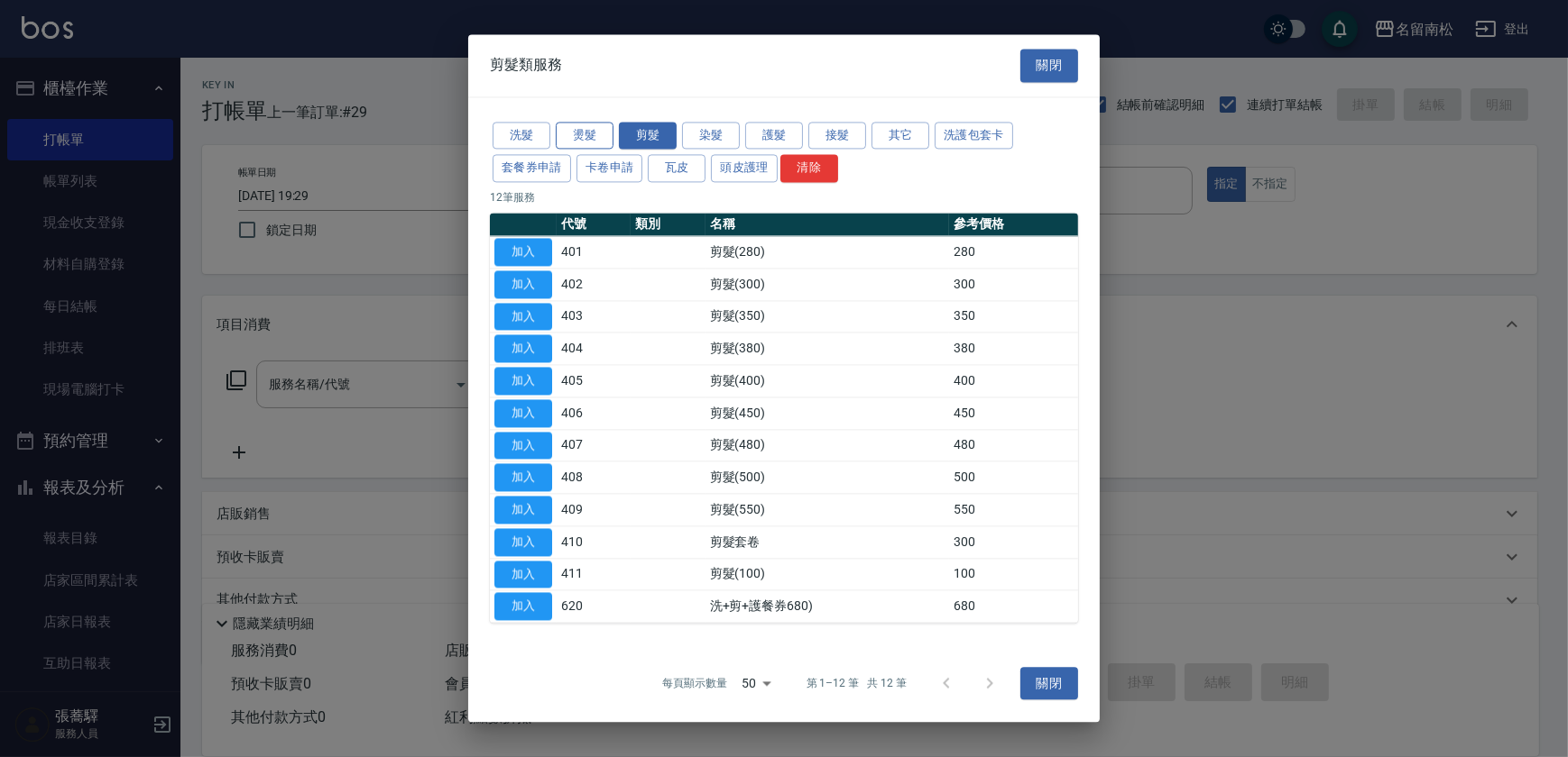
click at [593, 143] on button "燙髮" at bounding box center [584, 136] width 58 height 28
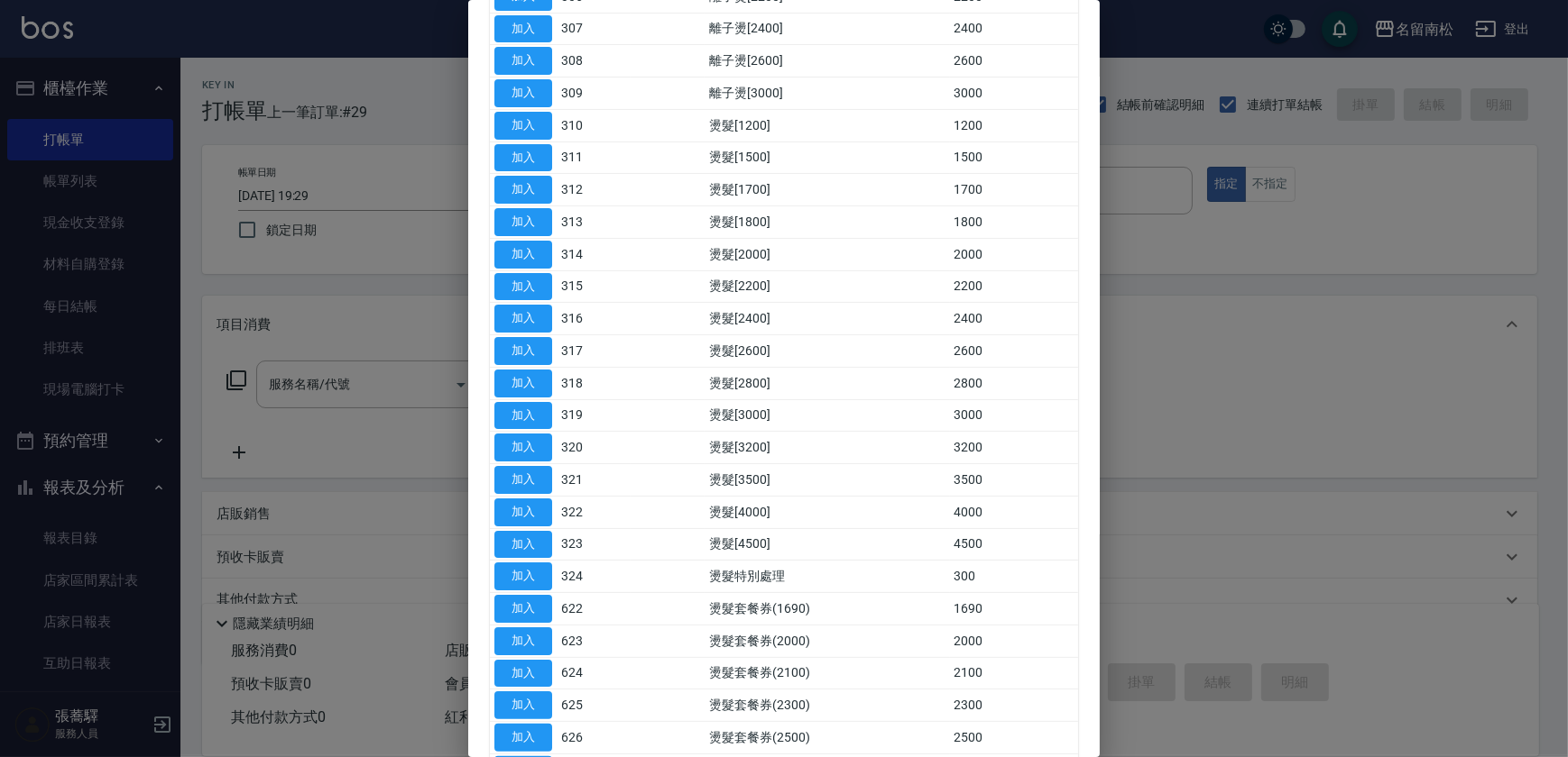
scroll to position [412, 0]
click at [530, 701] on button "加入" at bounding box center [523, 709] width 58 height 28
type input "燙髮套餐券(2500)(626)"
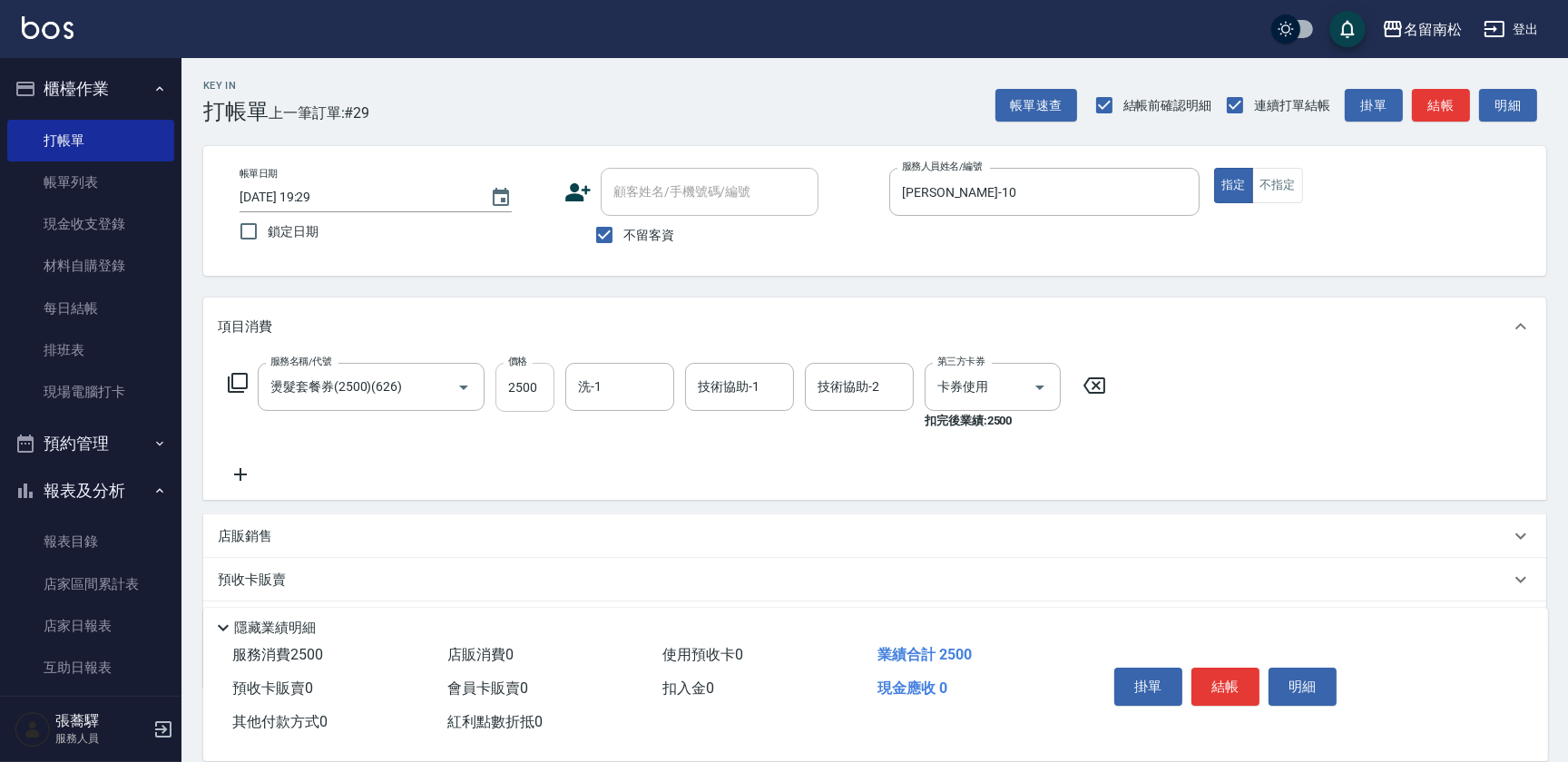
click at [542, 391] on input "2500" at bounding box center [525, 387] width 59 height 49
type input "2600"
type input "[PERSON_NAME]-10"
click at [1224, 676] on button "結帳" at bounding box center [1224, 687] width 68 height 38
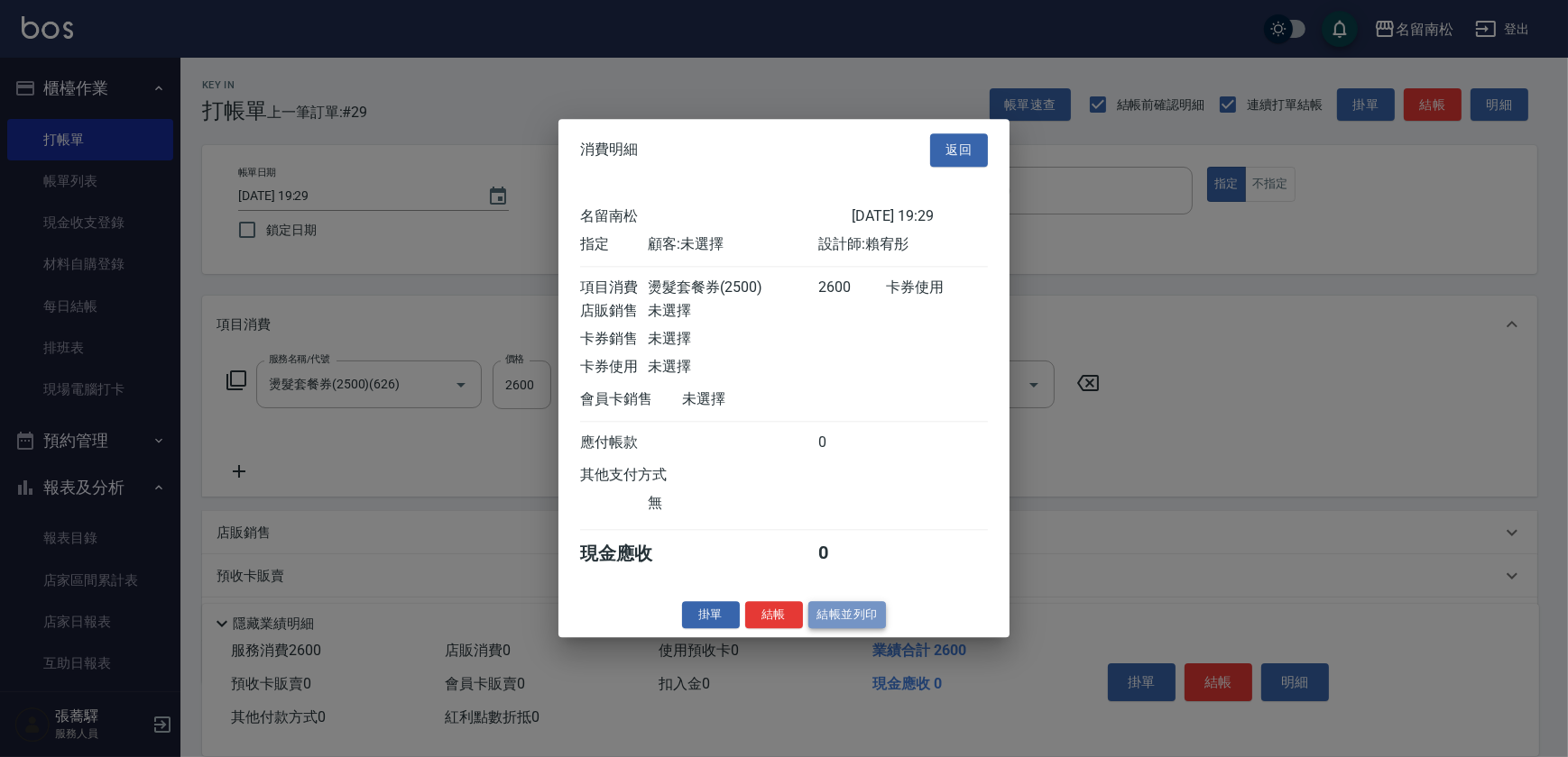
click at [862, 625] on button "結帳並列印" at bounding box center [847, 616] width 79 height 28
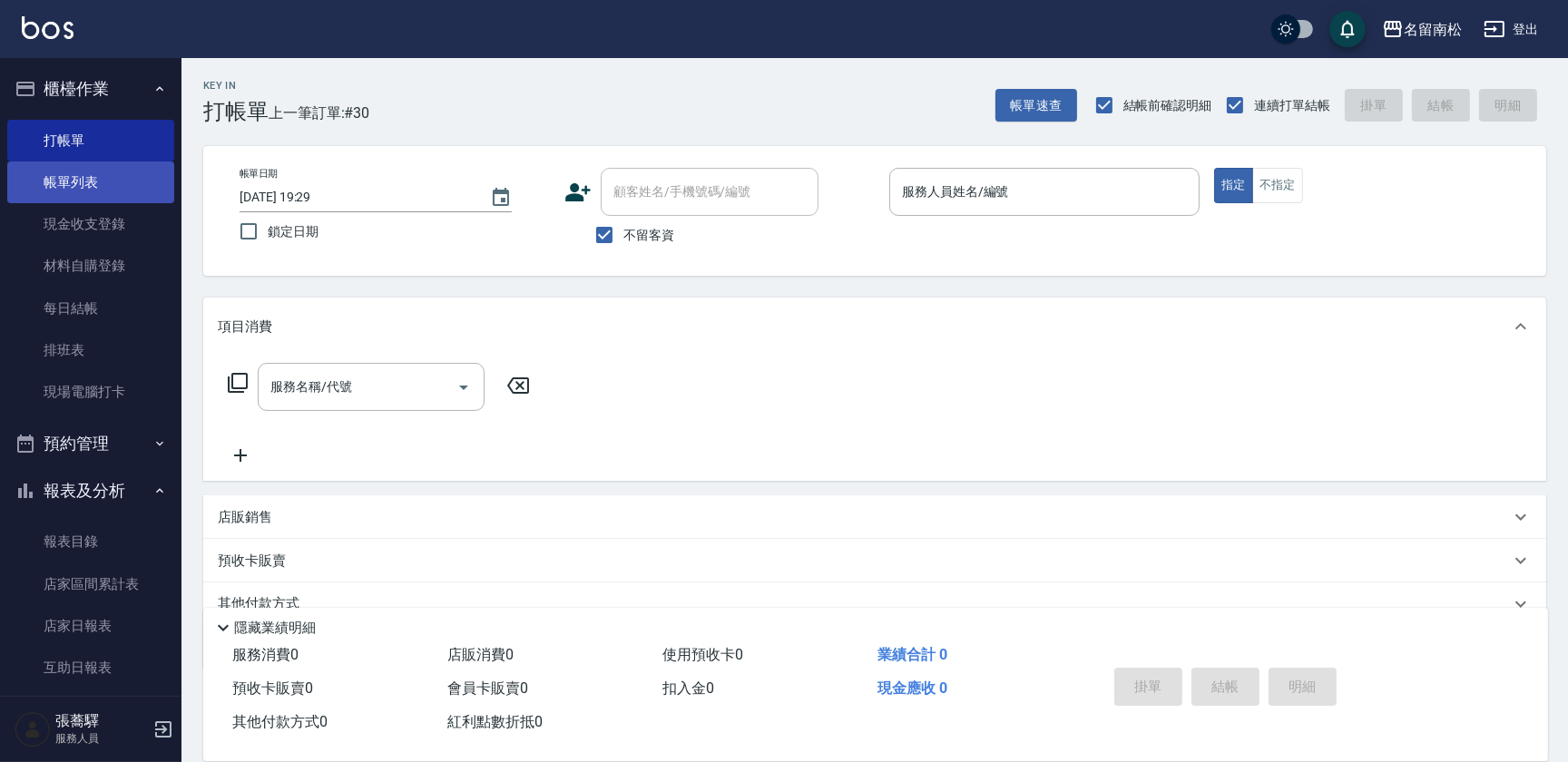
click at [125, 192] on link "帳單列表" at bounding box center [90, 183] width 167 height 42
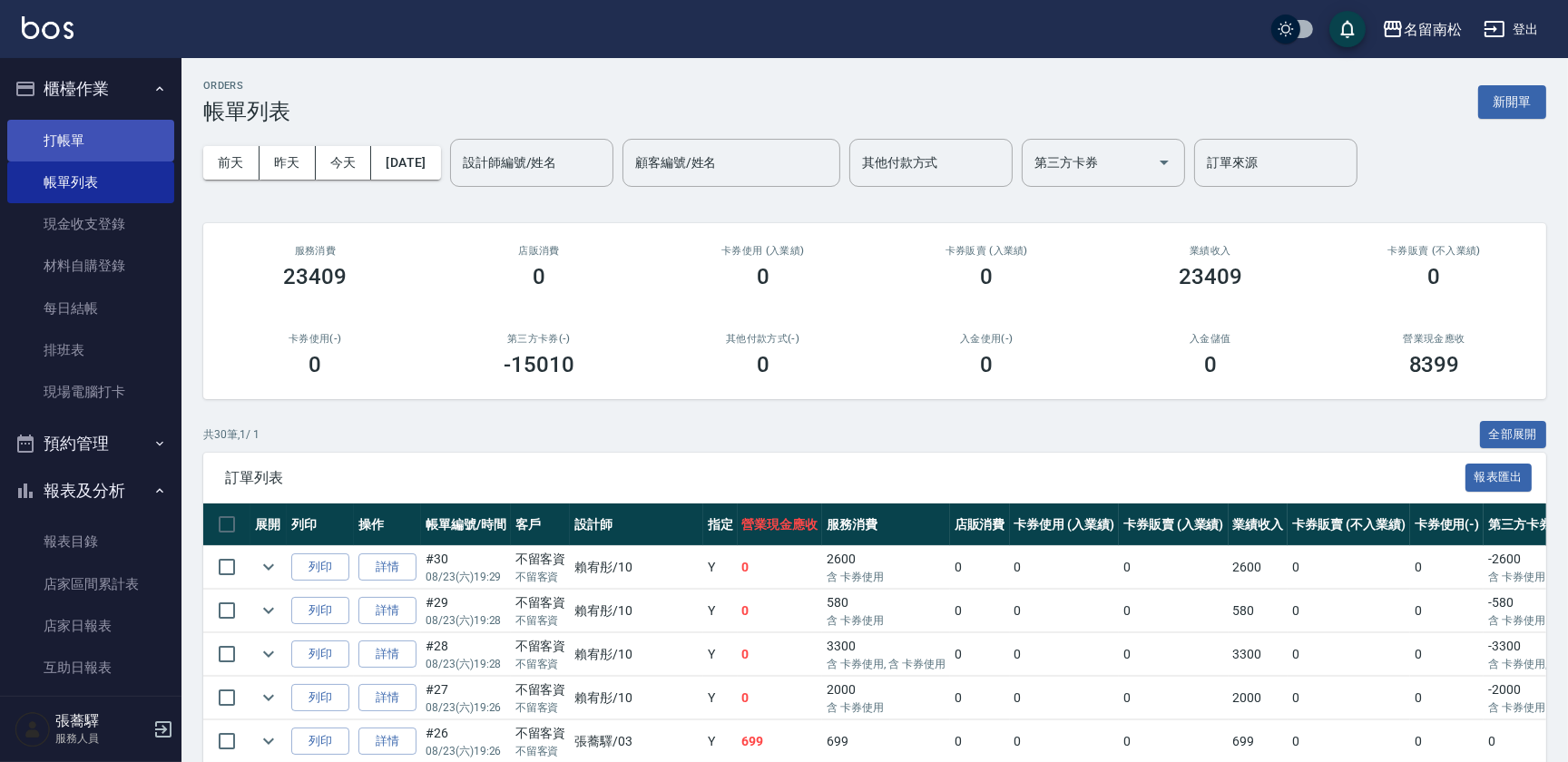
click at [82, 149] on link "打帳單" at bounding box center [90, 141] width 167 height 42
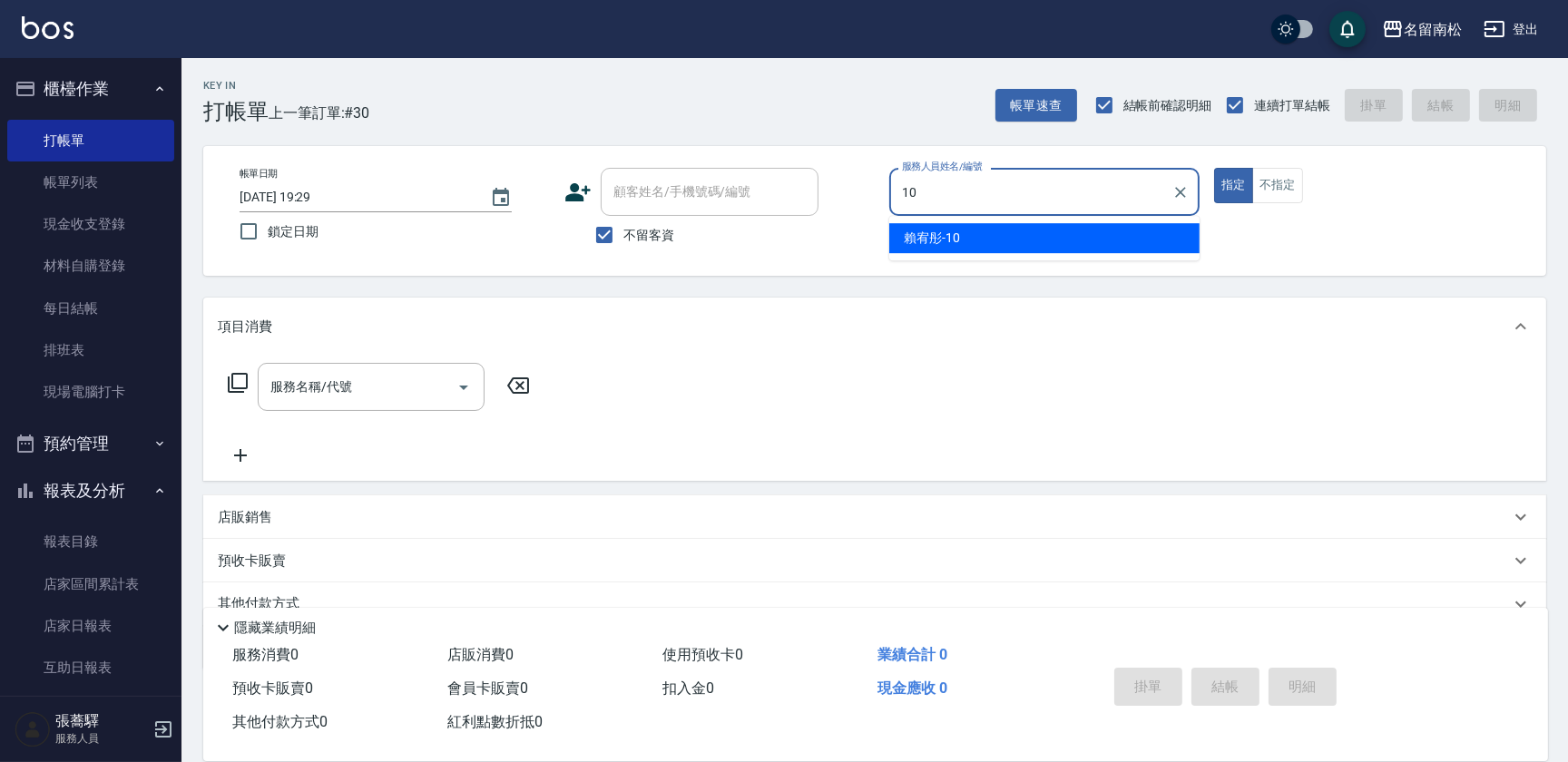
type input "[PERSON_NAME]-10"
type button "true"
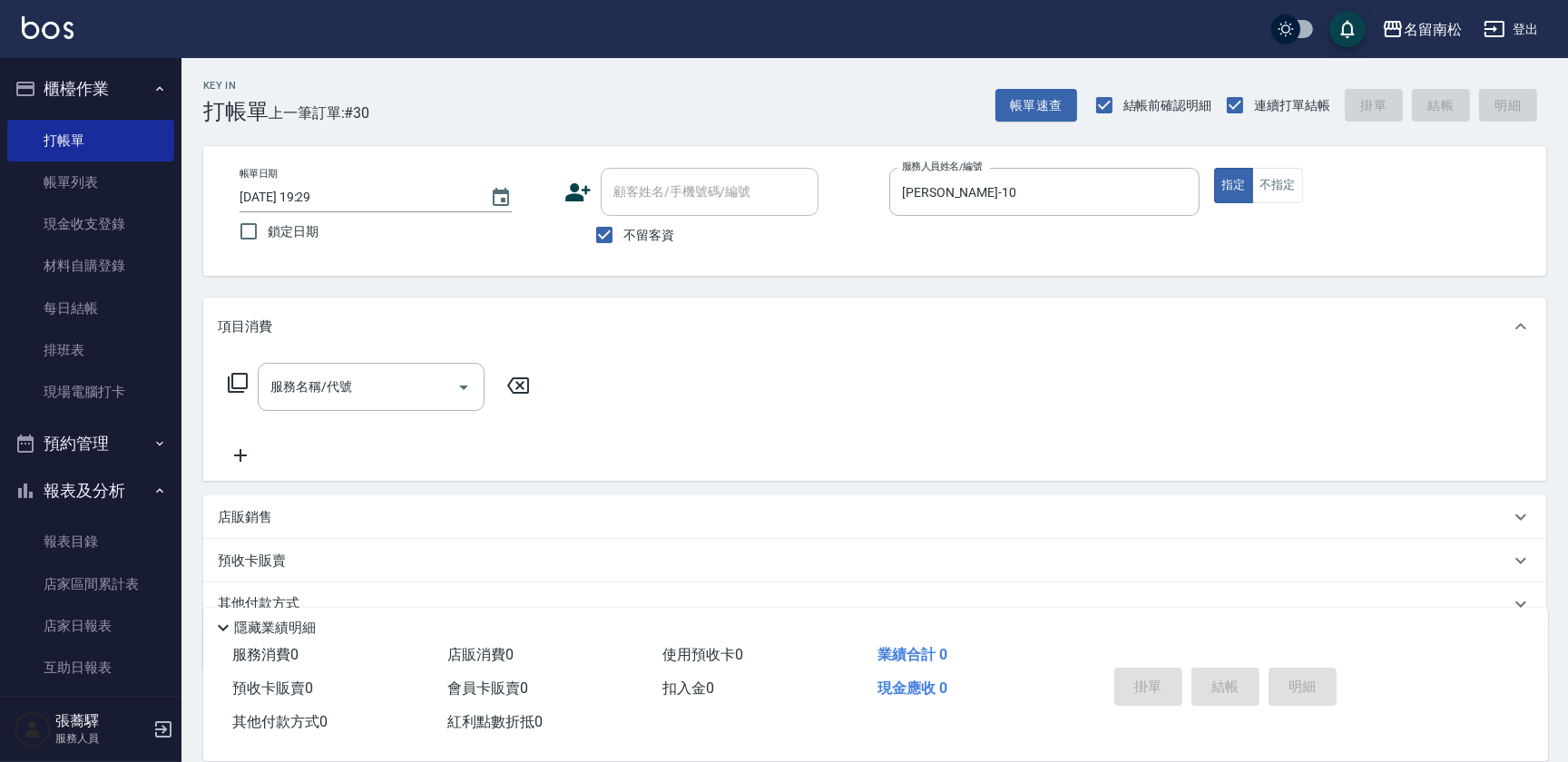
click at [232, 378] on icon at bounding box center [237, 383] width 20 height 20
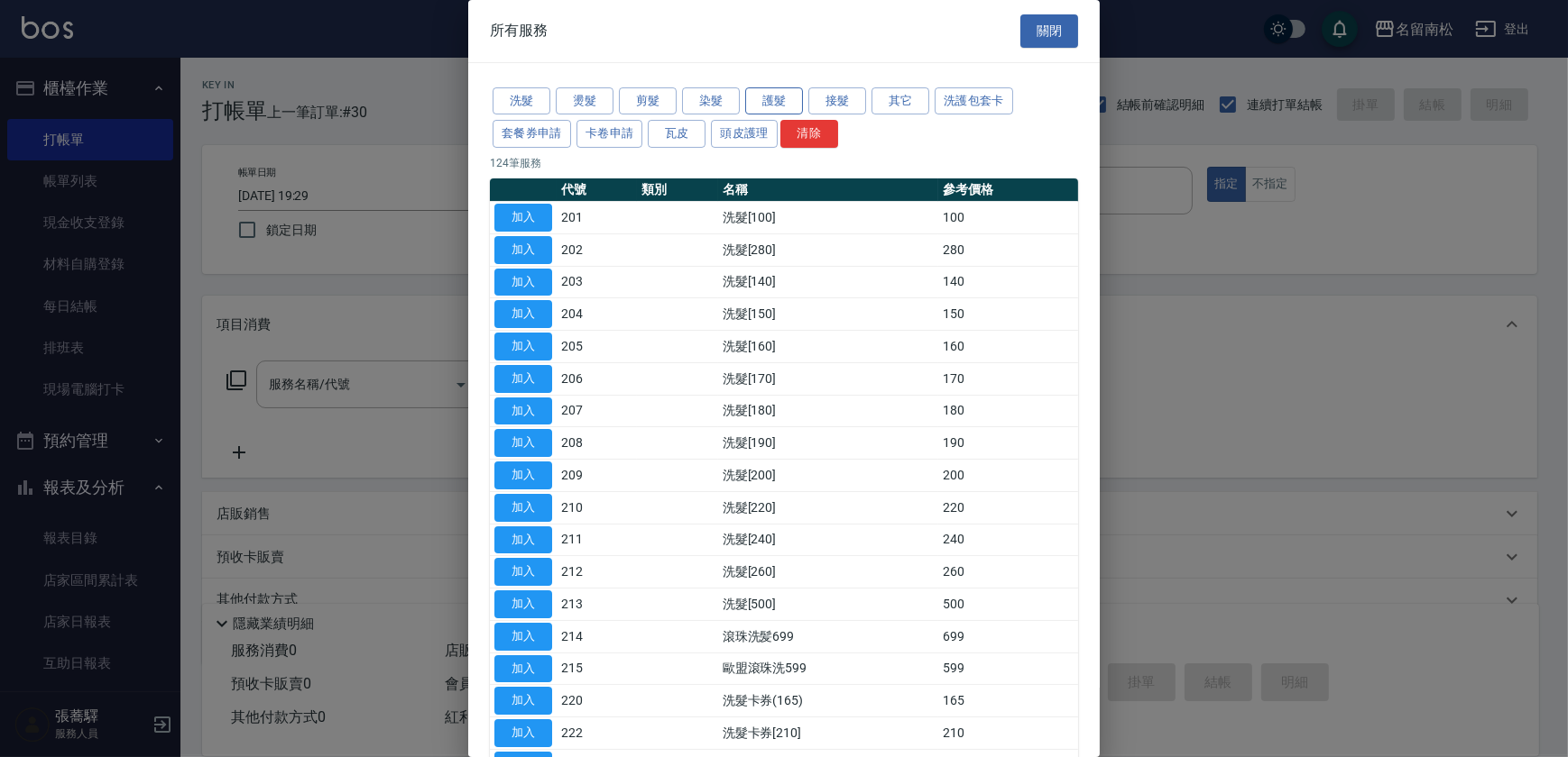
click at [770, 99] on button "護髮" at bounding box center [774, 101] width 58 height 28
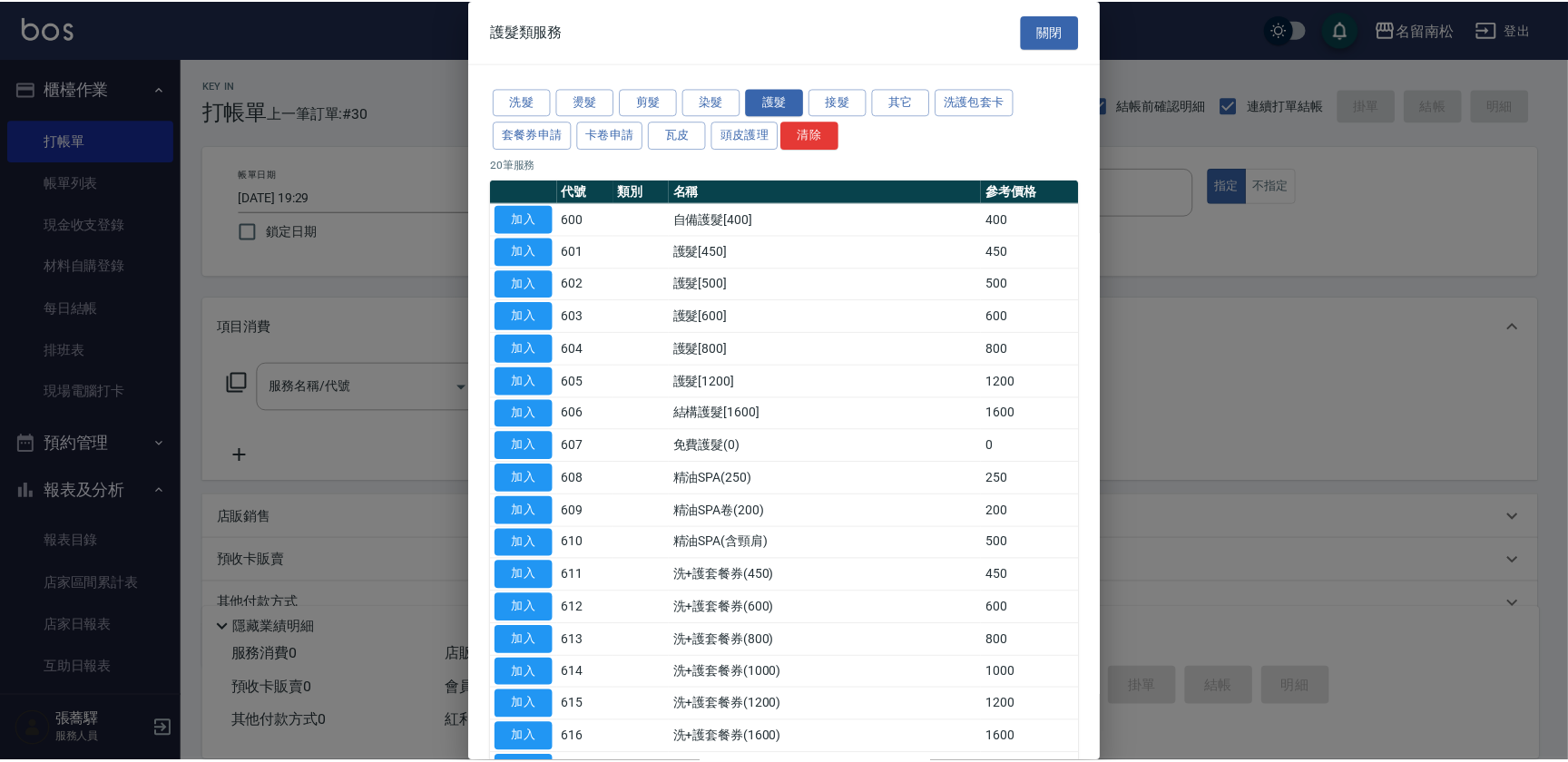
scroll to position [186, 0]
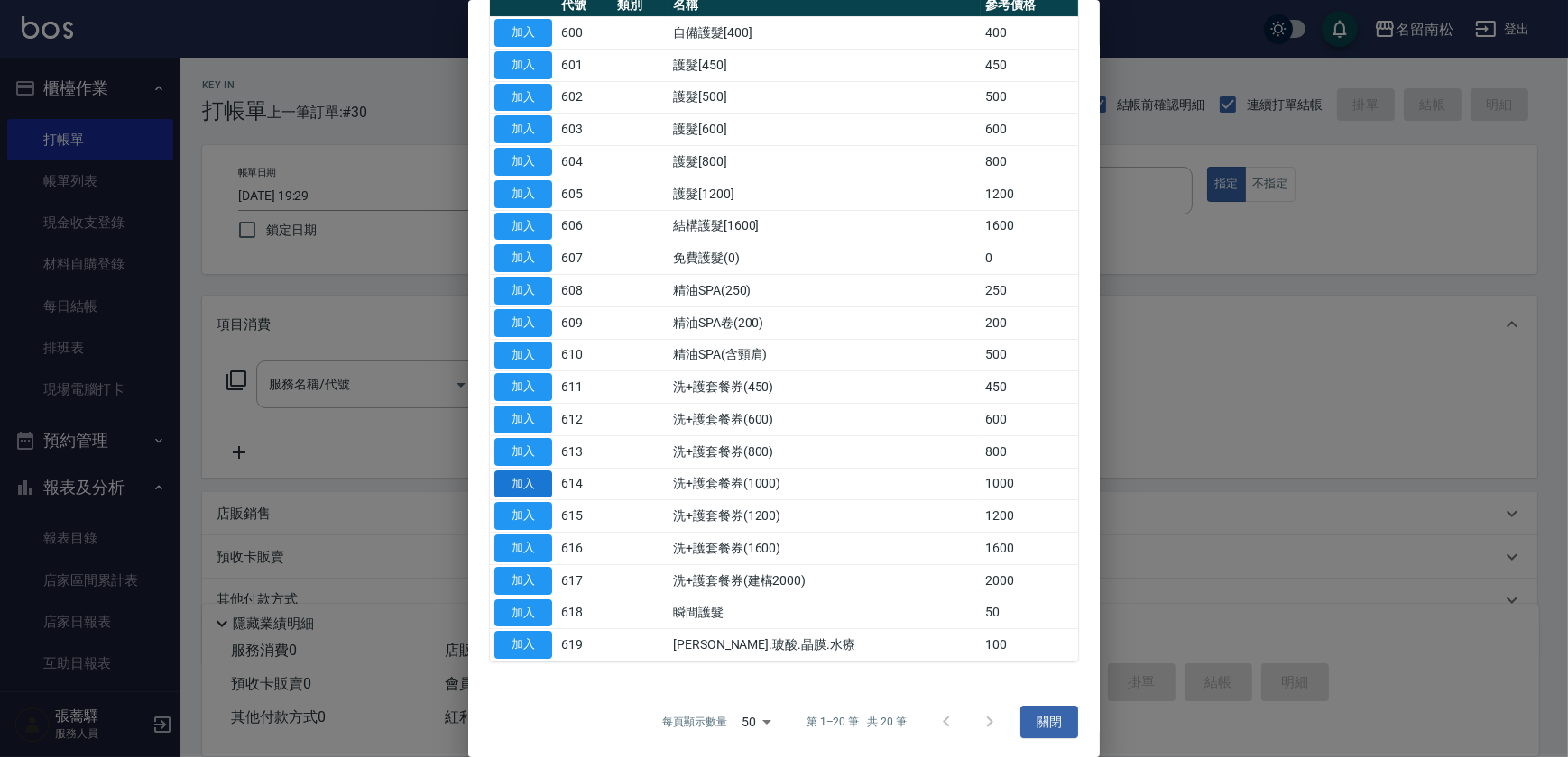
click at [521, 483] on button "加入" at bounding box center [523, 484] width 58 height 28
type input "洗+護套餐券(1000)(614)"
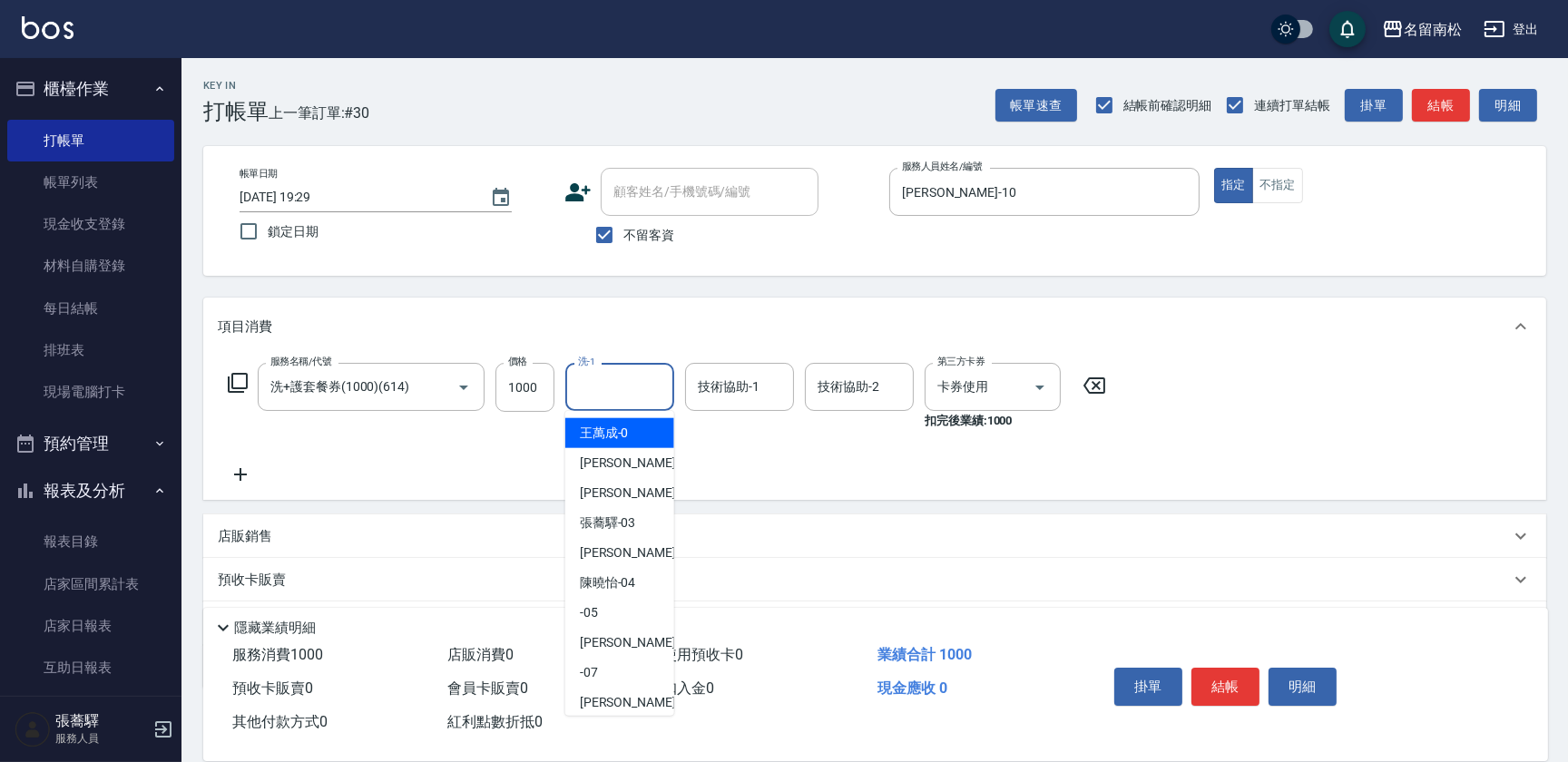
click at [614, 382] on input "洗-1" at bounding box center [619, 387] width 92 height 31
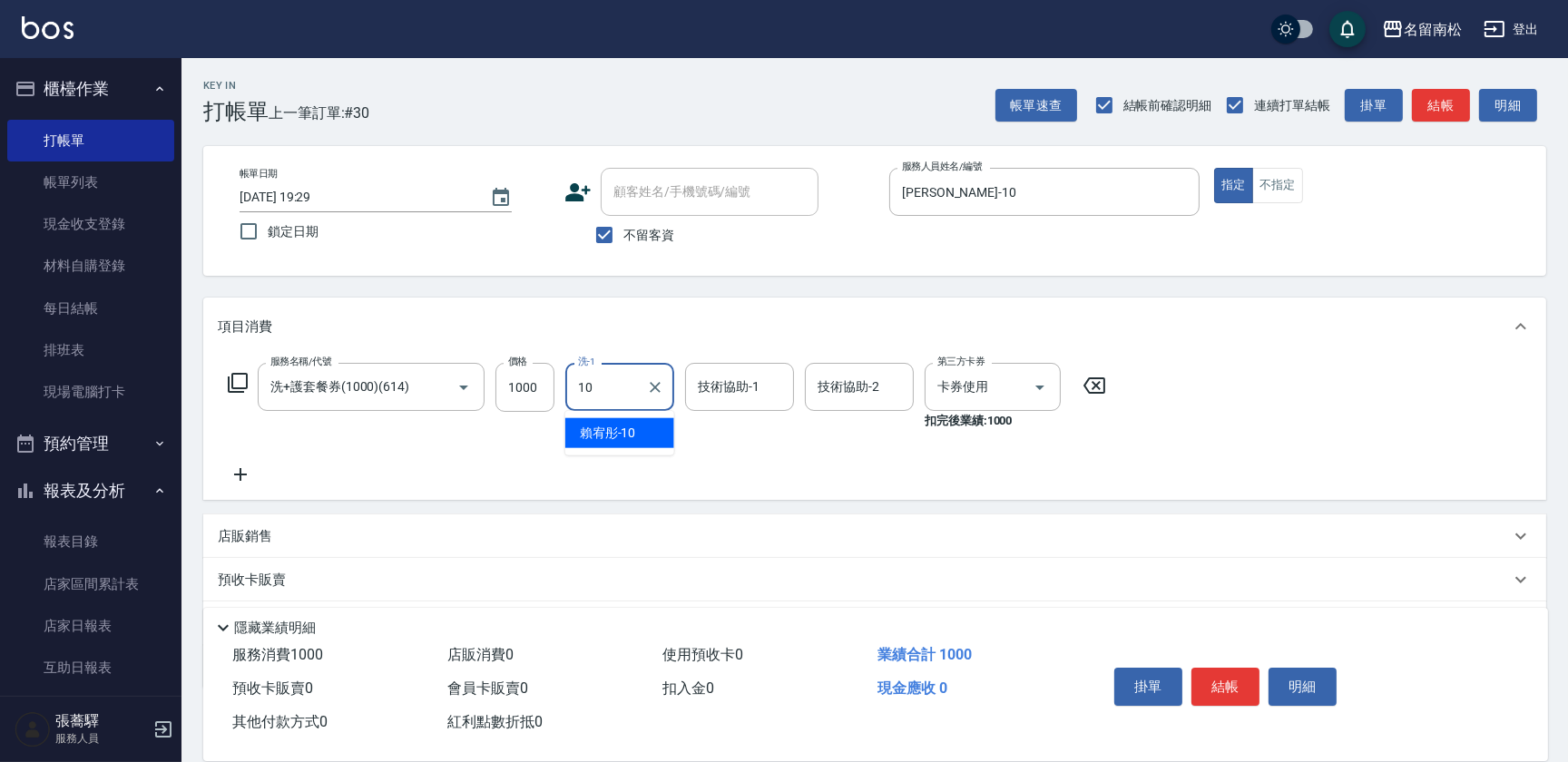
type input "[PERSON_NAME]-10"
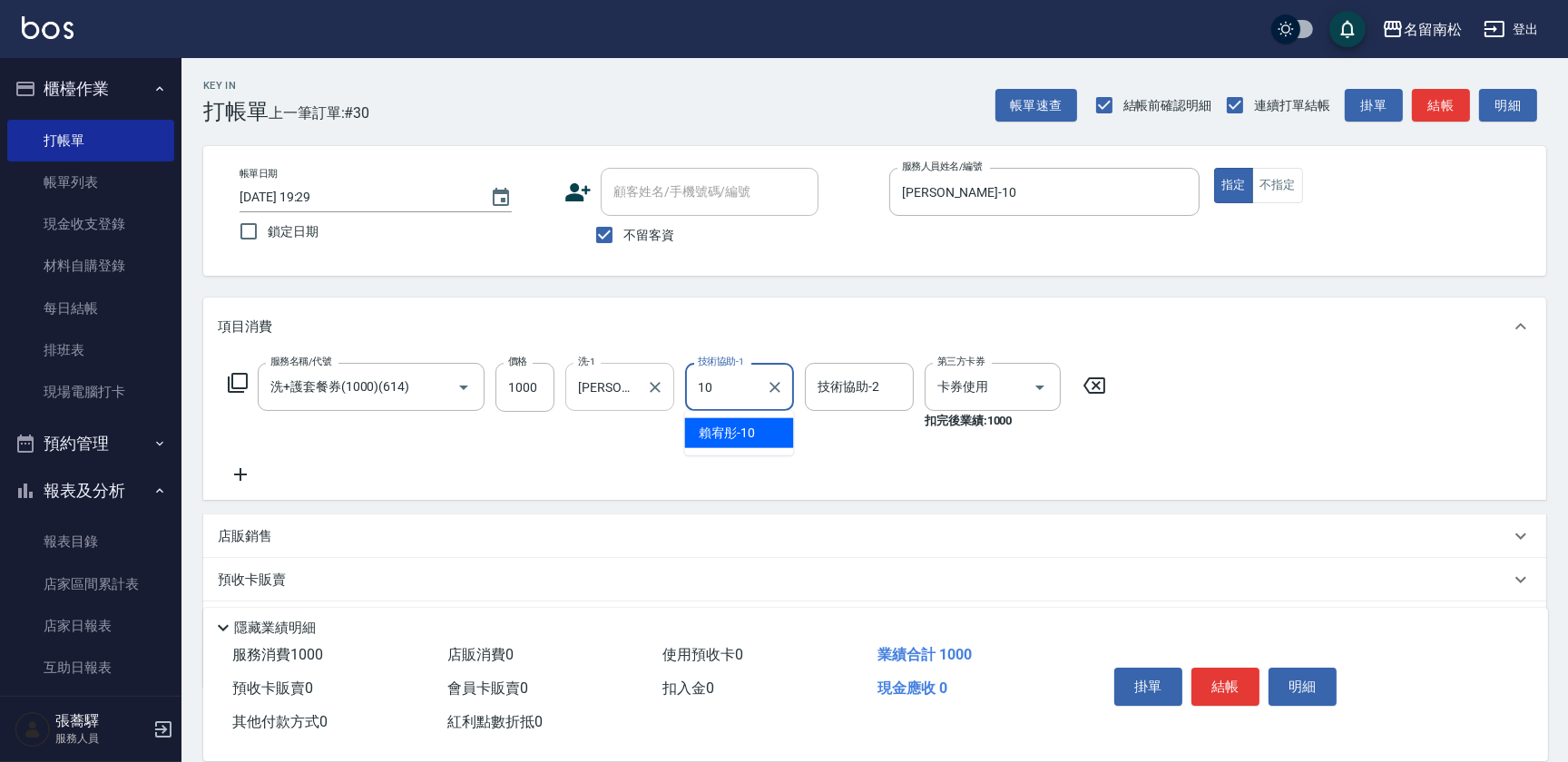
type input "[PERSON_NAME]-10"
click at [1188, 650] on div "掛單 結帳 明細" at bounding box center [1305, 690] width 441 height 101
click at [1216, 668] on button "結帳" at bounding box center [1224, 687] width 68 height 38
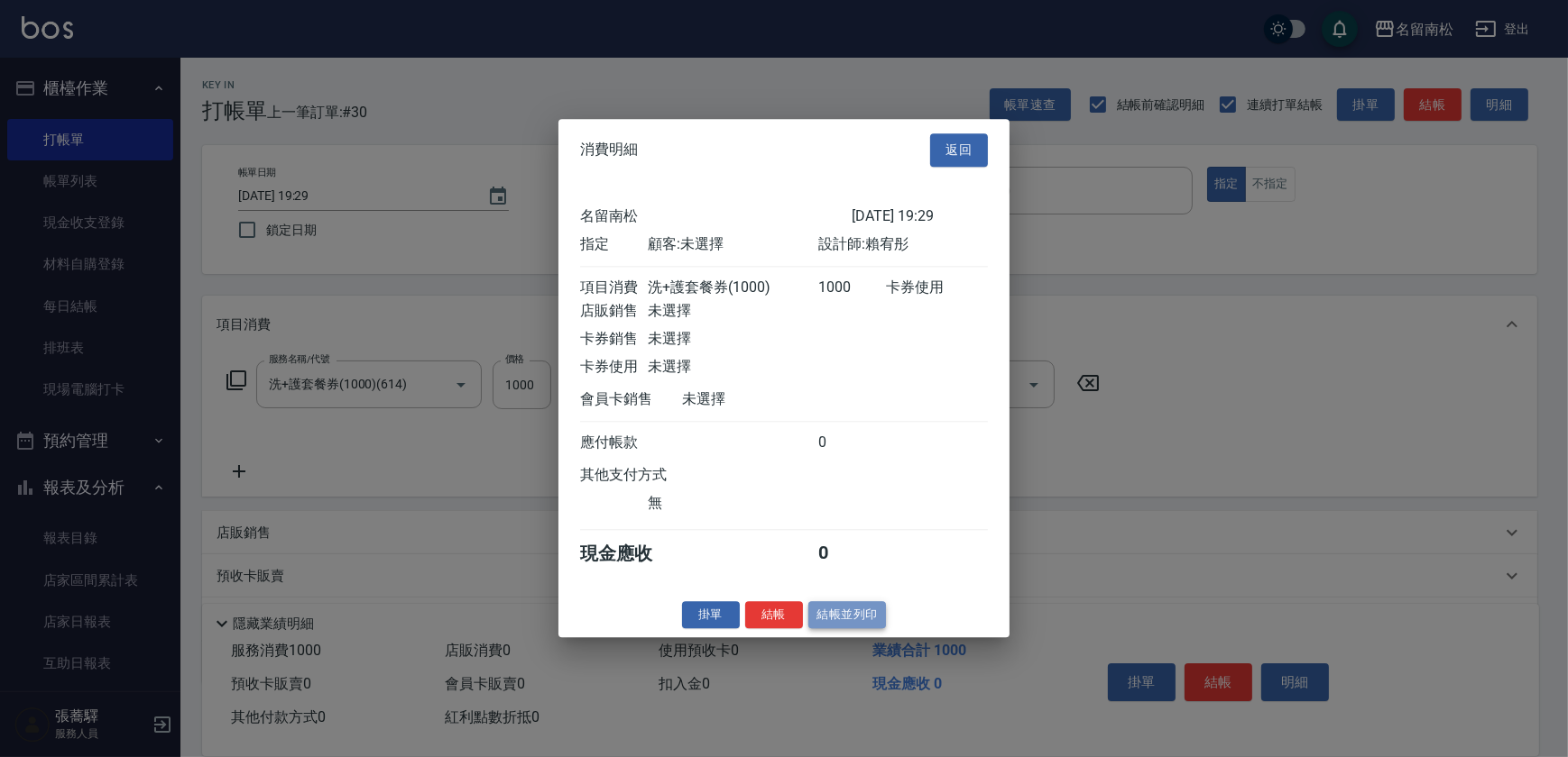
click at [870, 624] on button "結帳並列印" at bounding box center [847, 616] width 79 height 28
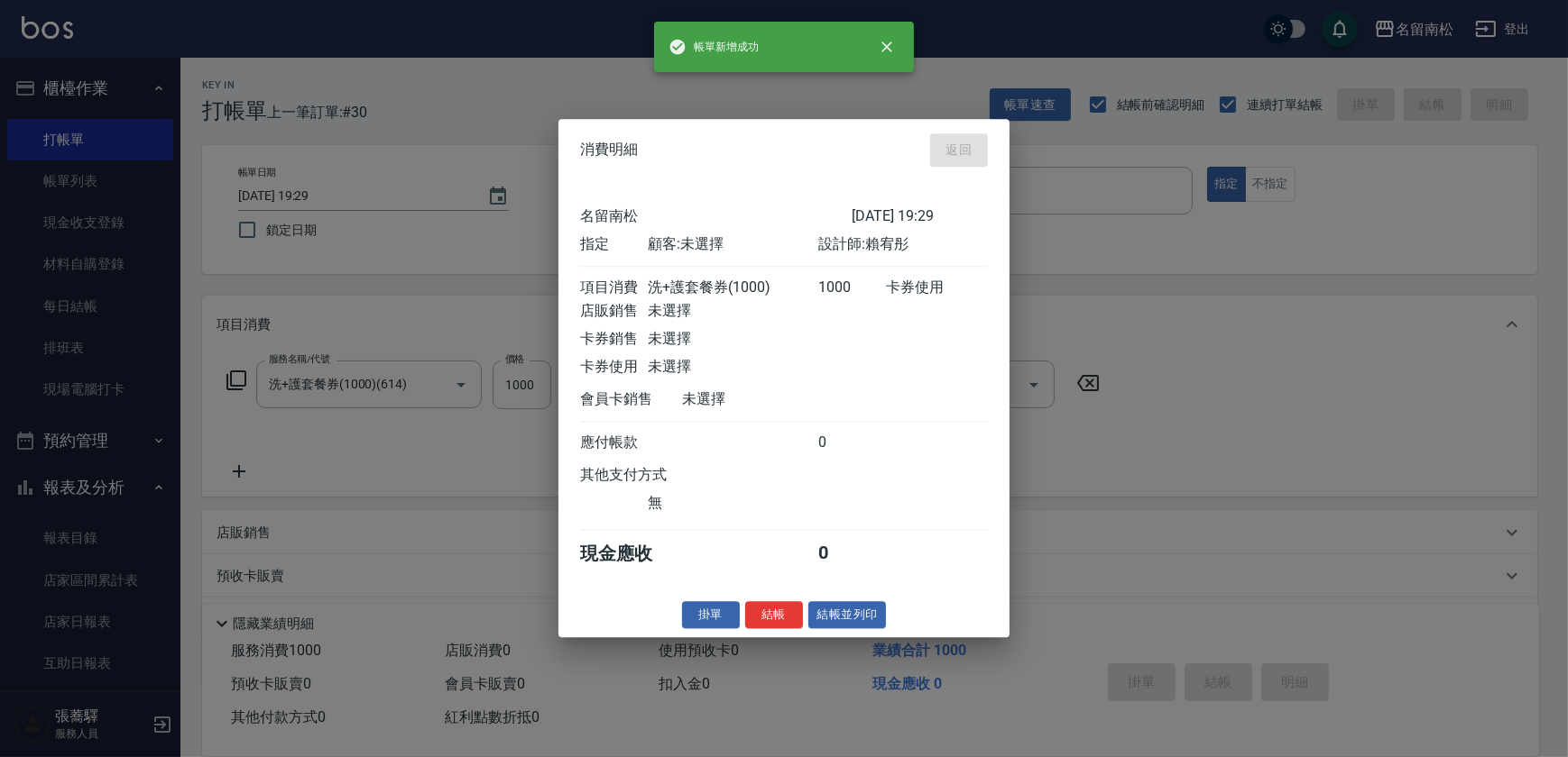
type input "[DATE] 19:30"
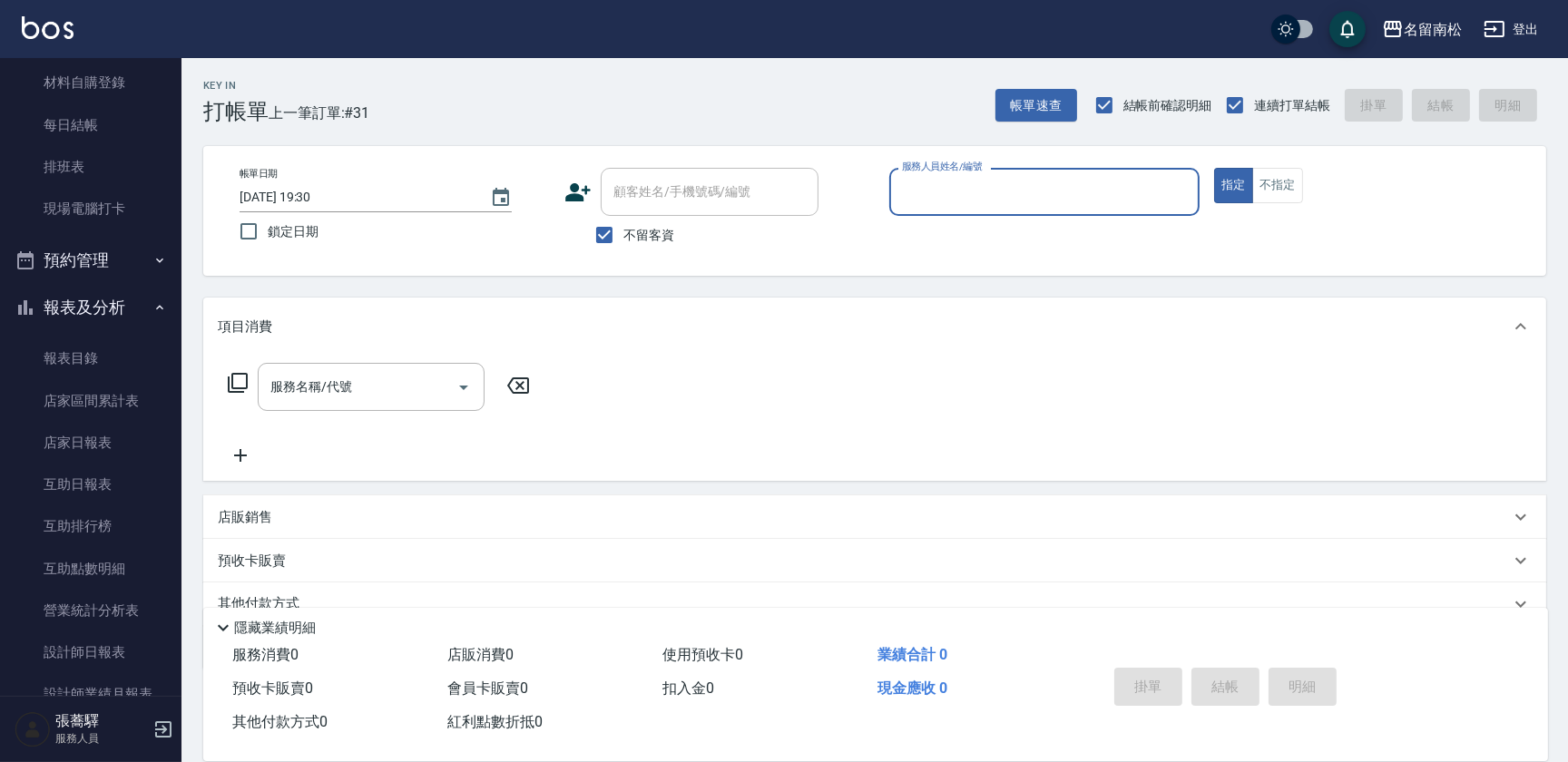
scroll to position [314, 0]
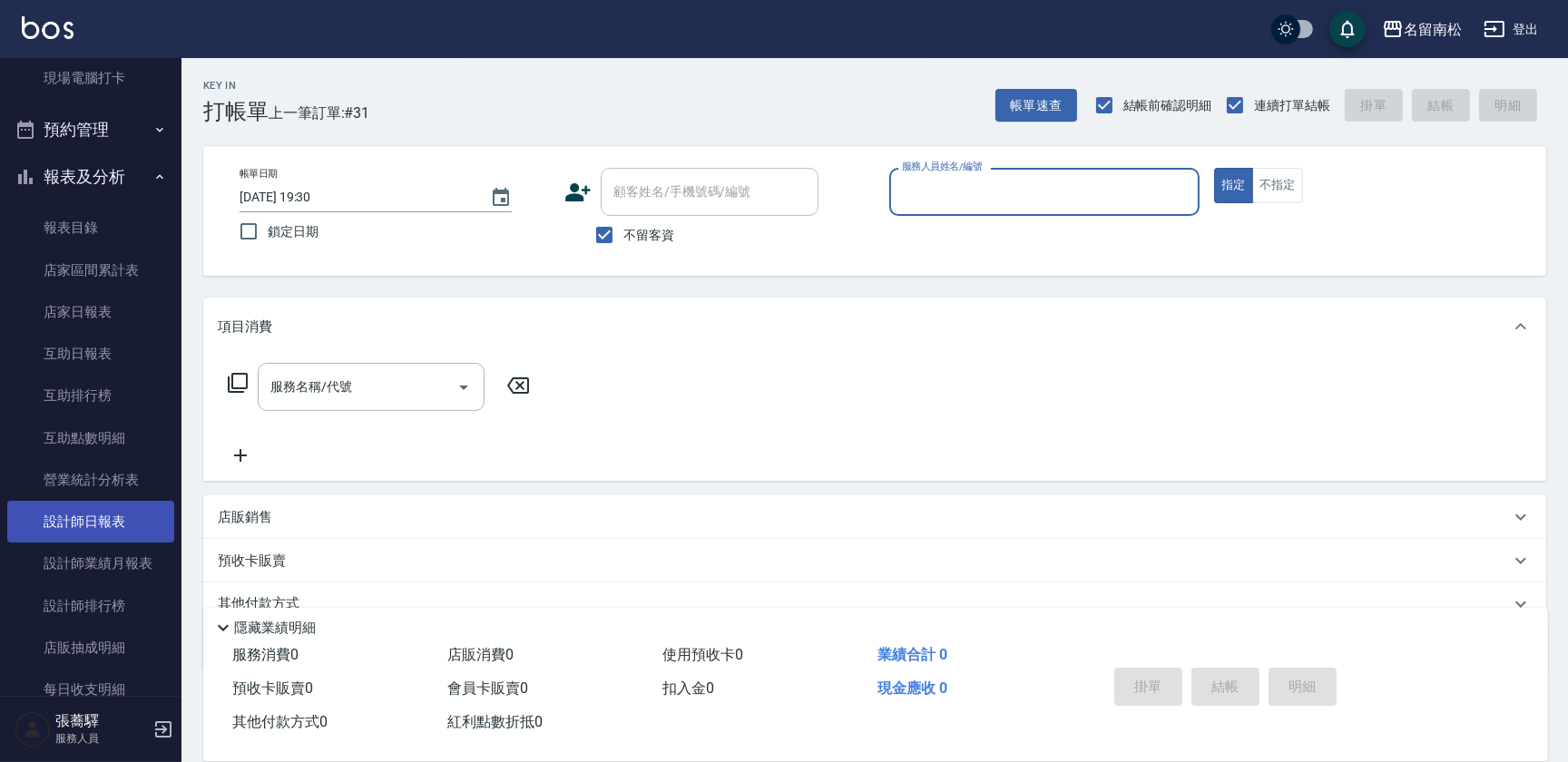
click at [122, 514] on link "設計師日報表" at bounding box center [90, 522] width 167 height 42
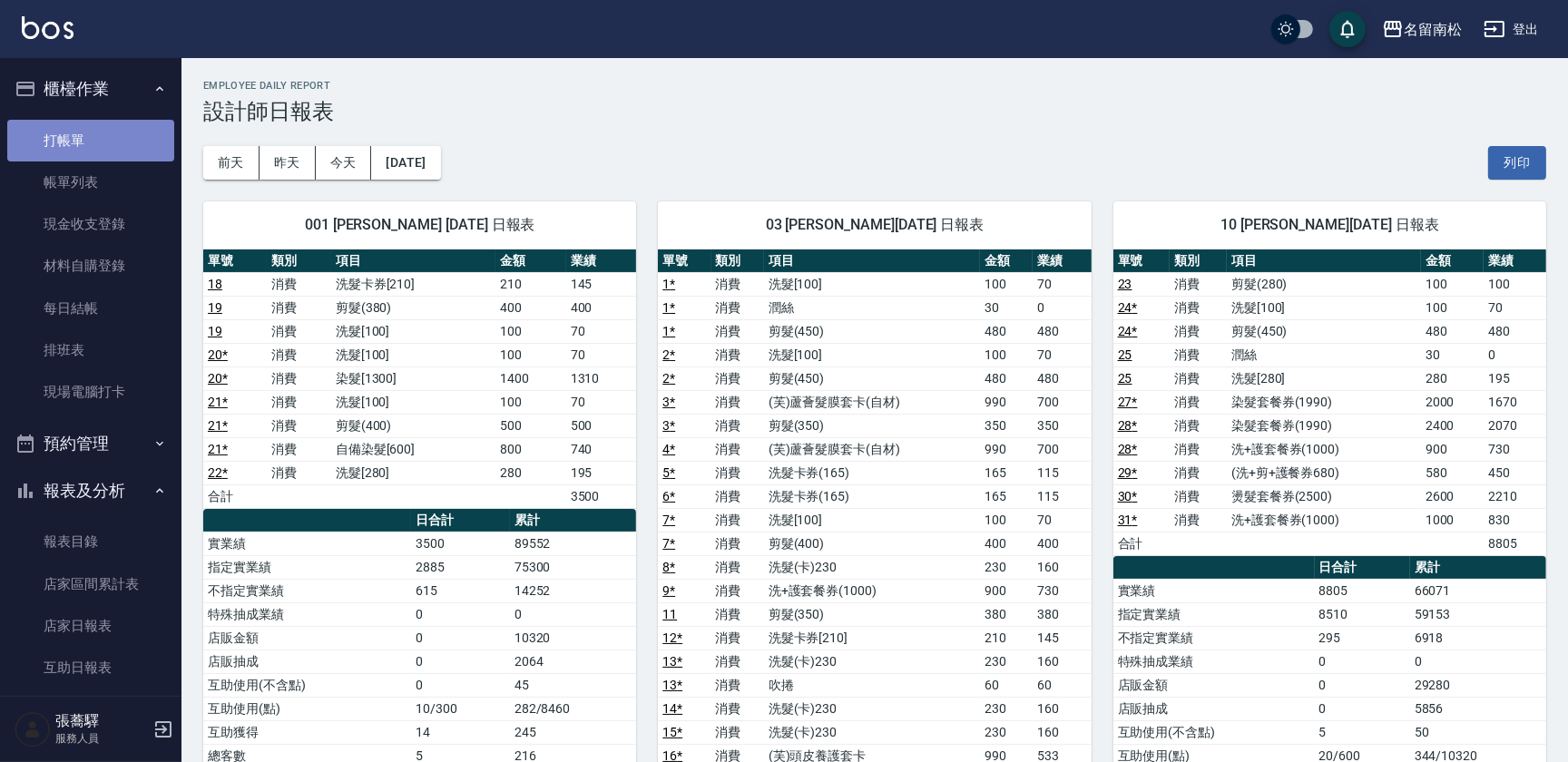
click at [91, 141] on link "打帳單" at bounding box center [90, 141] width 167 height 42
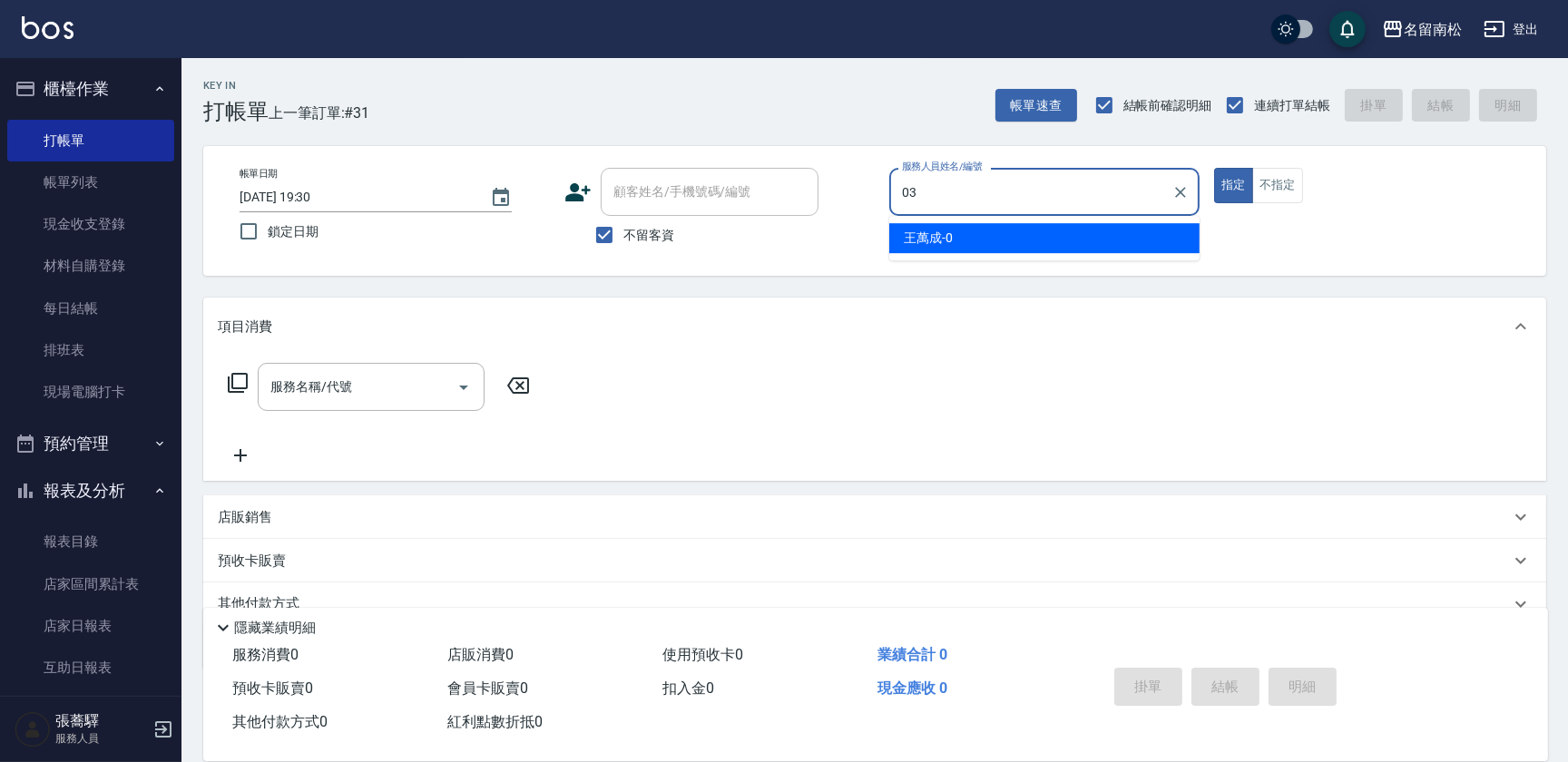
type input "[PERSON_NAME]-03"
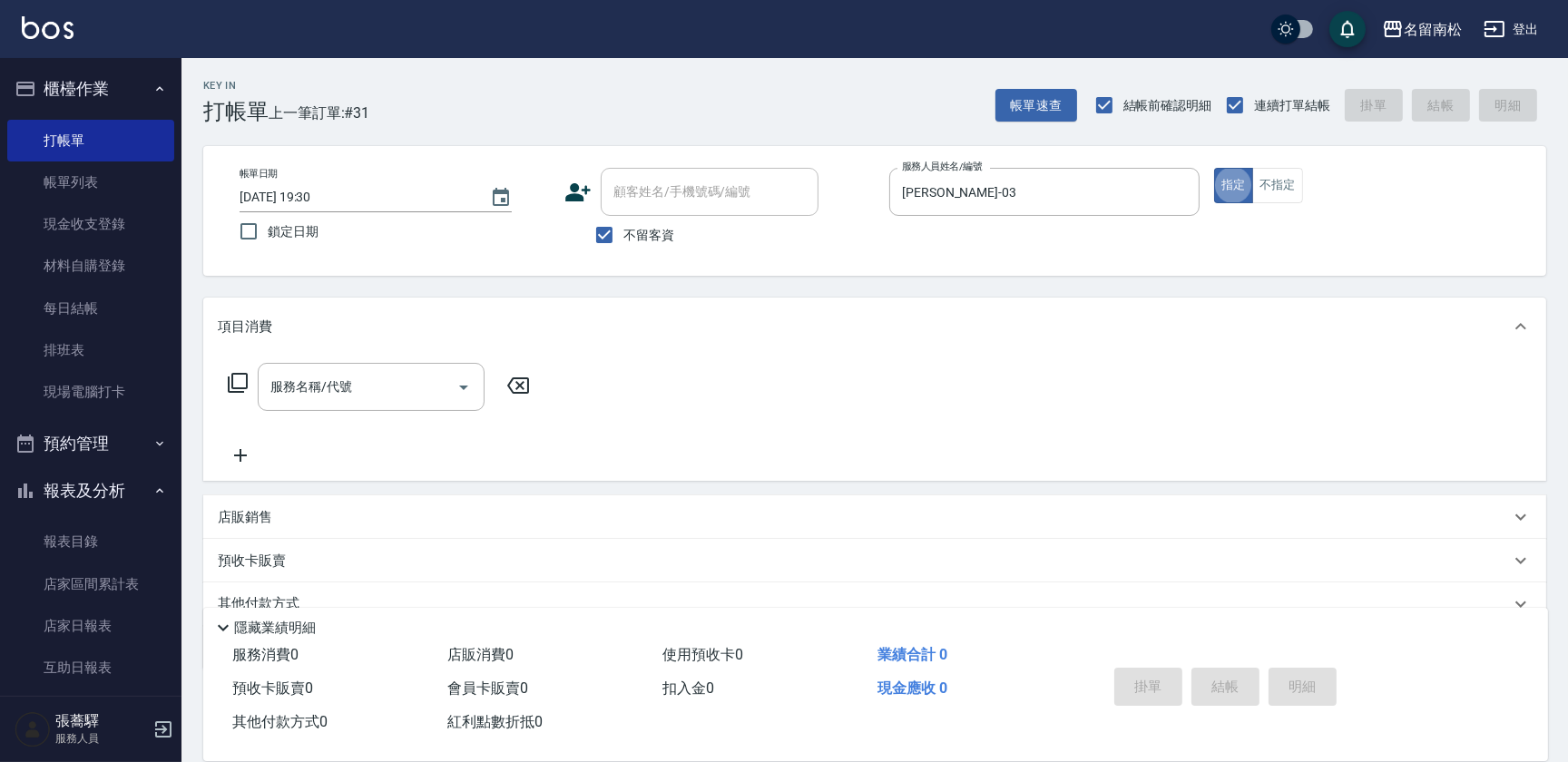
type button "true"
click at [335, 367] on div "服務名稱/代號" at bounding box center [371, 387] width 227 height 49
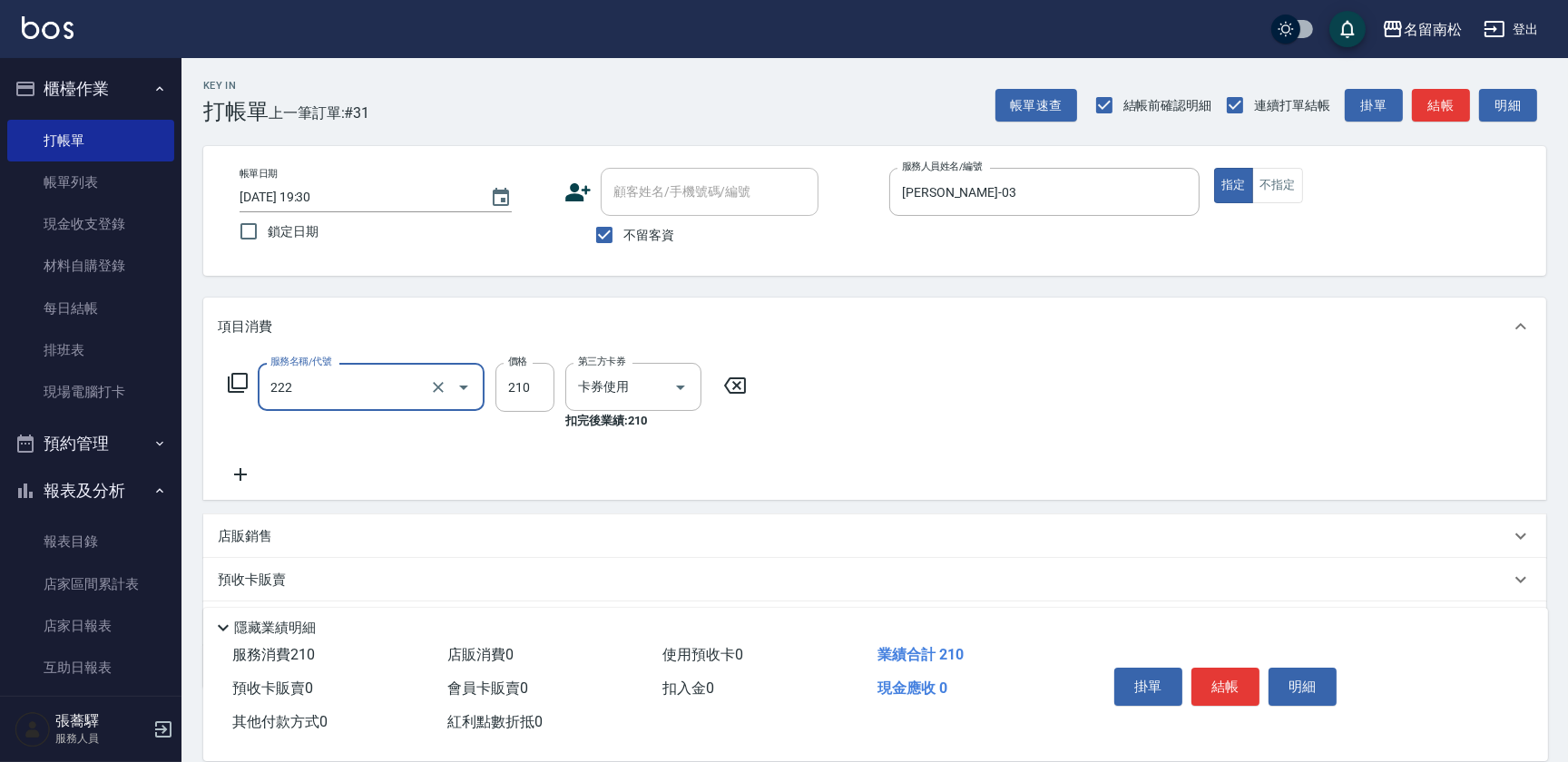
type input "洗髮卡券[210](222)"
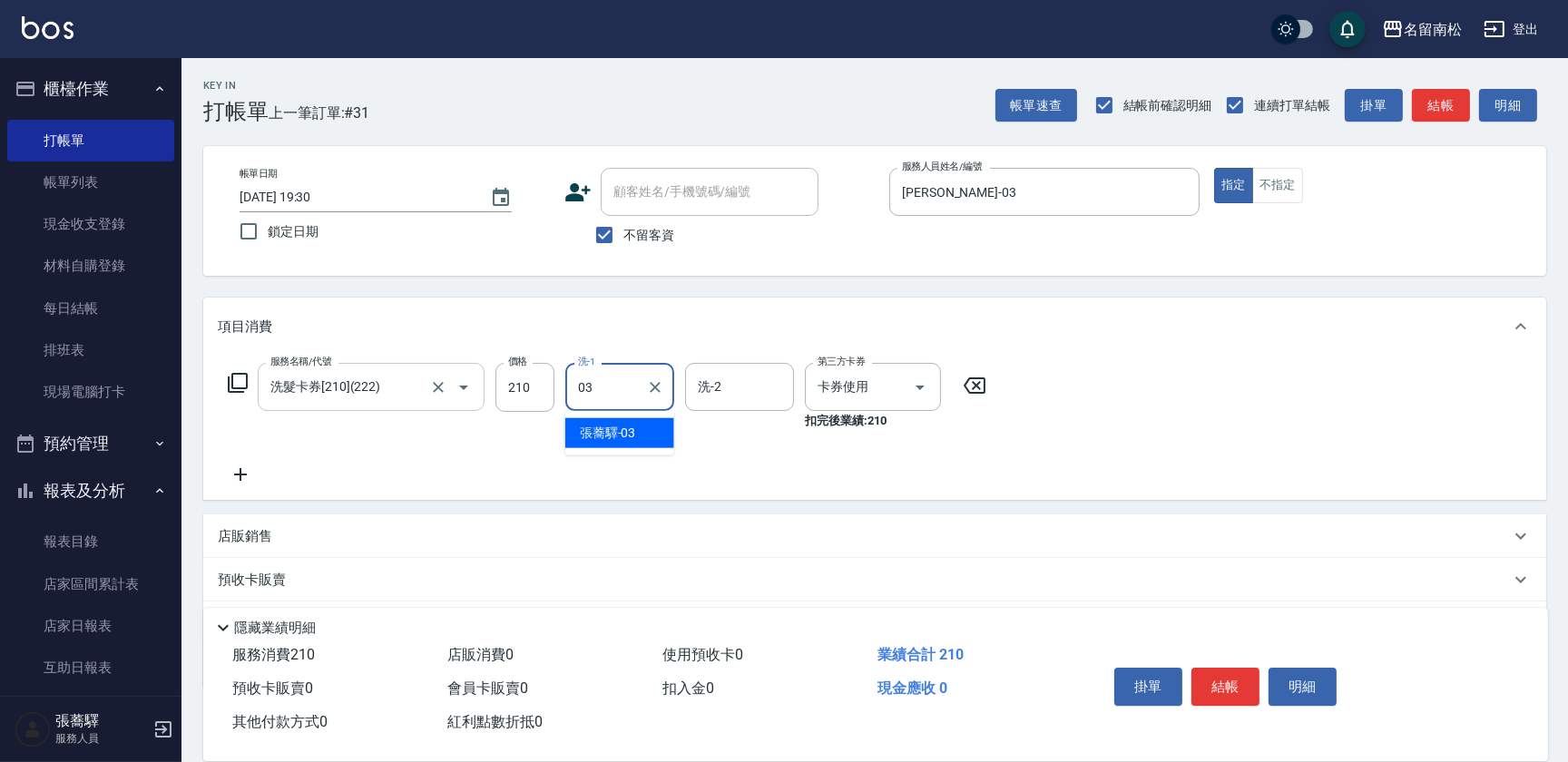
type input "[PERSON_NAME]-03"
click at [1235, 681] on button "結帳" at bounding box center [1224, 687] width 68 height 38
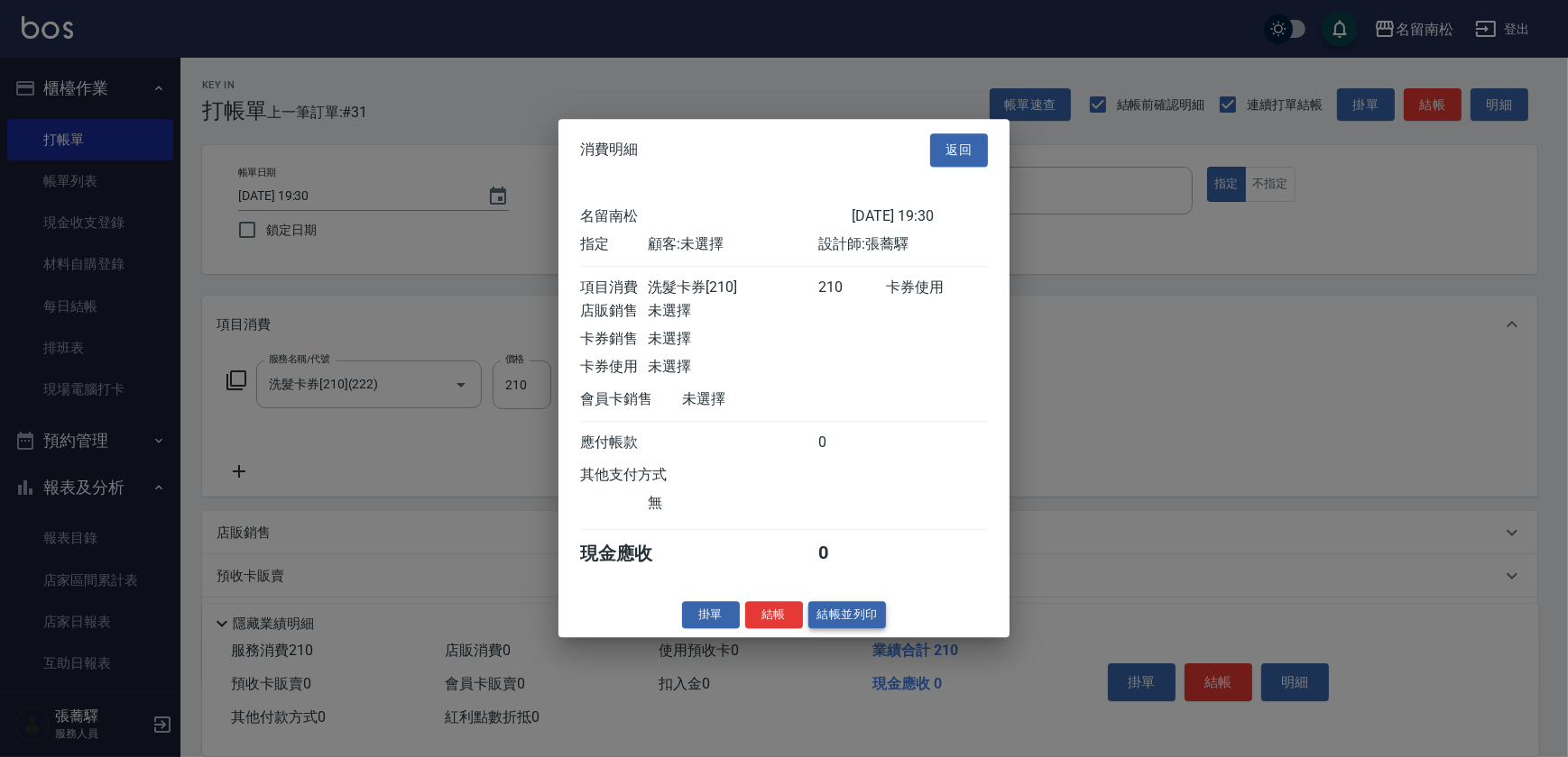
click at [856, 629] on button "結帳並列印" at bounding box center [847, 616] width 79 height 28
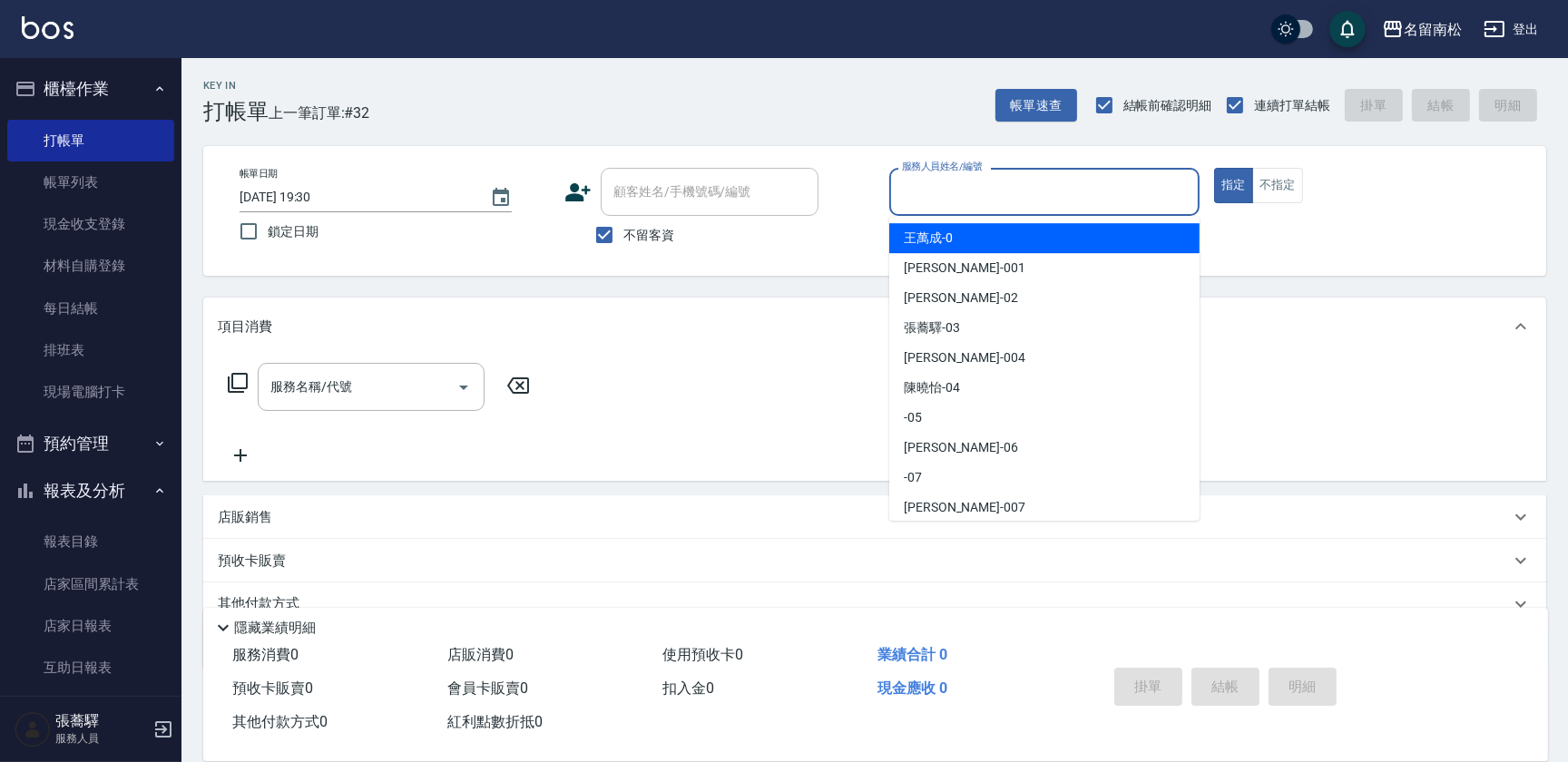
click at [1011, 178] on input "服務人員姓名/編號" at bounding box center [1043, 191] width 294 height 31
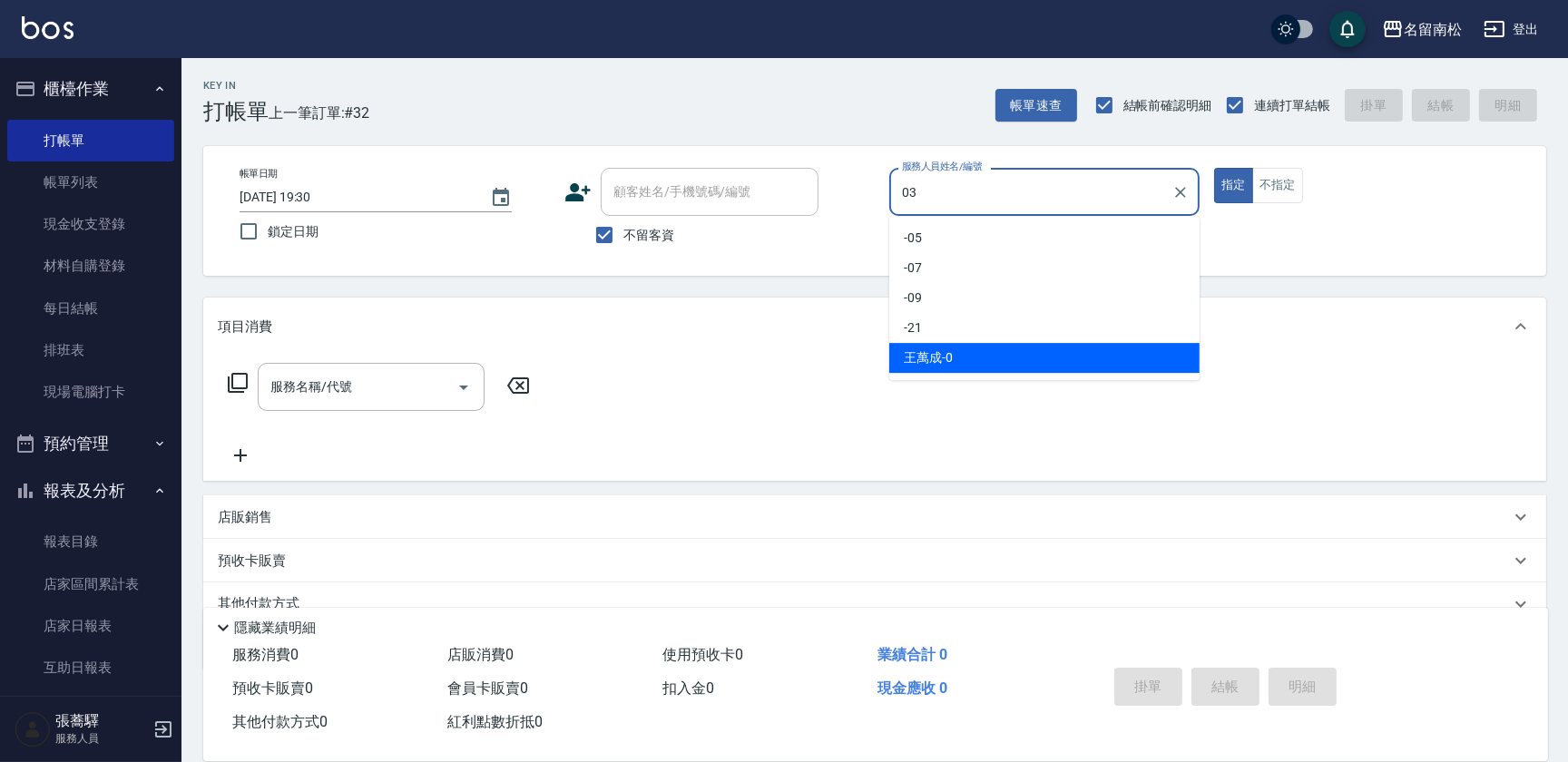
type input "[PERSON_NAME]-03"
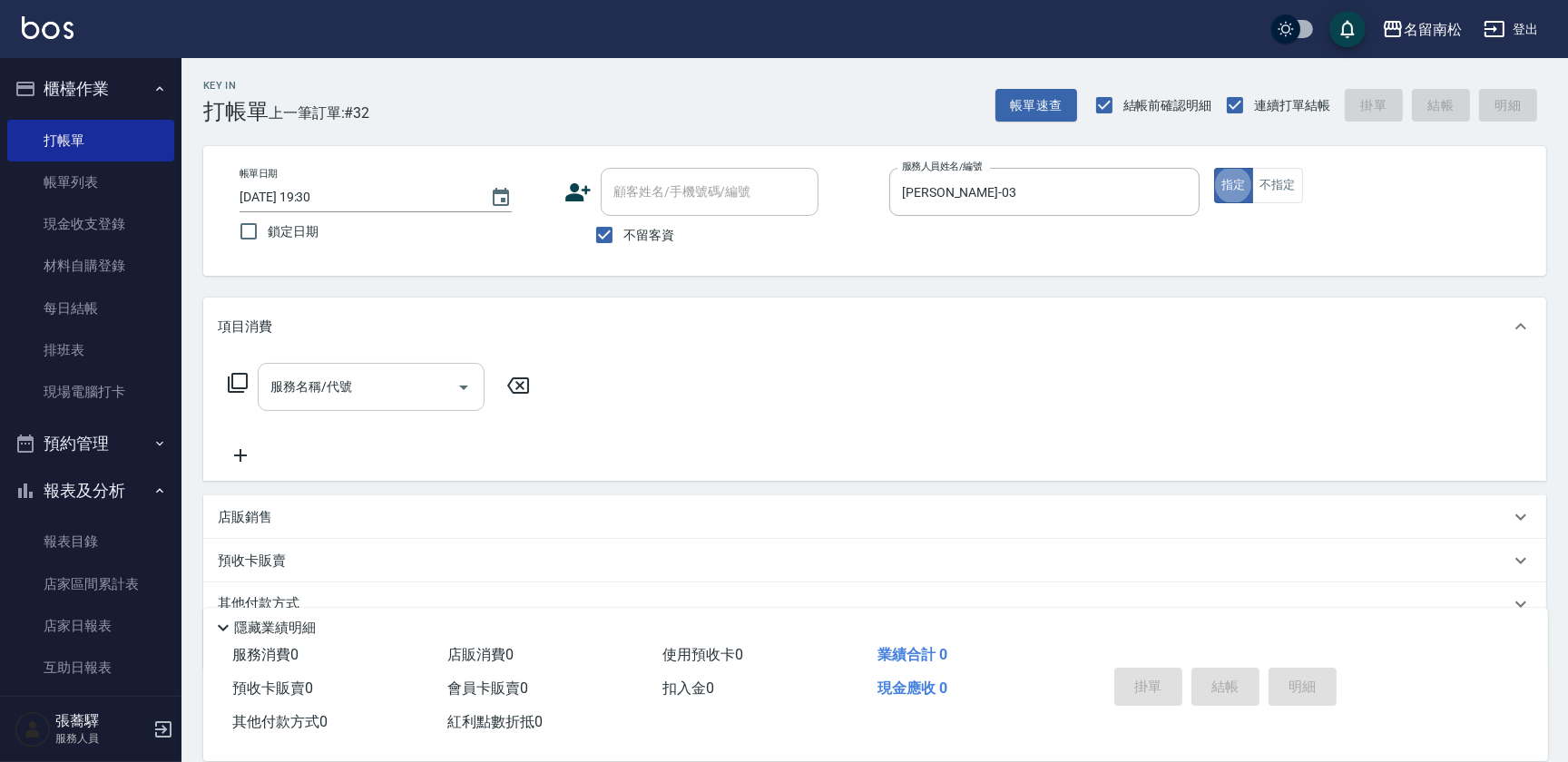
click at [439, 387] on input "服務名稱/代號" at bounding box center [357, 387] width 183 height 31
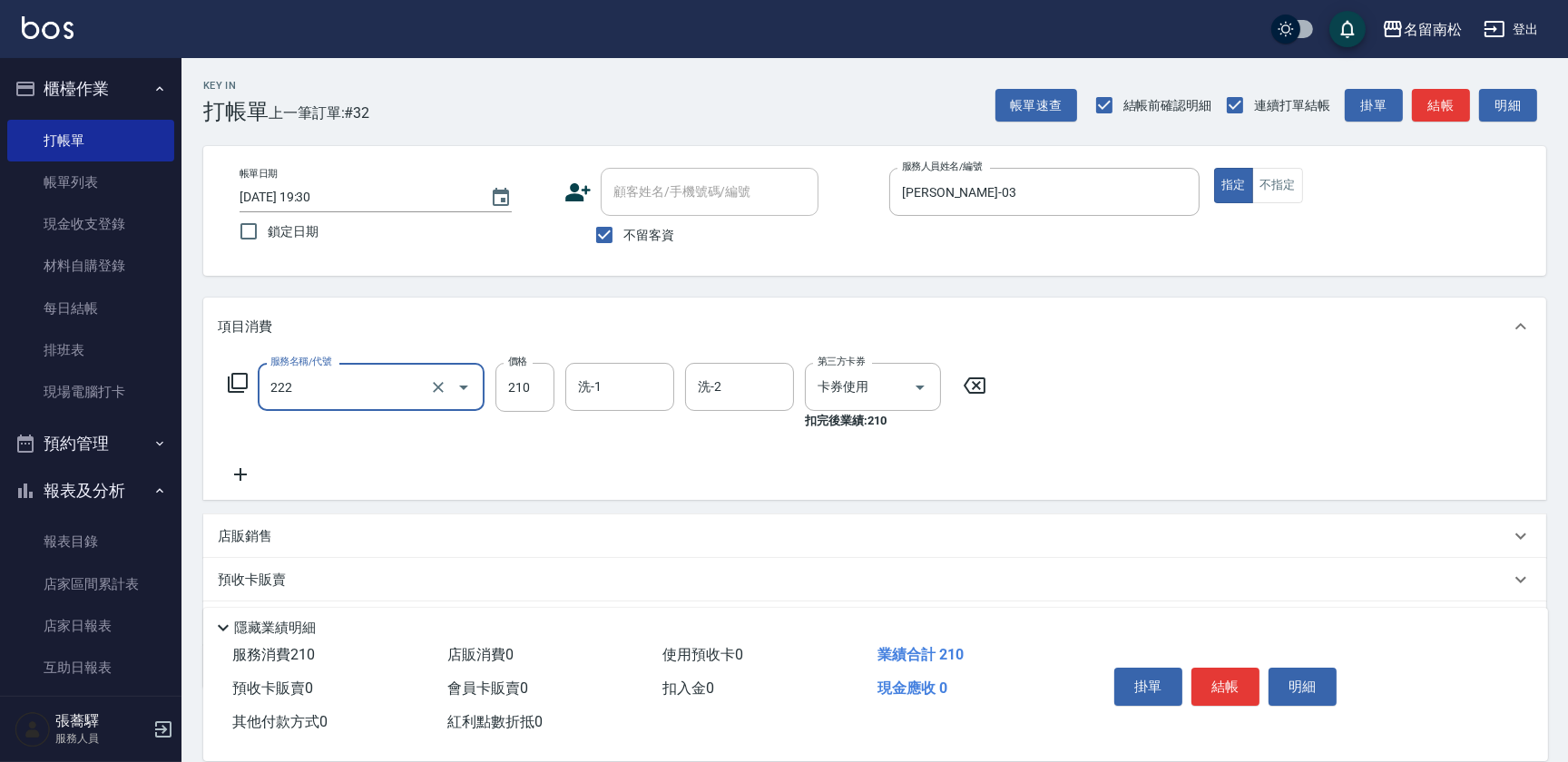
type input "洗髮卡券[210](222)"
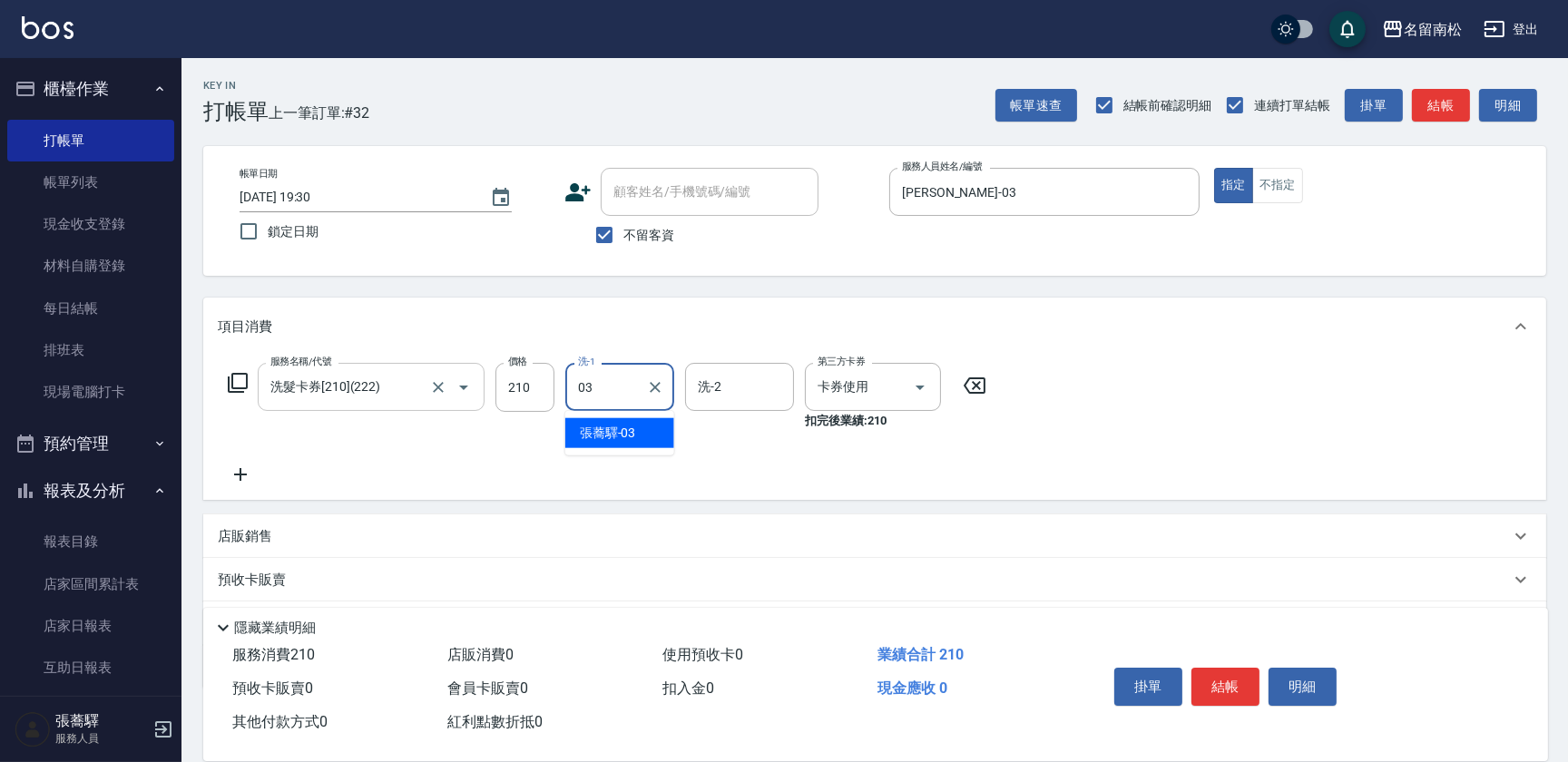
type input "[PERSON_NAME]-03"
click at [1235, 677] on button "結帳" at bounding box center [1224, 687] width 68 height 38
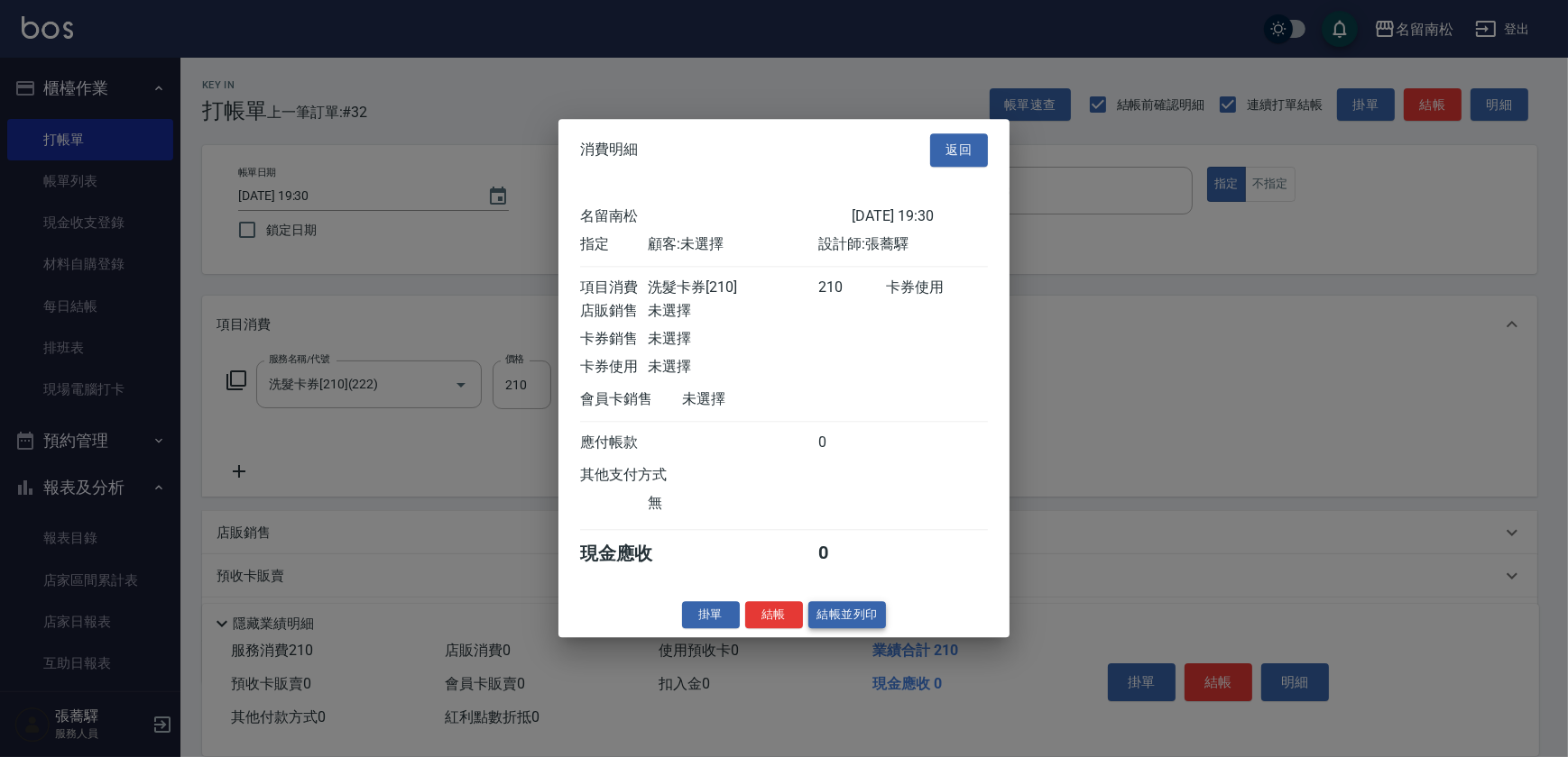
click at [849, 626] on button "結帳並列印" at bounding box center [847, 616] width 79 height 28
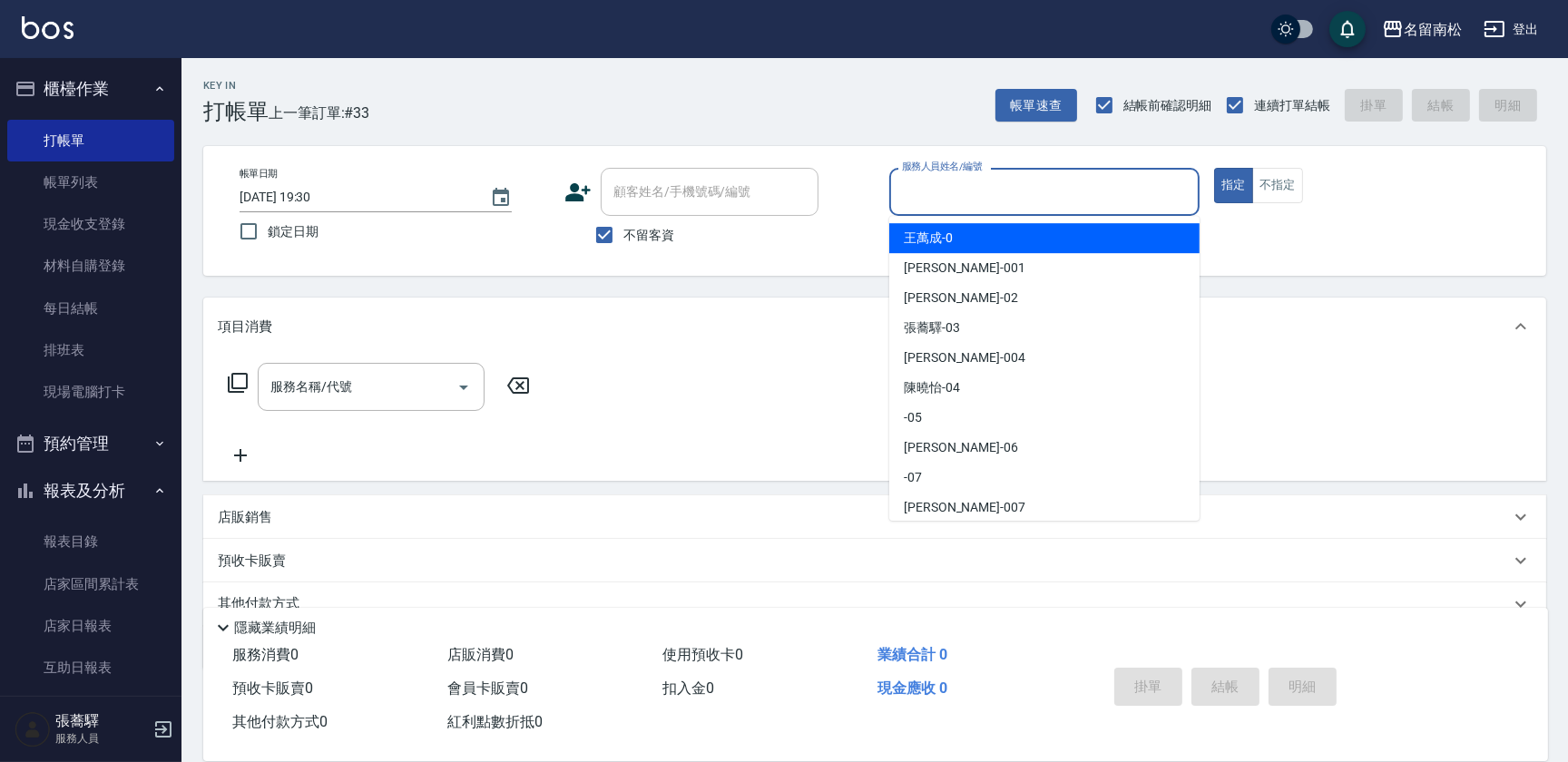
click at [1030, 185] on input "服務人員姓名/編號" at bounding box center [1043, 191] width 294 height 31
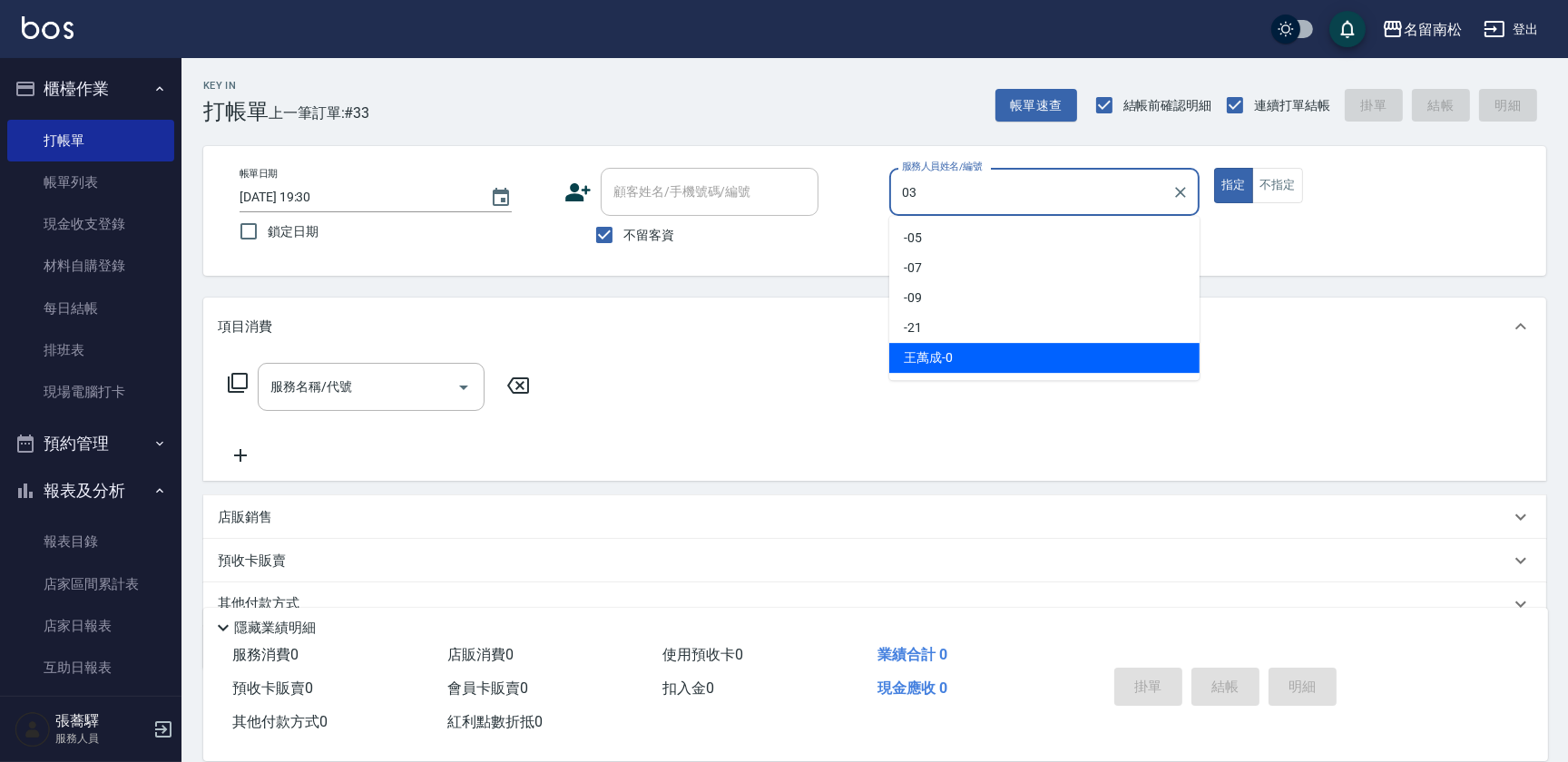
type input "[PERSON_NAME]-03"
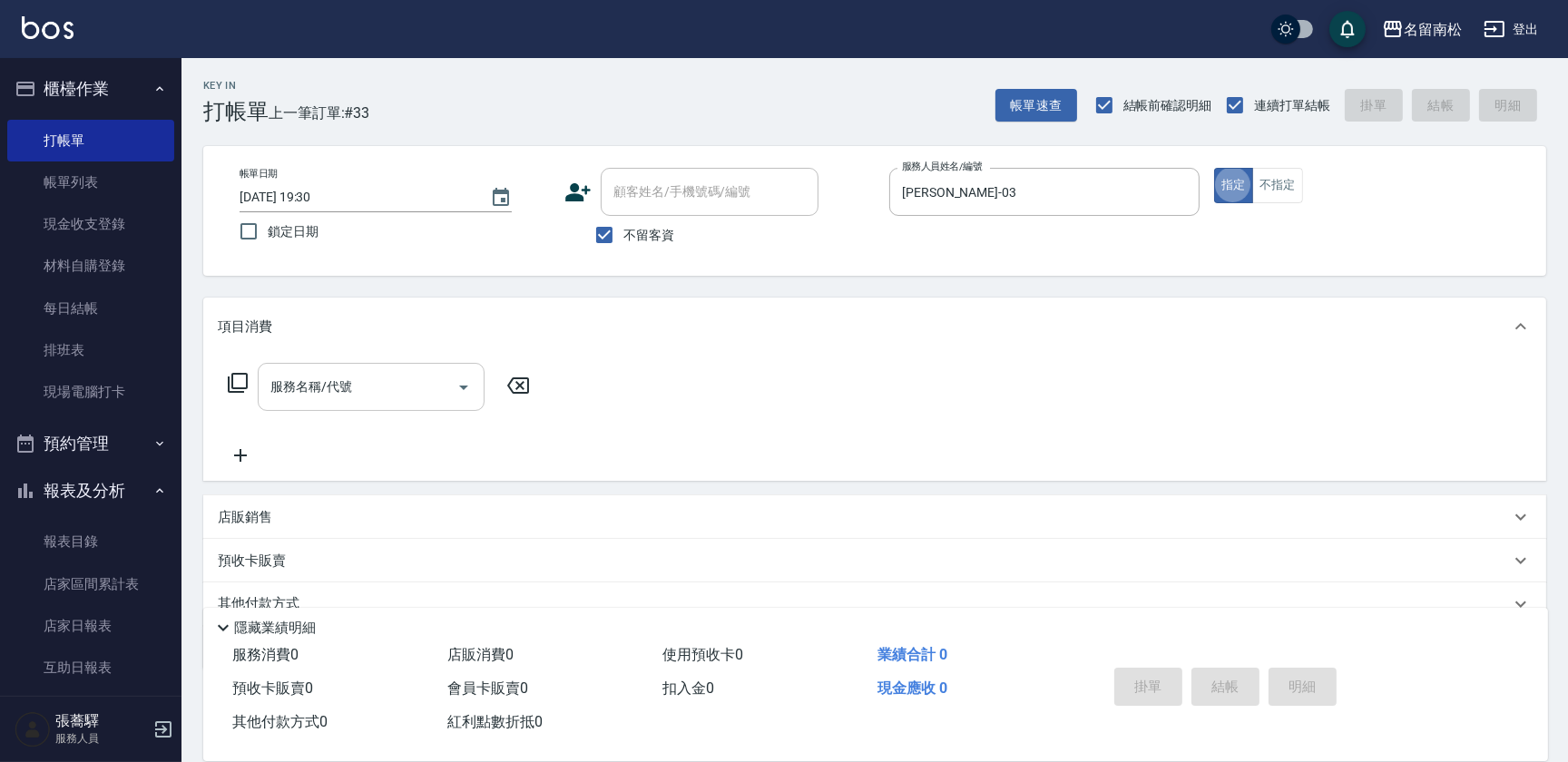
click at [381, 395] on input "服務名稱/代號" at bounding box center [357, 387] width 183 height 31
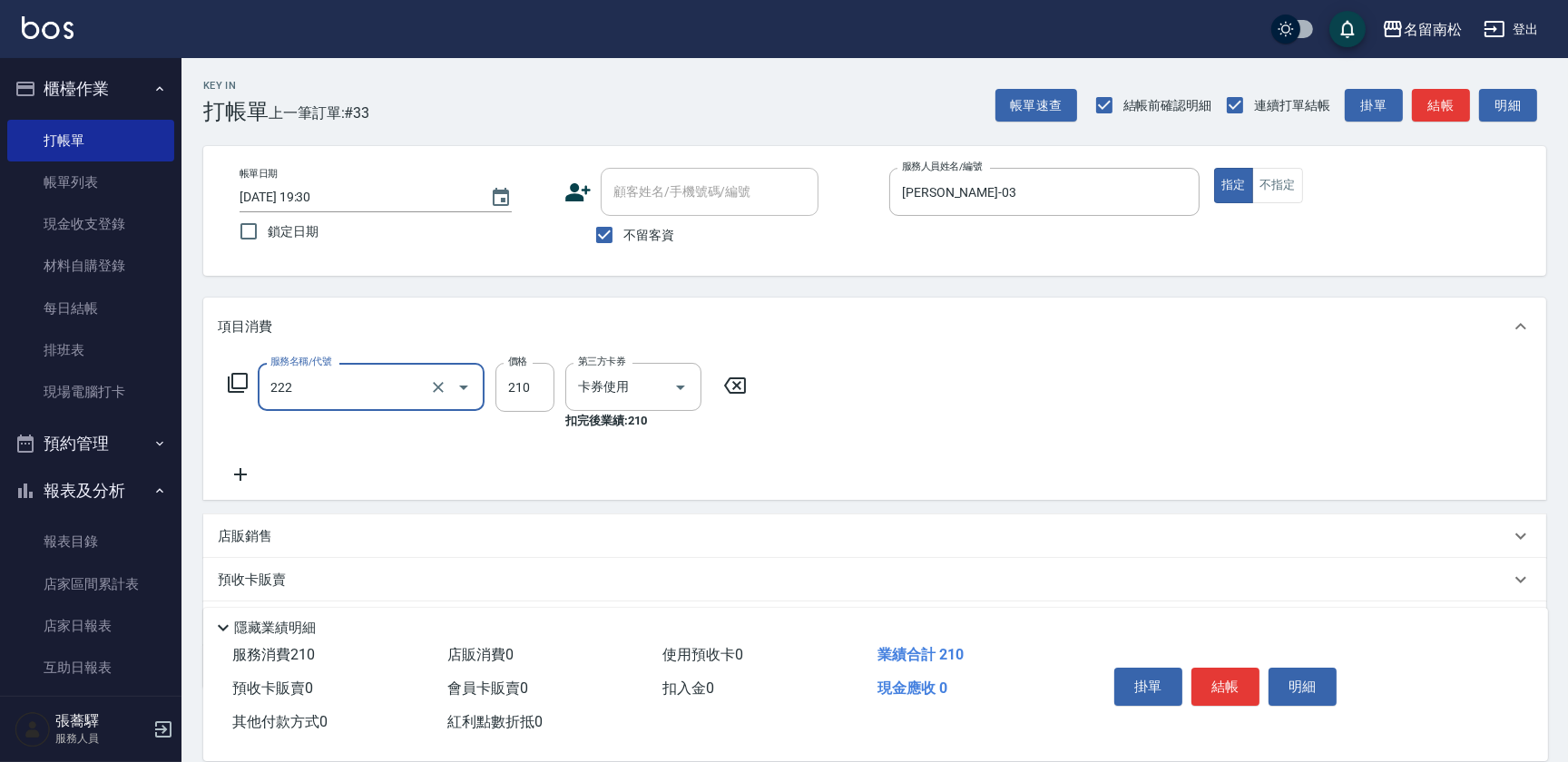
type input "洗髮卡券[210](222)"
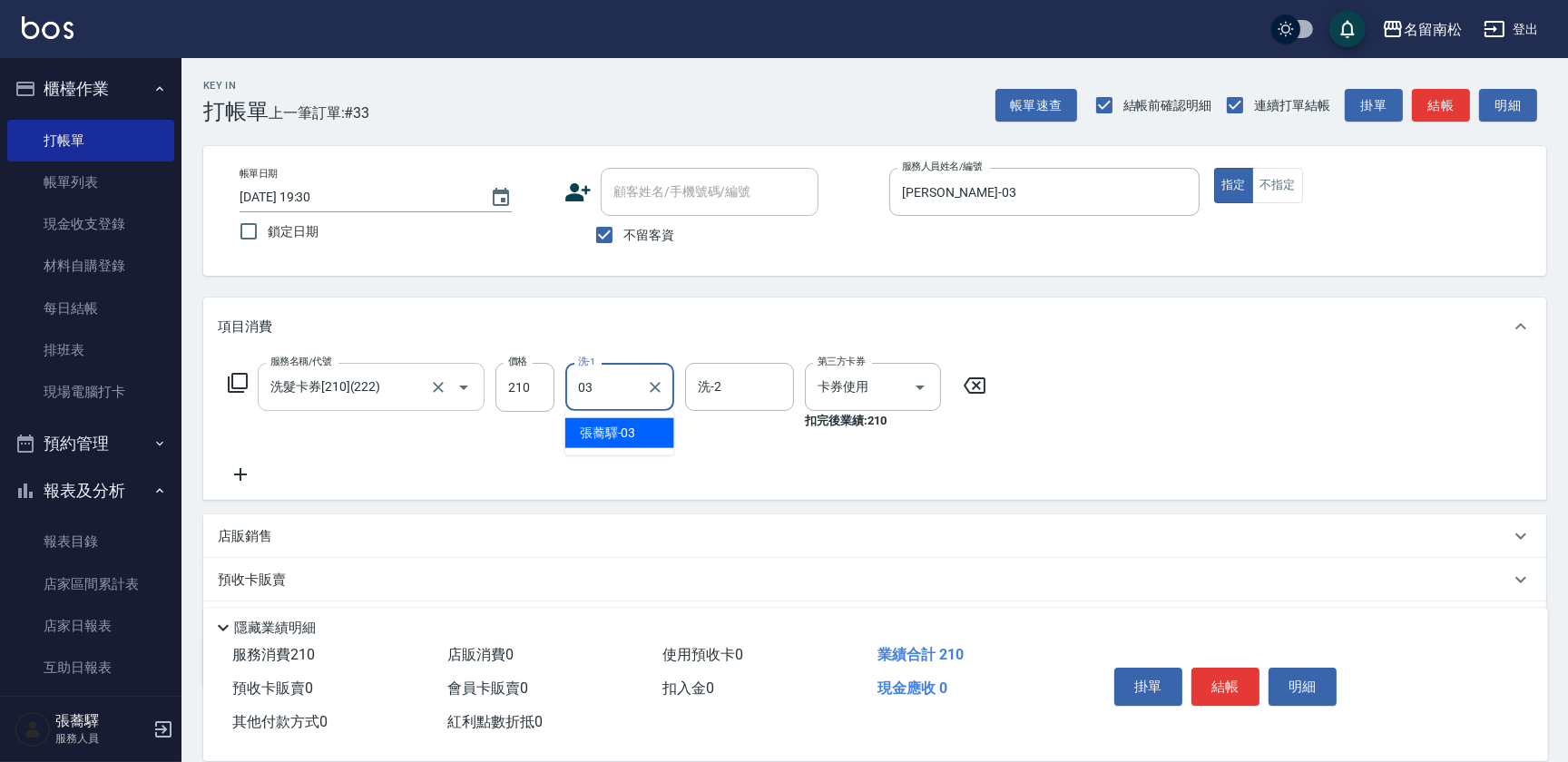
type input "[PERSON_NAME]-03"
click at [1234, 682] on button "結帳" at bounding box center [1224, 687] width 68 height 38
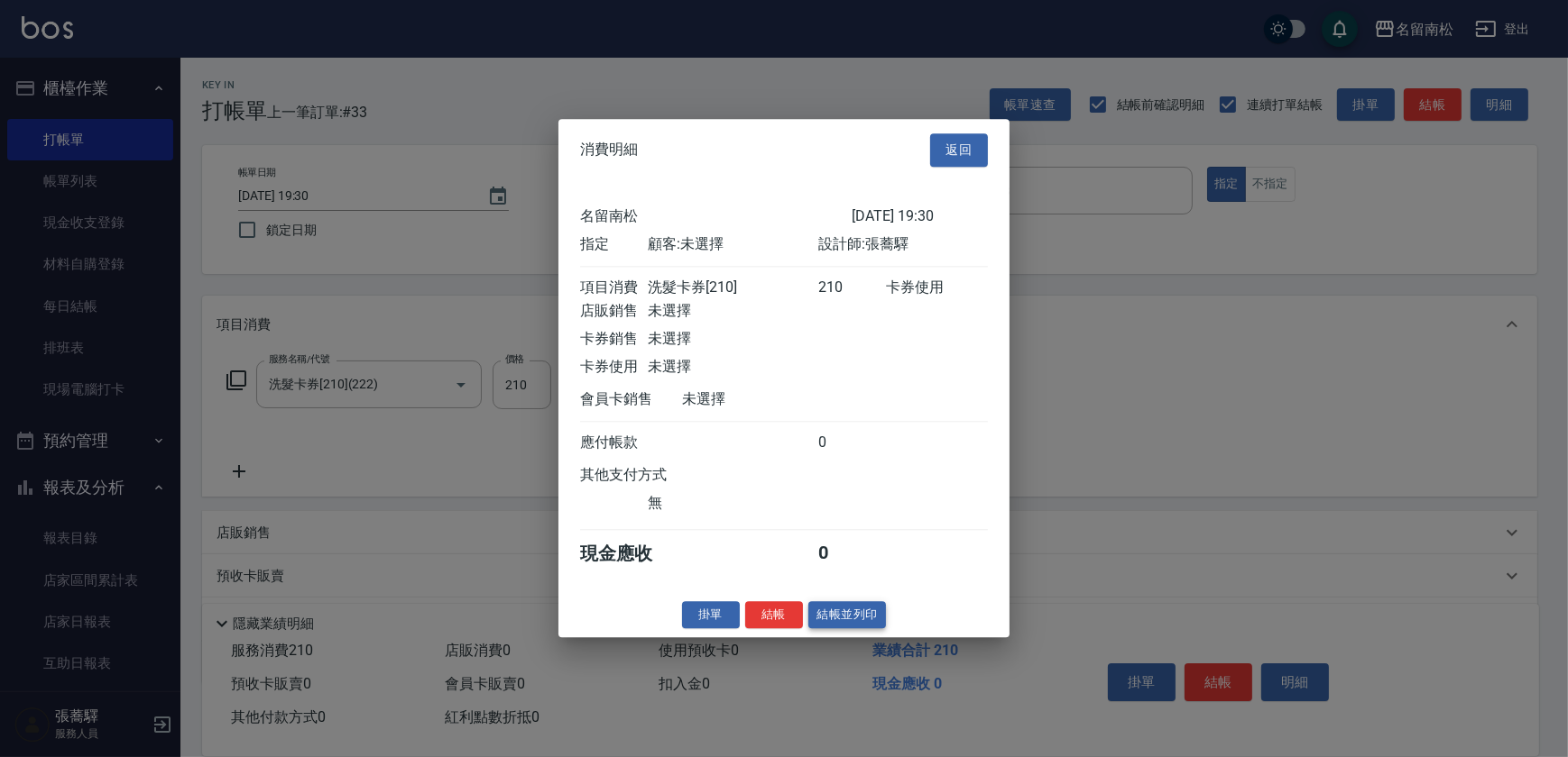
click at [860, 617] on button "結帳並列印" at bounding box center [847, 616] width 79 height 28
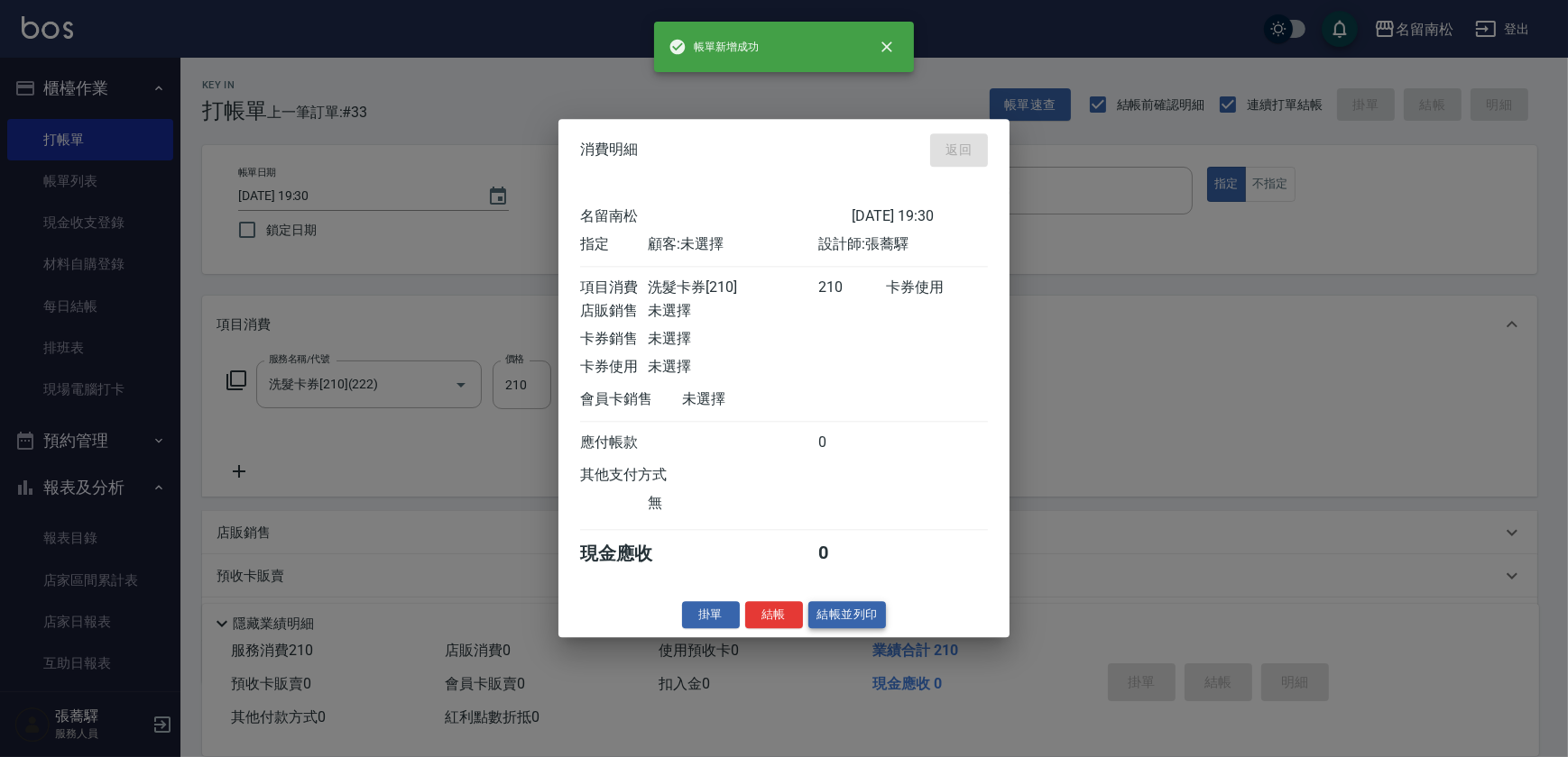
type input "[DATE] 19:31"
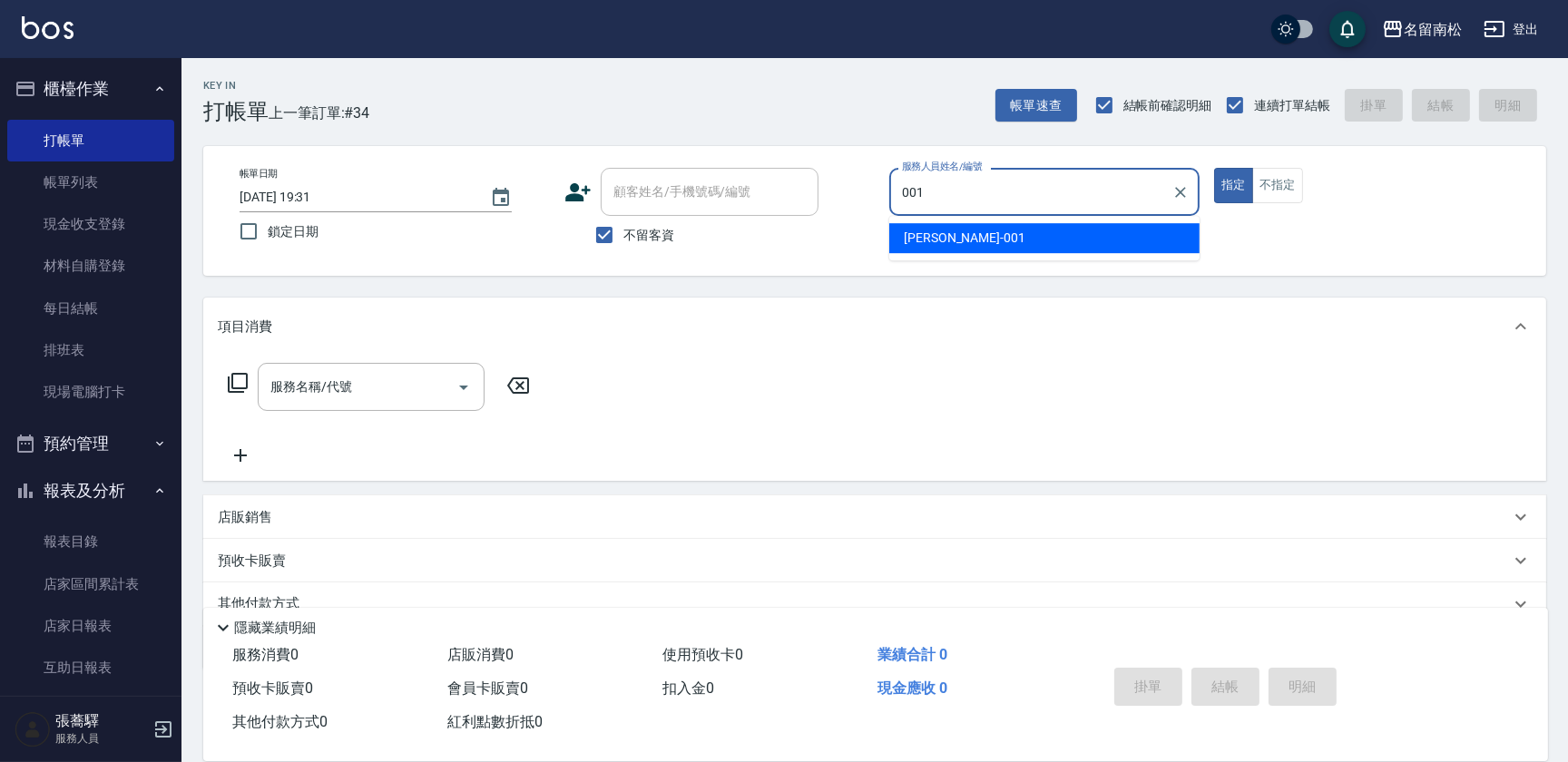
type input "林正雪-001"
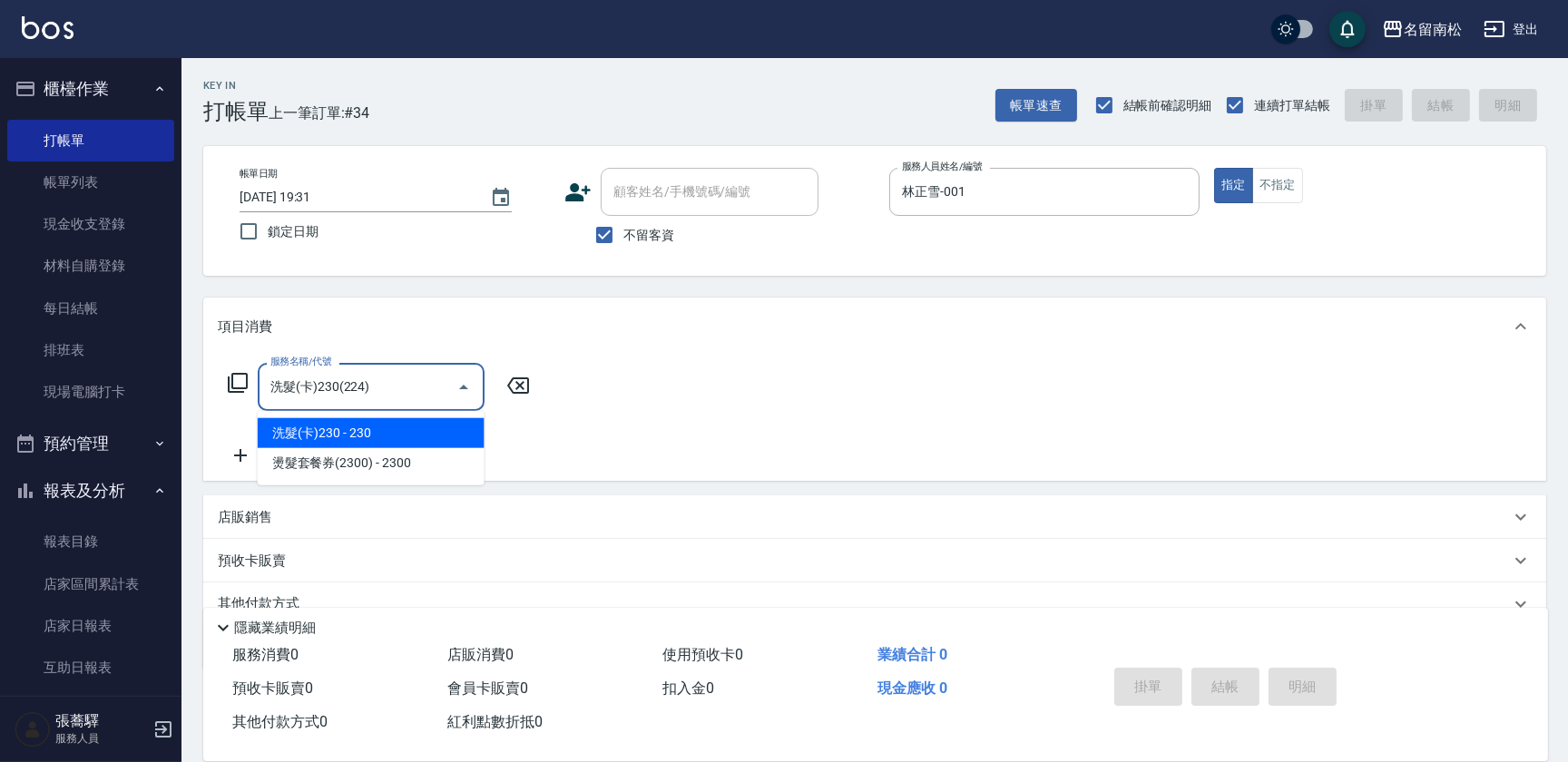
type input "洗髮(卡)230(224)"
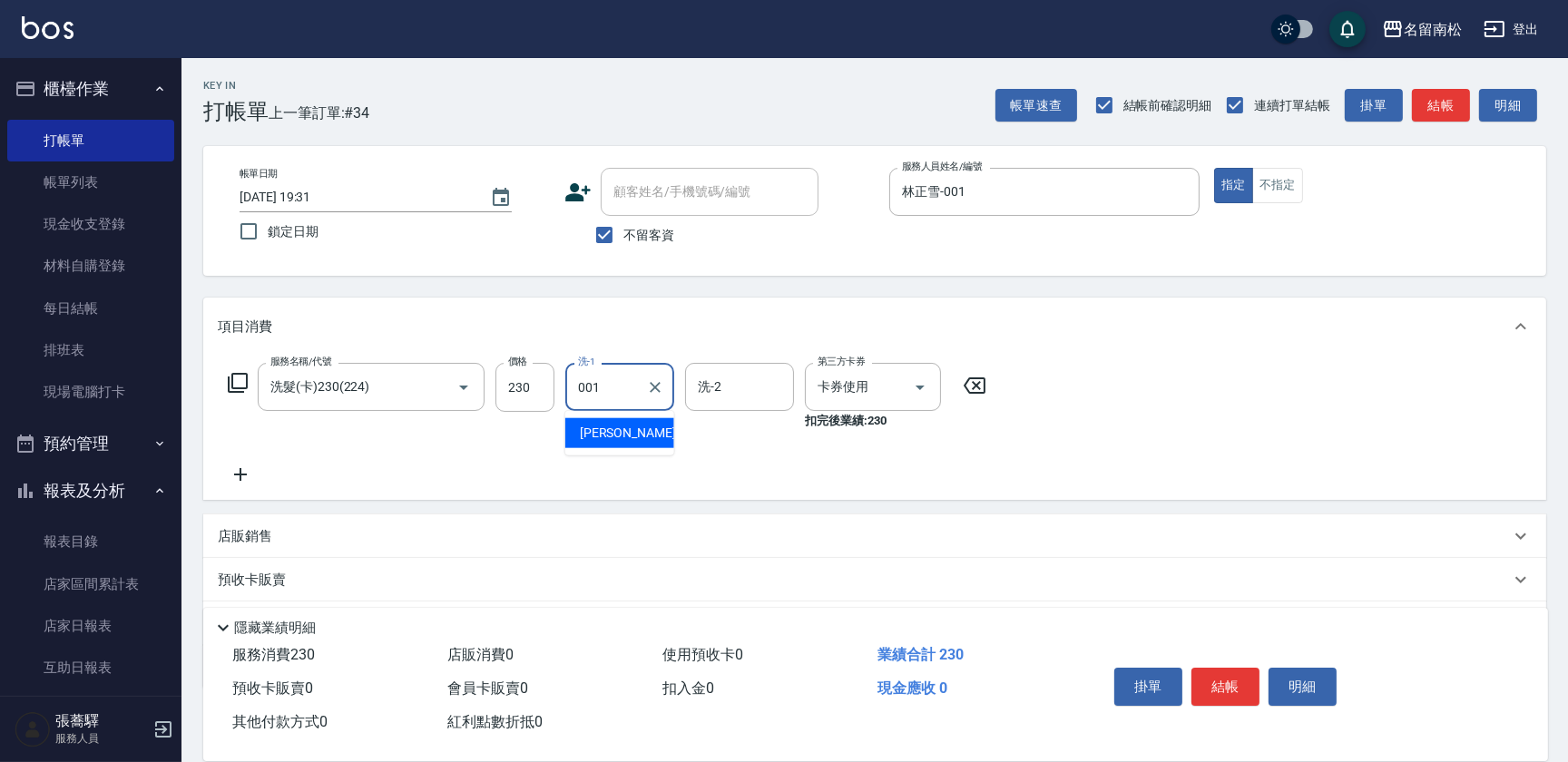
type input "林正雪-001"
click at [1314, 681] on button "明細" at bounding box center [1301, 687] width 68 height 38
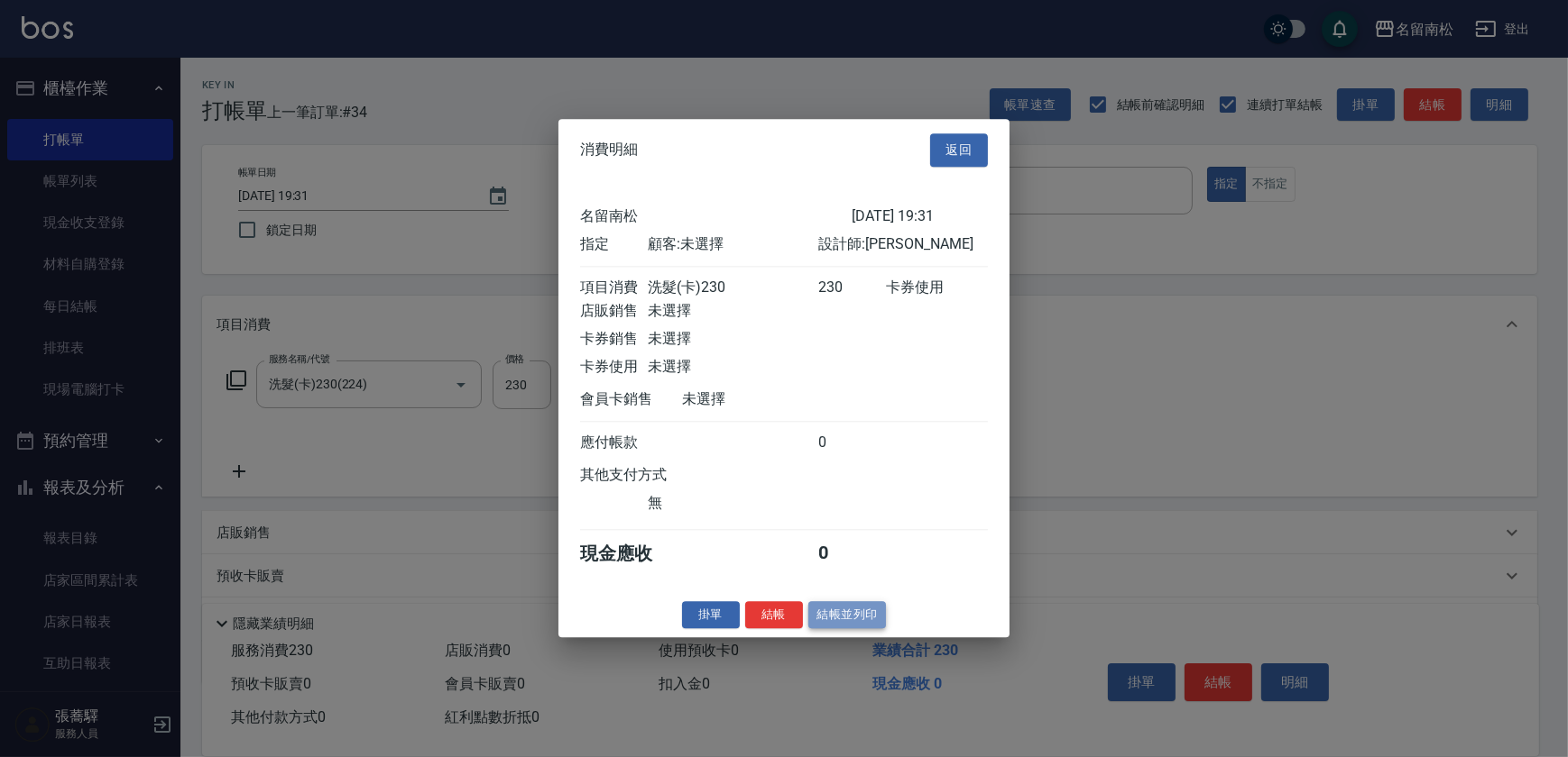
click at [849, 628] on button "結帳並列印" at bounding box center [847, 616] width 79 height 28
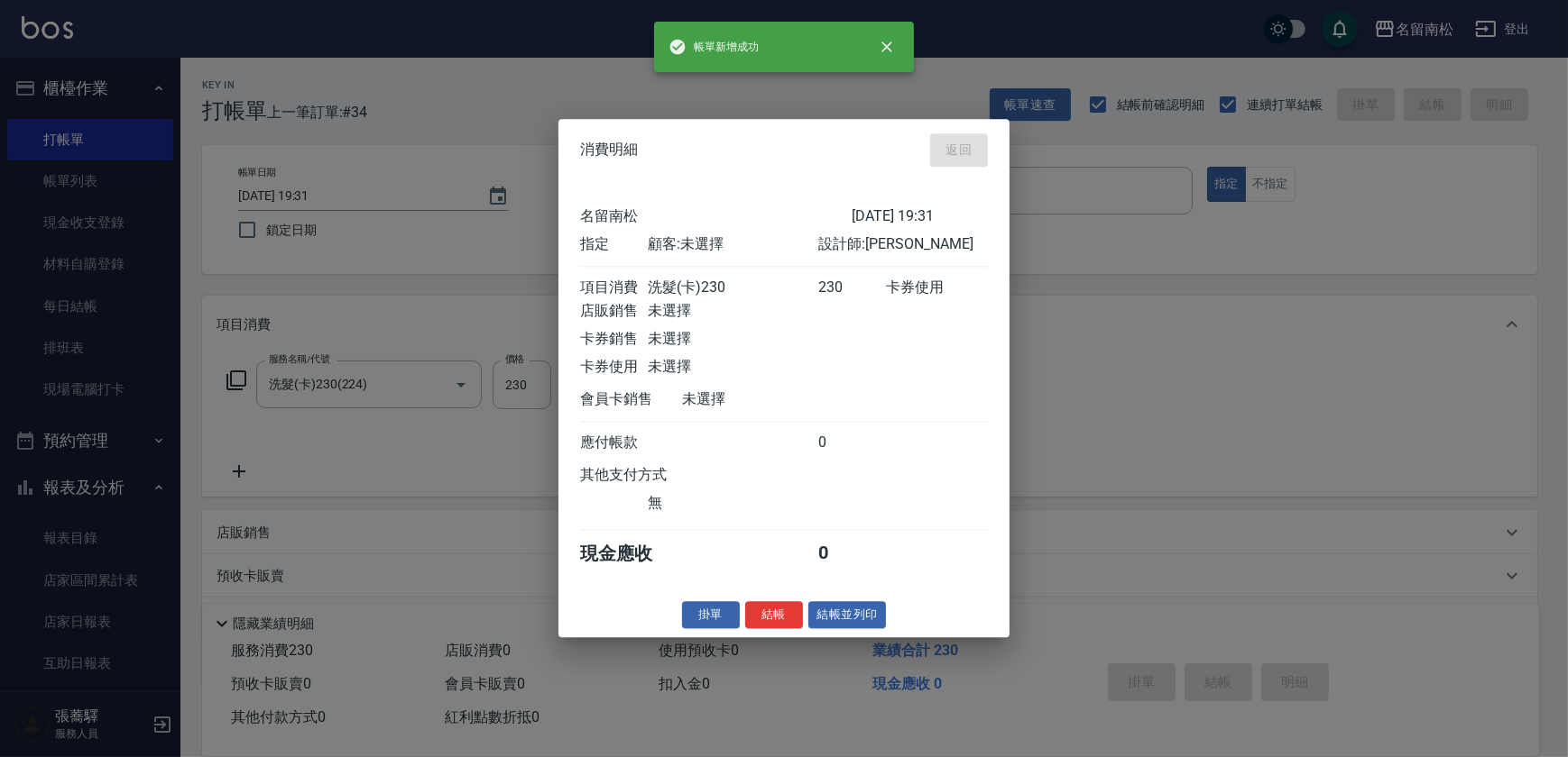
type input "[DATE] 19:41"
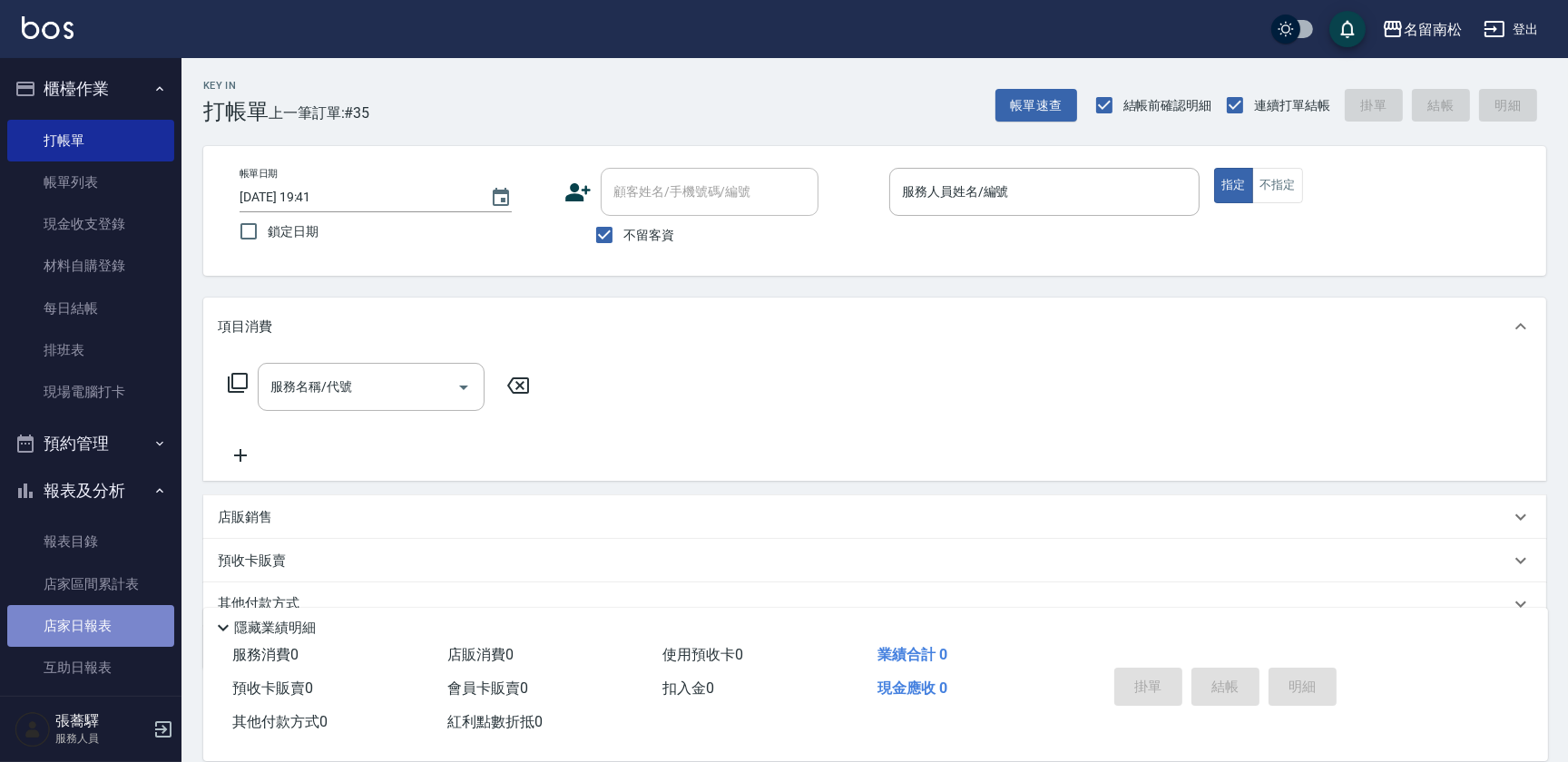
click at [130, 626] on link "店家日報表" at bounding box center [90, 627] width 167 height 42
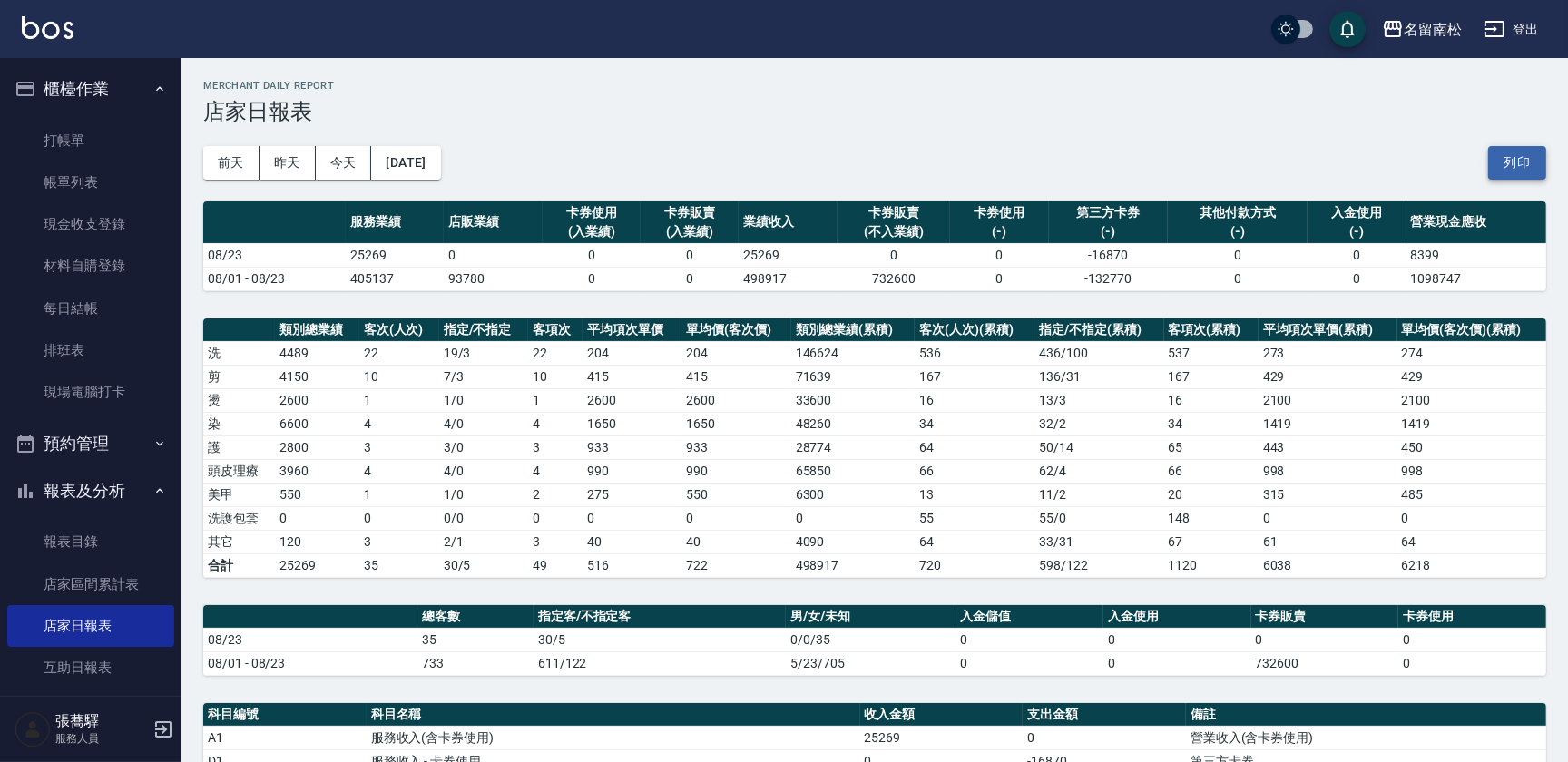
click at [1525, 167] on button "列印" at bounding box center [1517, 162] width 58 height 33
click at [102, 662] on link "互助日報表" at bounding box center [90, 668] width 167 height 42
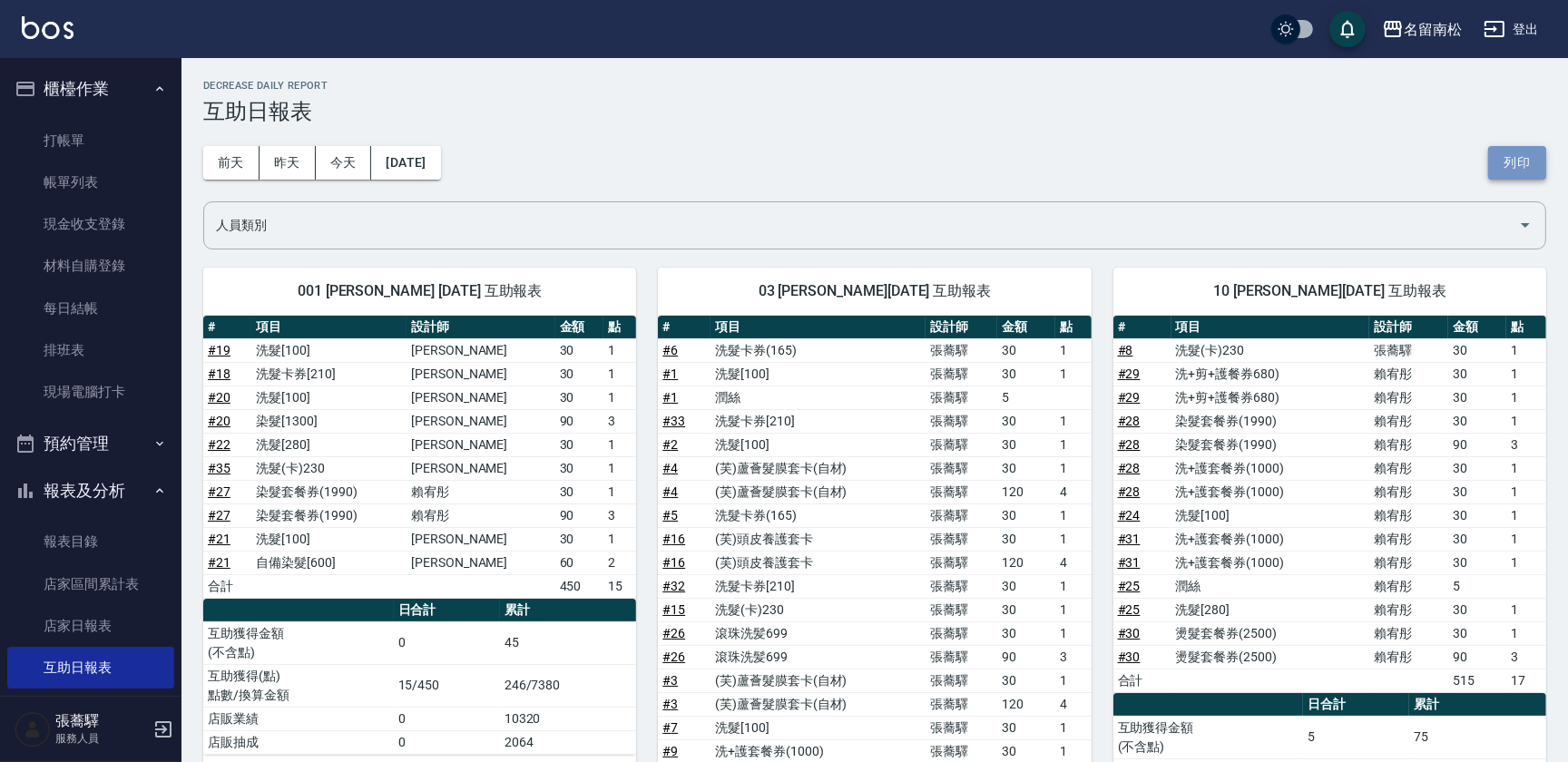
click at [1496, 160] on button "列印" at bounding box center [1517, 162] width 58 height 33
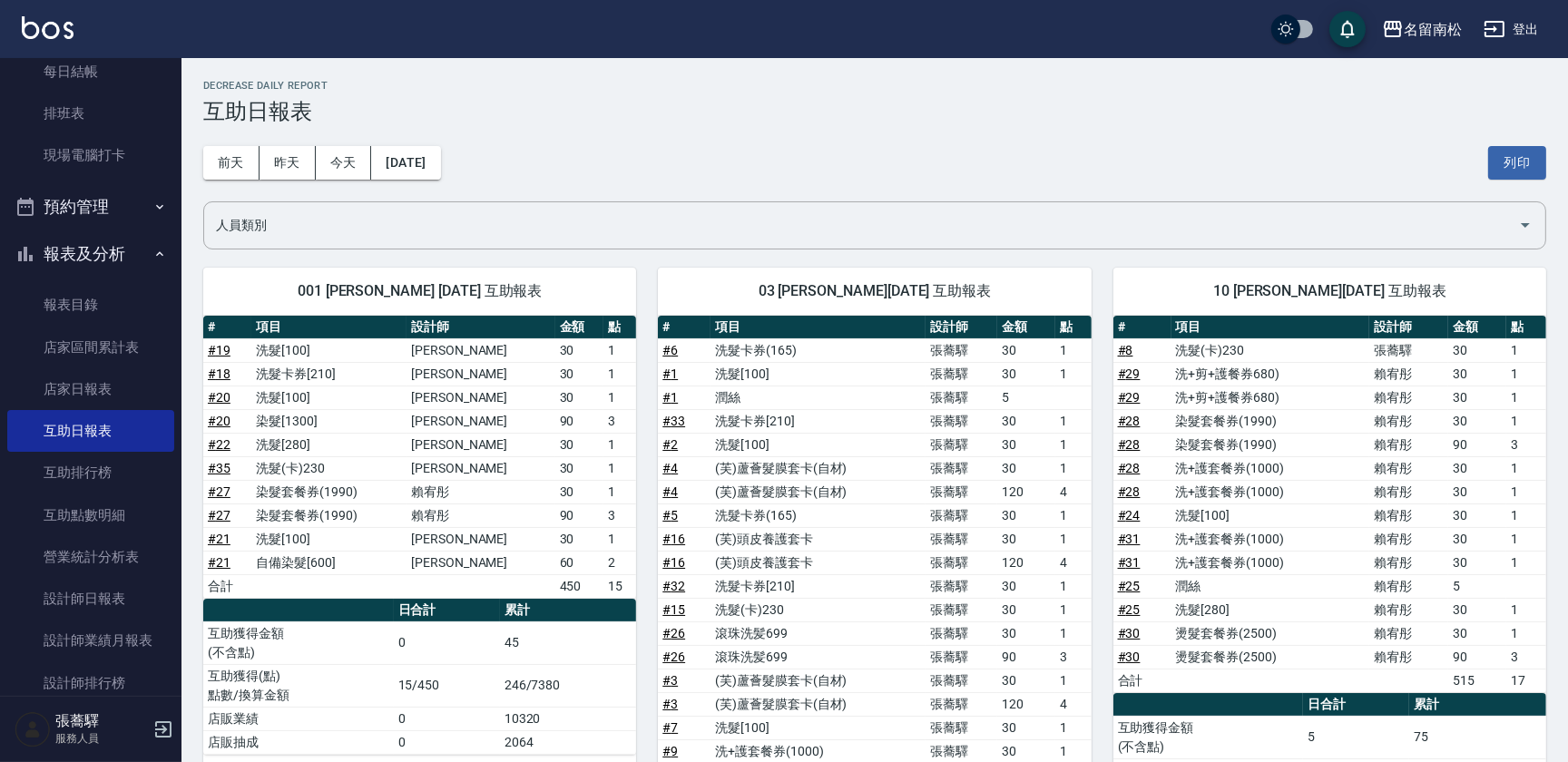
scroll to position [265, 0]
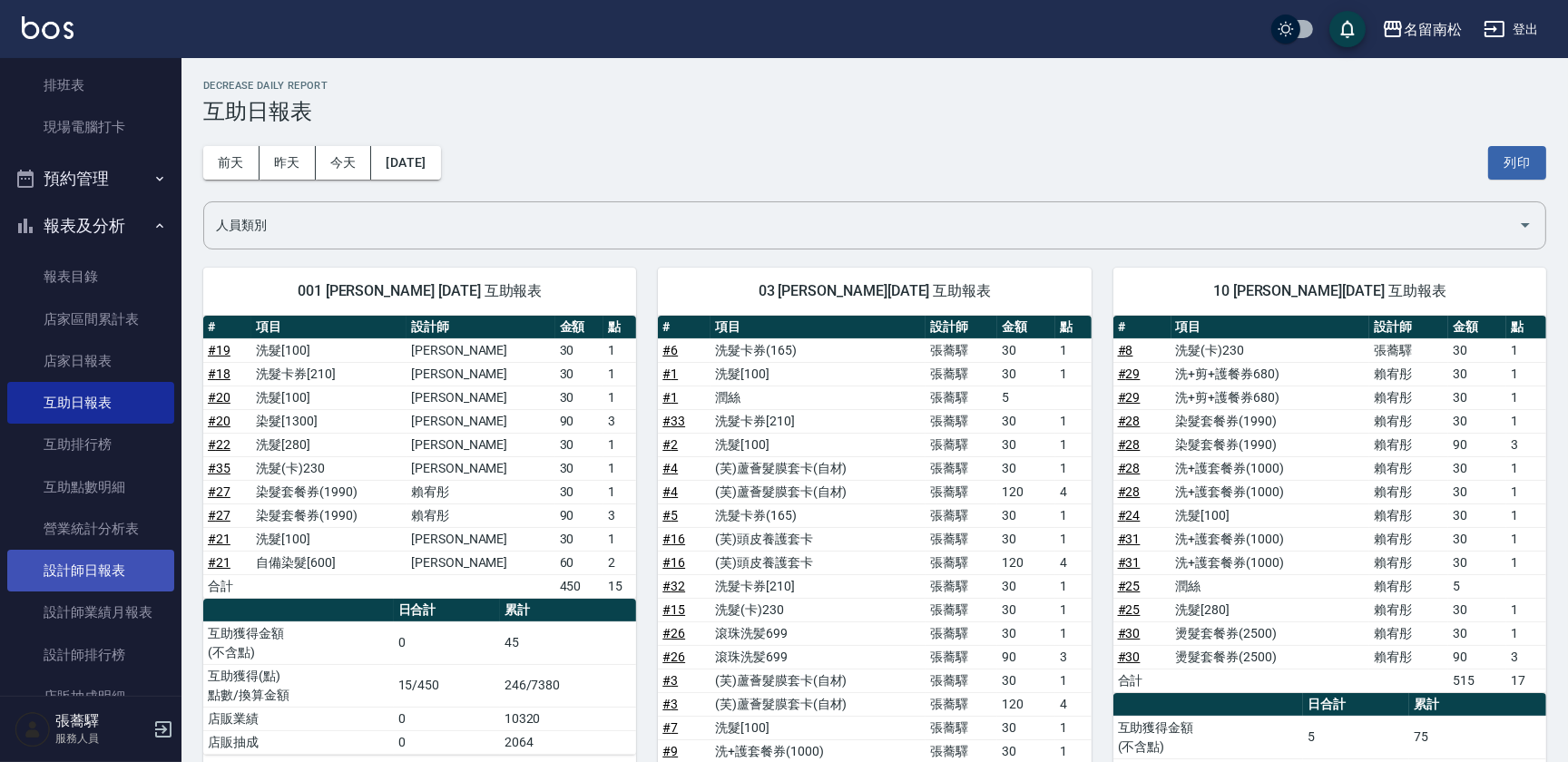
click at [130, 569] on link "設計師日報表" at bounding box center [90, 571] width 167 height 42
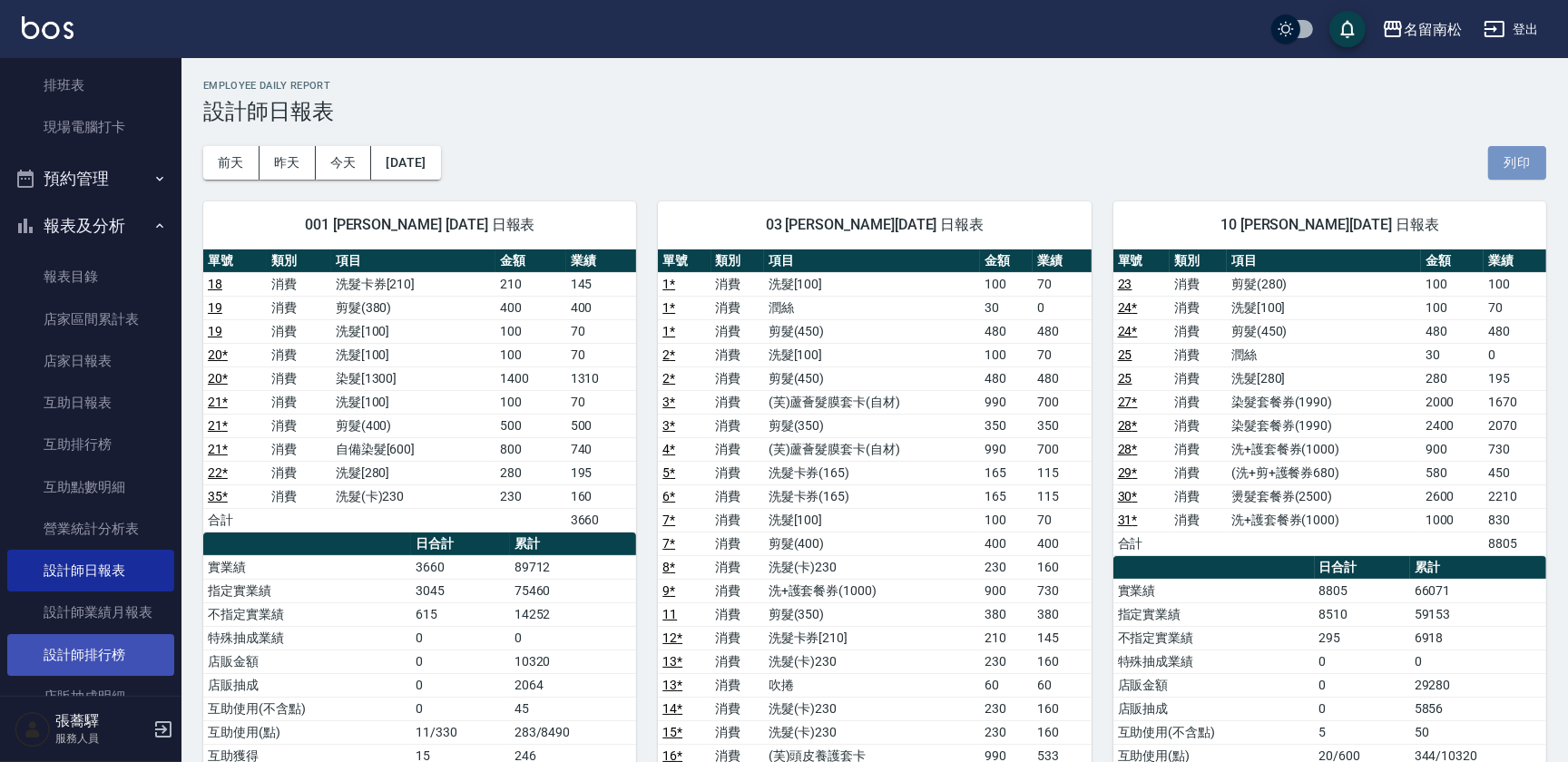
drag, startPoint x: 1532, startPoint y: 165, endPoint x: 145, endPoint y: 664, distance: 1474.0
click at [1532, 165] on button "列印" at bounding box center [1517, 162] width 58 height 33
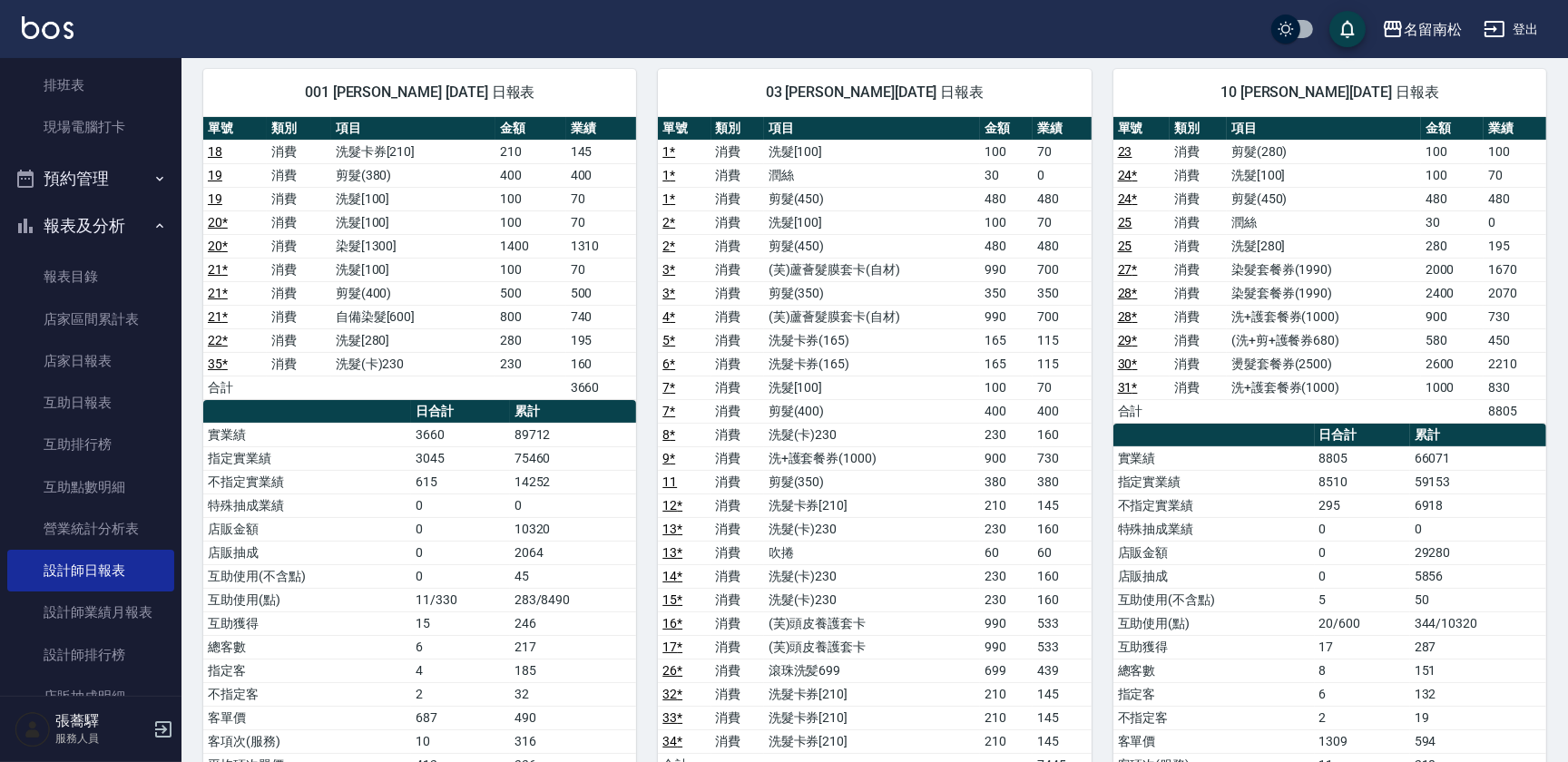
scroll to position [211, 0]
